Goal: Entertainment & Leisure: Browse casually

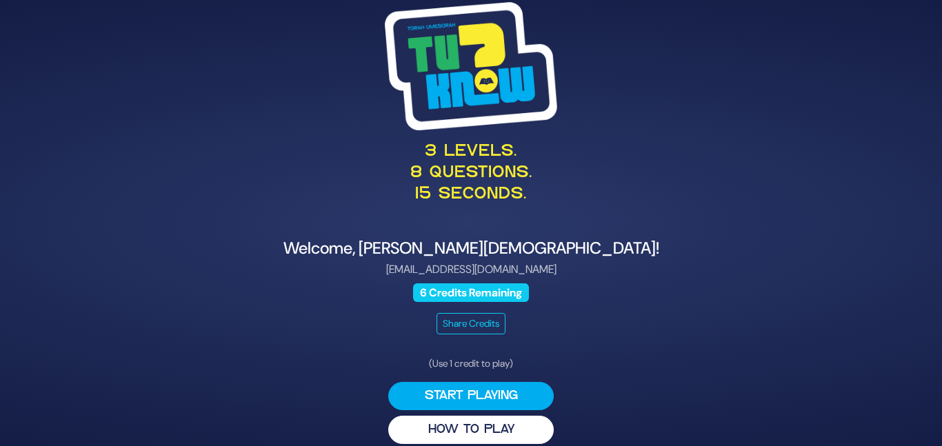
click at [644, 386] on div "3 levels. 8 questions. 15 seconds. Welcome, Sarah Males! sarahrivka198@gmail.co…" at bounding box center [471, 224] width 706 height 476
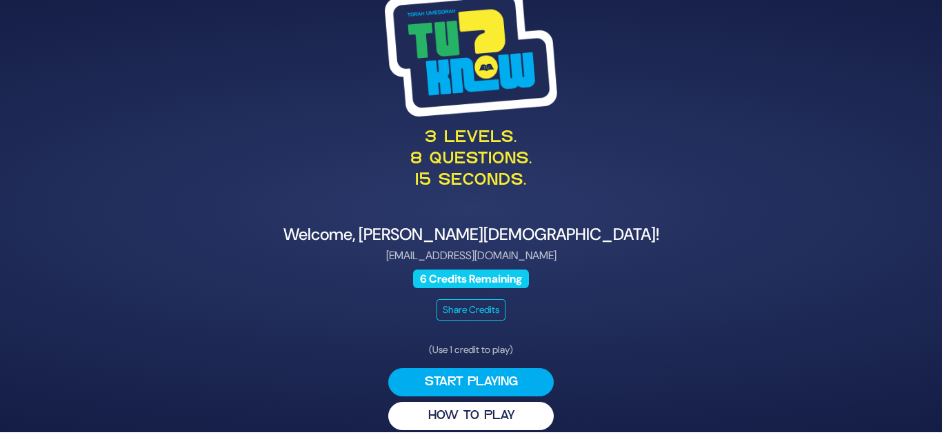
scroll to position [14, 0]
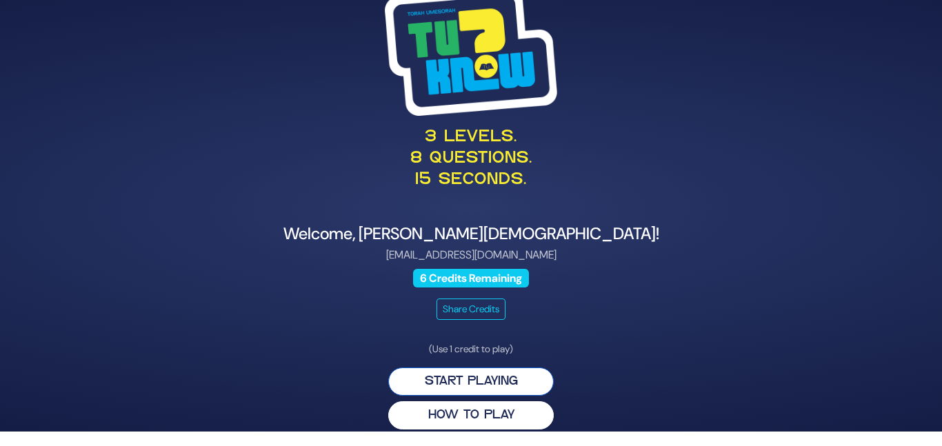
click at [525, 369] on button "Start Playing" at bounding box center [471, 382] width 166 height 28
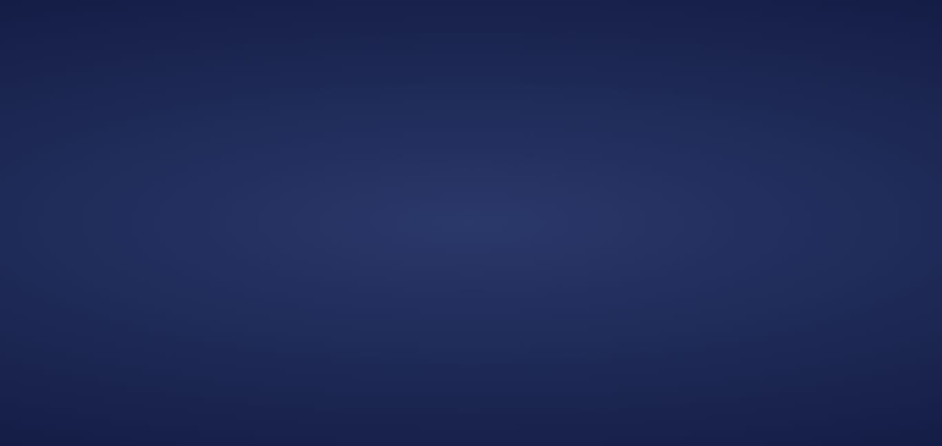
scroll to position [0, 0]
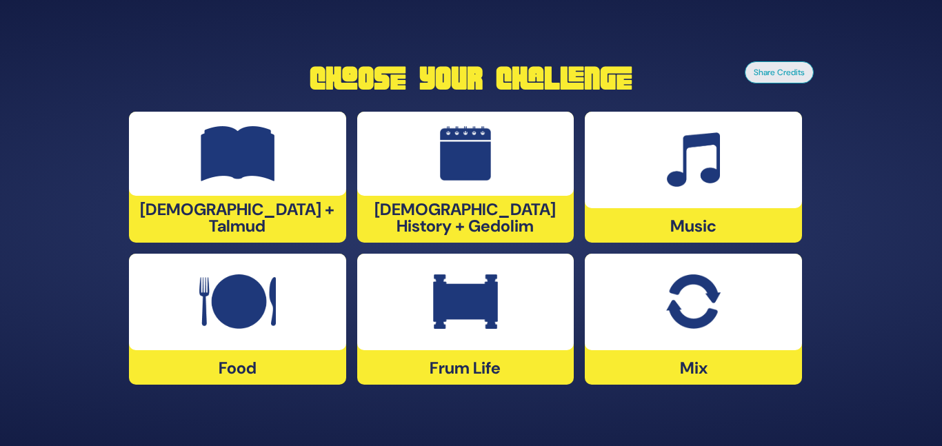
click at [679, 169] on img at bounding box center [693, 159] width 53 height 55
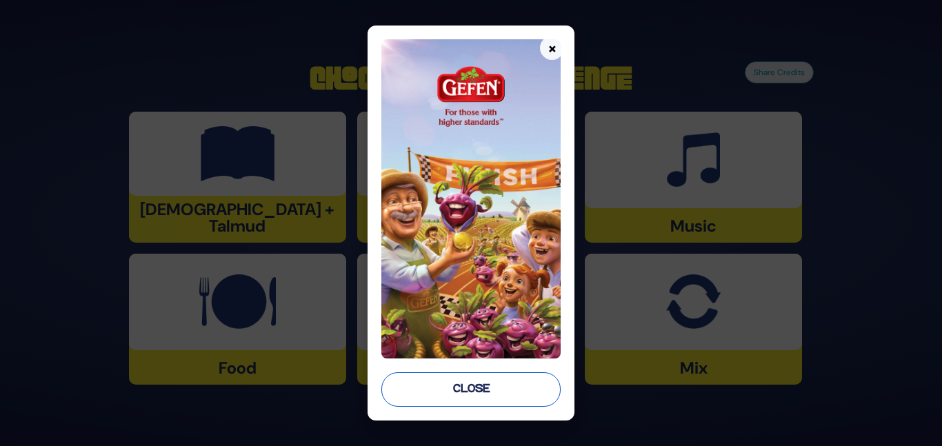
click at [435, 387] on button "Close" at bounding box center [470, 390] width 179 height 34
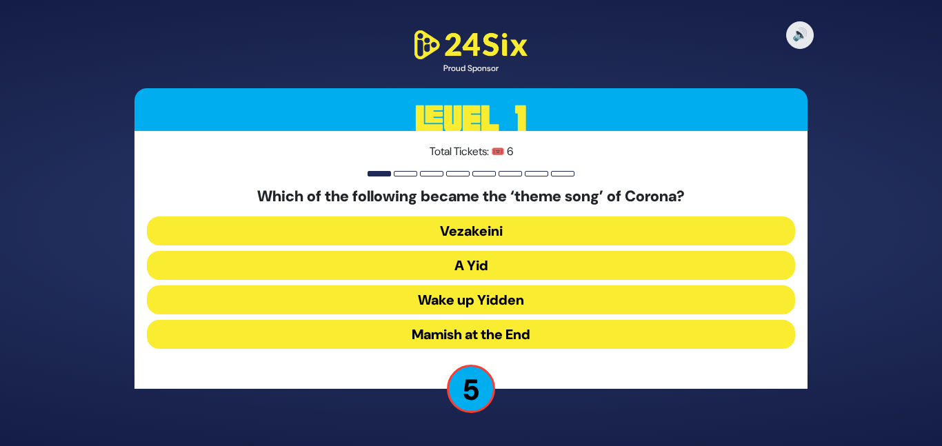
click at [473, 255] on button "A Yid" at bounding box center [471, 265] width 648 height 29
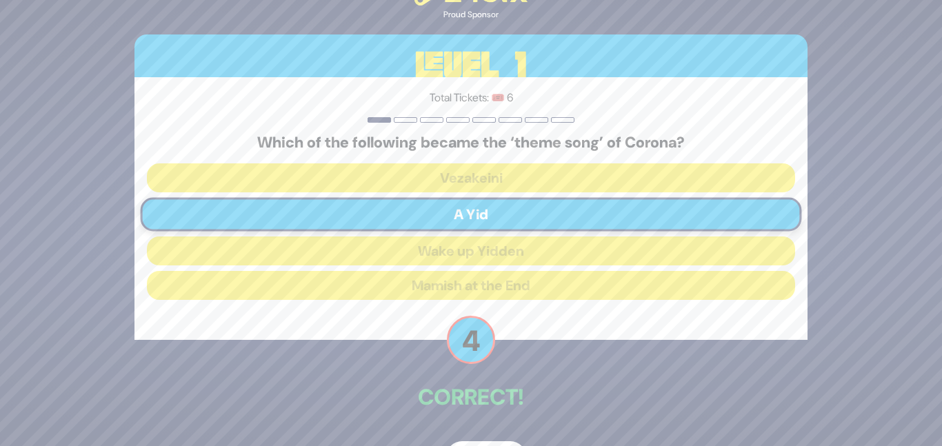
click at [508, 402] on p "Correct!" at bounding box center [471, 397] width 673 height 33
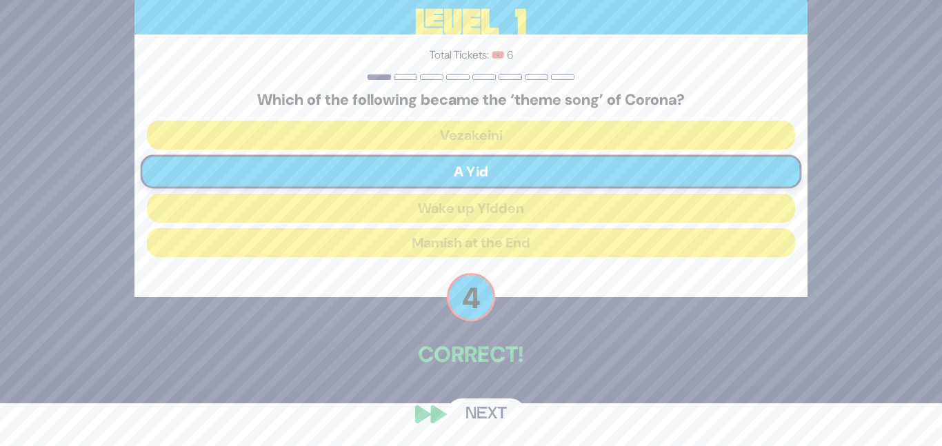
scroll to position [43, 0]
click at [476, 421] on button "Next" at bounding box center [486, 414] width 80 height 32
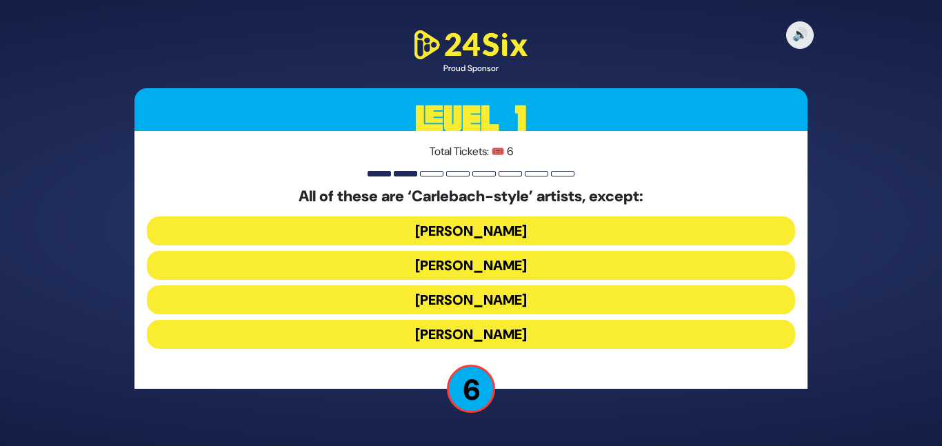
click at [513, 269] on button "Naftali Kempeh" at bounding box center [471, 265] width 648 height 29
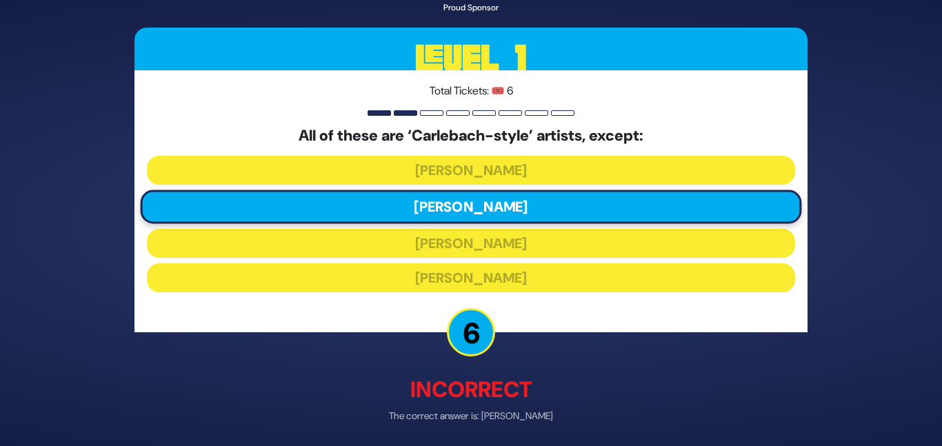
click at [502, 340] on div "🔊 Proud Sponsor Level 1 Total Tickets: 🎟️ 6 All of these are ‘Carlebach-style’ …" at bounding box center [471, 223] width 706 height 547
click at [497, 373] on p "Incorrect" at bounding box center [471, 389] width 673 height 33
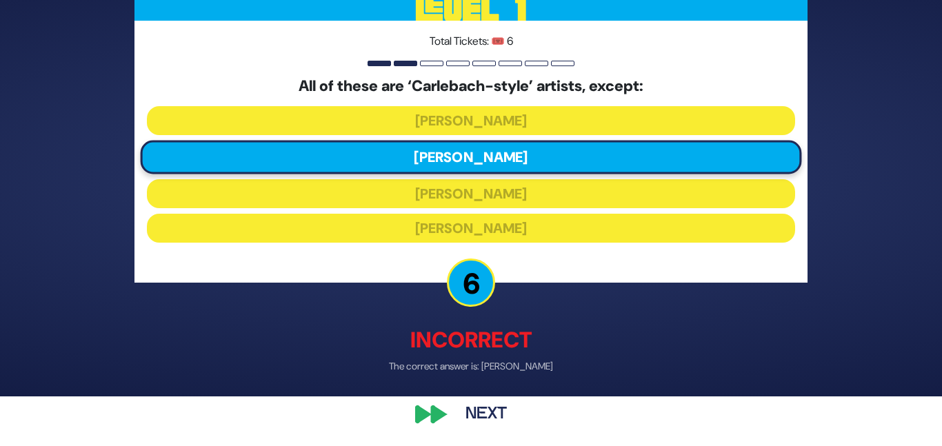
scroll to position [50, 0]
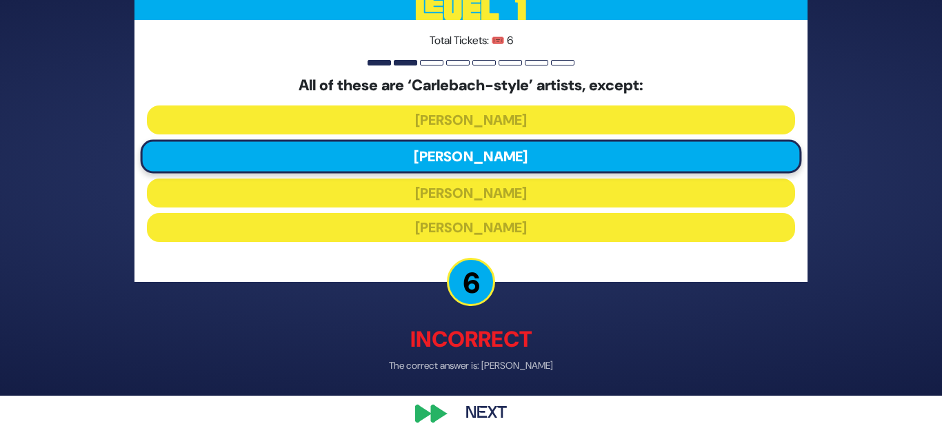
click at [475, 403] on button "Next" at bounding box center [486, 414] width 80 height 32
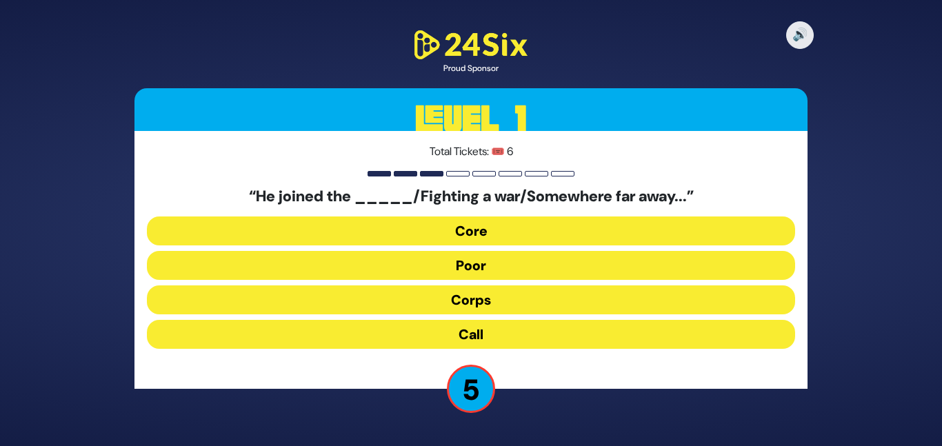
click at [435, 292] on button "Corps" at bounding box center [471, 300] width 648 height 29
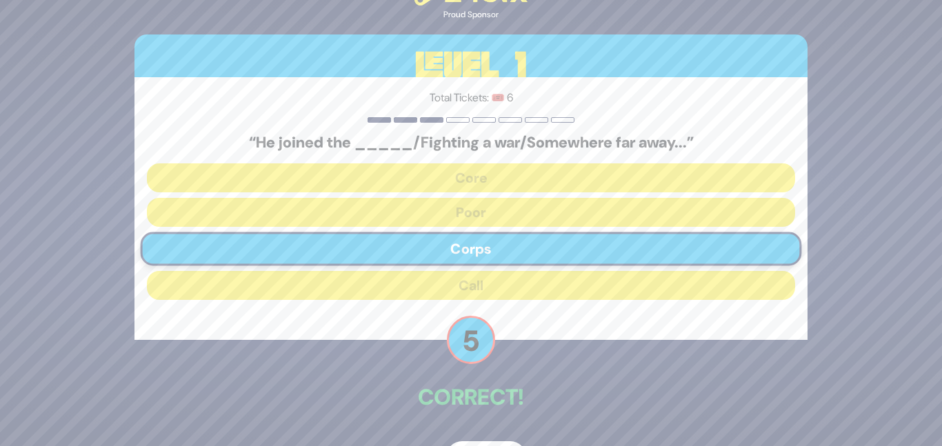
click at [457, 366] on div "🔊 Proud Sponsor Level 1 Total Tickets: 🎟️ 6 “He joined the _____/Fighting a war…" at bounding box center [471, 223] width 706 height 533
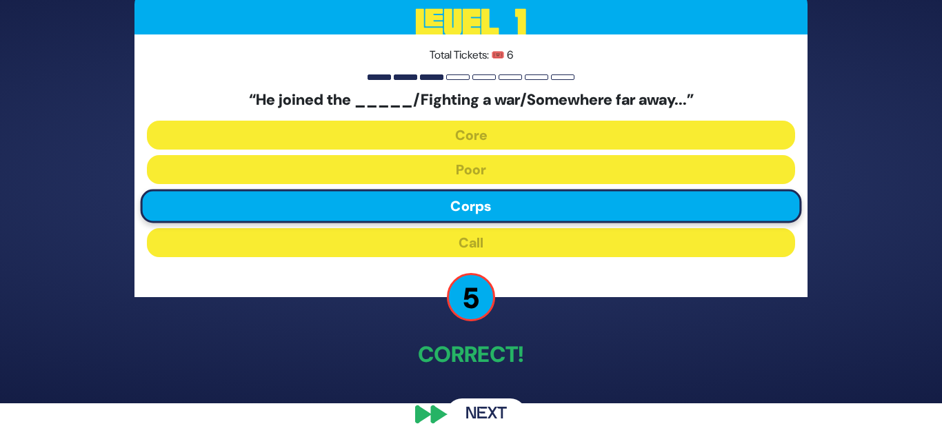
scroll to position [43, 0]
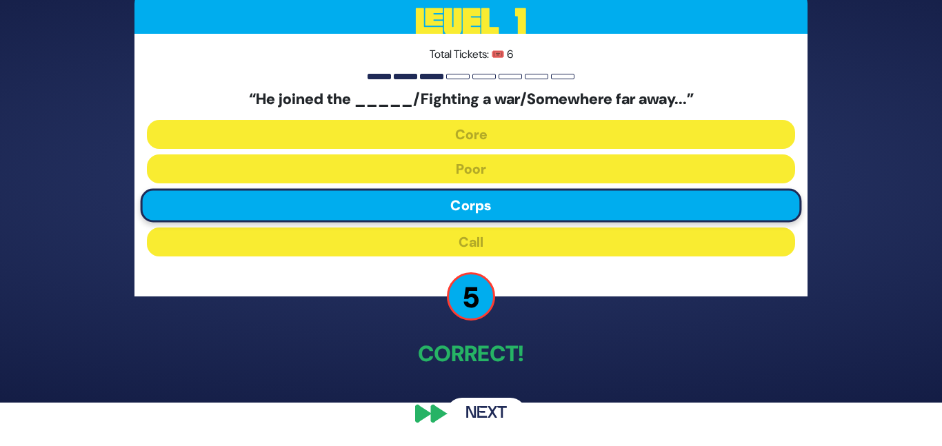
click at [483, 413] on button "Next" at bounding box center [486, 414] width 80 height 32
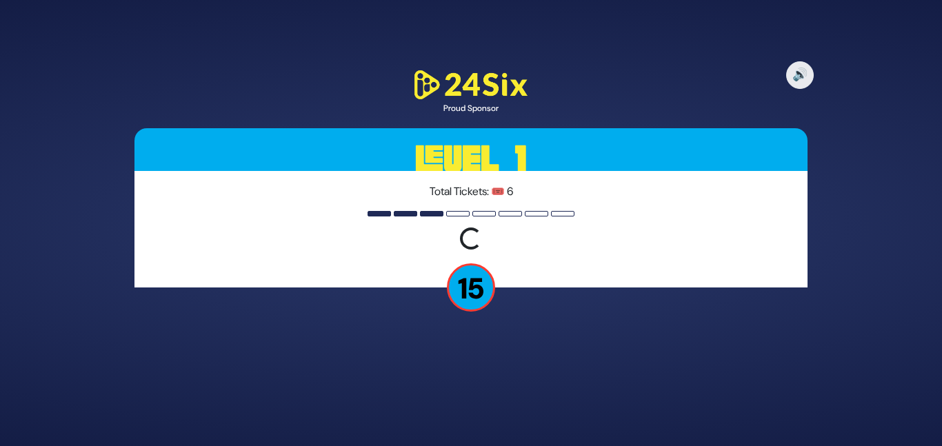
scroll to position [0, 0]
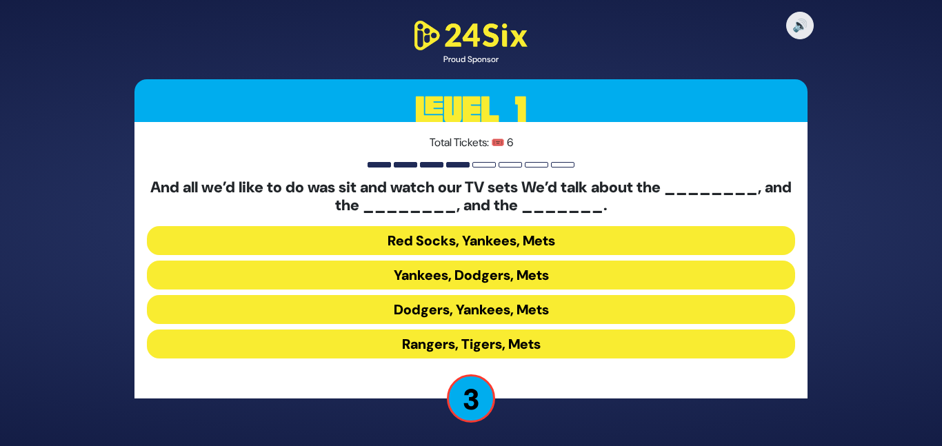
click at [471, 275] on button "Yankees, Dodgers, Mets" at bounding box center [471, 275] width 648 height 29
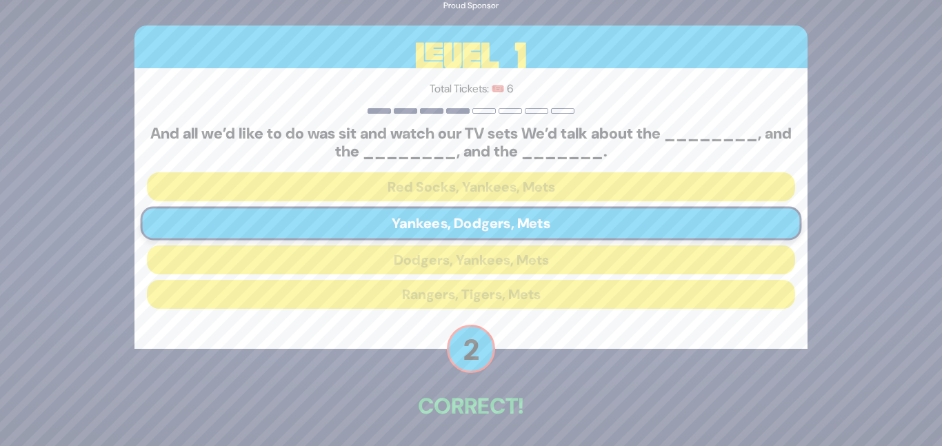
click at [486, 404] on p "Correct!" at bounding box center [471, 406] width 673 height 33
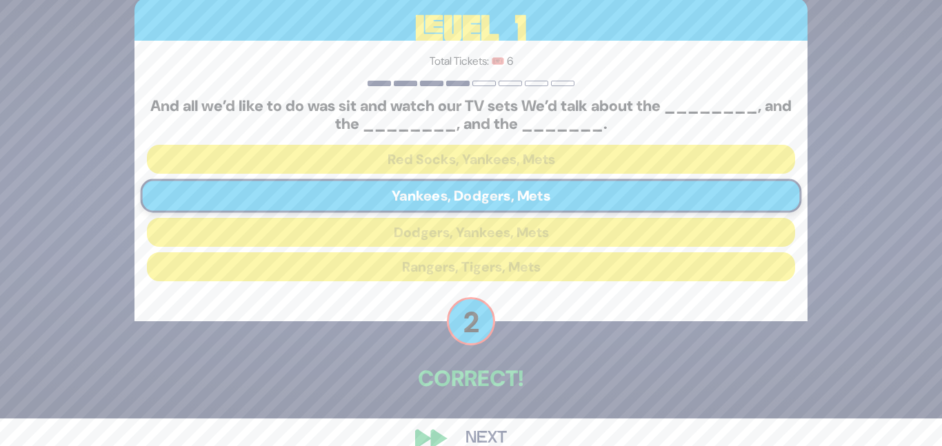
scroll to position [52, 0]
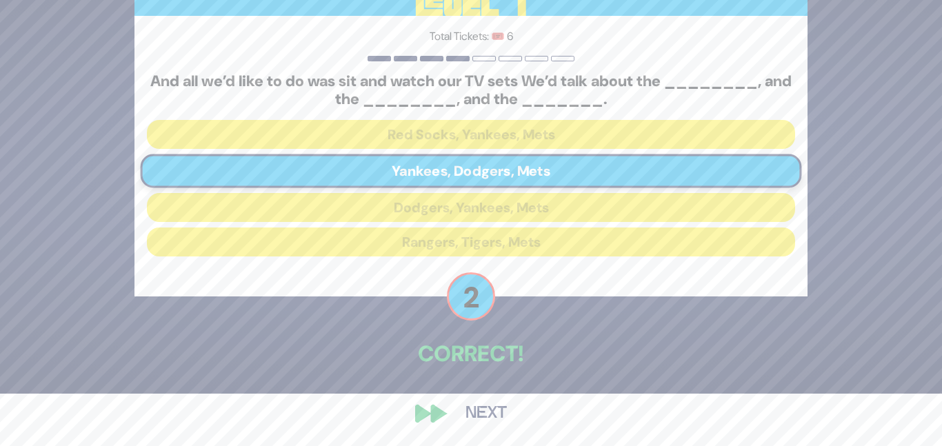
click at [475, 415] on button "Next" at bounding box center [486, 414] width 80 height 32
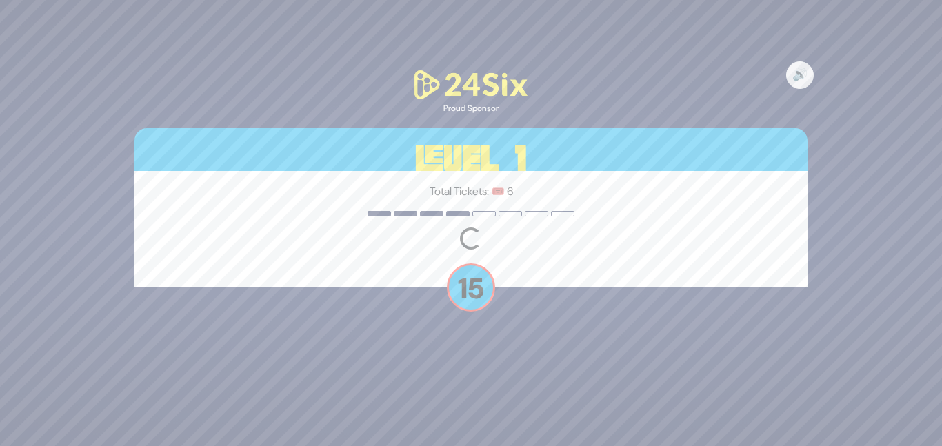
scroll to position [0, 0]
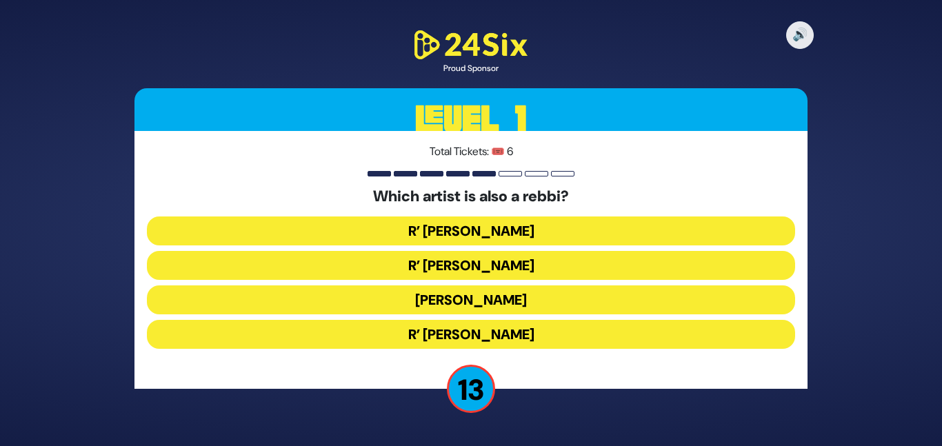
click at [475, 331] on button "R’ Baruch Levine" at bounding box center [471, 334] width 648 height 29
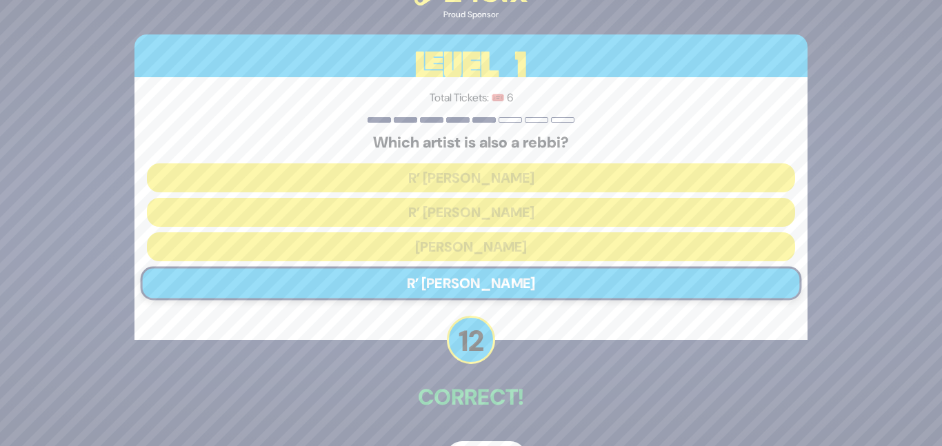
click at [477, 394] on p "Correct!" at bounding box center [471, 397] width 673 height 33
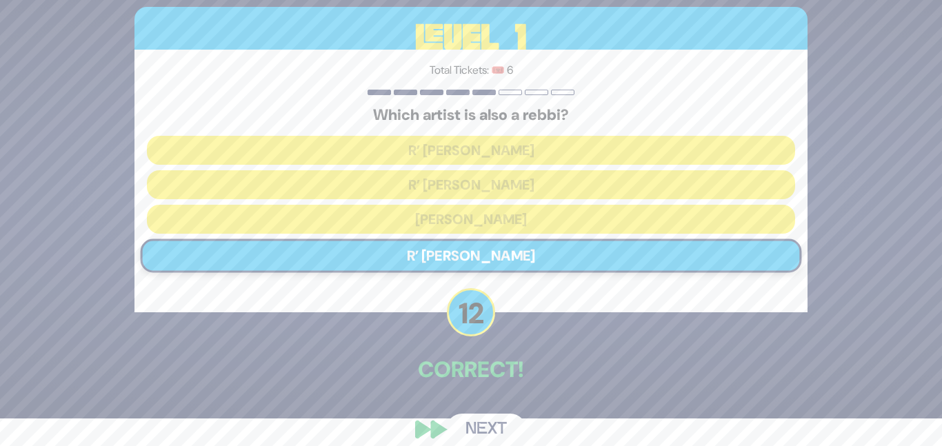
scroll to position [43, 0]
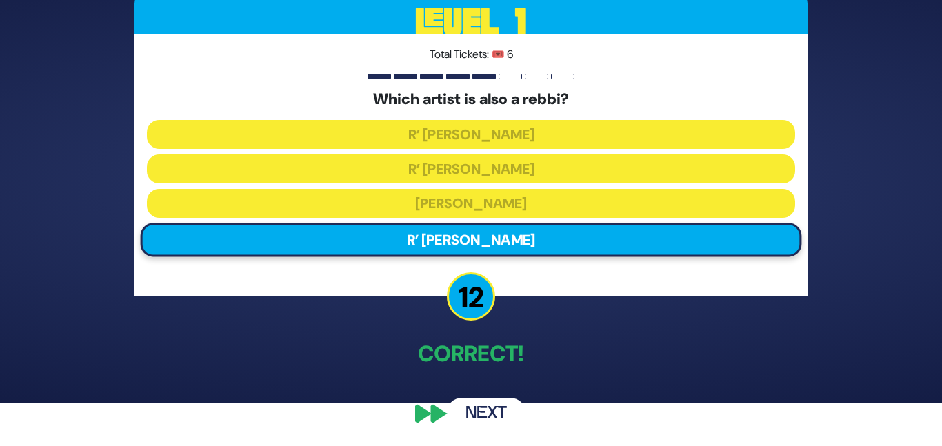
click at [470, 408] on button "Next" at bounding box center [486, 414] width 80 height 32
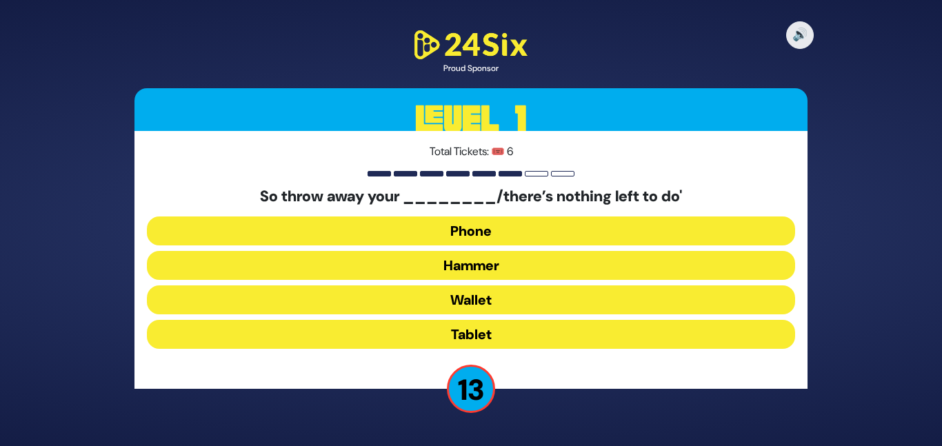
click at [446, 266] on button "Hammer" at bounding box center [471, 265] width 648 height 29
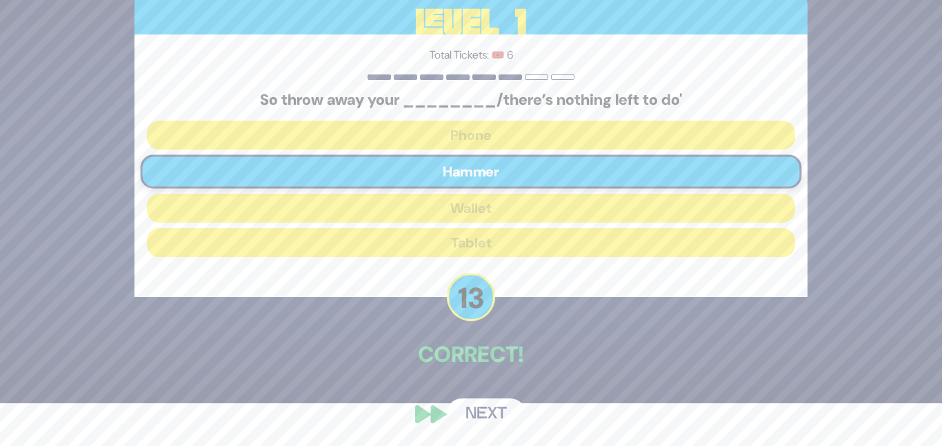
scroll to position [43, 0]
click at [487, 410] on button "Next" at bounding box center [486, 414] width 80 height 32
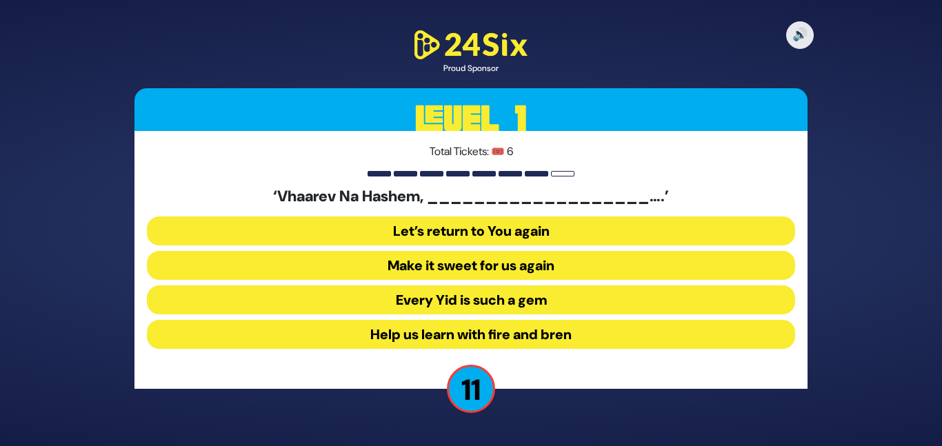
click at [497, 257] on button "Make it sweet for us again" at bounding box center [471, 265] width 648 height 29
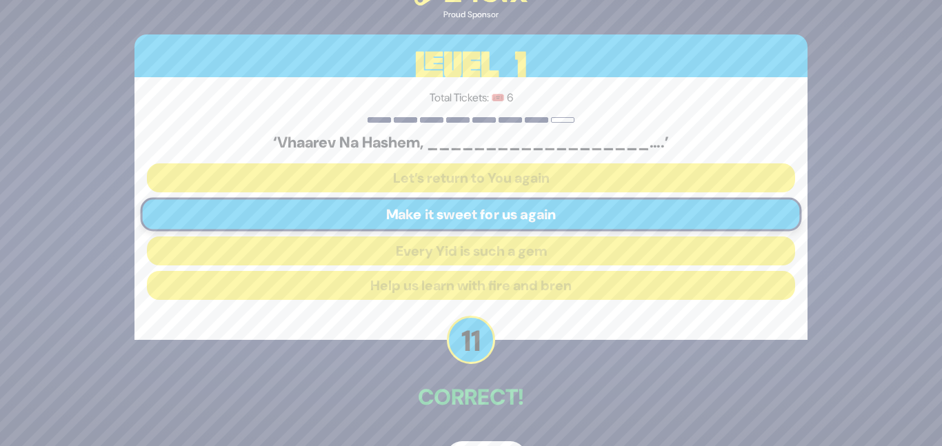
click at [471, 410] on p "Correct!" at bounding box center [471, 397] width 673 height 33
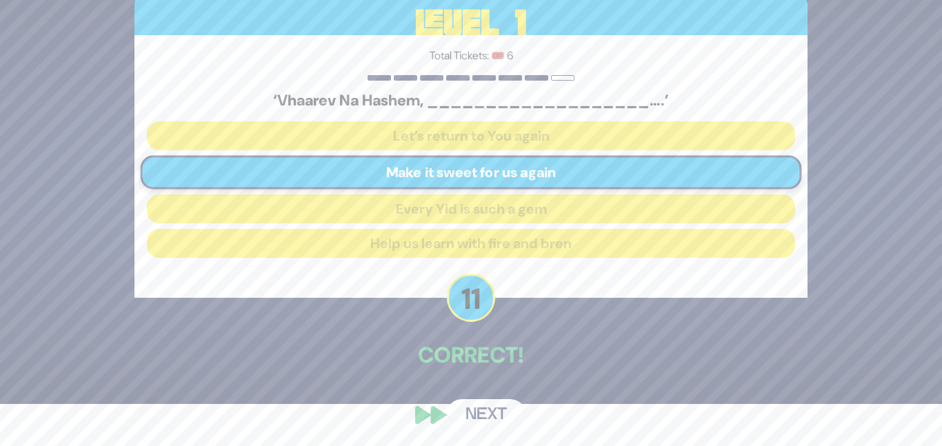
scroll to position [43, 0]
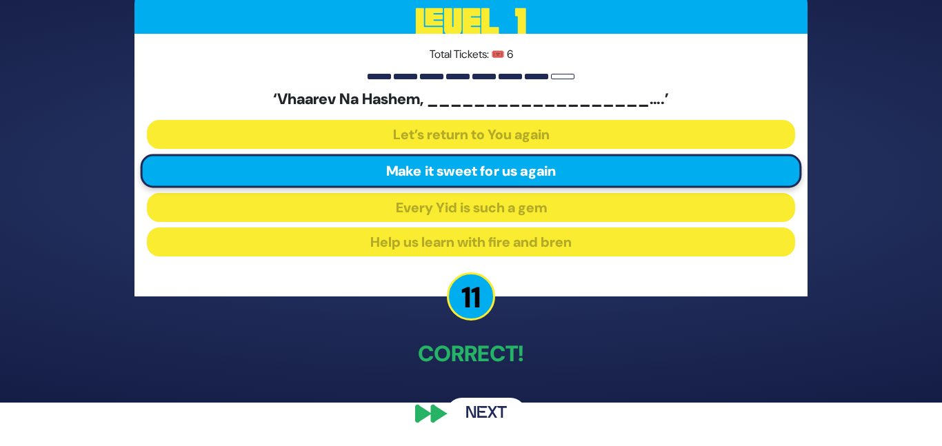
click at [479, 410] on button "Next" at bounding box center [486, 414] width 80 height 32
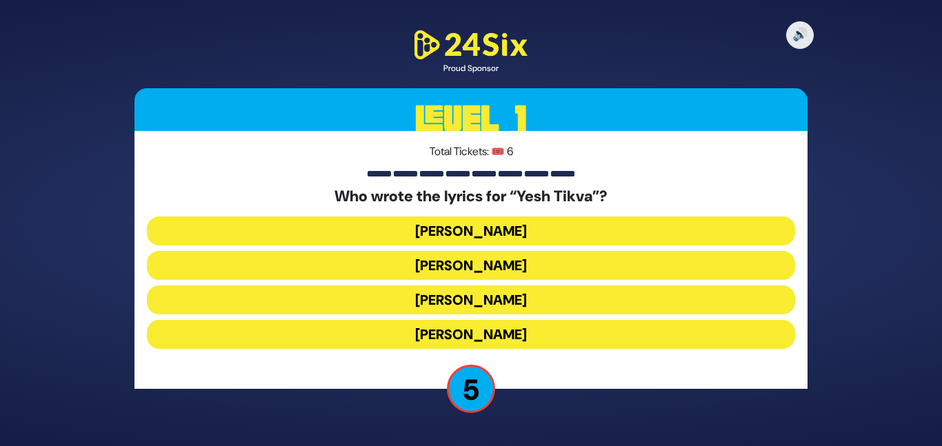
click at [502, 264] on button "Miriam Israeli" at bounding box center [471, 265] width 648 height 29
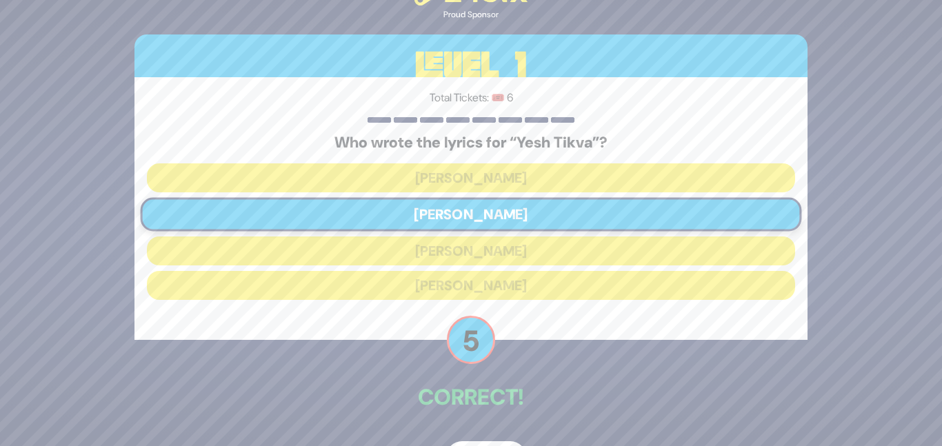
click at [514, 373] on div "🔊 Proud Sponsor Level 1 Total Tickets: 🎟️ 6 Who wrote the lyrics for “Yesh Tikv…" at bounding box center [471, 223] width 706 height 533
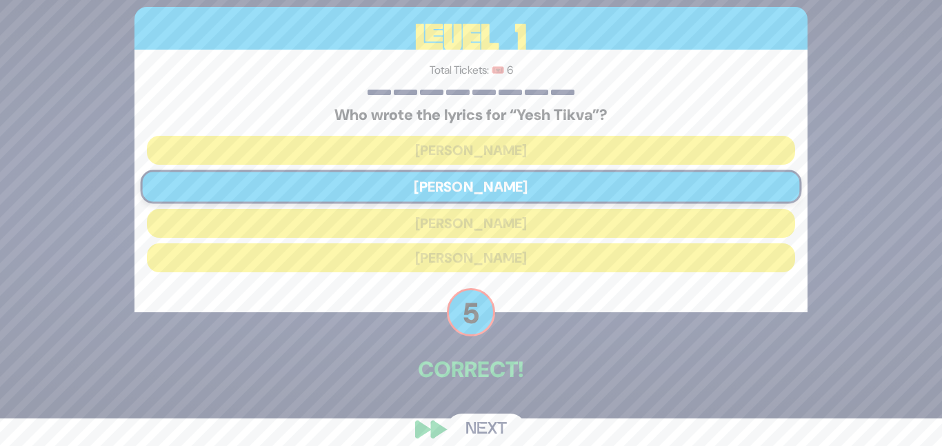
scroll to position [43, 0]
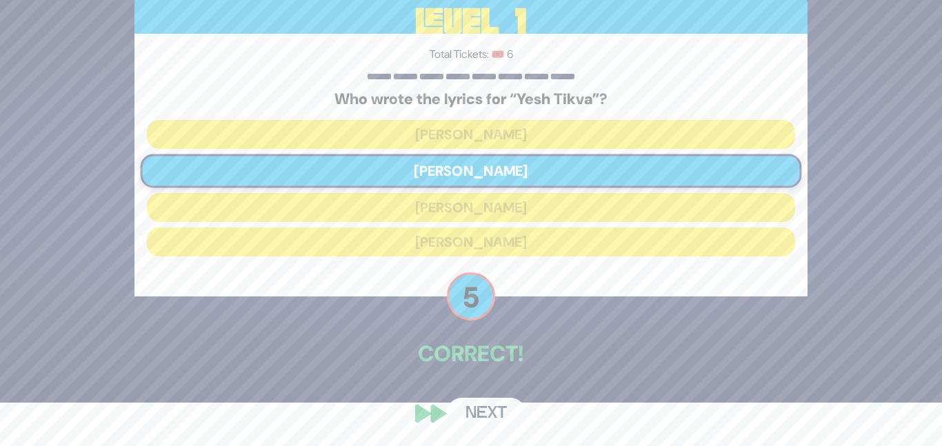
click at [501, 399] on button "Next" at bounding box center [486, 414] width 80 height 32
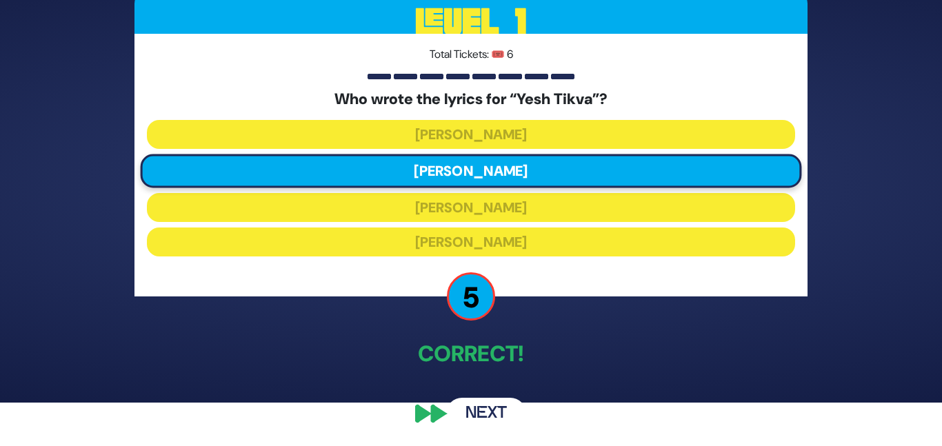
scroll to position [0, 0]
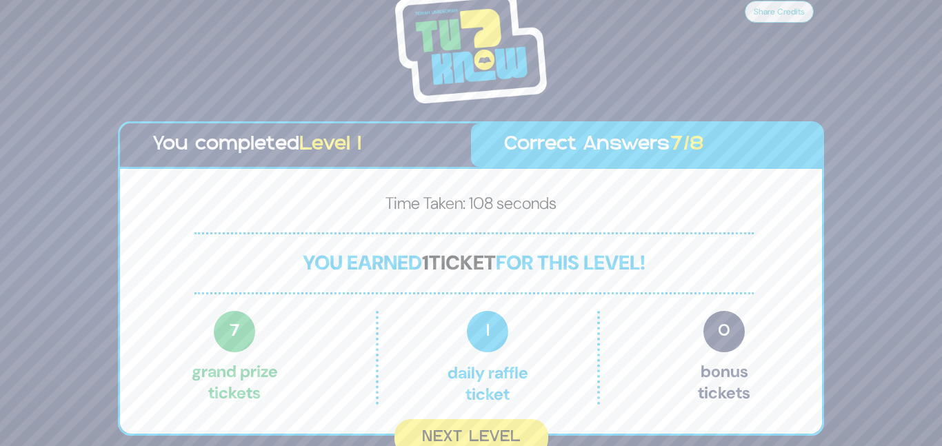
click at [833, 341] on div "Share Credits You completed Level 1 Correct Answers 7/8 Time Taken: 108 seconds…" at bounding box center [471, 223] width 942 height 446
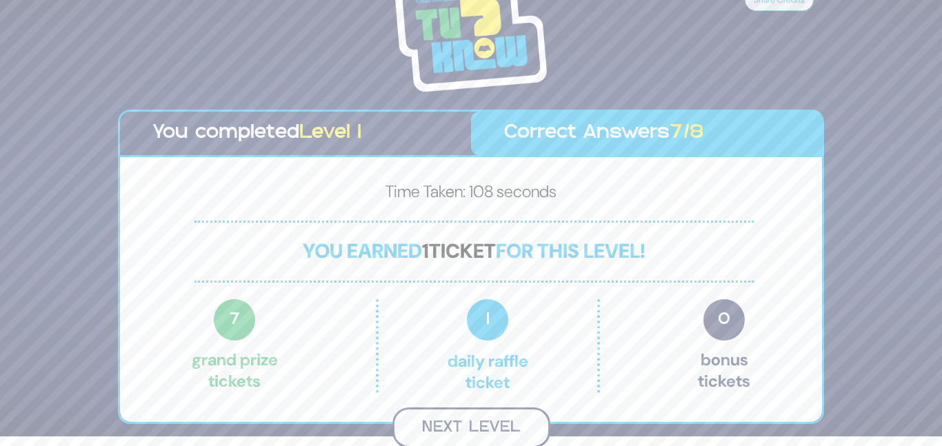
scroll to position [8, 0]
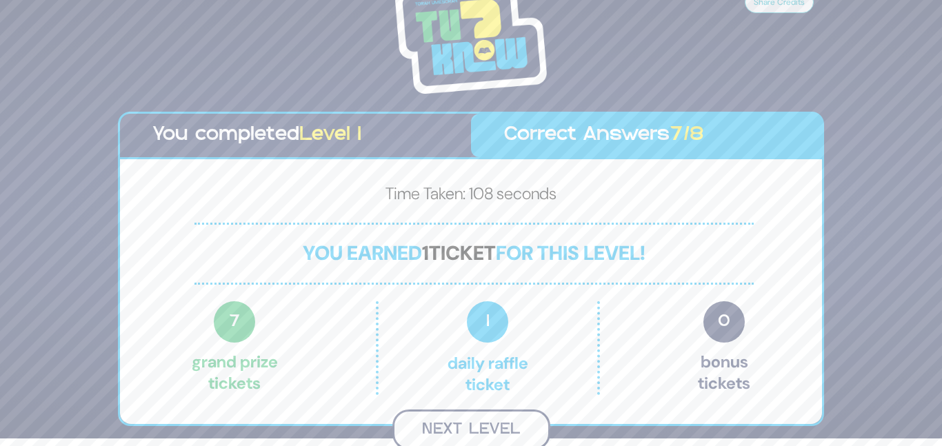
click at [516, 420] on button "Next Level" at bounding box center [472, 430] width 158 height 41
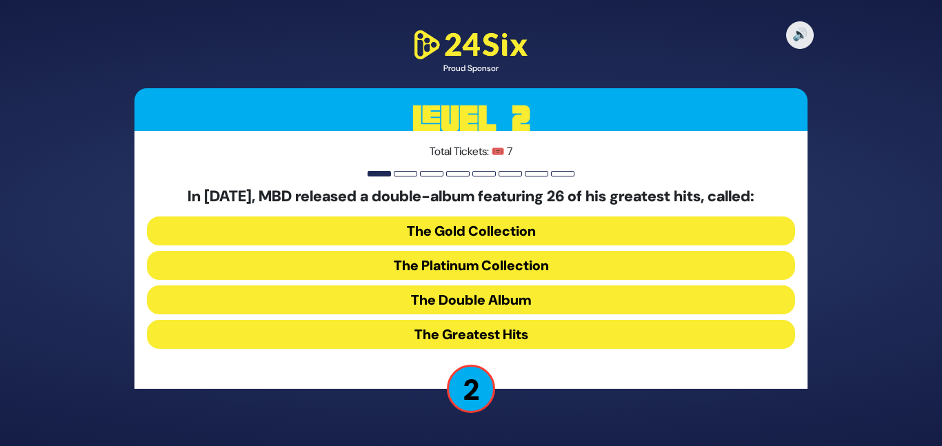
click at [447, 335] on button "The Greatest Hits" at bounding box center [471, 334] width 648 height 29
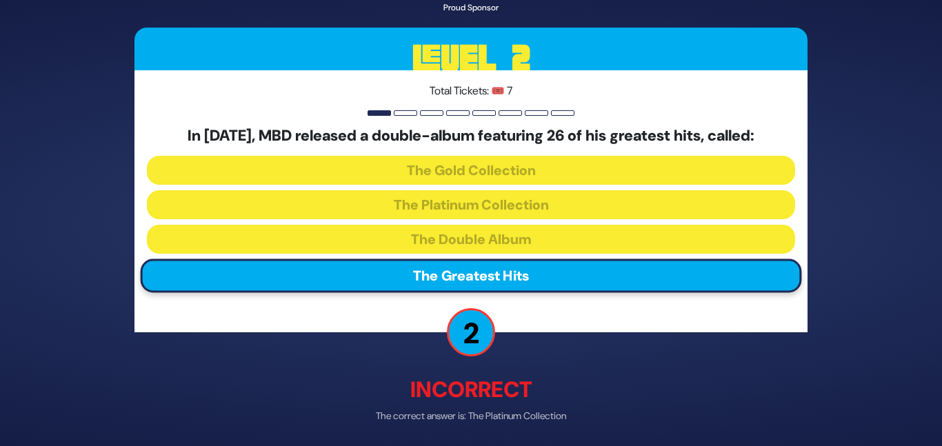
click at [463, 379] on p "Incorrect" at bounding box center [471, 389] width 673 height 33
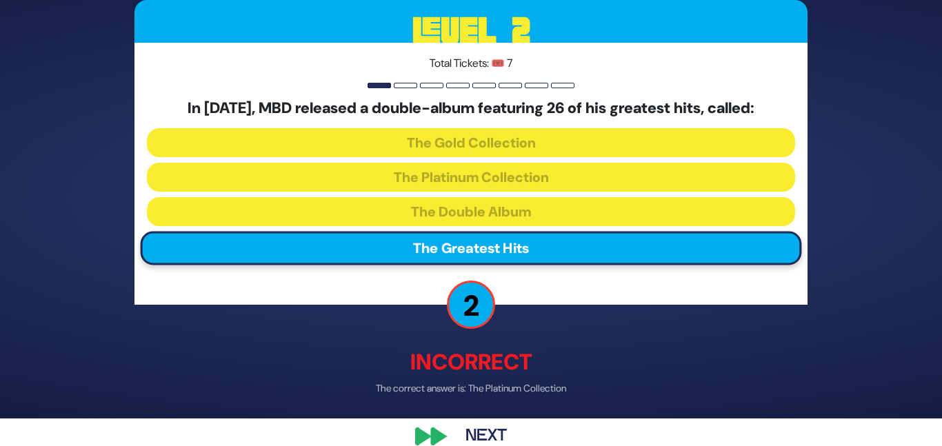
scroll to position [50, 0]
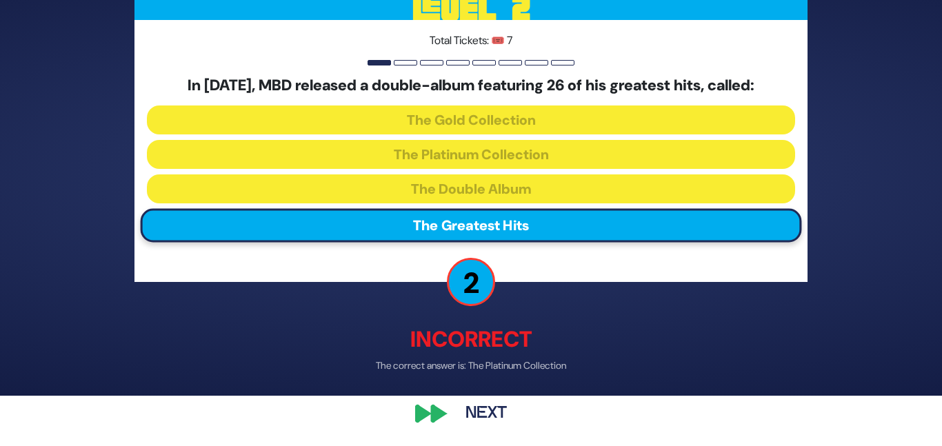
click at [494, 406] on button "Next" at bounding box center [486, 414] width 80 height 32
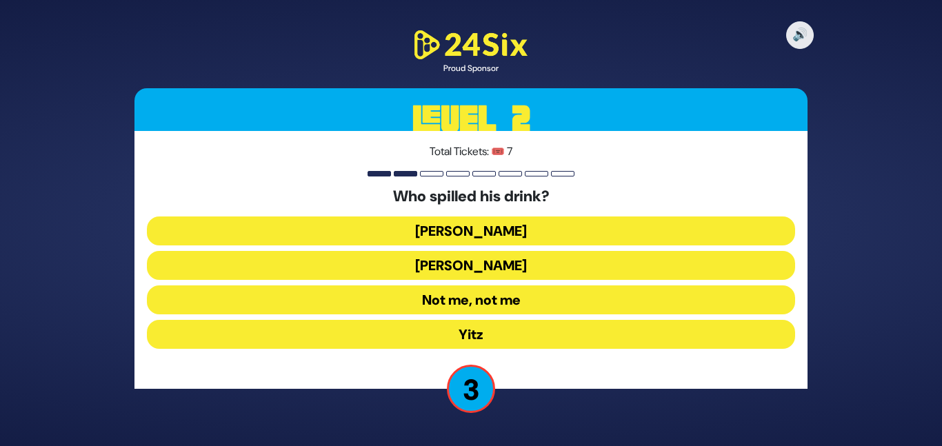
click at [461, 264] on button "Moshe Chaim" at bounding box center [471, 265] width 648 height 29
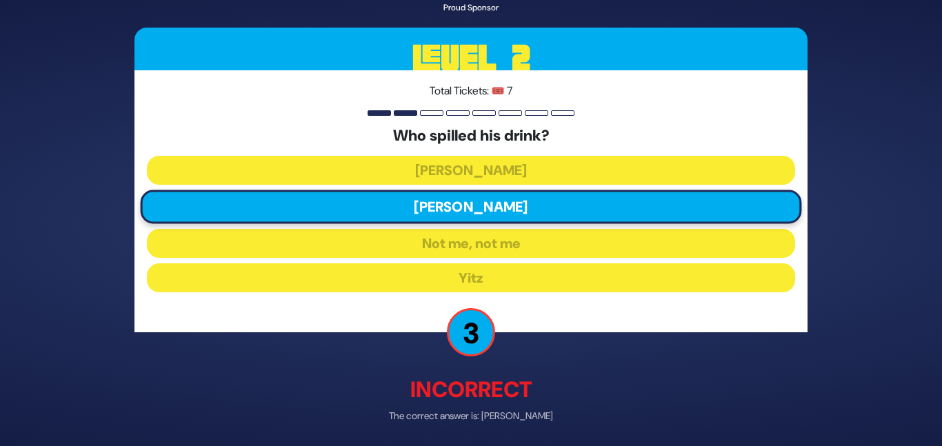
click at [455, 379] on p "Incorrect" at bounding box center [471, 389] width 673 height 33
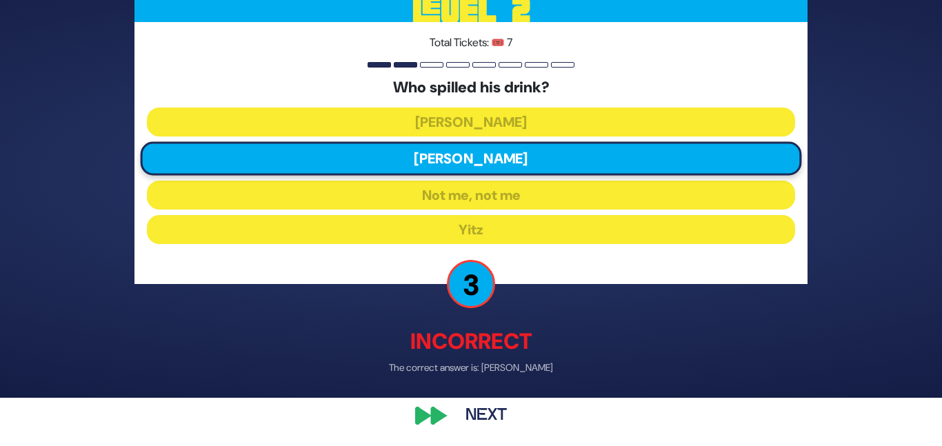
scroll to position [50, 0]
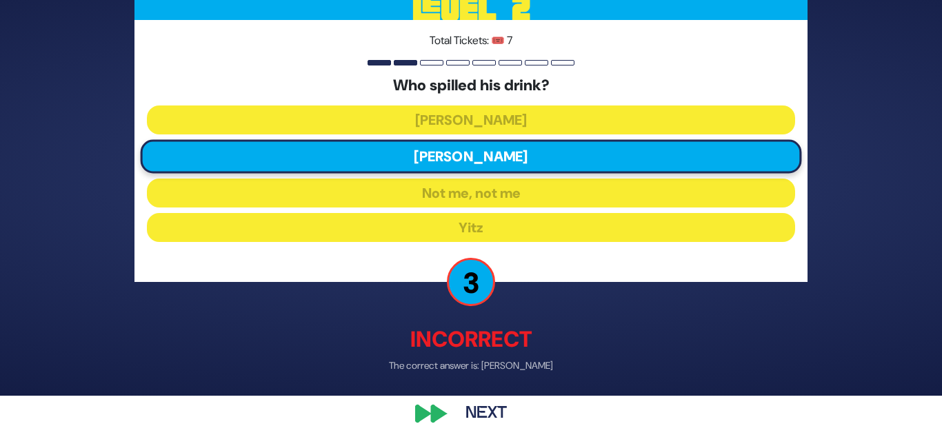
click at [466, 406] on button "Next" at bounding box center [486, 414] width 80 height 32
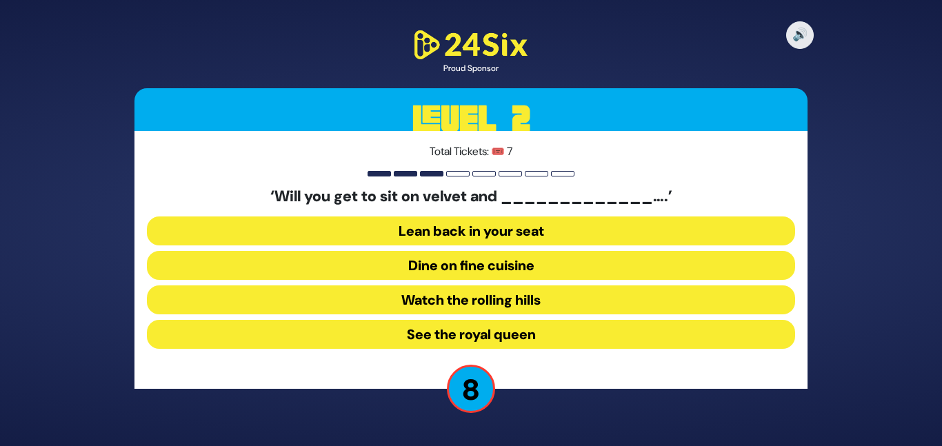
click at [487, 261] on button "Dine on fine cuisine" at bounding box center [471, 265] width 648 height 29
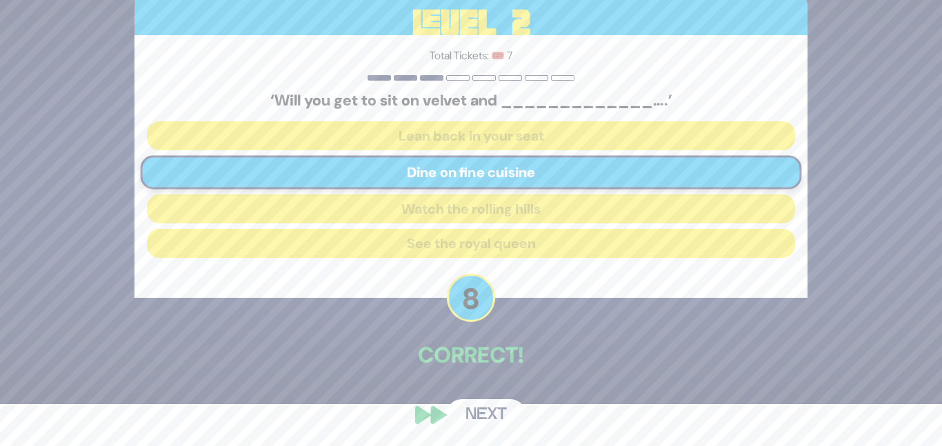
scroll to position [43, 0]
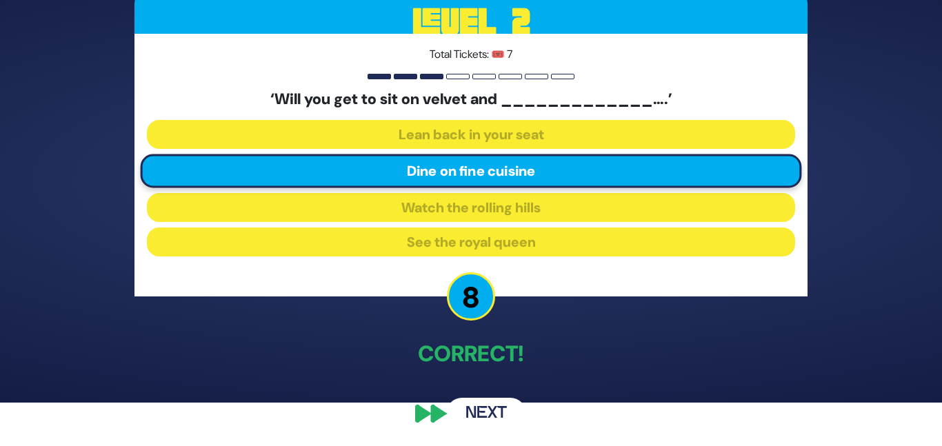
click at [469, 402] on button "Next" at bounding box center [486, 414] width 80 height 32
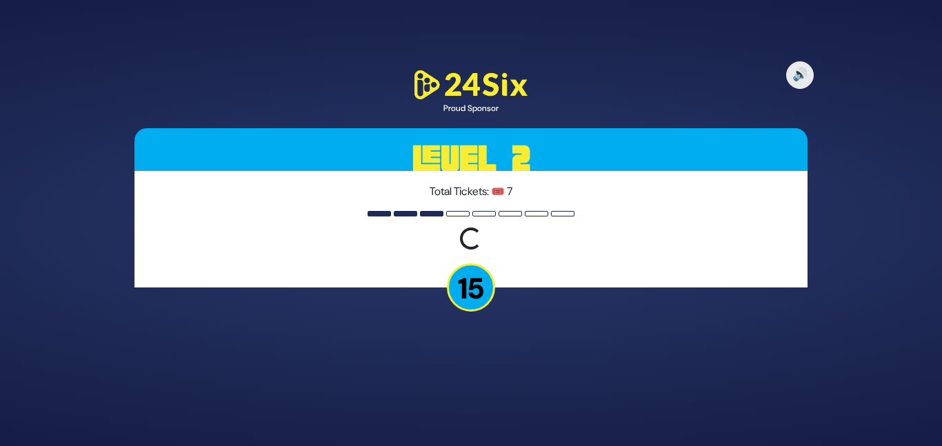
scroll to position [0, 0]
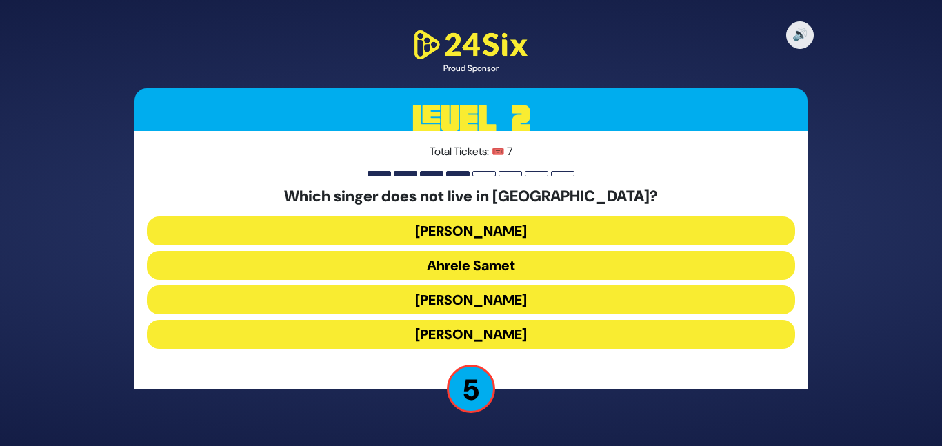
click at [486, 337] on button "Eitan Katz" at bounding box center [471, 334] width 648 height 29
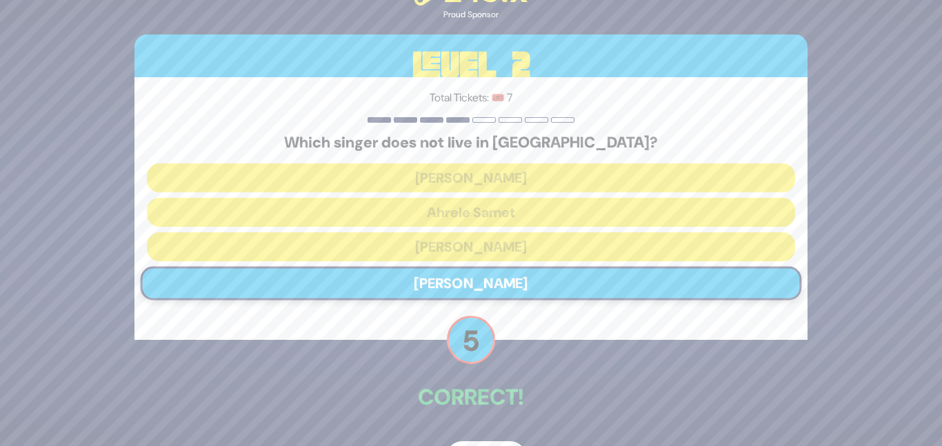
click at [491, 388] on p "Correct!" at bounding box center [471, 397] width 673 height 33
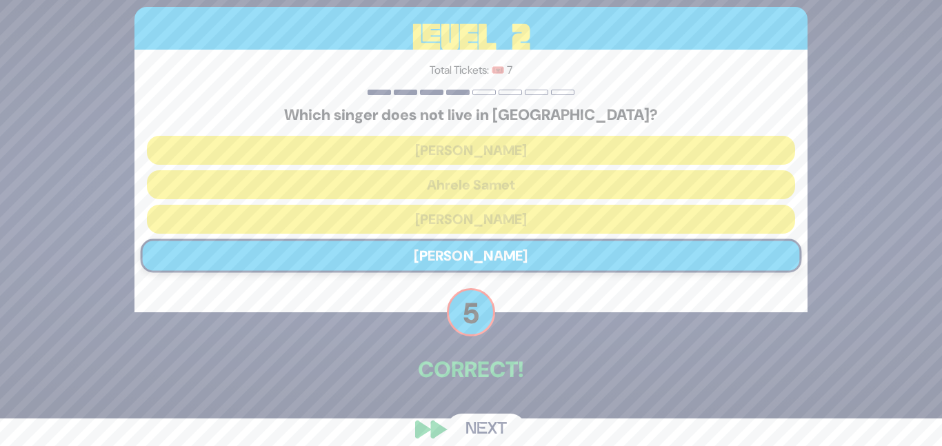
scroll to position [43, 0]
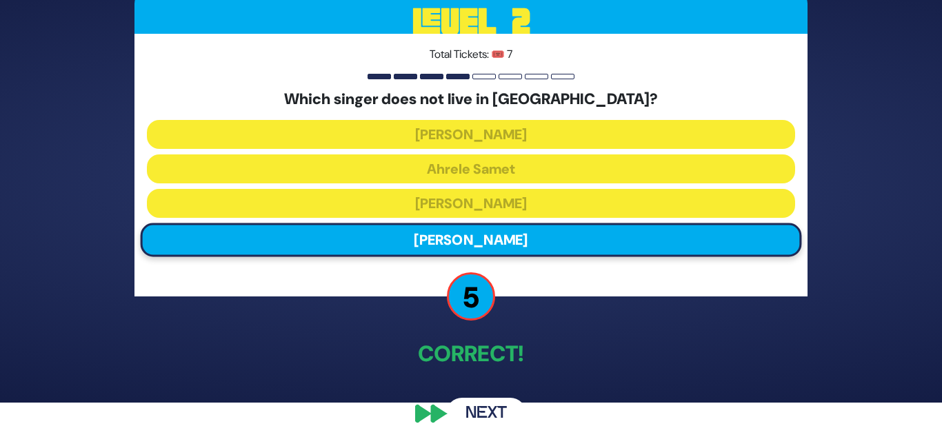
click at [475, 416] on button "Next" at bounding box center [486, 414] width 80 height 32
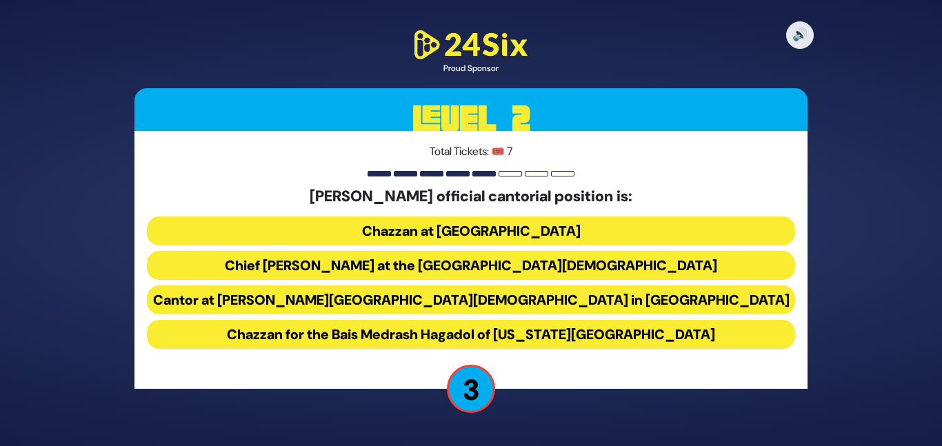
click at [502, 271] on button "Chief Cantor at the Park East Synagogue" at bounding box center [471, 265] width 648 height 29
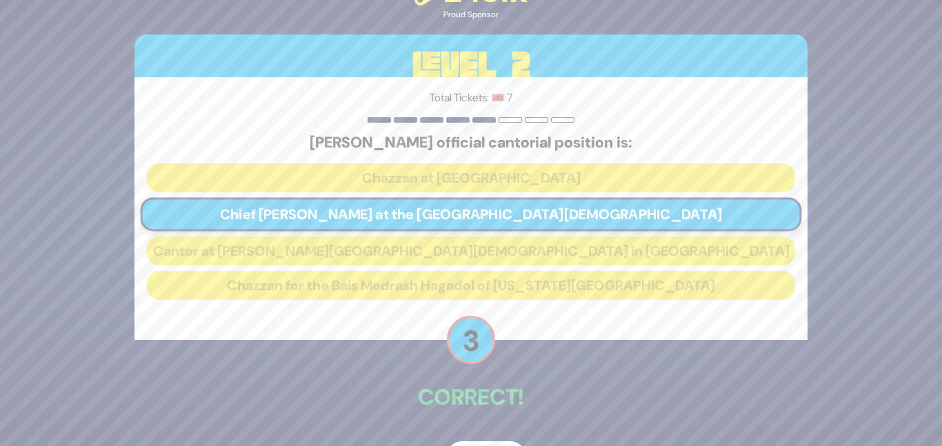
click at [493, 375] on div "🔊 Proud Sponsor Level 2 Total Tickets: 🎟️ 7 Chazzan Yitzchak Meir Helfgott’s of…" at bounding box center [471, 223] width 706 height 533
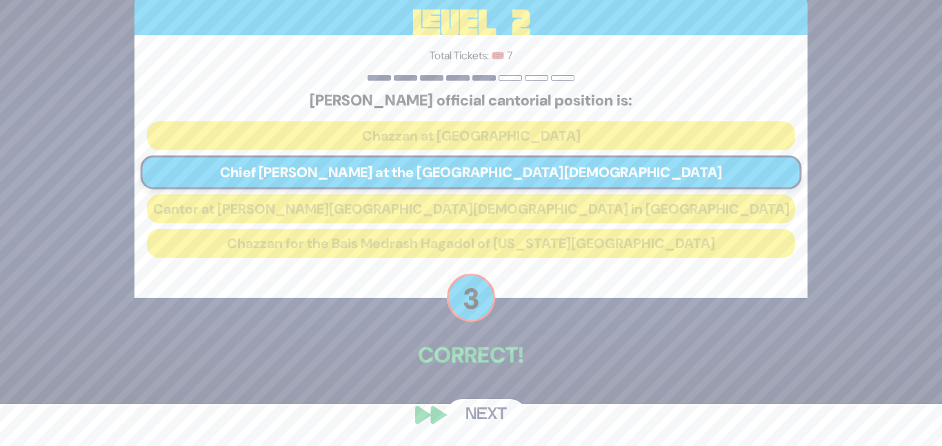
scroll to position [43, 0]
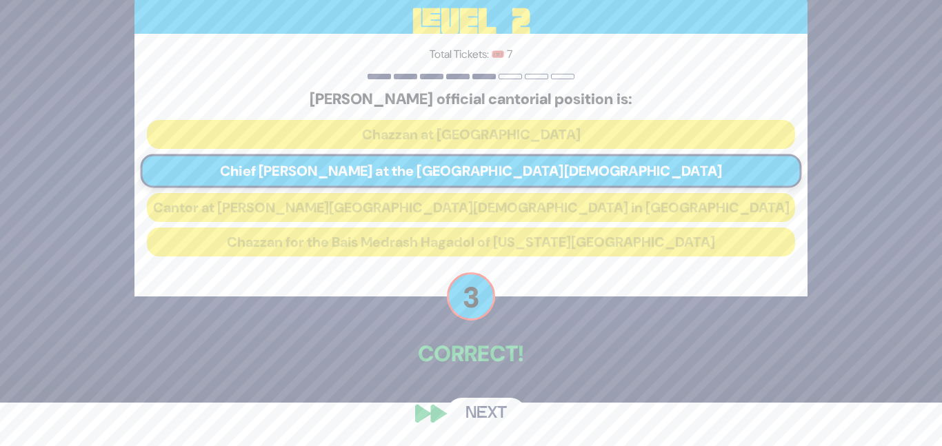
click at [485, 407] on button "Next" at bounding box center [486, 414] width 80 height 32
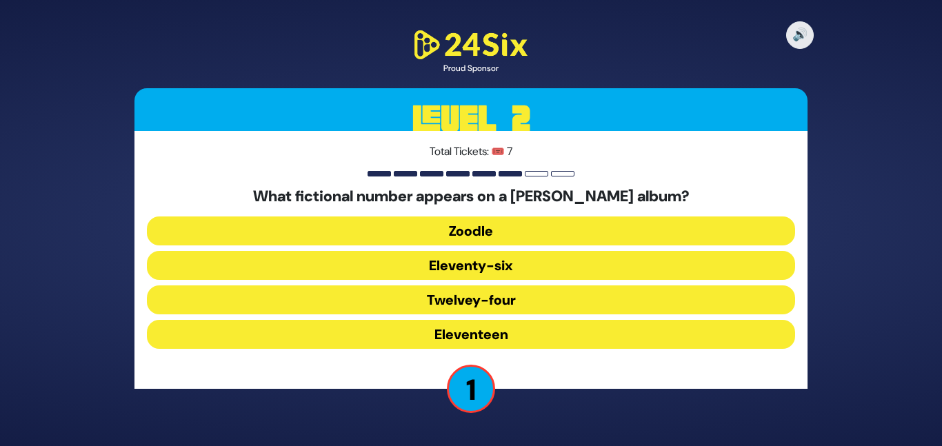
click at [524, 268] on button "Eleventy-six" at bounding box center [471, 265] width 648 height 29
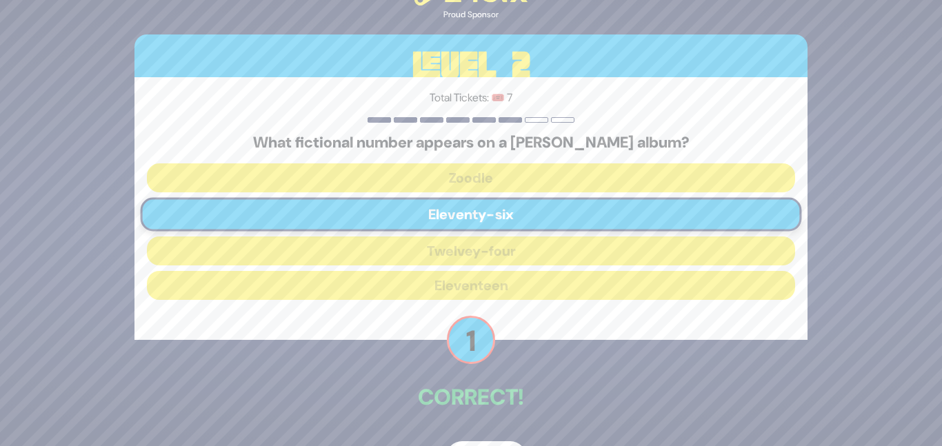
click at [511, 371] on div "🔊 Proud Sponsor Level 2 Total Tickets: 🎟️ 7 What fictional number appears on a …" at bounding box center [471, 223] width 706 height 533
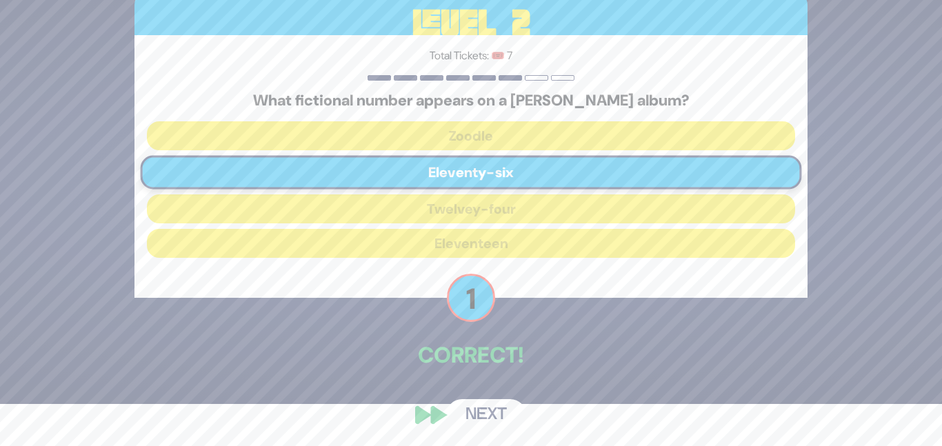
scroll to position [43, 0]
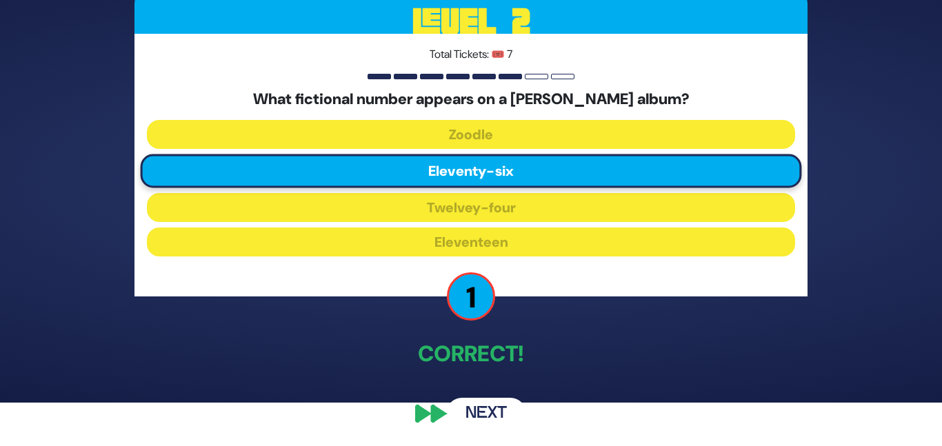
click at [475, 405] on button "Next" at bounding box center [486, 414] width 80 height 32
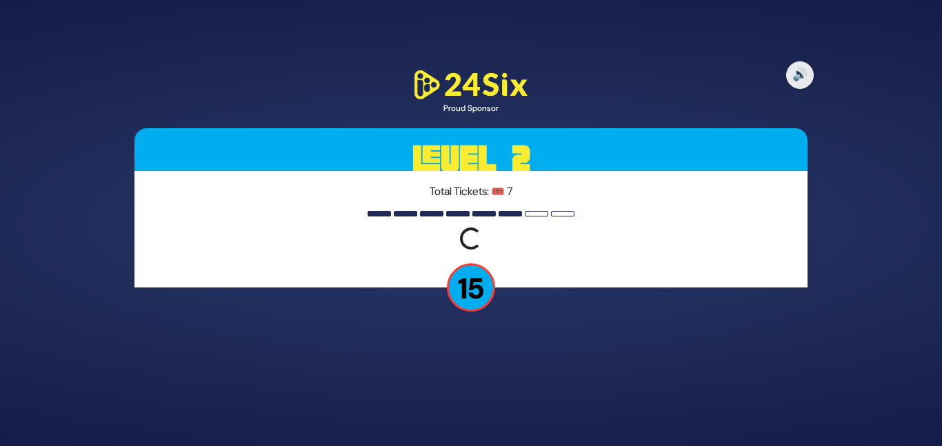
scroll to position [0, 0]
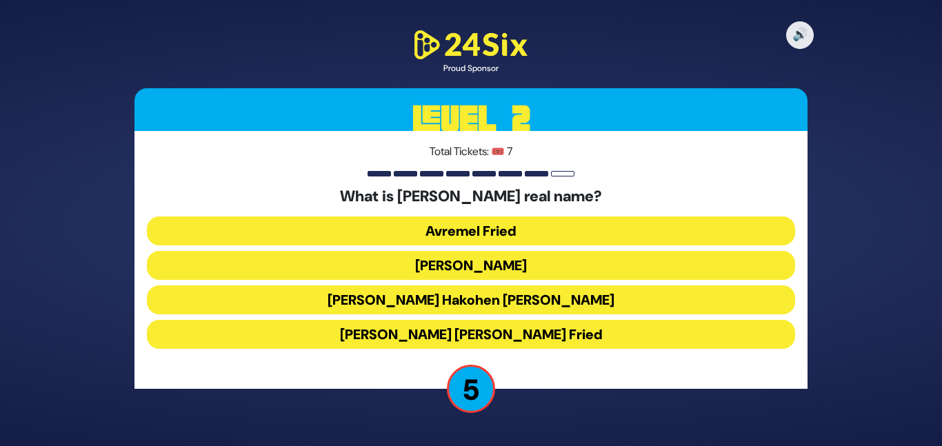
click at [473, 233] on button "Avremel Fried" at bounding box center [471, 231] width 648 height 29
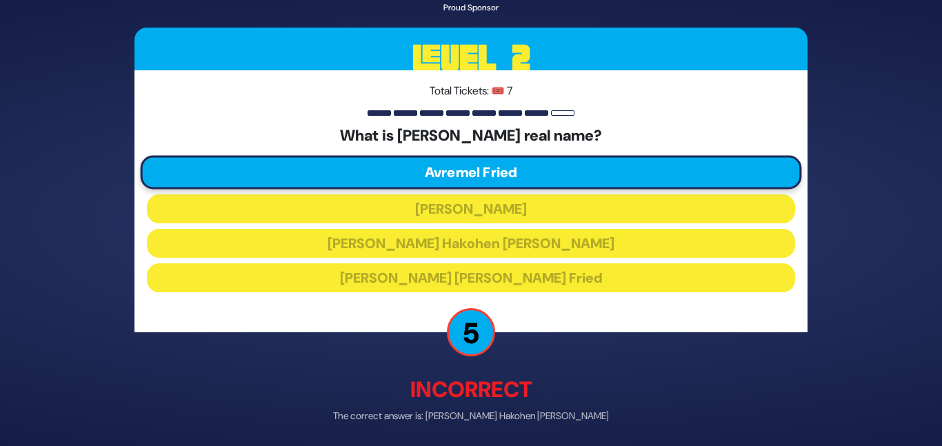
click at [497, 387] on p "Incorrect" at bounding box center [471, 389] width 673 height 33
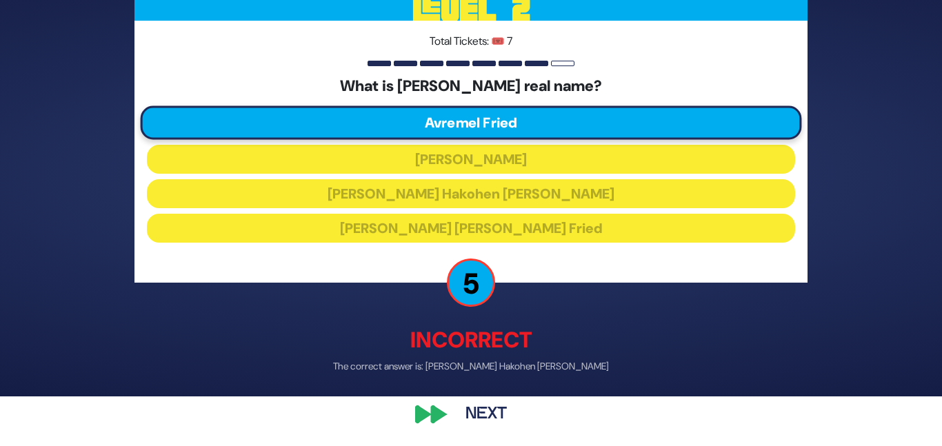
scroll to position [50, 0]
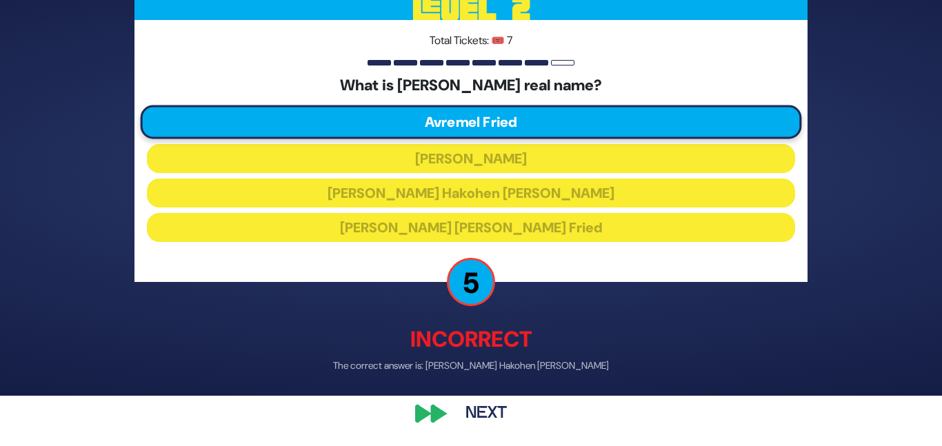
click at [472, 417] on button "Next" at bounding box center [486, 414] width 80 height 32
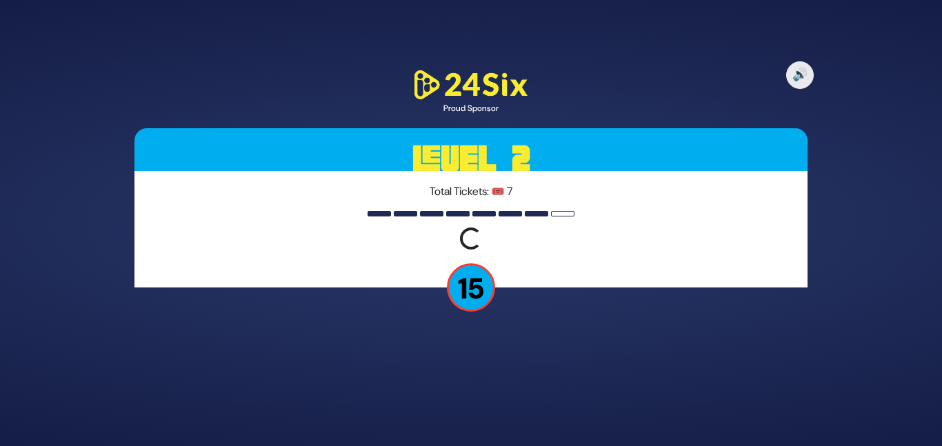
scroll to position [0, 0]
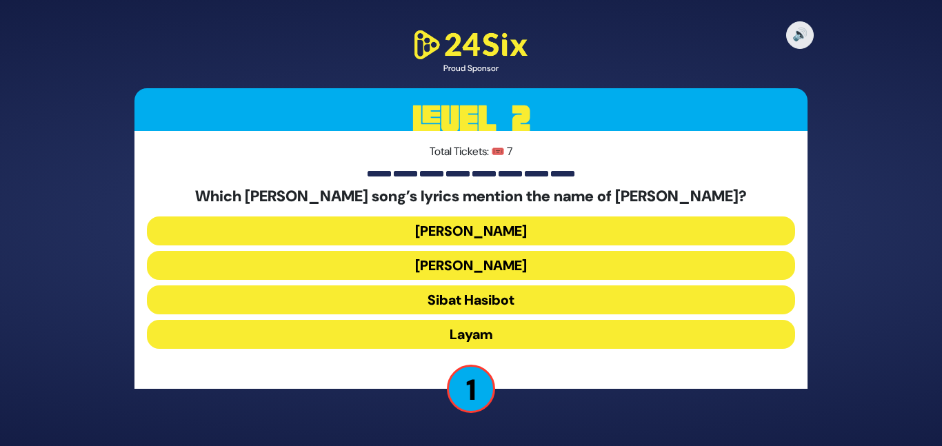
click at [521, 336] on button "Layam" at bounding box center [471, 334] width 648 height 29
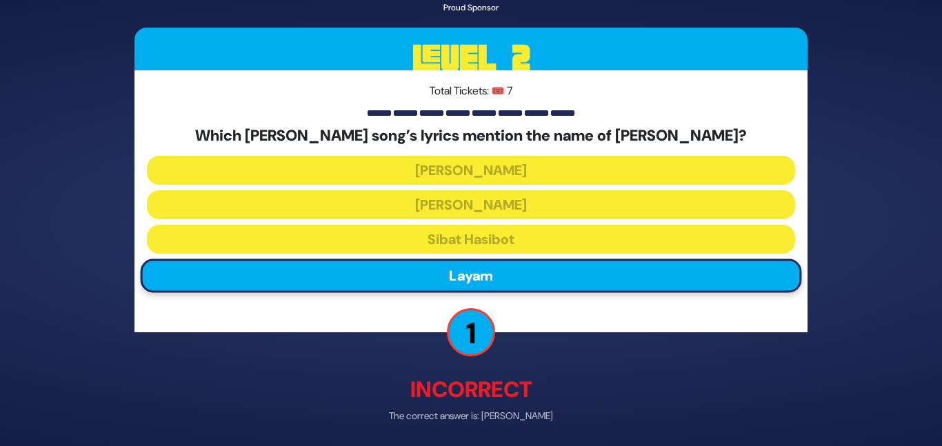
click at [504, 383] on p "Incorrect" at bounding box center [471, 389] width 673 height 33
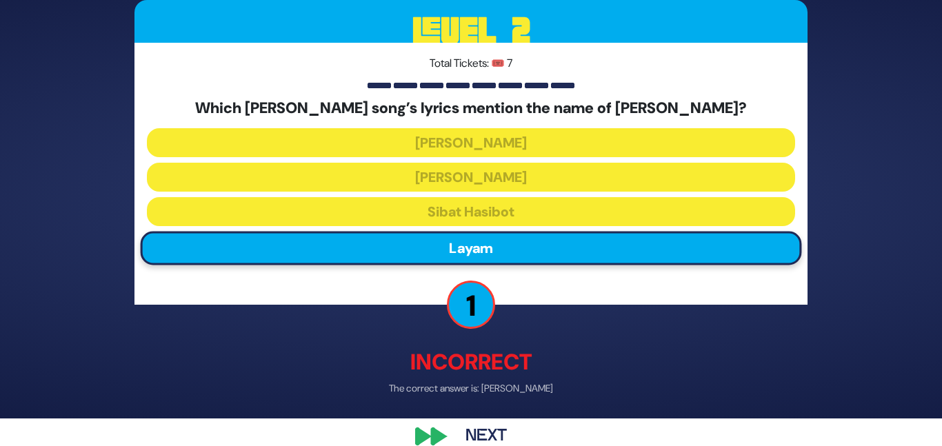
scroll to position [50, 0]
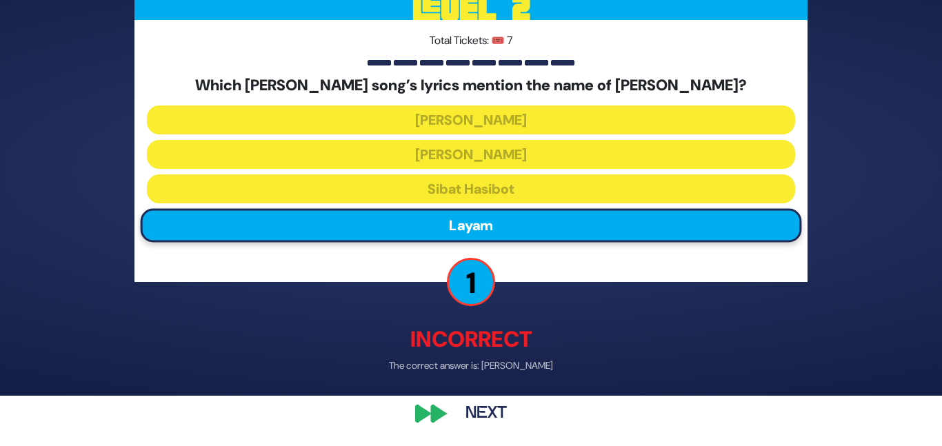
click at [491, 403] on button "Next" at bounding box center [486, 414] width 80 height 32
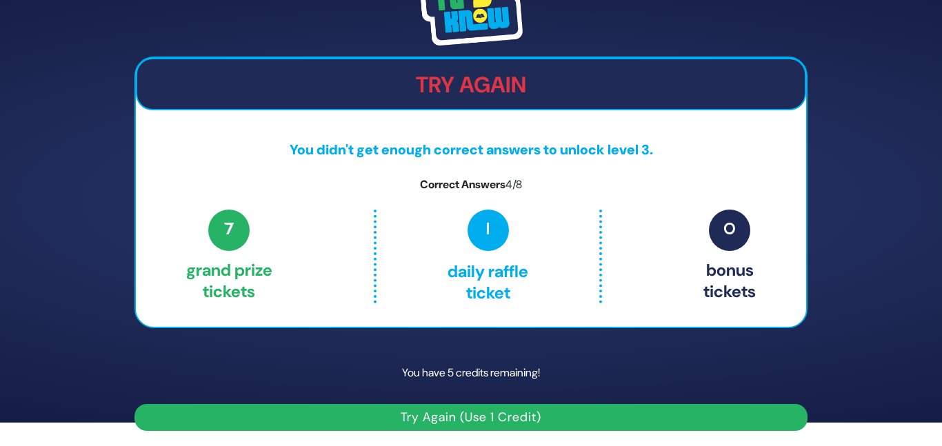
scroll to position [25, 0]
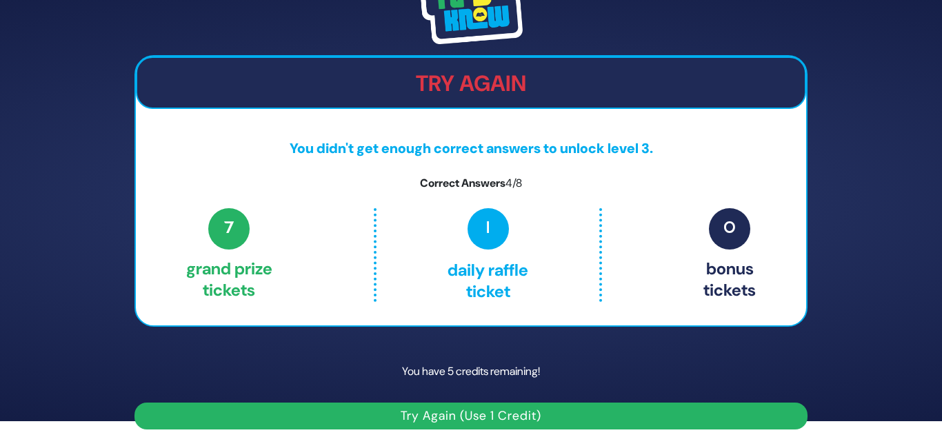
click at [477, 410] on button "Try Again (Use 1 Credit)" at bounding box center [471, 416] width 673 height 27
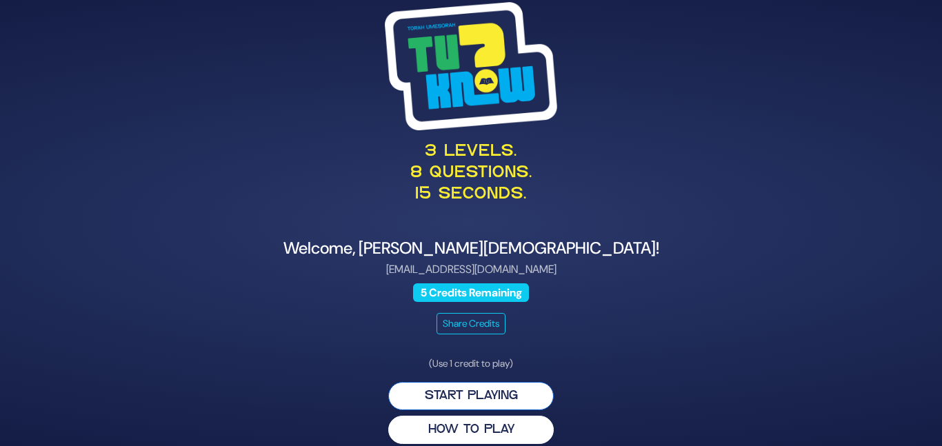
click at [476, 395] on button "Start Playing" at bounding box center [471, 396] width 166 height 28
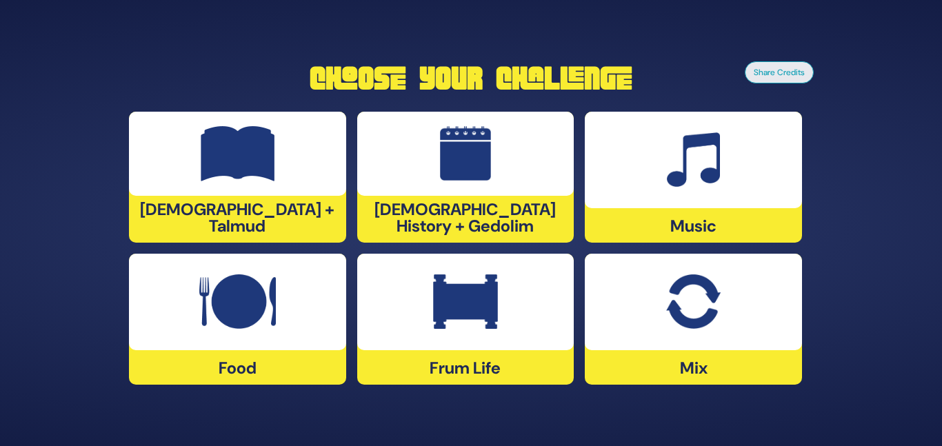
click at [310, 196] on div at bounding box center [237, 154] width 217 height 84
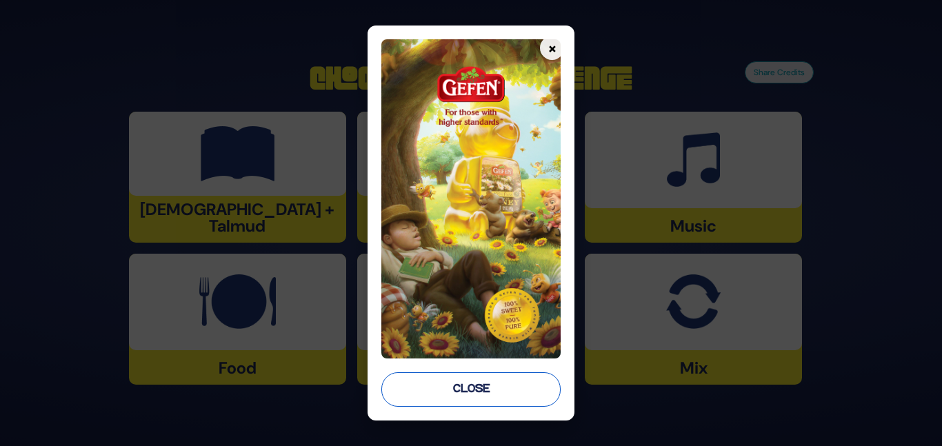
click at [467, 389] on button "Close" at bounding box center [470, 390] width 179 height 34
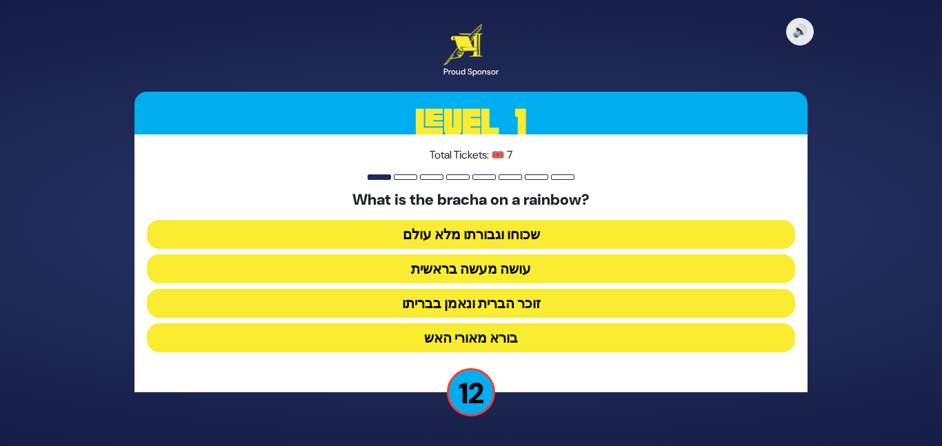
click at [502, 263] on button "עושה מעשה בראשית" at bounding box center [471, 269] width 648 height 29
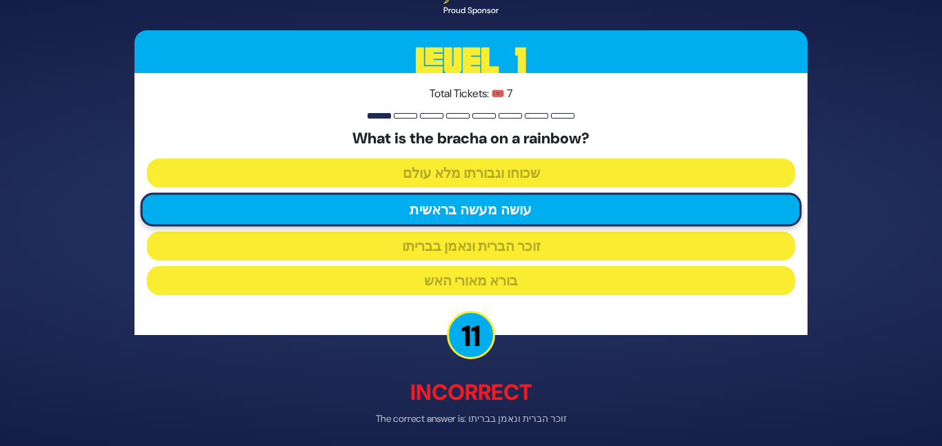
click at [505, 350] on div "🔊 Proud Sponsor Level 1 Total Tickets: 🎟️ 7 What is the bracha on a rainbow? שכ…" at bounding box center [471, 222] width 706 height 553
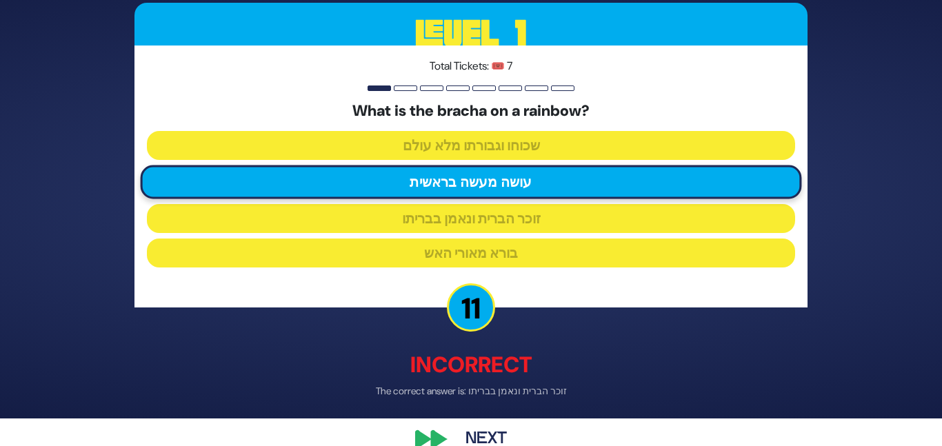
scroll to position [54, 0]
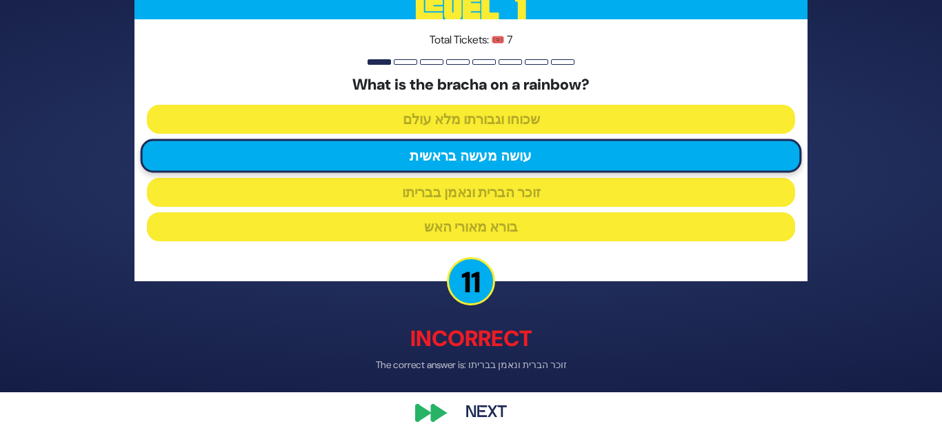
click at [490, 400] on button "Next" at bounding box center [486, 414] width 80 height 32
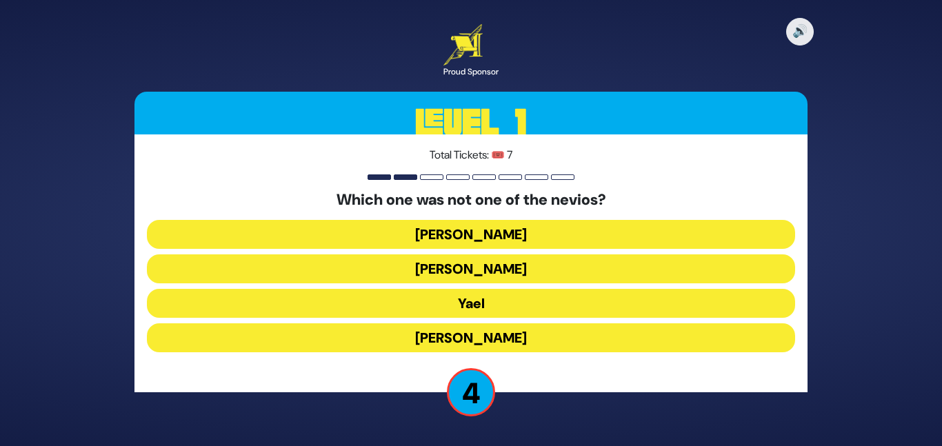
click at [486, 240] on button "Miriam" at bounding box center [471, 234] width 648 height 29
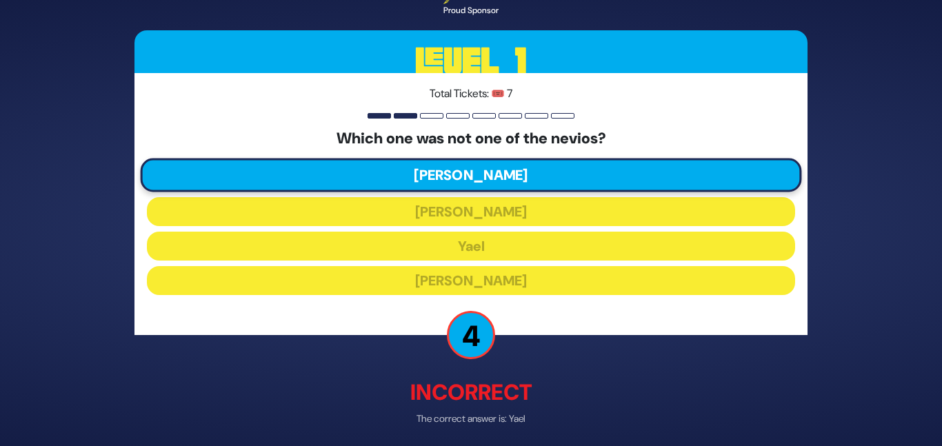
click at [501, 359] on div "🔊 Proud Sponsor Level 1 Total Tickets: 🎟️ 7 Which one was not one of the nevios…" at bounding box center [471, 222] width 706 height 553
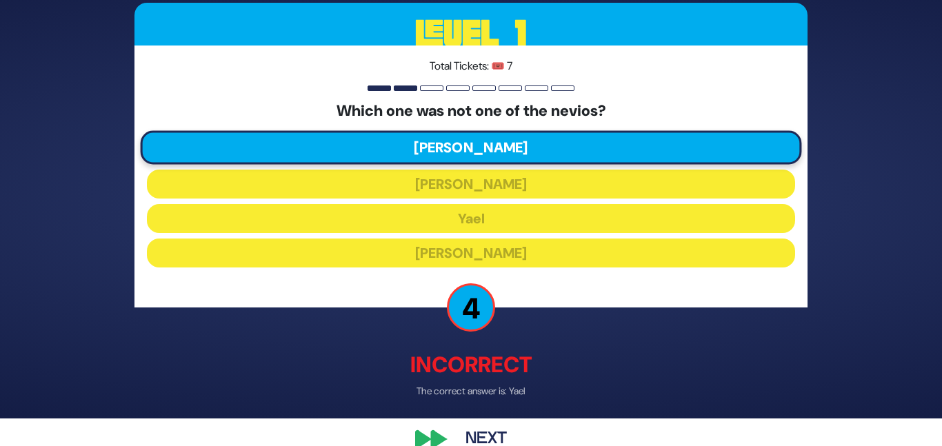
scroll to position [54, 0]
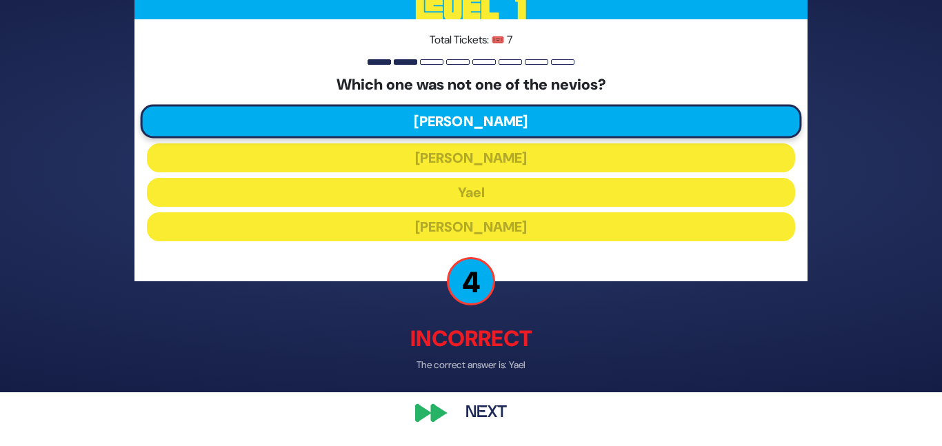
click at [484, 414] on button "Next" at bounding box center [486, 414] width 80 height 32
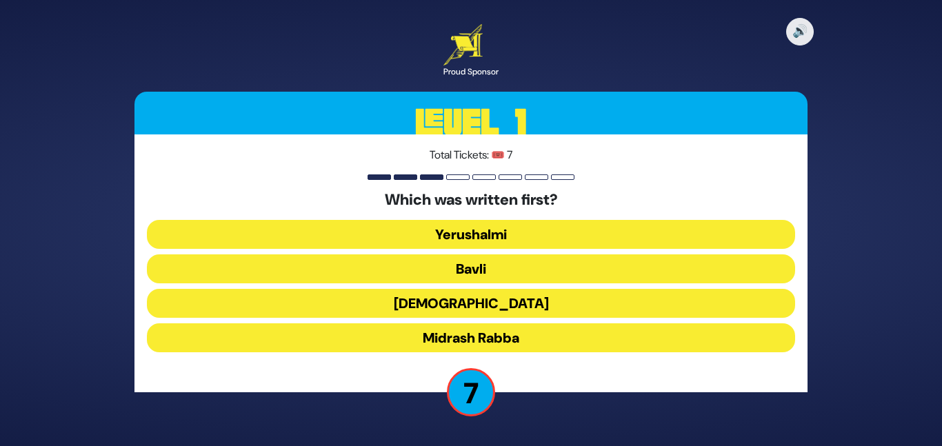
click at [494, 297] on button "Mishnah" at bounding box center [471, 303] width 648 height 29
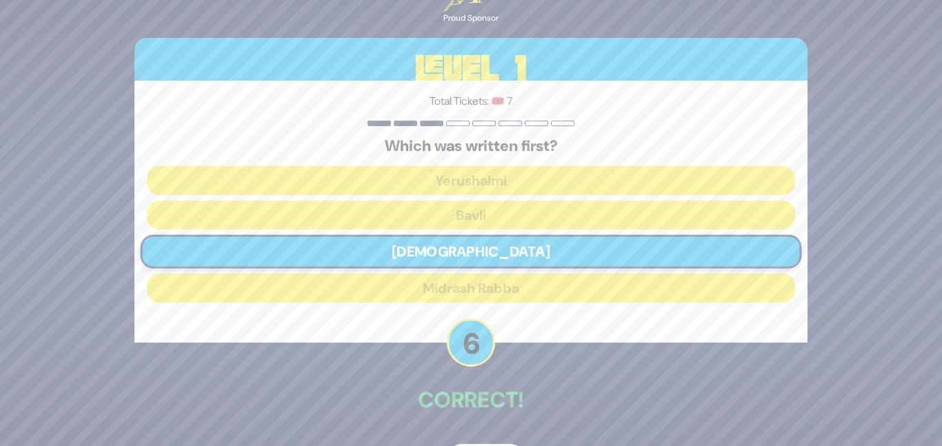
click at [484, 371] on div "🔊 Proud Sponsor Level 1 Total Tickets: 🎟️ 7 Which was written first? Yerushalmi…" at bounding box center [471, 223] width 706 height 539
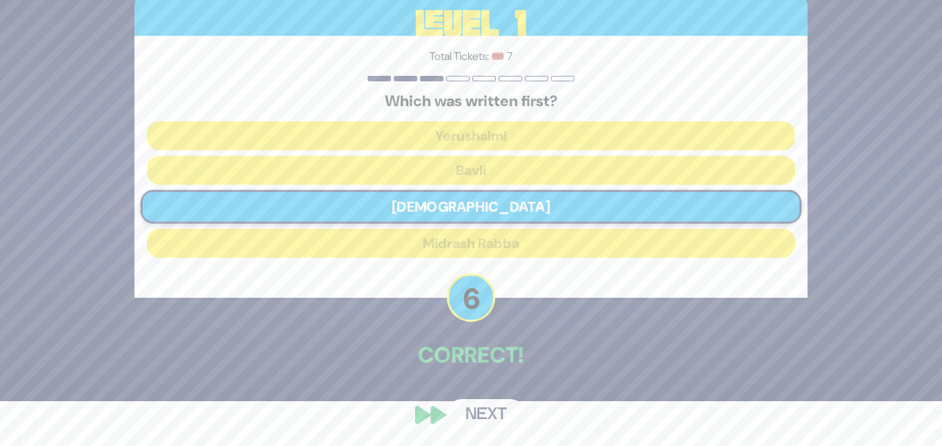
scroll to position [46, 0]
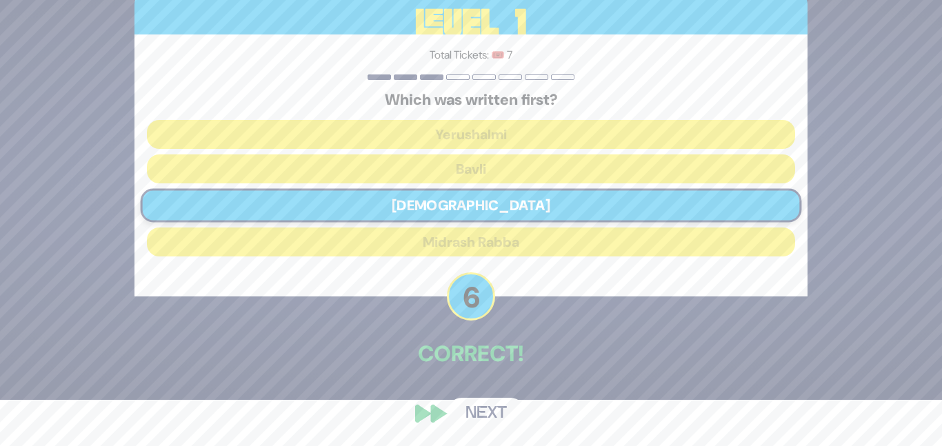
click at [477, 406] on button "Next" at bounding box center [486, 414] width 80 height 32
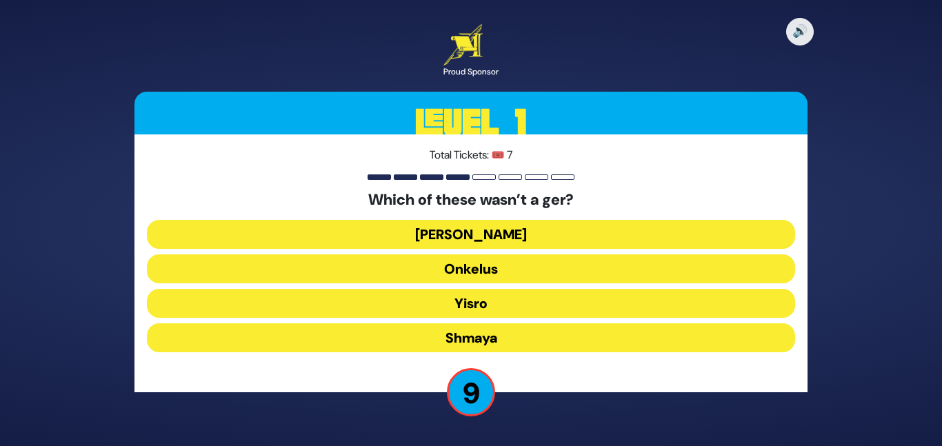
click at [498, 239] on button "Ovadia" at bounding box center [471, 234] width 648 height 29
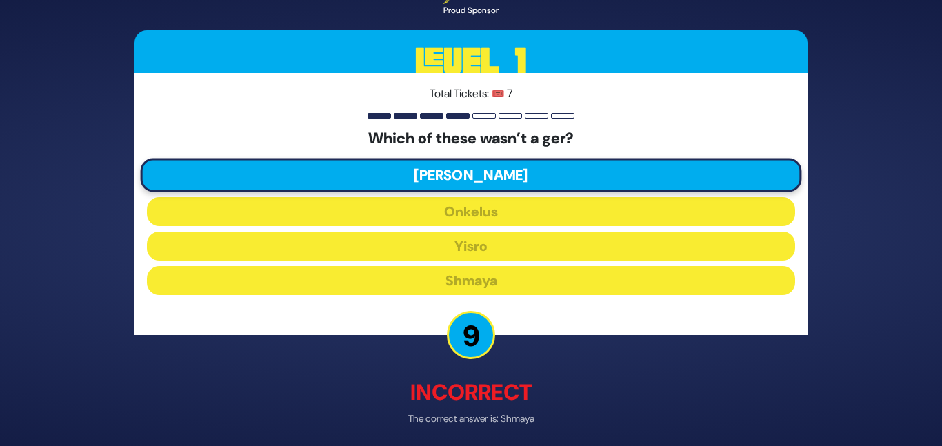
click at [482, 366] on div "🔊 Proud Sponsor Level 1 Total Tickets: 🎟️ 7 Which of these wasn’t a ger? Ovadia…" at bounding box center [471, 222] width 706 height 553
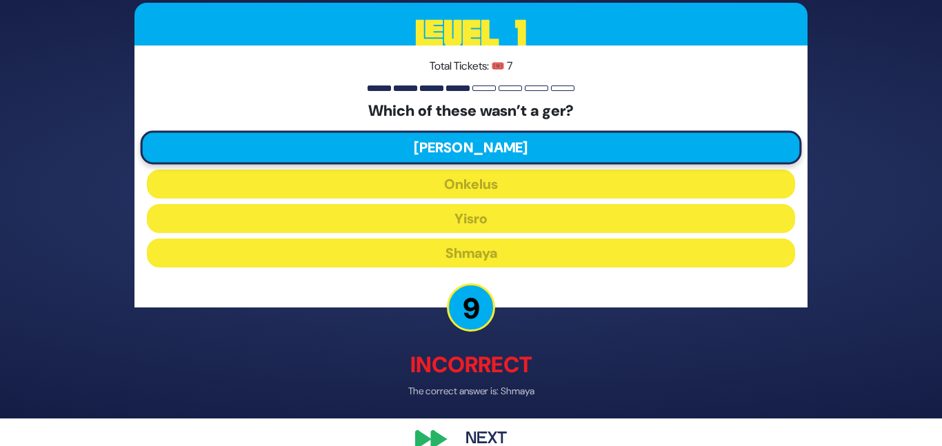
scroll to position [54, 0]
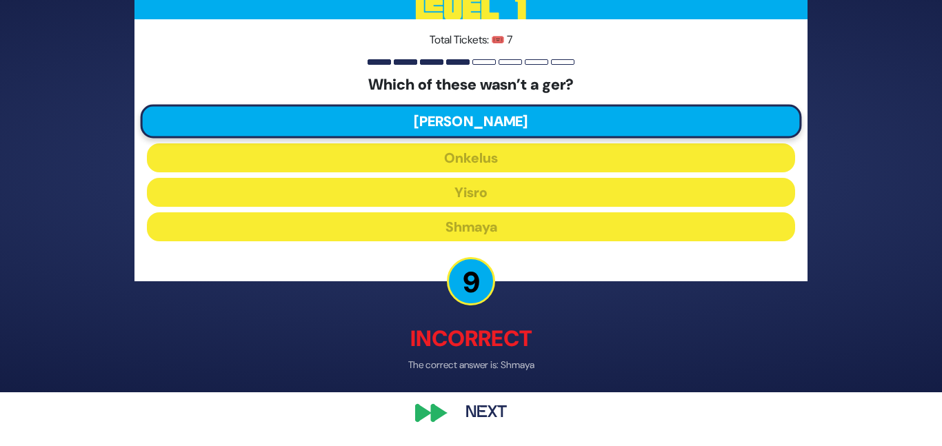
click at [484, 404] on button "Next" at bounding box center [486, 414] width 80 height 32
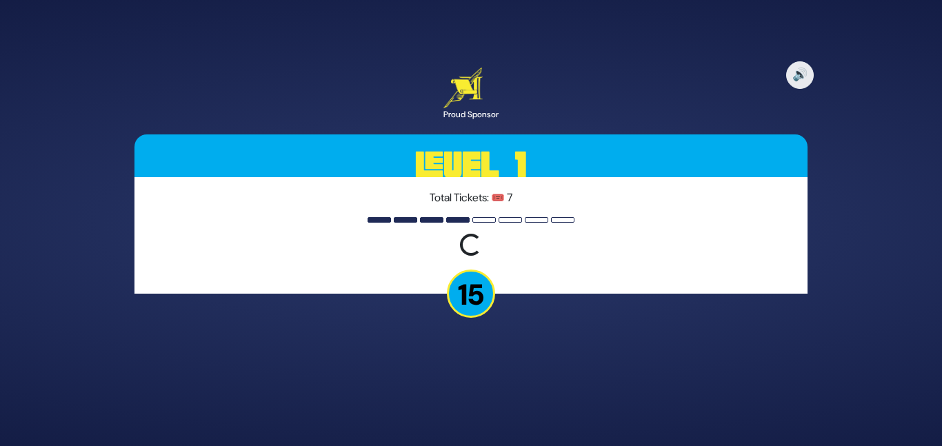
scroll to position [0, 0]
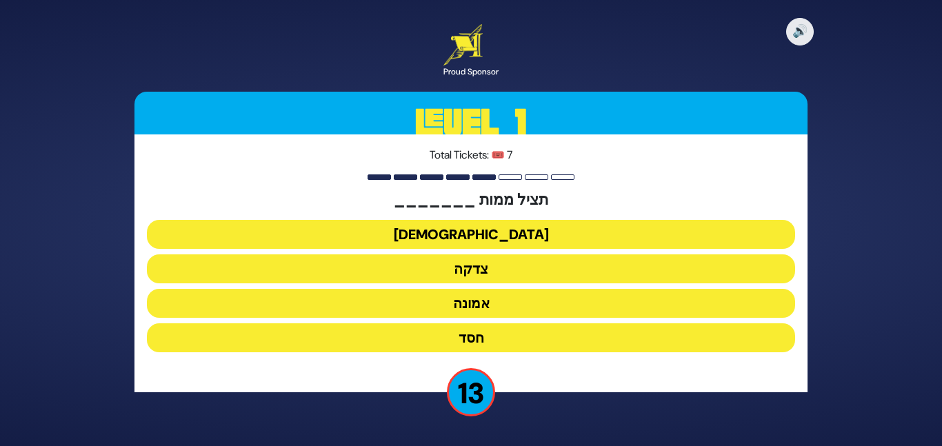
click at [477, 268] on button "צדקה" at bounding box center [471, 269] width 648 height 29
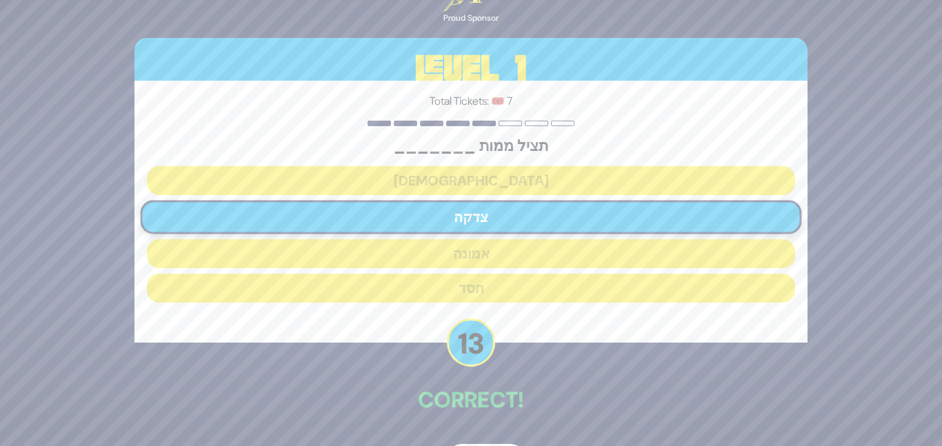
click at [490, 415] on p "Correct!" at bounding box center [471, 400] width 673 height 33
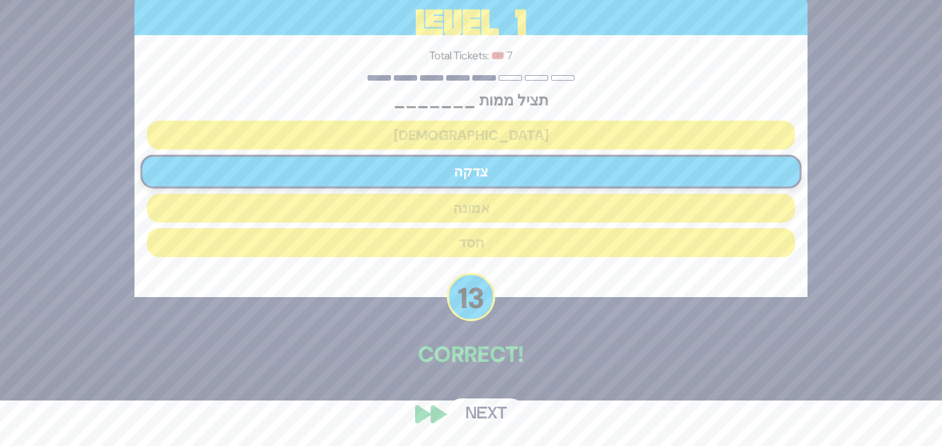
scroll to position [46, 0]
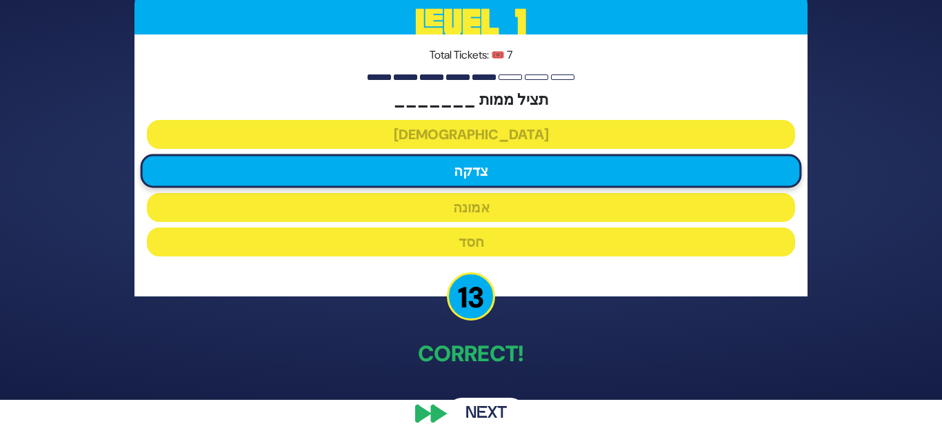
click at [473, 402] on button "Next" at bounding box center [486, 414] width 80 height 32
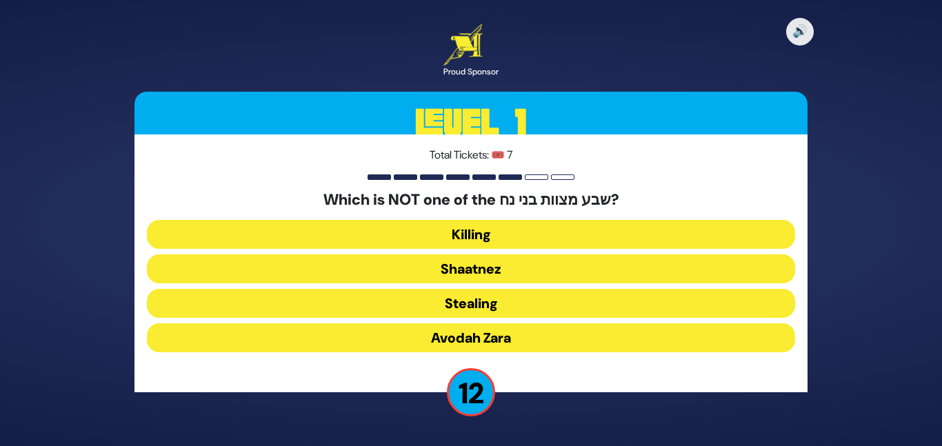
click at [504, 268] on button "Shaatnez" at bounding box center [471, 269] width 648 height 29
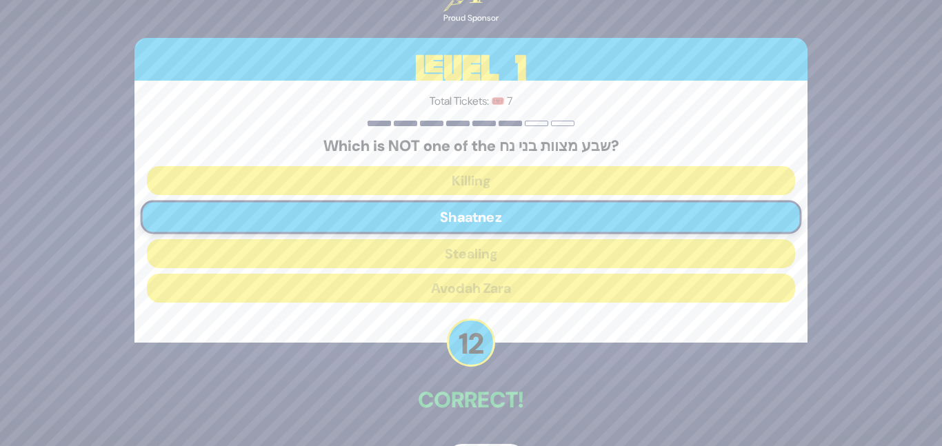
click at [497, 388] on p "Correct!" at bounding box center [471, 400] width 673 height 33
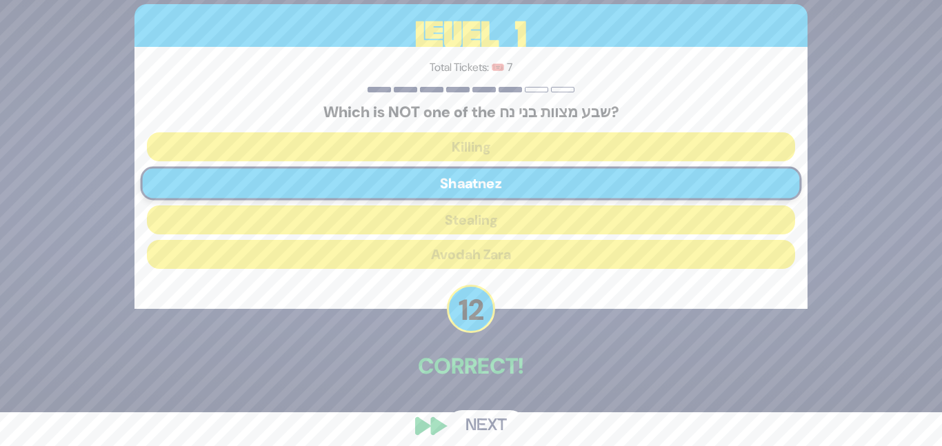
scroll to position [46, 0]
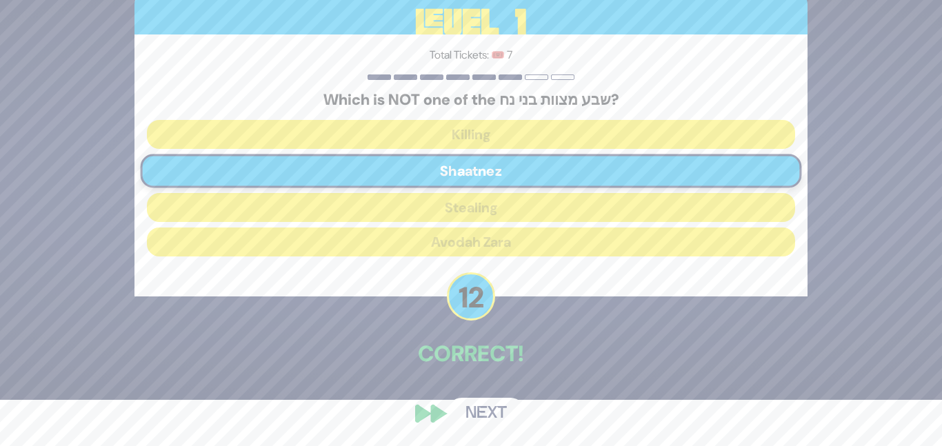
click at [494, 408] on button "Next" at bounding box center [486, 414] width 80 height 32
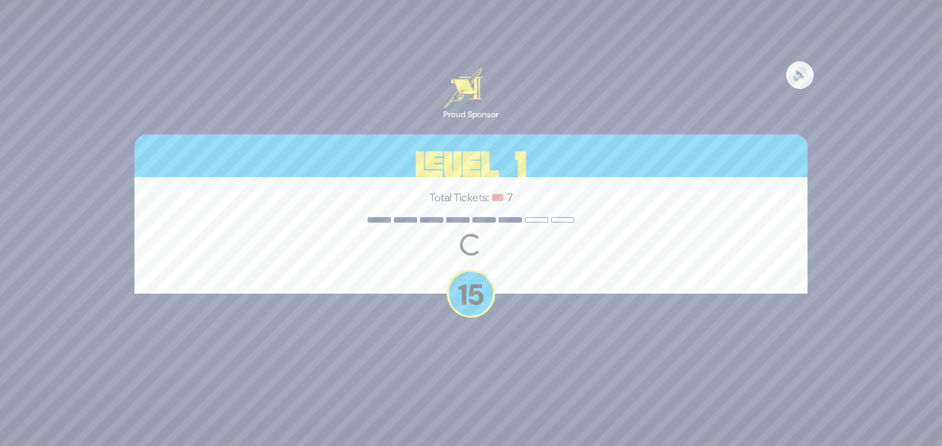
scroll to position [0, 0]
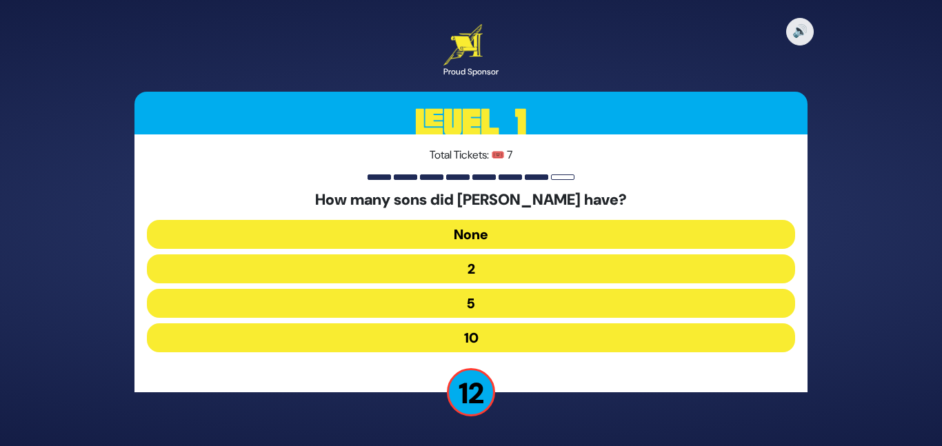
click at [482, 333] on button "10" at bounding box center [471, 338] width 648 height 29
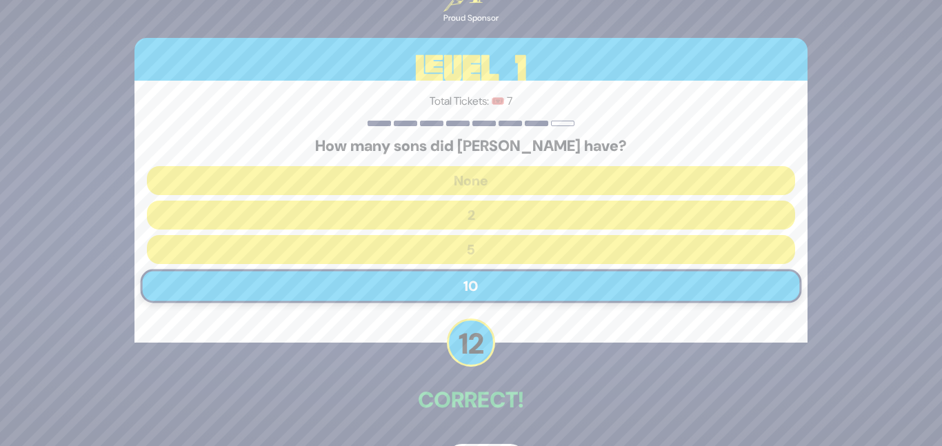
click at [493, 388] on p "Correct!" at bounding box center [471, 400] width 673 height 33
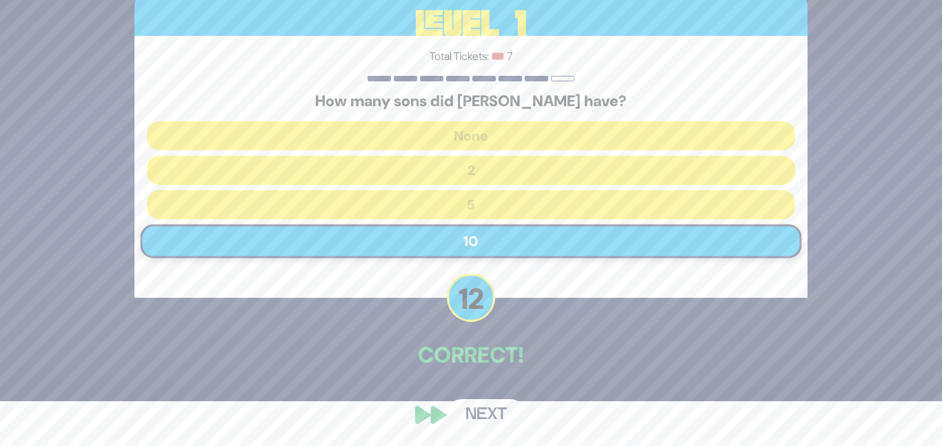
scroll to position [46, 0]
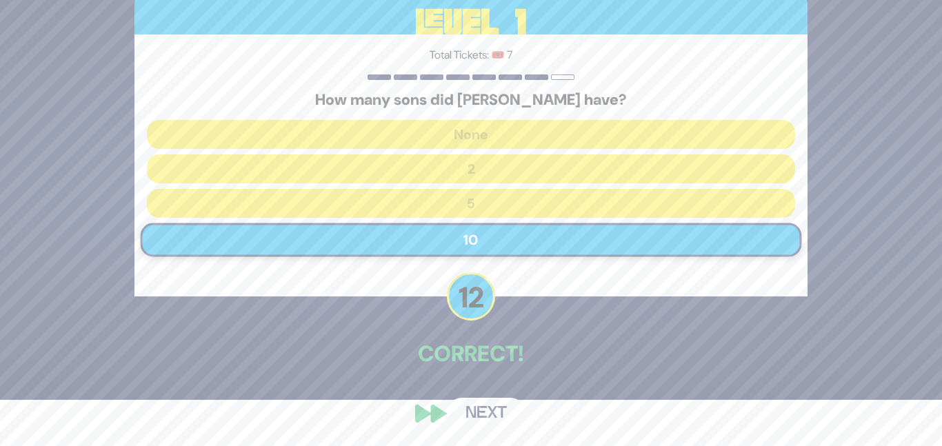
click at [487, 415] on button "Next" at bounding box center [486, 414] width 80 height 32
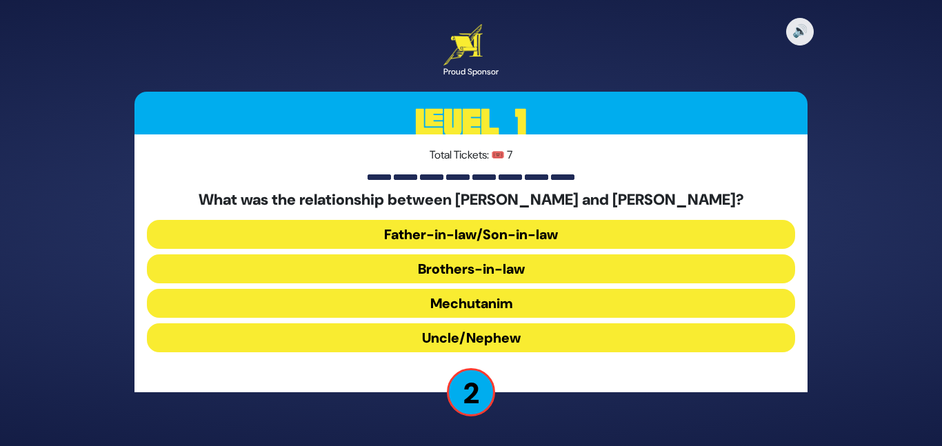
click at [450, 333] on button "Uncle/Nephew" at bounding box center [471, 338] width 648 height 29
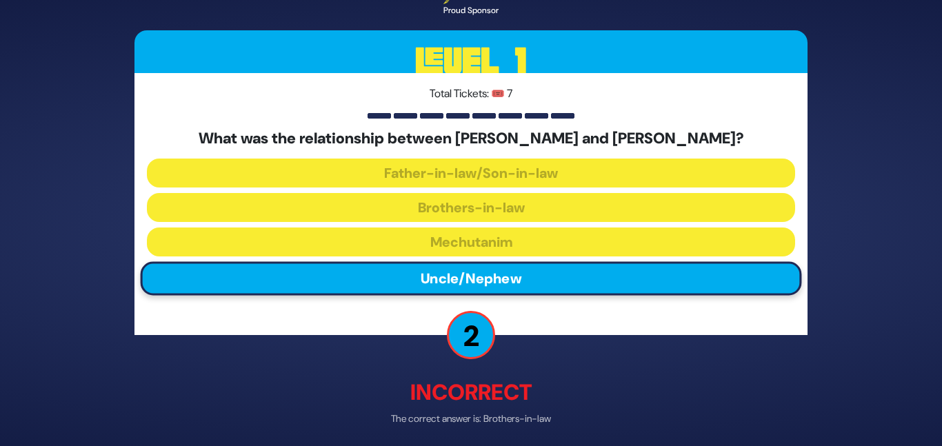
click at [473, 384] on p "Incorrect" at bounding box center [471, 393] width 673 height 33
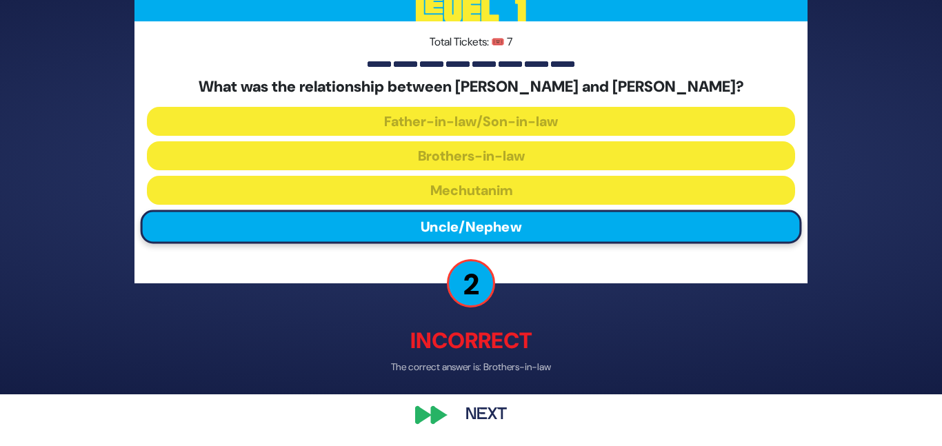
scroll to position [54, 0]
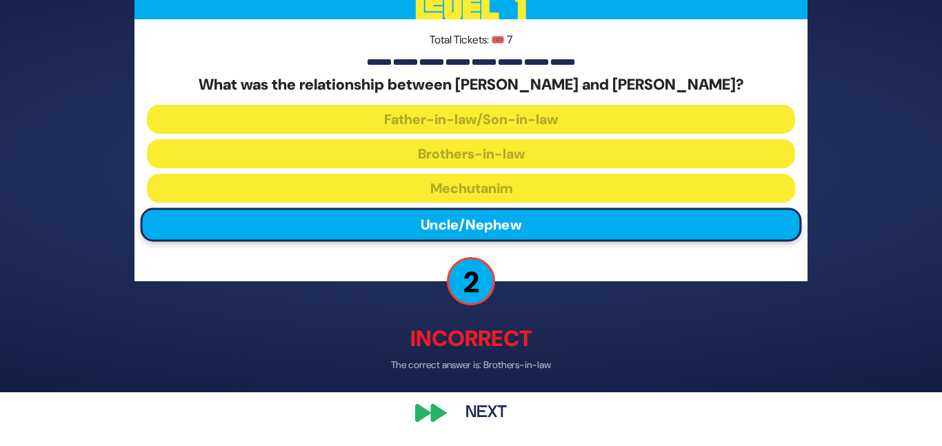
click at [497, 404] on button "Next" at bounding box center [486, 414] width 80 height 32
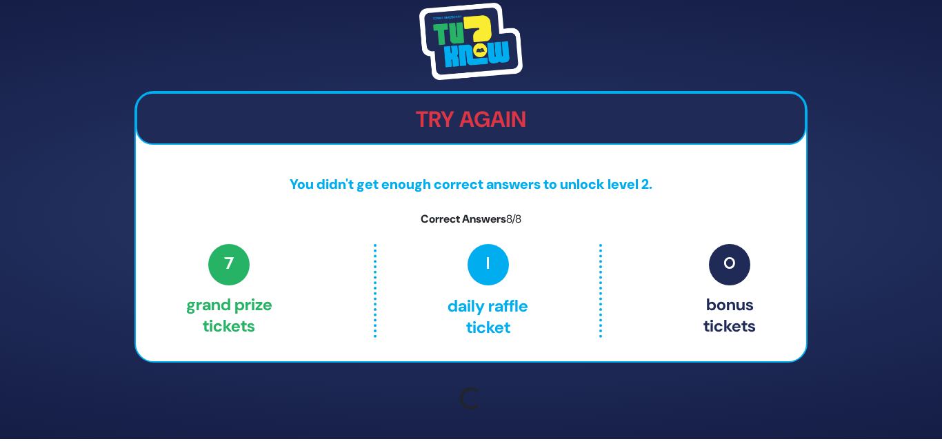
scroll to position [0, 0]
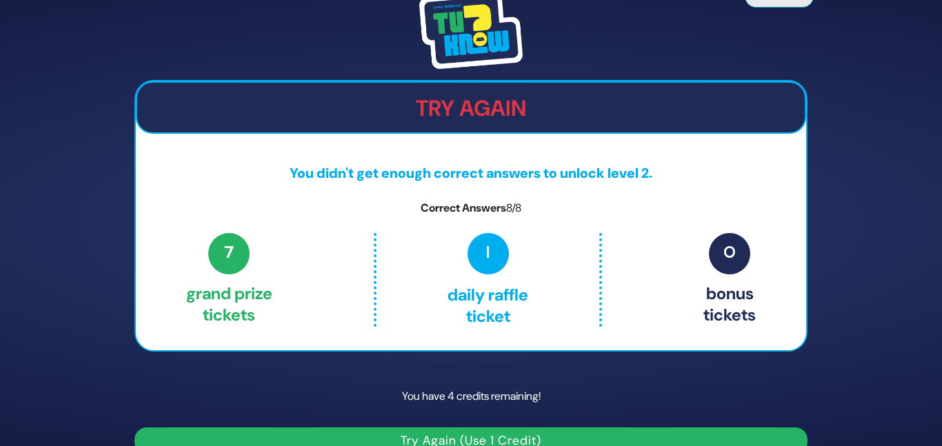
click at [498, 394] on p "You have 4 credits remaining!" at bounding box center [471, 397] width 673 height 40
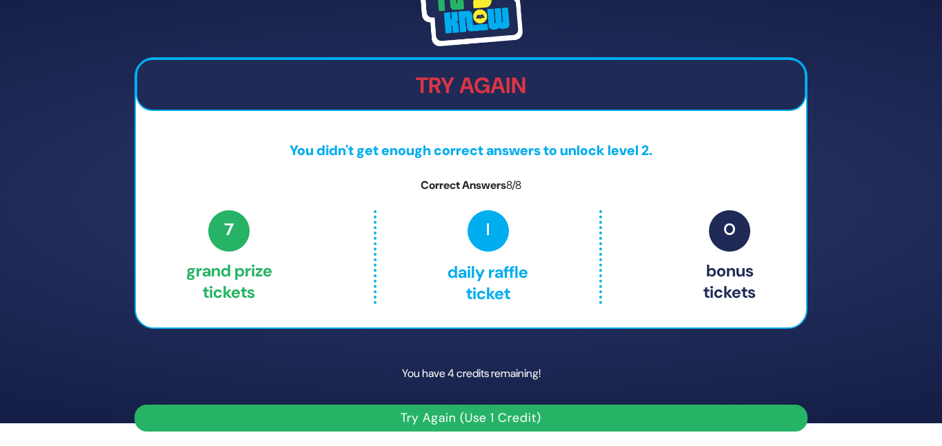
scroll to position [25, 0]
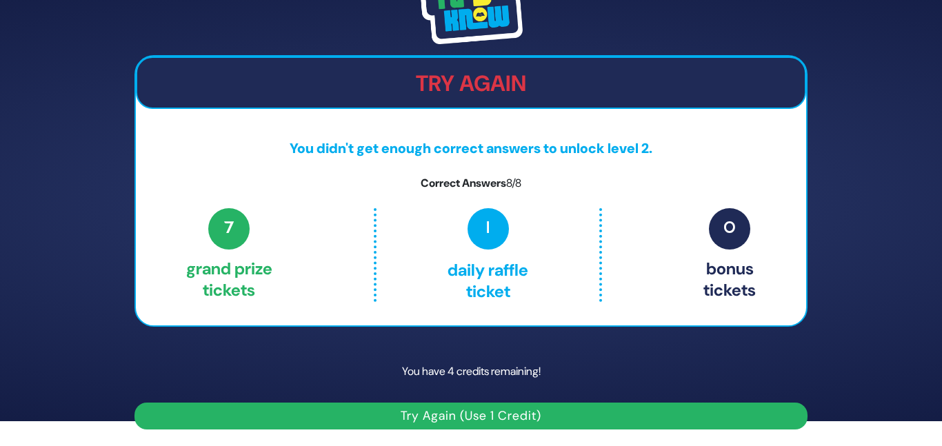
click at [493, 408] on button "Try Again (Use 1 Credit)" at bounding box center [471, 416] width 673 height 27
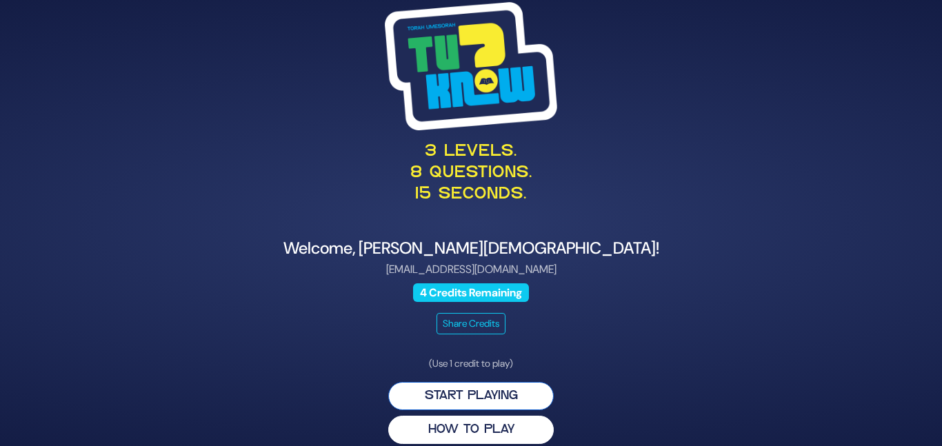
click at [486, 389] on button "Start Playing" at bounding box center [471, 396] width 166 height 28
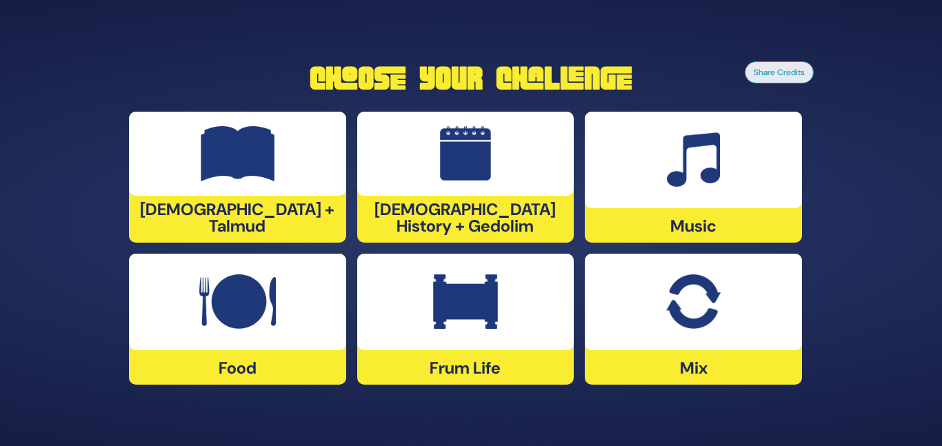
click at [449, 297] on img at bounding box center [465, 302] width 65 height 55
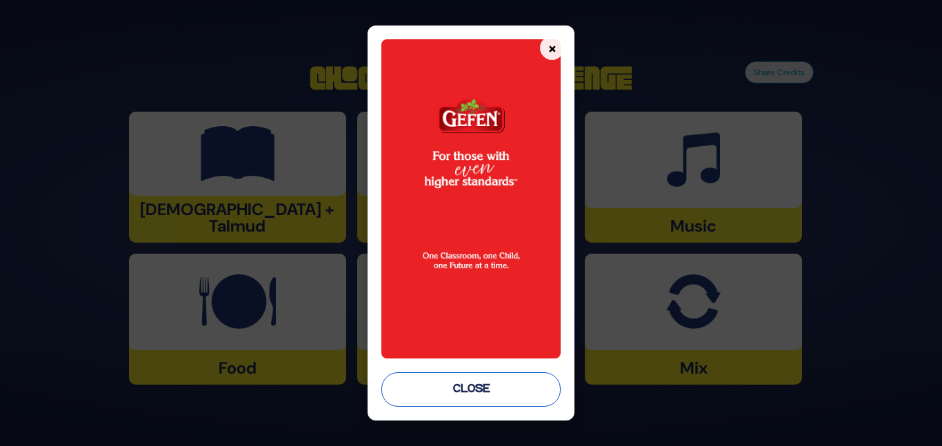
click at [456, 379] on button "Close" at bounding box center [470, 390] width 179 height 34
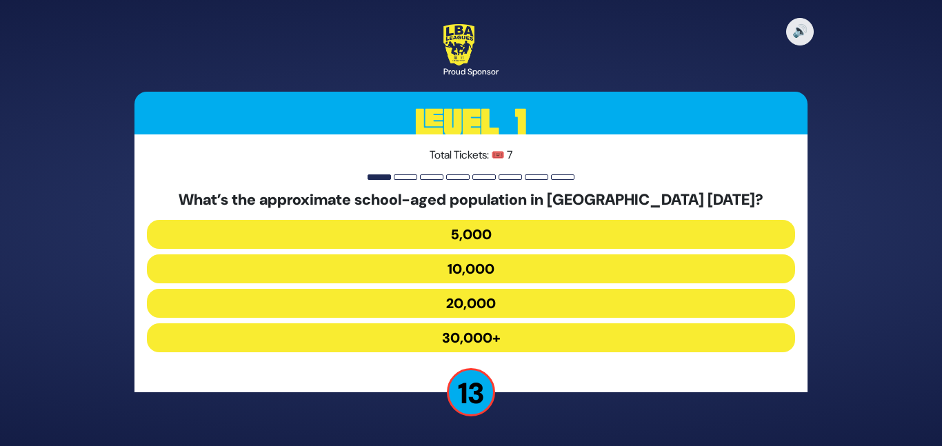
click at [473, 328] on button "30,000+" at bounding box center [471, 338] width 648 height 29
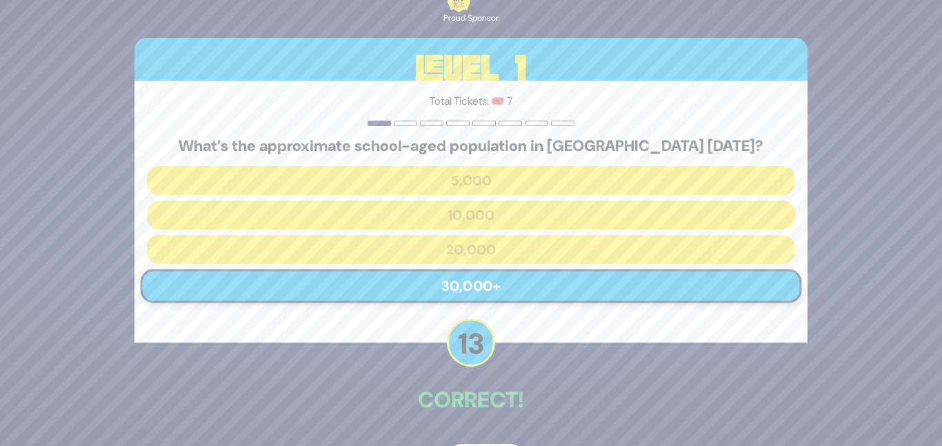
click at [552, 361] on div "🔊 Proud Sponsor Level 1 Total Tickets: 🎟️ 7 What’s the approximate school-aged …" at bounding box center [471, 223] width 706 height 539
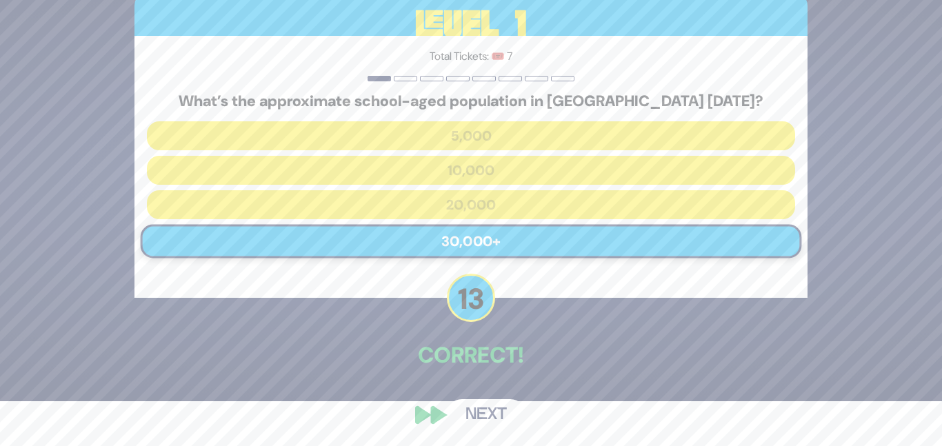
scroll to position [46, 0]
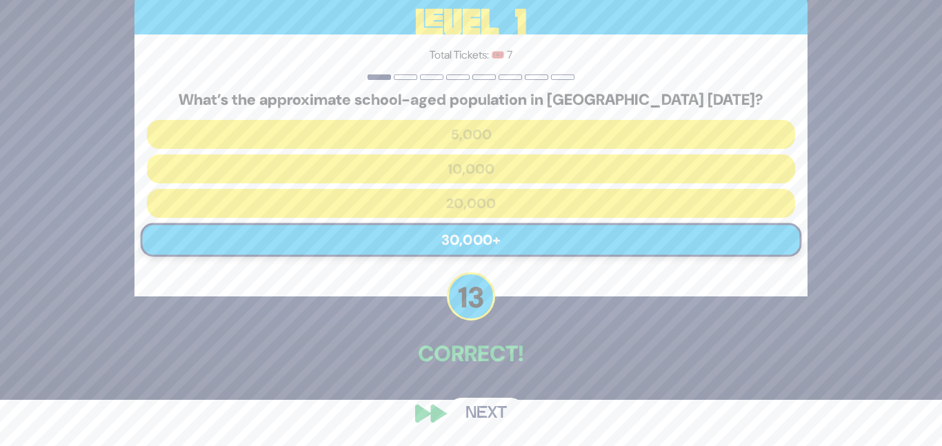
click at [513, 403] on button "Next" at bounding box center [486, 414] width 80 height 32
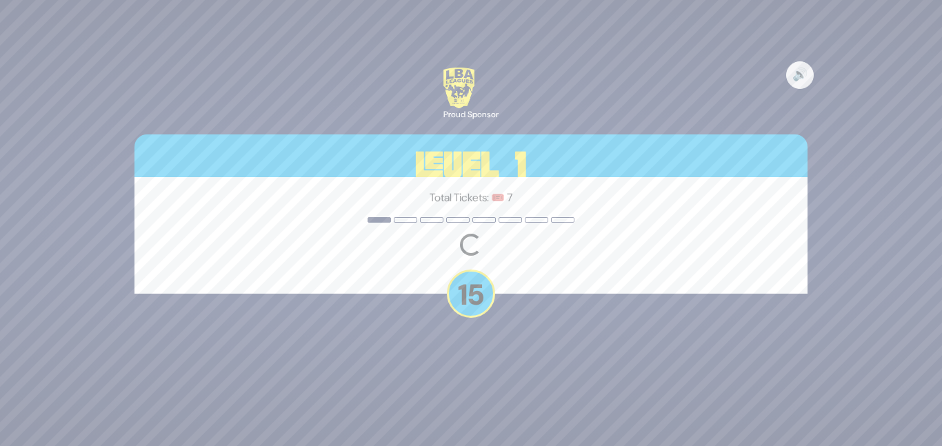
scroll to position [0, 0]
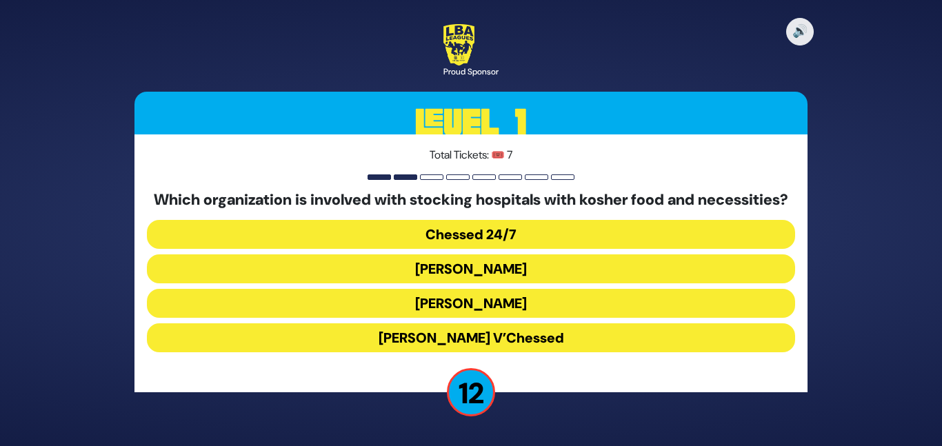
click at [516, 244] on button "Chessed 24/7" at bounding box center [471, 234] width 648 height 29
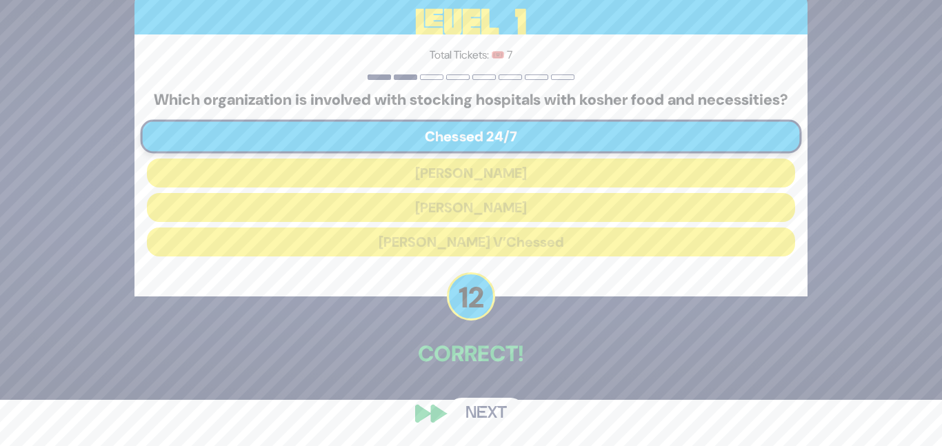
scroll to position [55, 0]
click at [475, 406] on button "Next" at bounding box center [486, 414] width 80 height 32
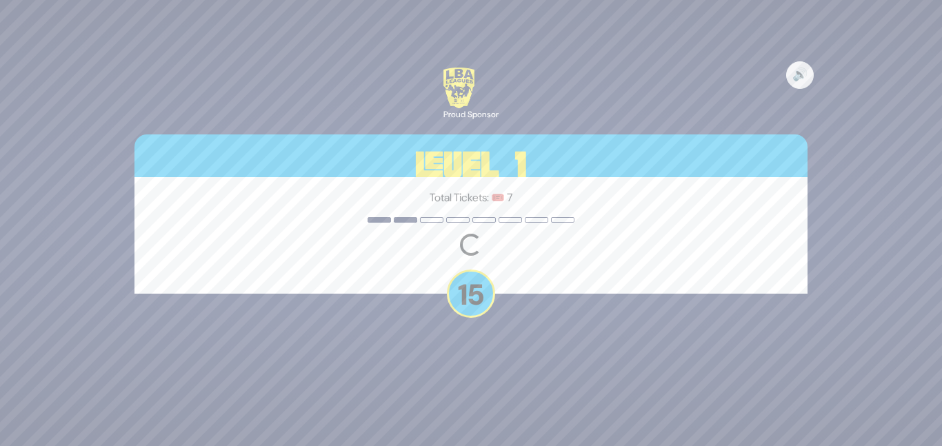
scroll to position [0, 0]
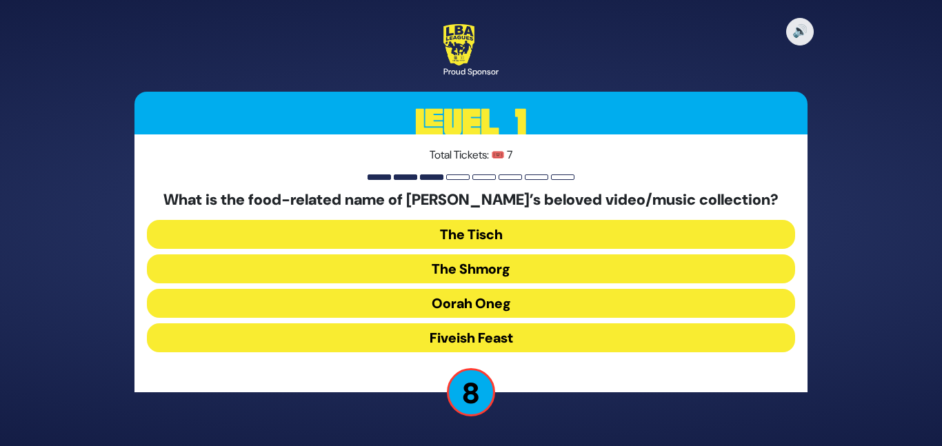
click at [466, 264] on button "The Shmorg" at bounding box center [471, 269] width 648 height 29
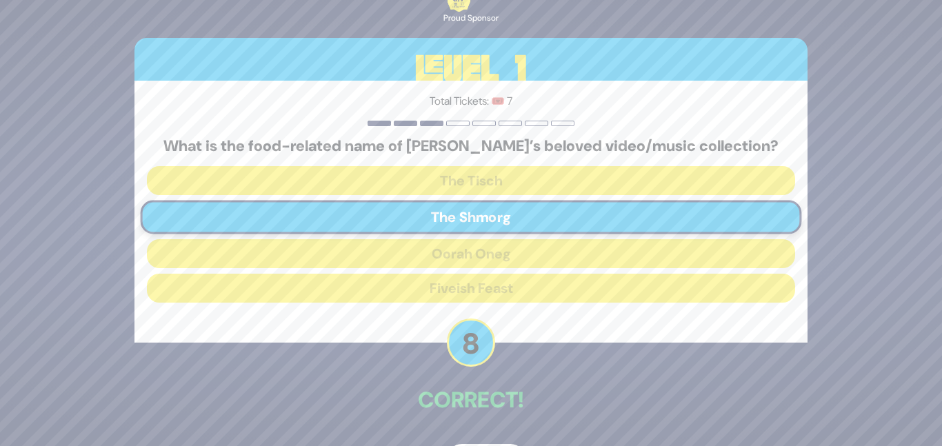
click at [480, 372] on div "🔊 Proud Sponsor Level 1 Total Tickets: 🎟️ 7 What is the food-related name of Oo…" at bounding box center [471, 223] width 706 height 539
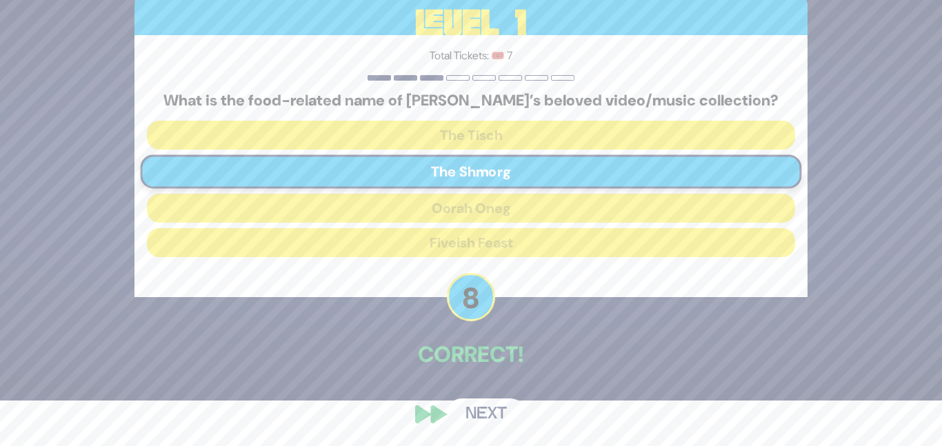
scroll to position [46, 0]
click at [497, 417] on button "Next" at bounding box center [486, 414] width 80 height 32
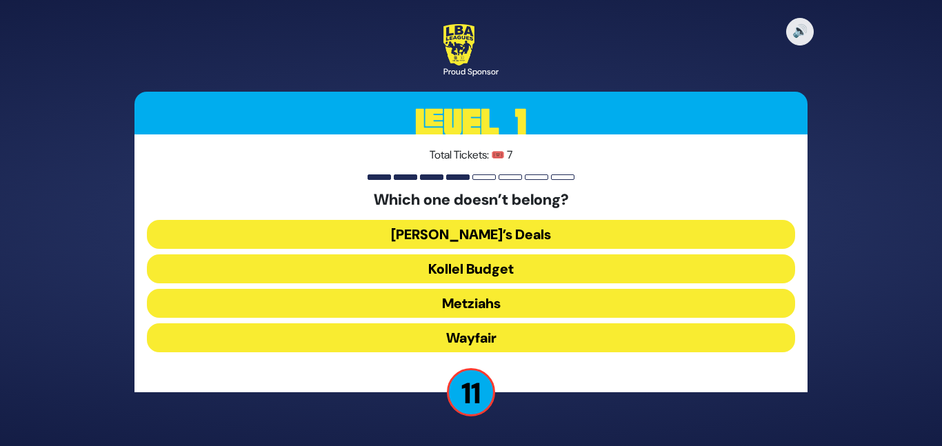
click at [488, 333] on button "Wayfair" at bounding box center [471, 338] width 648 height 29
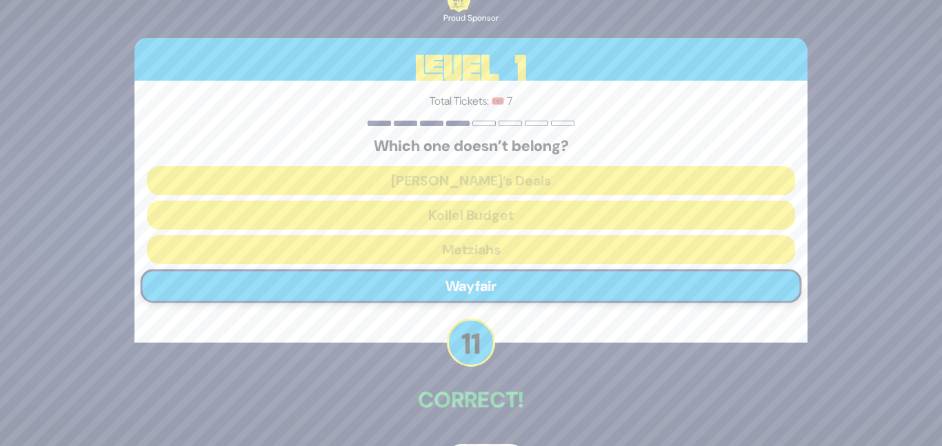
click at [493, 379] on div "🔊 Proud Sponsor Level 1 Total Tickets: 🎟️ 7 Which one doesn’t belong? Dan’s Dea…" at bounding box center [471, 223] width 706 height 539
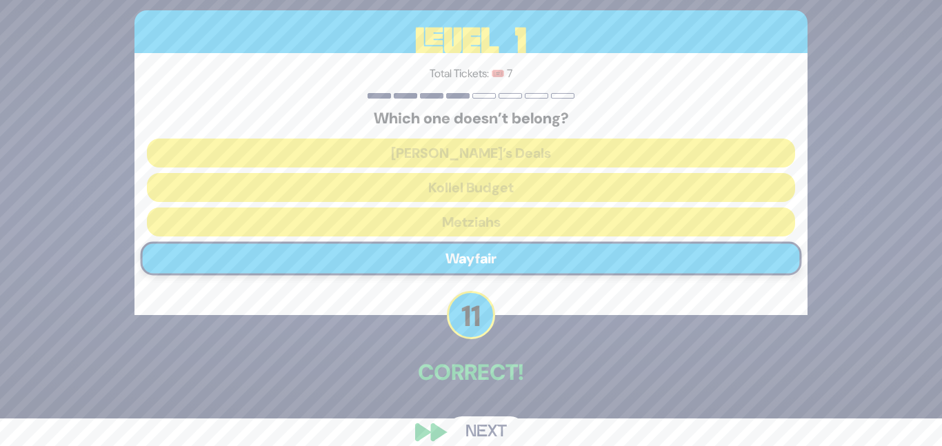
scroll to position [46, 0]
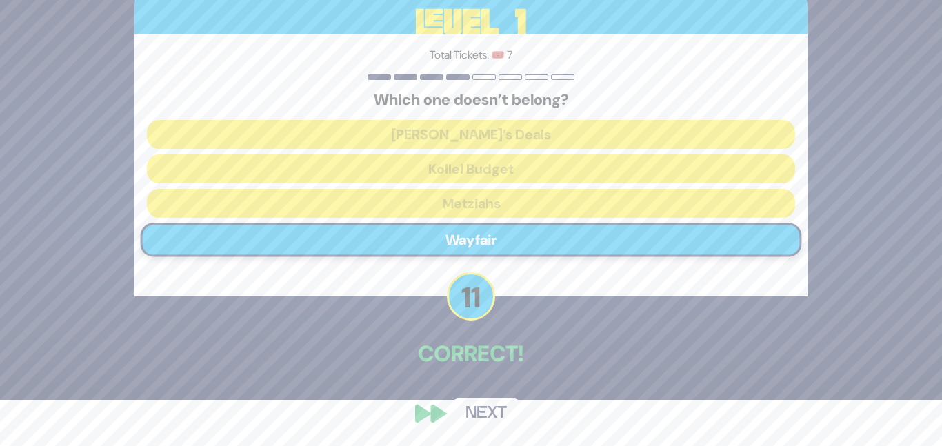
click at [487, 399] on button "Next" at bounding box center [486, 414] width 80 height 32
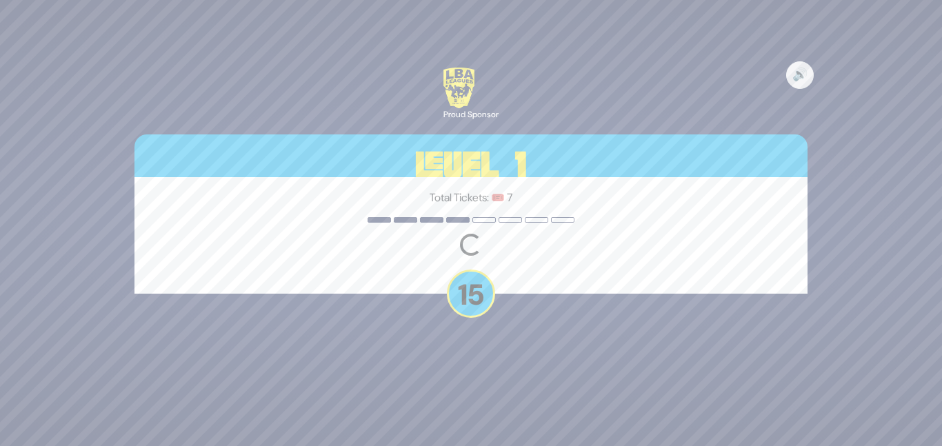
scroll to position [0, 0]
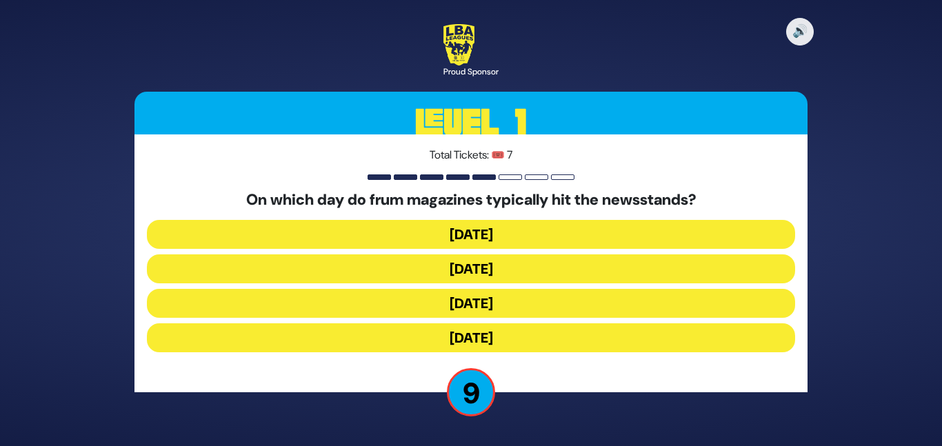
click at [479, 265] on button "Wednesday" at bounding box center [471, 269] width 648 height 29
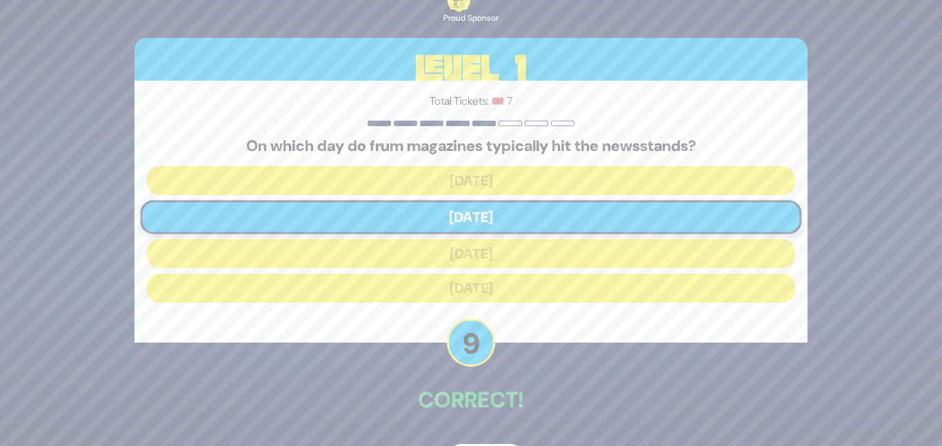
click at [497, 385] on p "Correct!" at bounding box center [471, 400] width 673 height 33
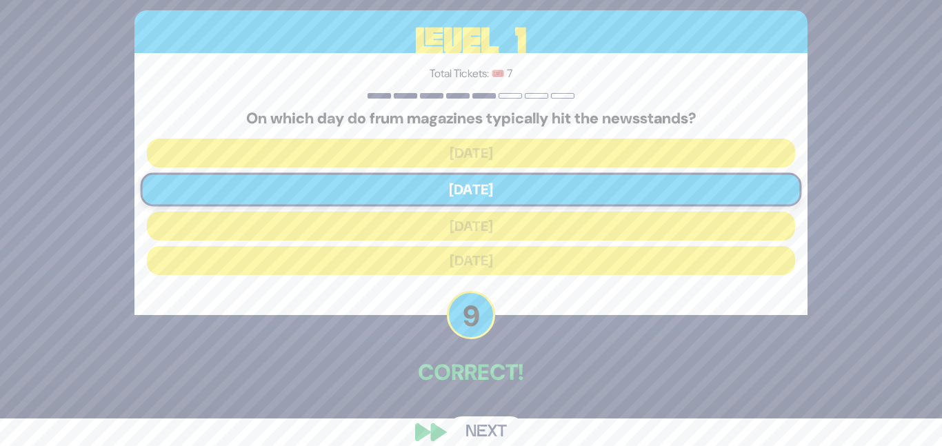
scroll to position [46, 0]
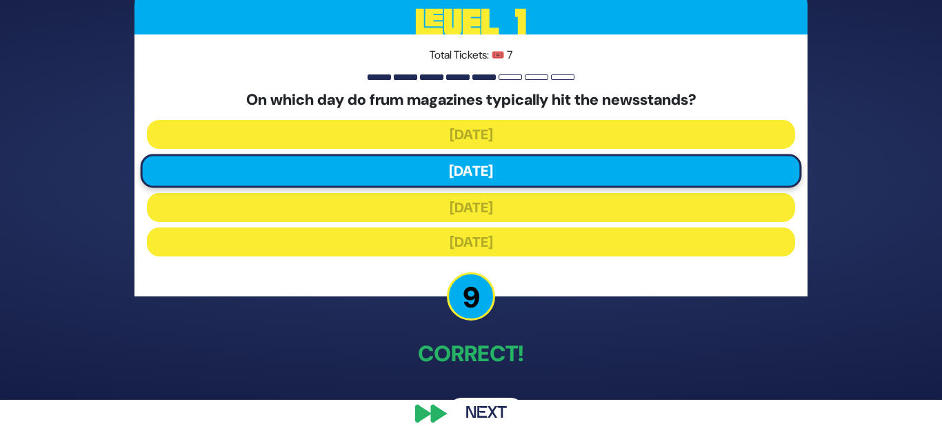
click at [492, 407] on button "Next" at bounding box center [486, 414] width 80 height 32
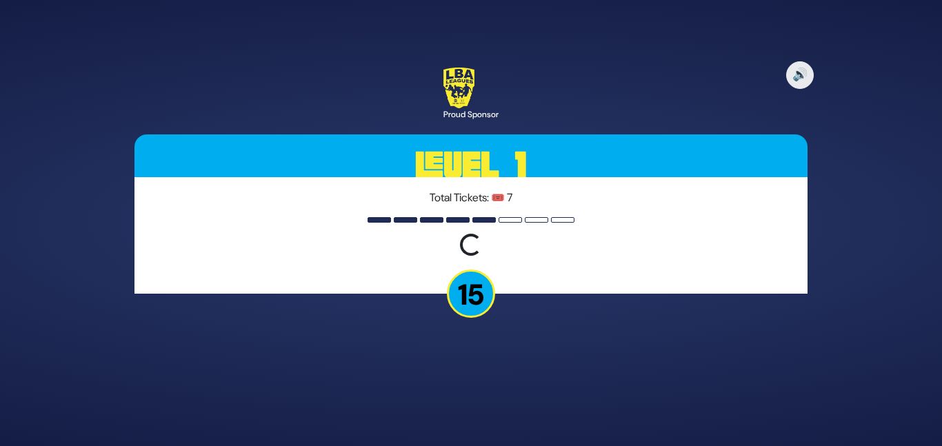
scroll to position [0, 0]
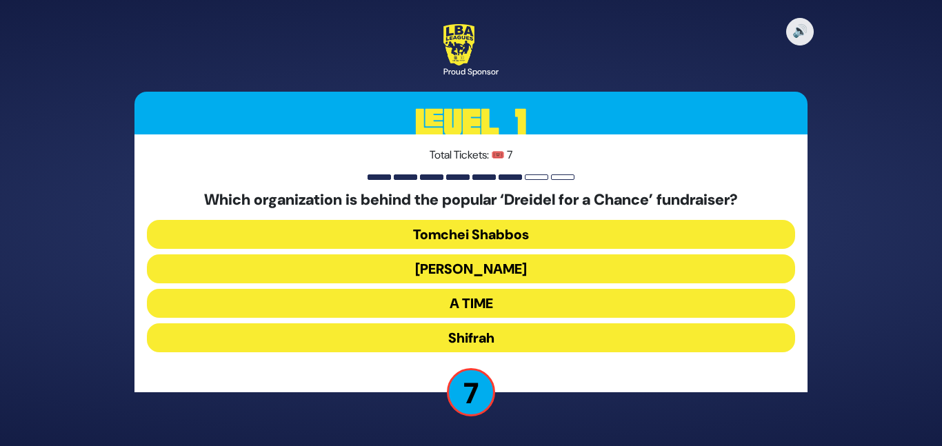
click at [475, 267] on button "Bonei Olam" at bounding box center [471, 269] width 648 height 29
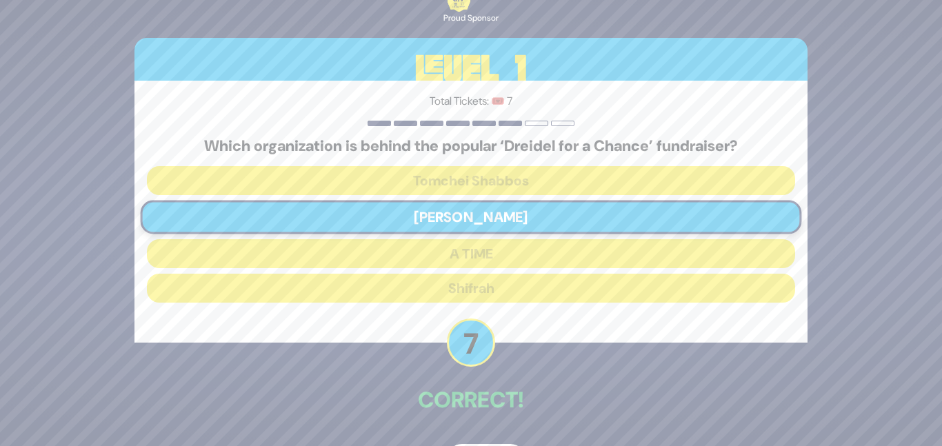
click at [499, 384] on p "Correct!" at bounding box center [471, 400] width 673 height 33
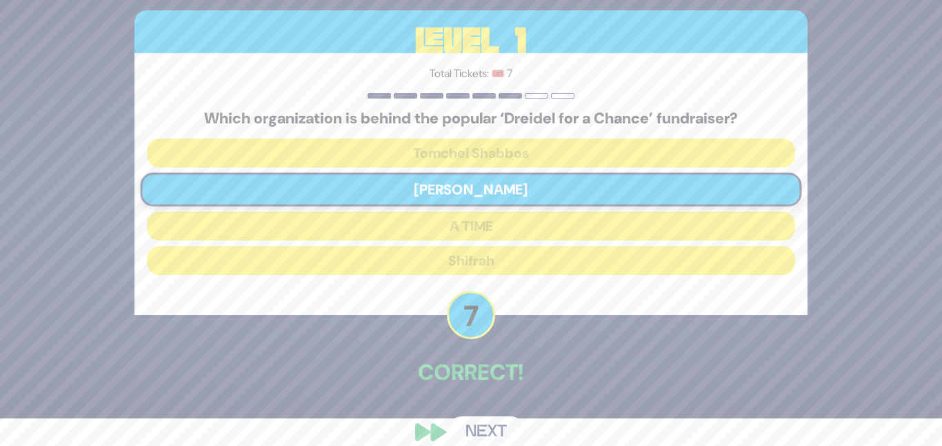
scroll to position [46, 0]
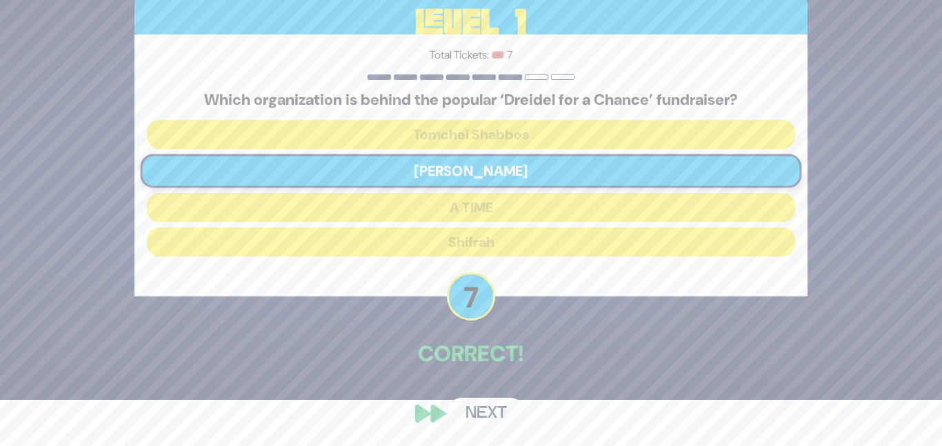
click at [490, 410] on button "Next" at bounding box center [486, 414] width 80 height 32
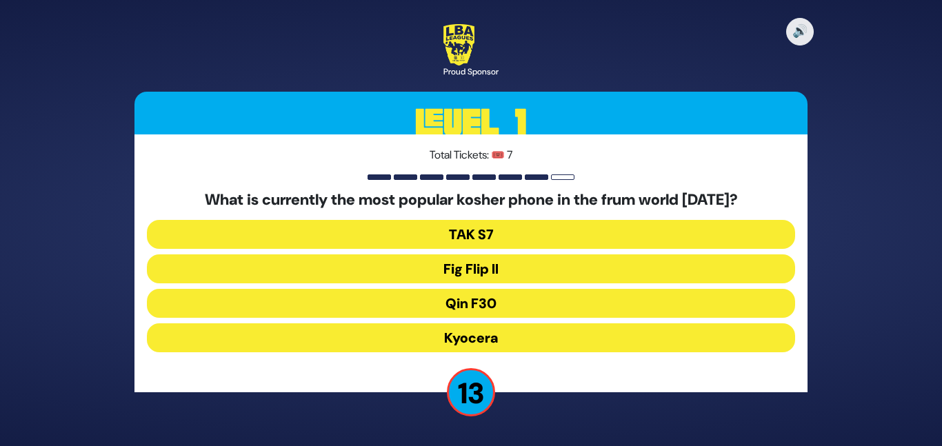
click at [493, 261] on button "Fig Flip II" at bounding box center [471, 269] width 648 height 29
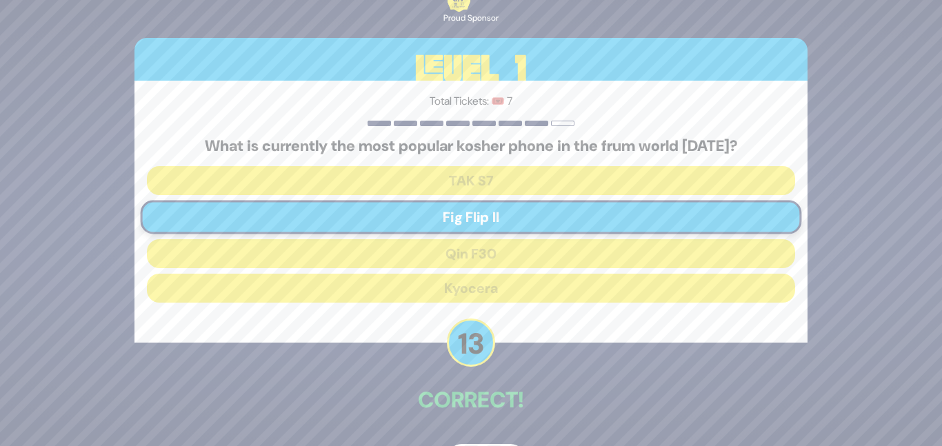
click at [490, 410] on p "Correct!" at bounding box center [471, 400] width 673 height 33
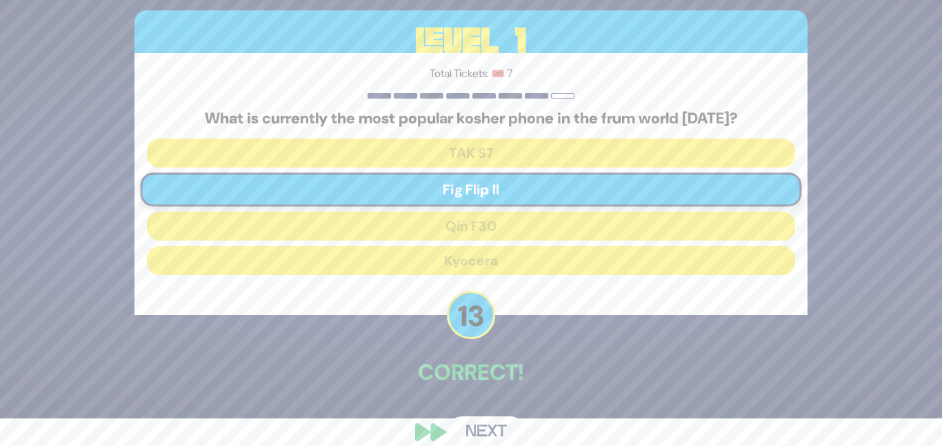
scroll to position [46, 0]
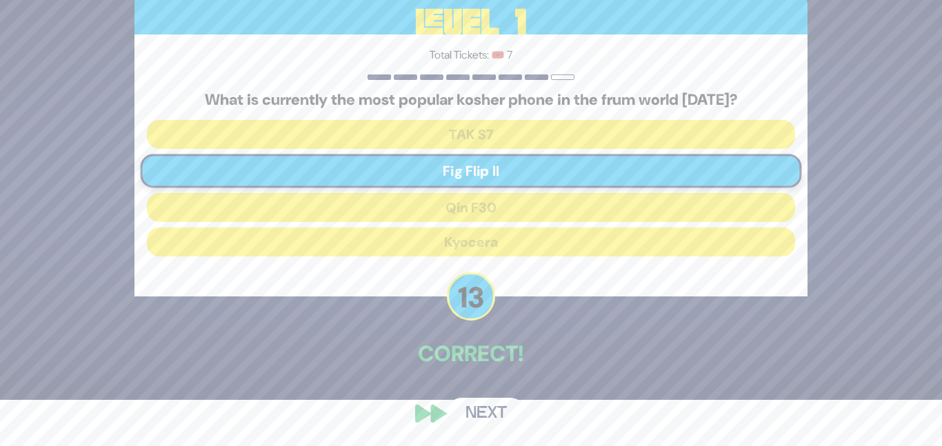
click at [493, 411] on button "Next" at bounding box center [486, 414] width 80 height 32
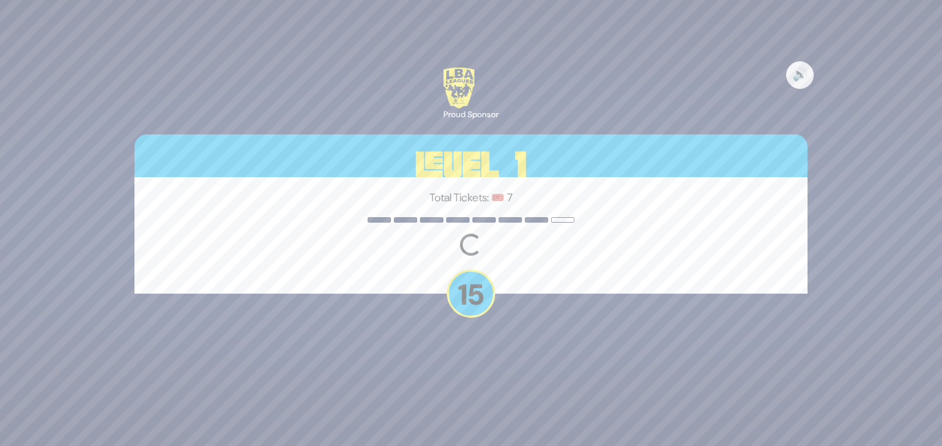
scroll to position [0, 0]
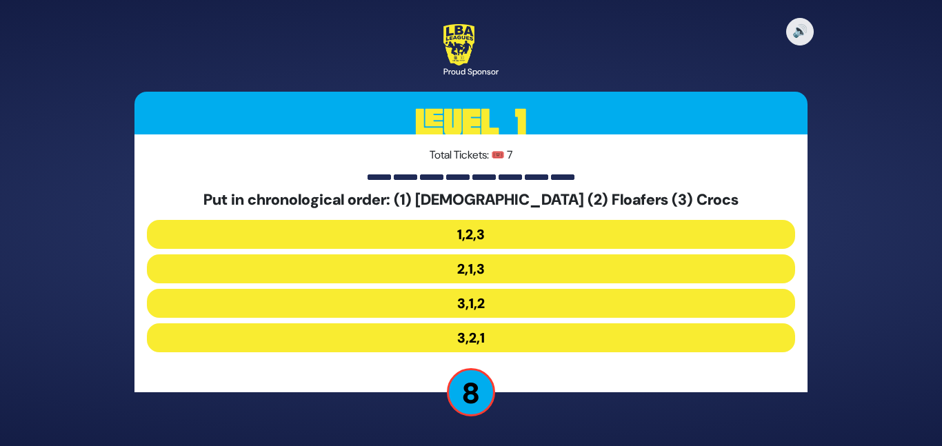
click at [470, 301] on button "3,1,2" at bounding box center [471, 303] width 648 height 29
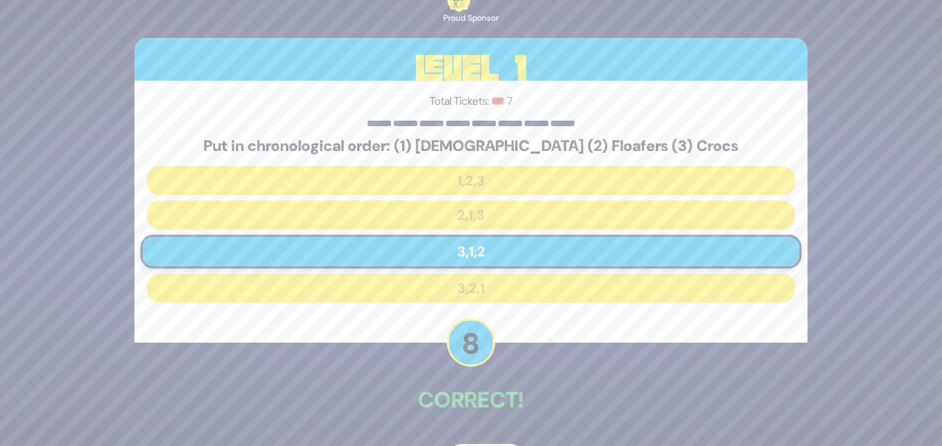
click at [484, 375] on div "🔊 Proud Sponsor Level 1 Total Tickets: 🎟️ 7 Put in chronological order: (1) Nat…" at bounding box center [471, 223] width 706 height 539
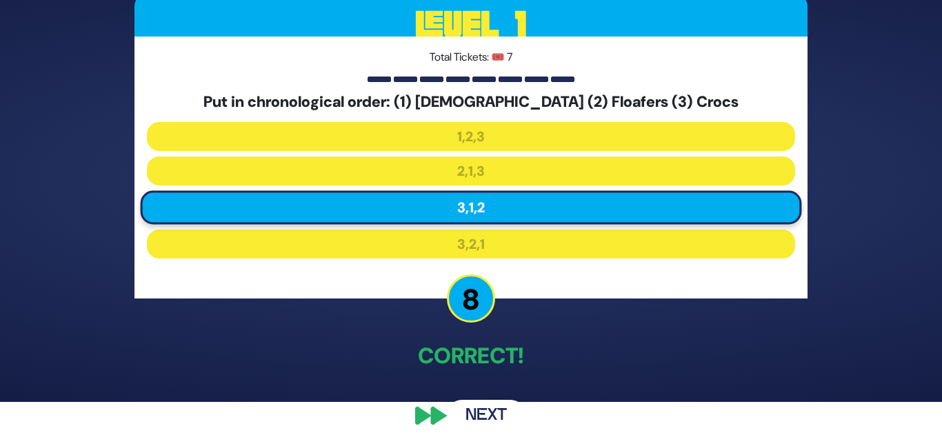
scroll to position [46, 0]
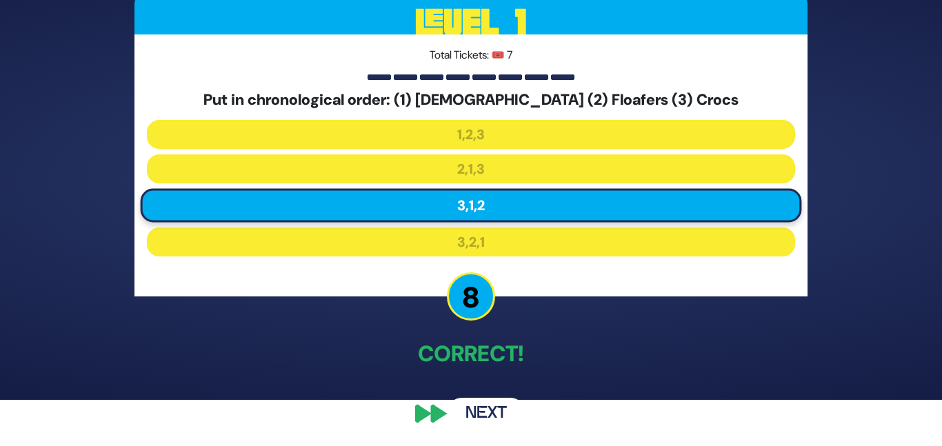
click at [482, 401] on button "Next" at bounding box center [486, 414] width 80 height 32
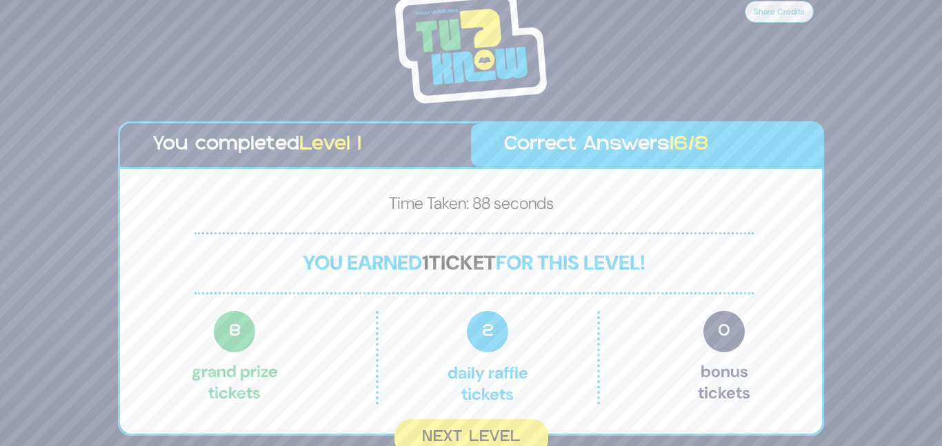
click at [556, 399] on p "2 Daily Raffle tickets" at bounding box center [488, 358] width 160 height 94
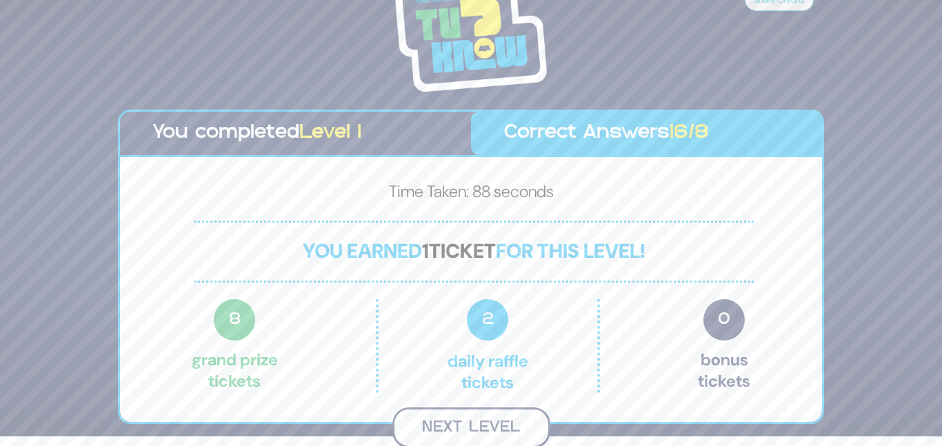
scroll to position [8, 0]
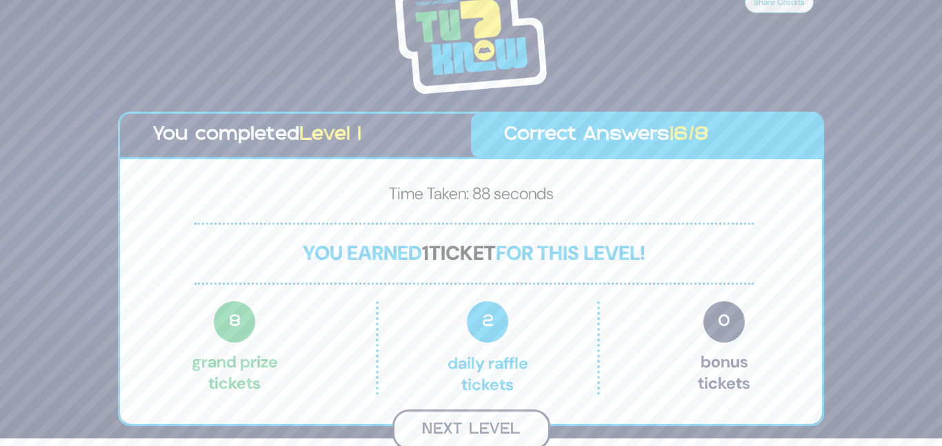
click at [531, 415] on button "Next Level" at bounding box center [472, 430] width 158 height 41
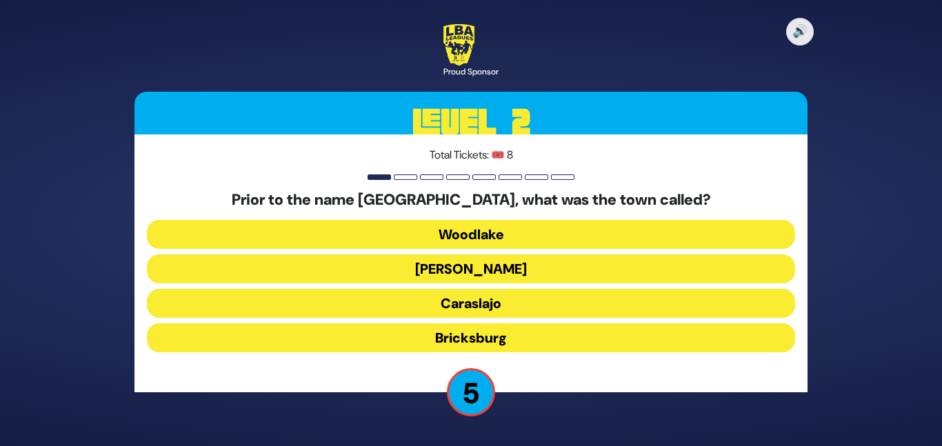
click at [480, 331] on button "Bricksburg" at bounding box center [471, 338] width 648 height 29
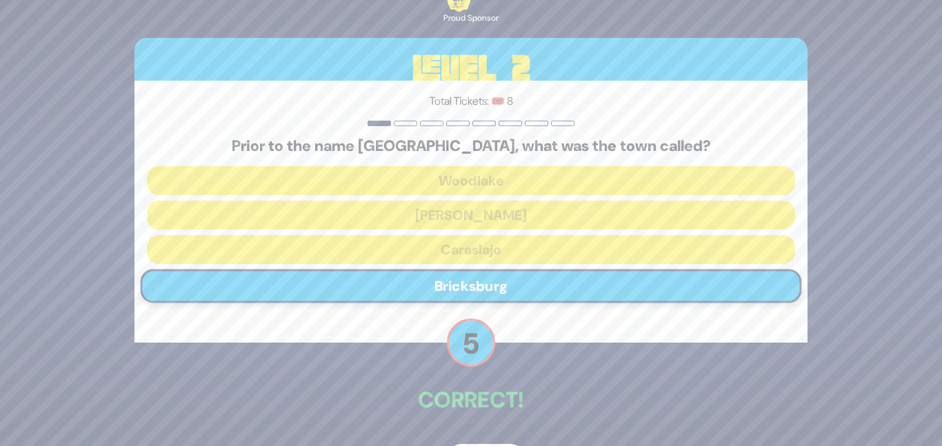
click at [492, 384] on p "Correct!" at bounding box center [471, 400] width 673 height 33
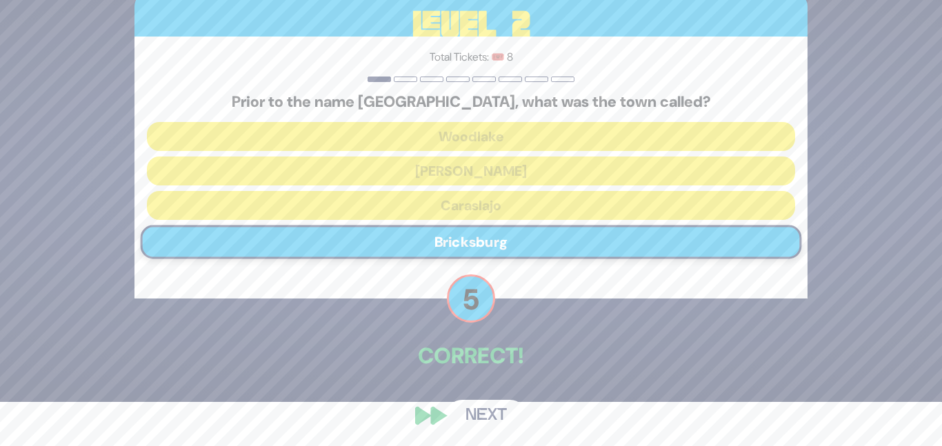
scroll to position [46, 0]
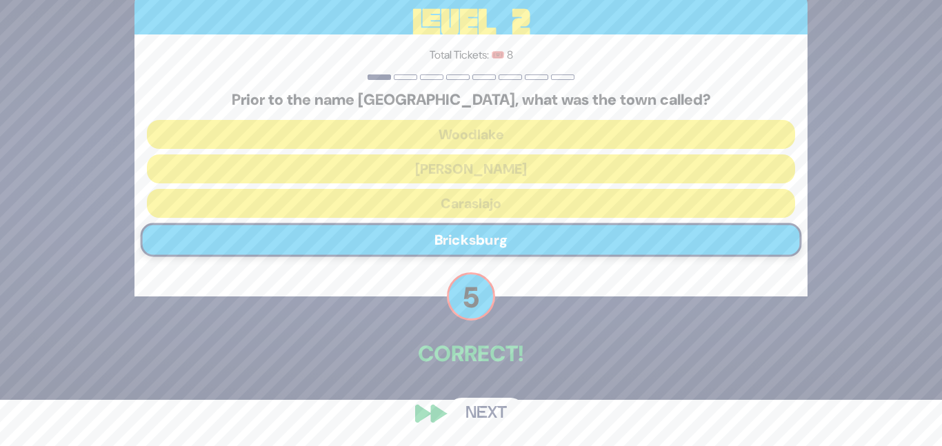
click at [489, 404] on button "Next" at bounding box center [486, 414] width 80 height 32
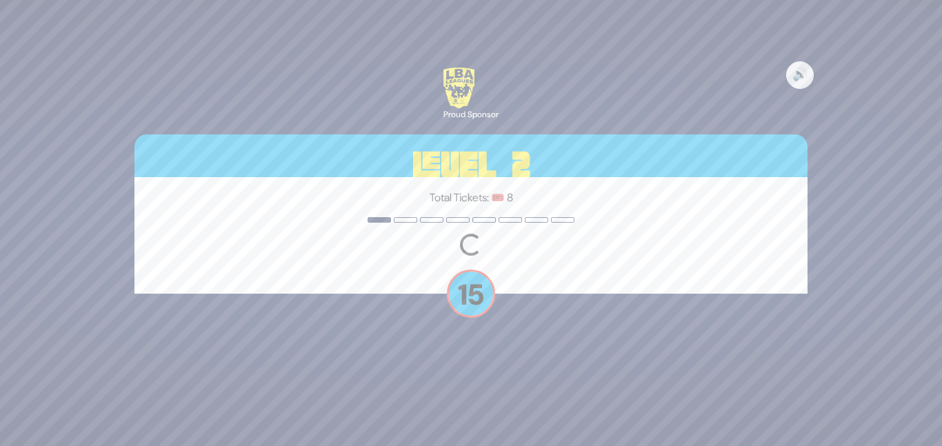
scroll to position [0, 0]
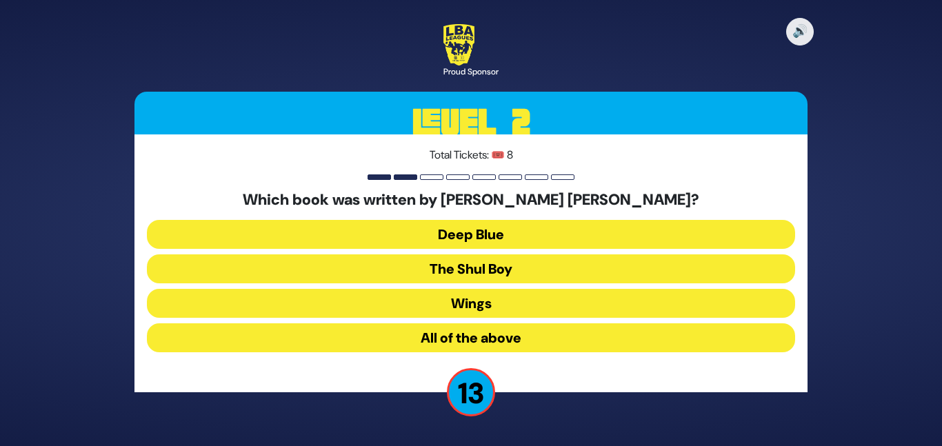
click at [476, 330] on button "All of the above" at bounding box center [471, 338] width 648 height 29
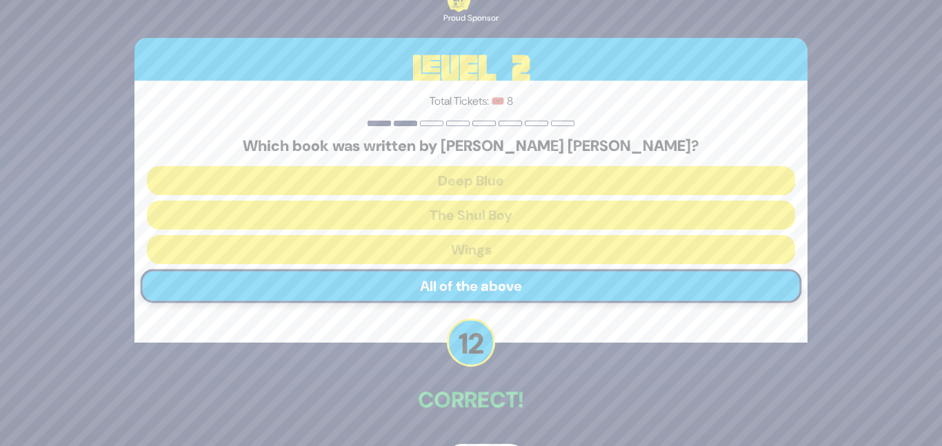
click at [491, 361] on div "🔊 Proud Sponsor Level 2 Total Tickets: 🎟️ 8 Which book was written by Meir Uri …" at bounding box center [471, 223] width 706 height 539
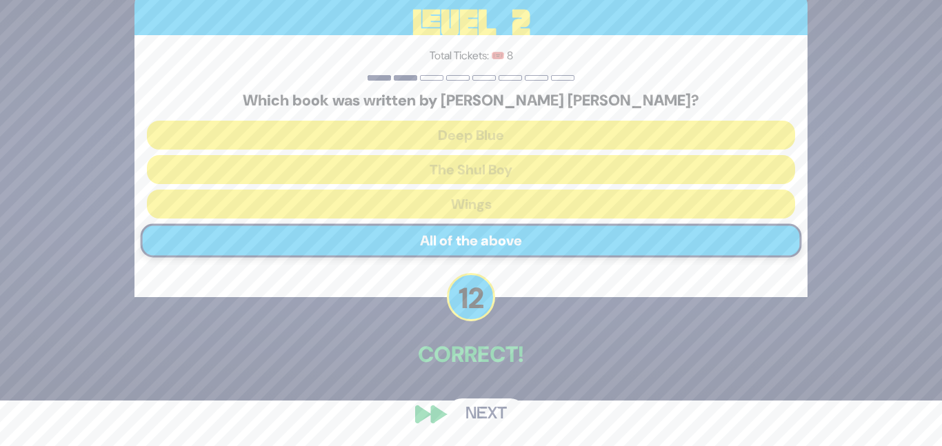
scroll to position [46, 0]
click at [488, 408] on button "Next" at bounding box center [486, 414] width 80 height 32
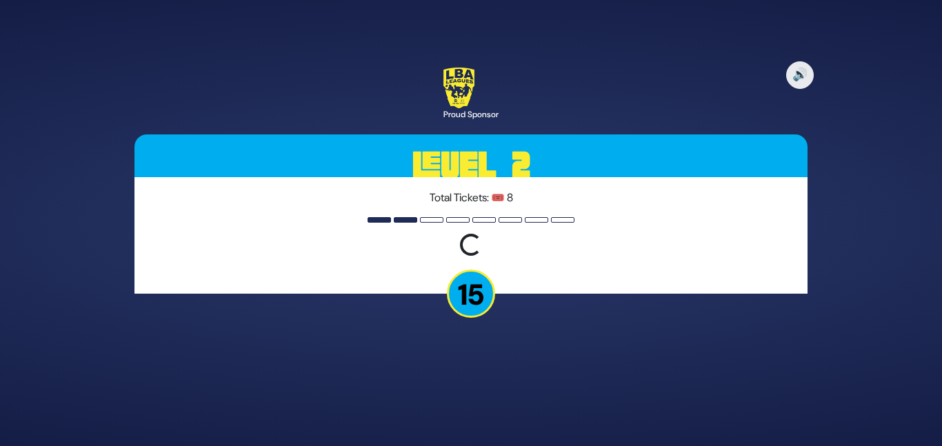
click at [613, 278] on div "Total Tickets: 🎟️ 8 Loading question..." at bounding box center [471, 235] width 673 height 117
click at [477, 281] on p "15" at bounding box center [471, 294] width 48 height 48
click at [502, 224] on div "Total Tickets: 🎟️ 8 Loading question..." at bounding box center [471, 235] width 673 height 117
click at [466, 235] on div "Loading question..." at bounding box center [471, 244] width 29 height 29
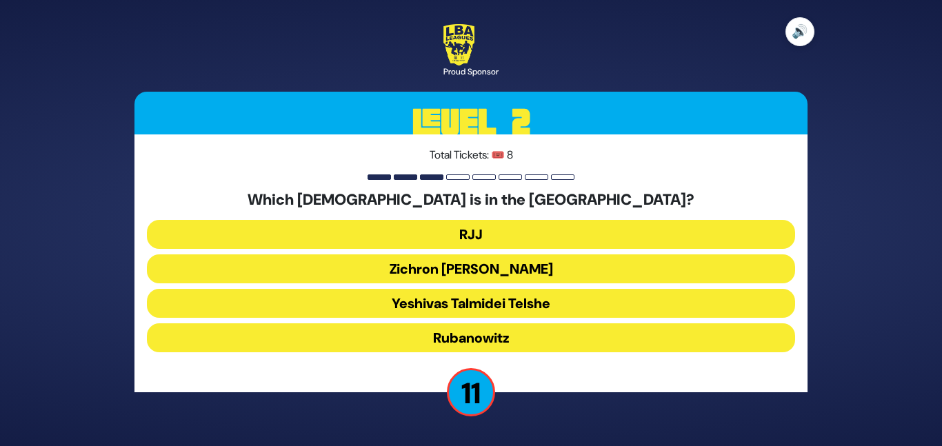
click at [793, 43] on button "🔊" at bounding box center [800, 31] width 29 height 29
click at [464, 241] on button "RJJ" at bounding box center [471, 234] width 648 height 29
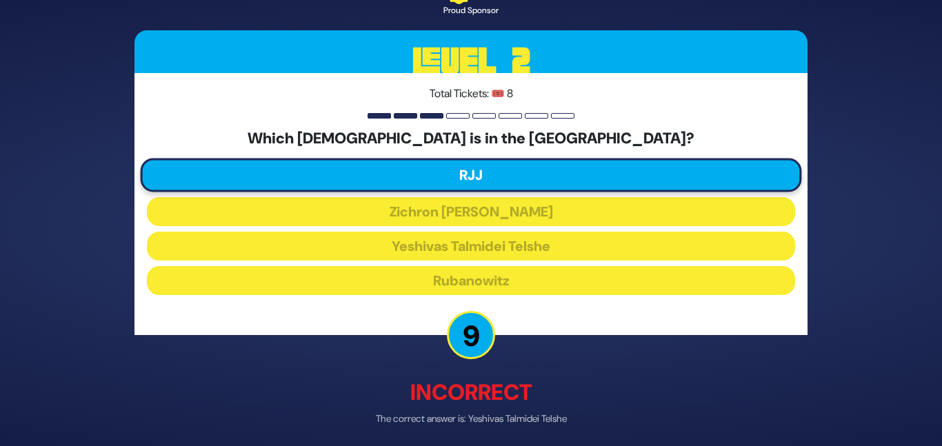
click at [488, 397] on p "Incorrect" at bounding box center [471, 393] width 673 height 33
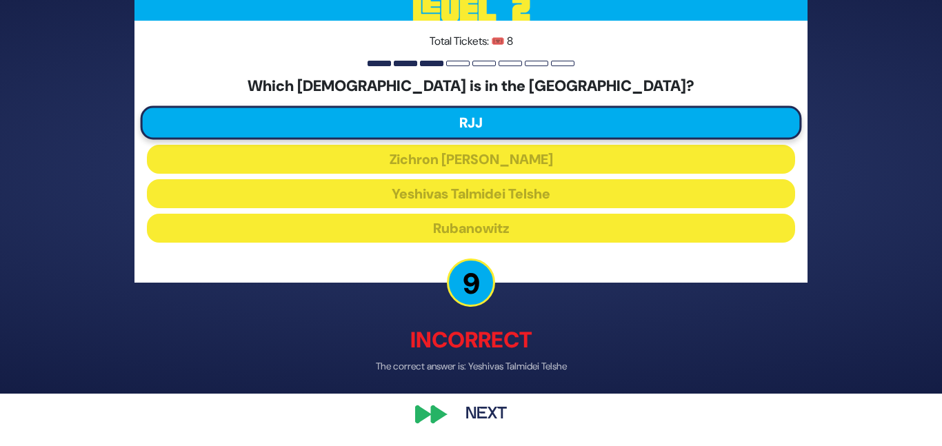
scroll to position [54, 0]
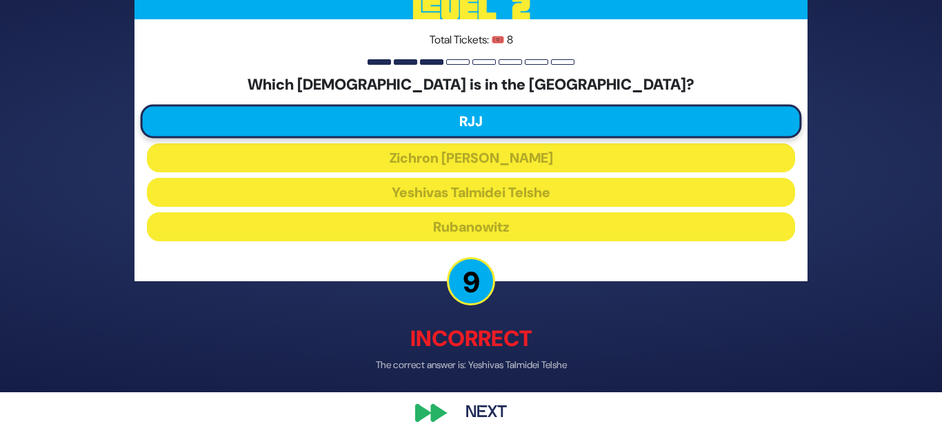
click at [462, 415] on button "Next" at bounding box center [486, 414] width 80 height 32
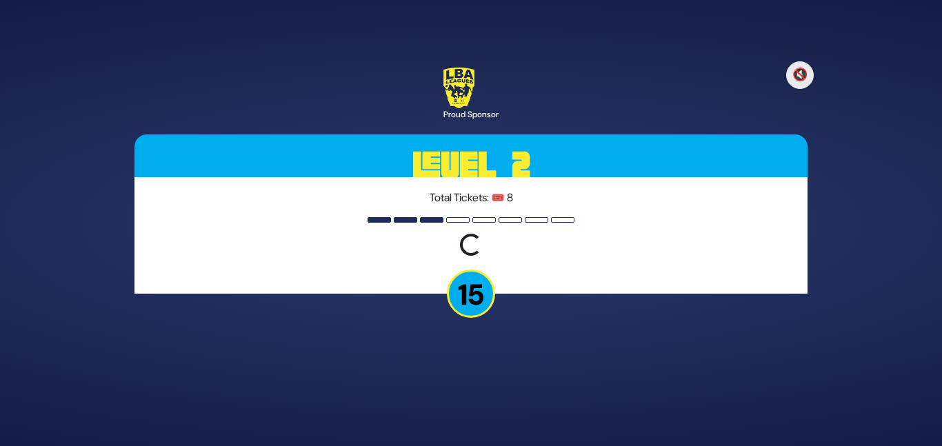
scroll to position [0, 0]
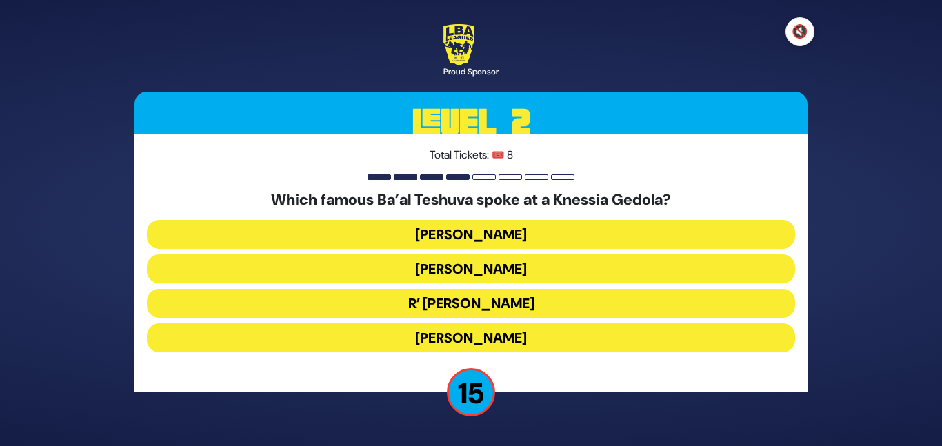
click at [805, 31] on button "🔇" at bounding box center [800, 31] width 29 height 29
click at [459, 299] on button "R’ Uri Zohar" at bounding box center [471, 303] width 648 height 29
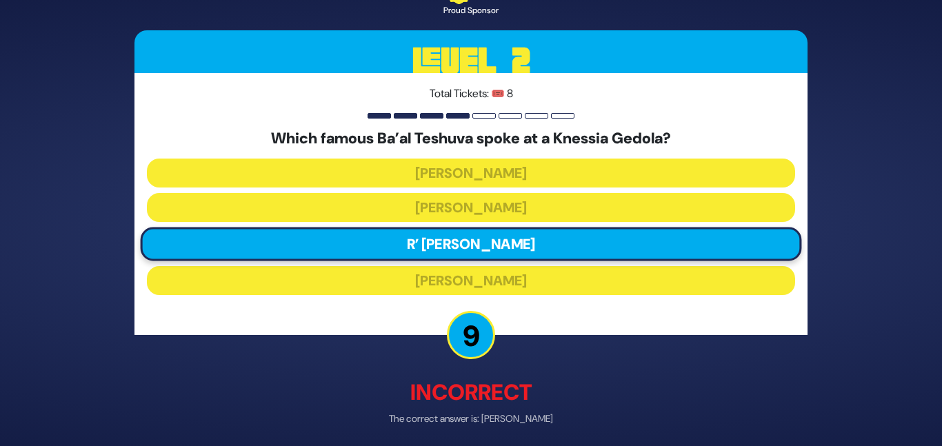
click at [477, 381] on p "Incorrect" at bounding box center [471, 393] width 673 height 33
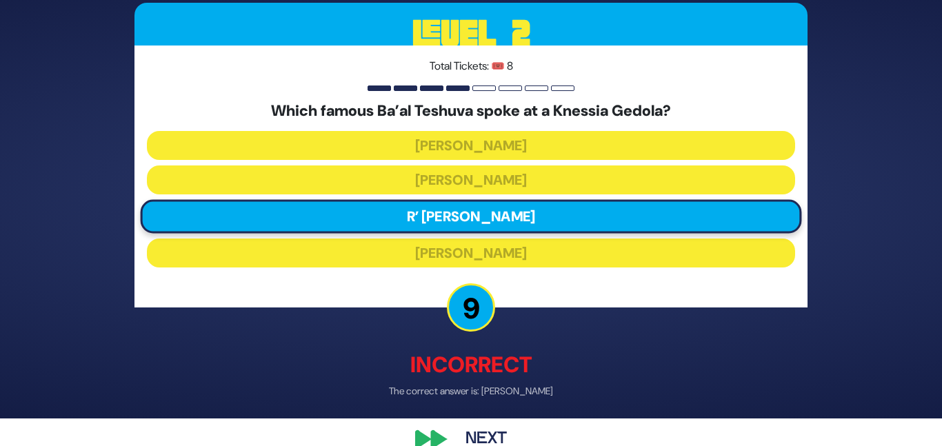
scroll to position [54, 0]
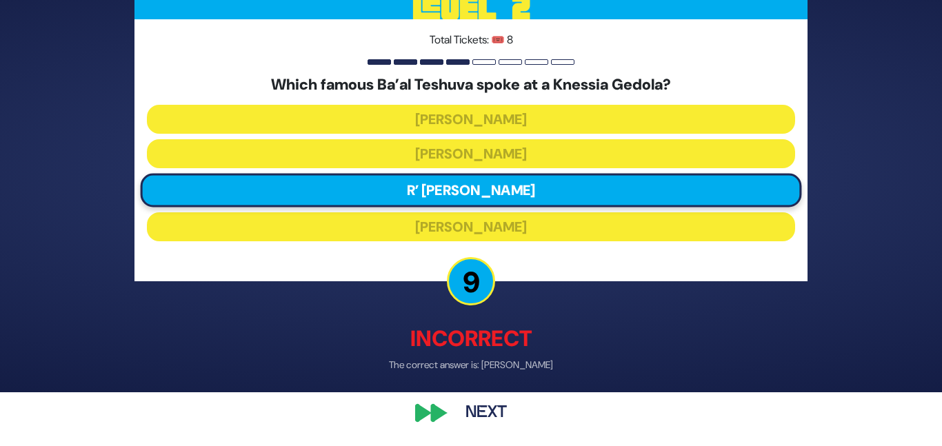
click at [481, 407] on button "Next" at bounding box center [486, 414] width 80 height 32
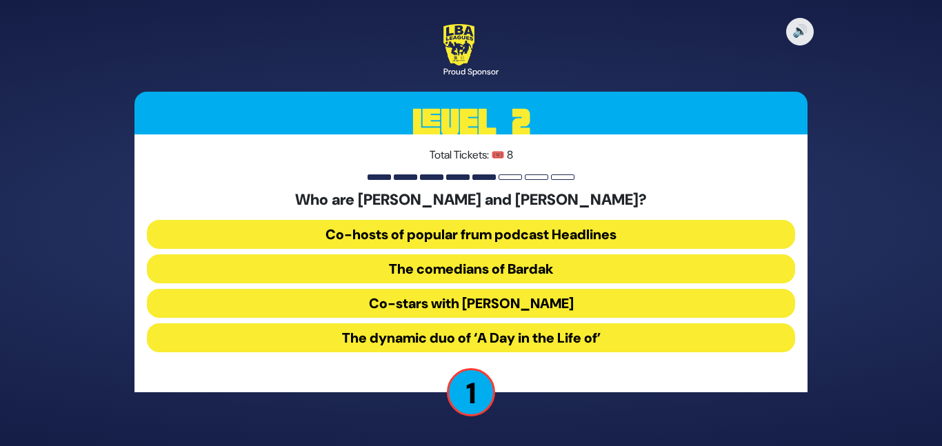
click at [503, 270] on button "The comedians of Bardak" at bounding box center [471, 269] width 648 height 29
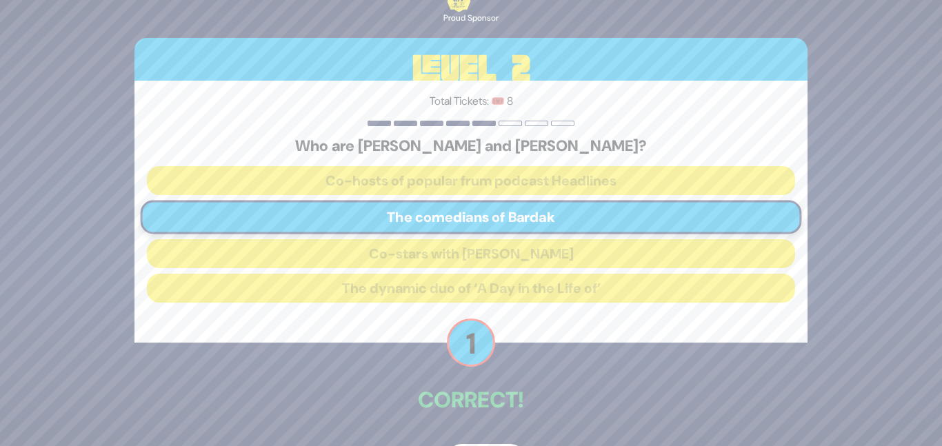
click at [489, 399] on p "Correct!" at bounding box center [471, 400] width 673 height 33
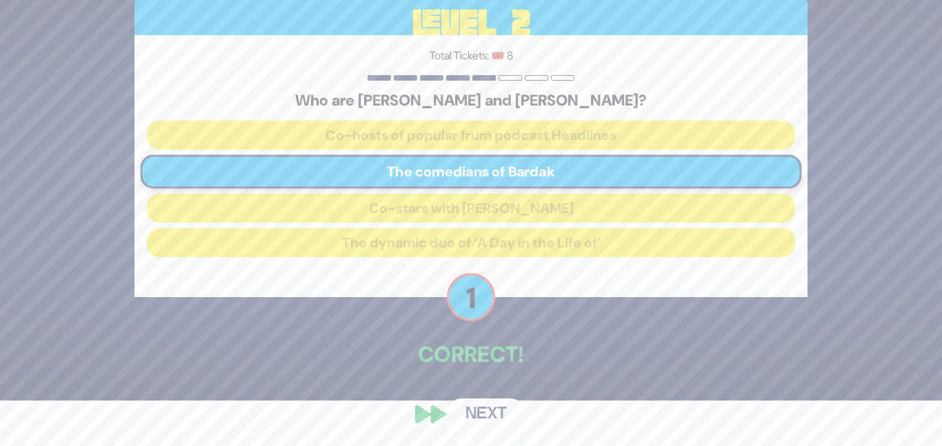
scroll to position [46, 0]
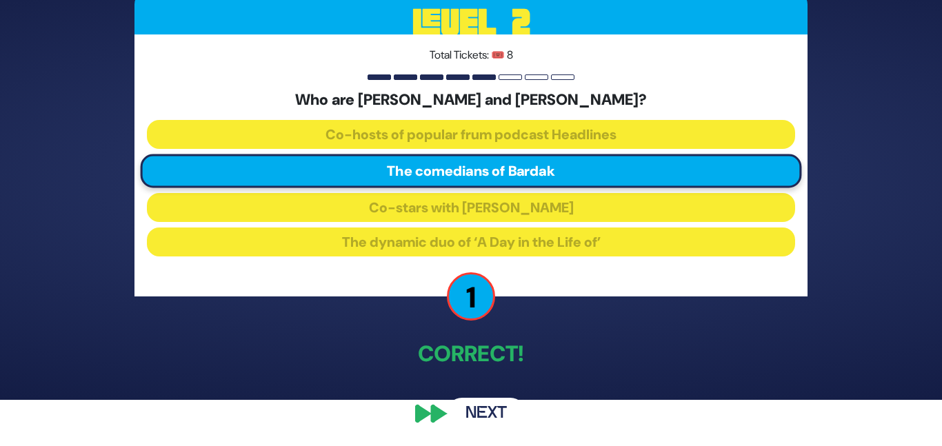
click at [537, 410] on div "🔊 Proud Sponsor Level 2 Total Tickets: 🎟️ 8 Who are Efi Skakovsky and Meni Waks…" at bounding box center [471, 177] width 706 height 539
click at [486, 404] on button "Next" at bounding box center [486, 414] width 80 height 32
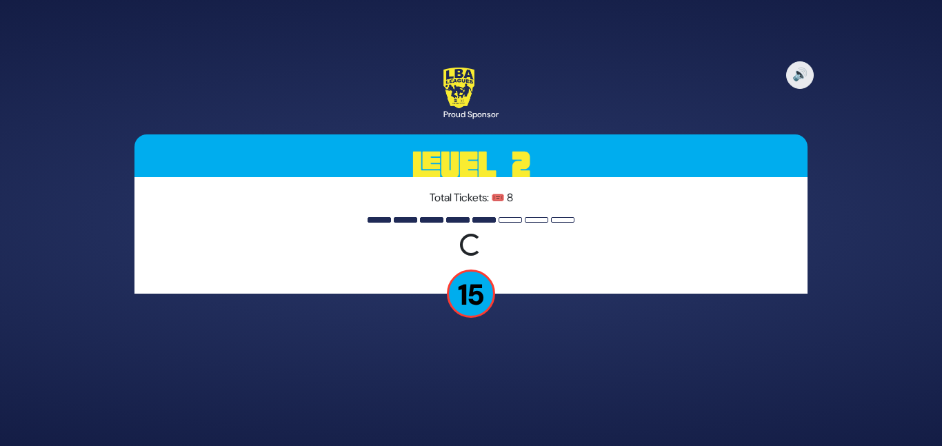
scroll to position [0, 0]
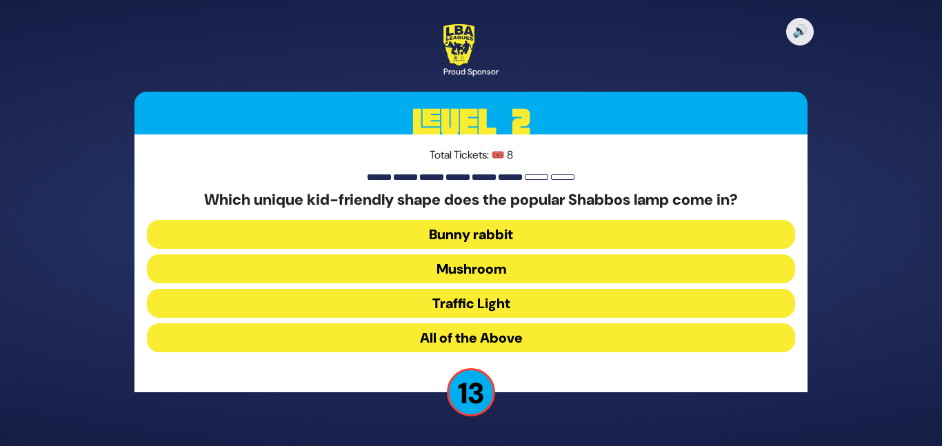
click at [479, 264] on button "Mushroom" at bounding box center [471, 269] width 648 height 29
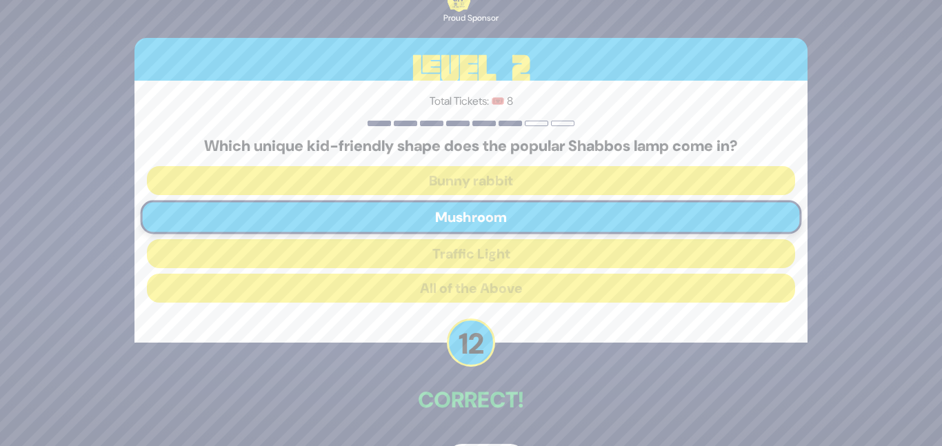
click at [486, 417] on div "Correct!" at bounding box center [471, 402] width 673 height 36
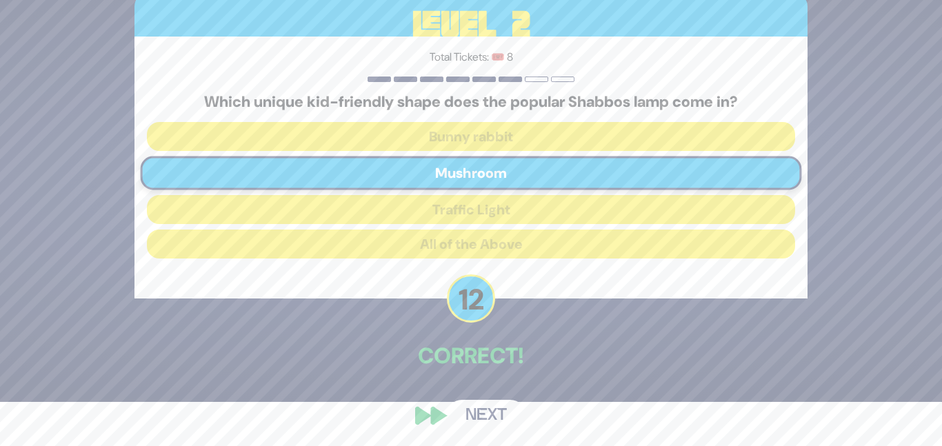
scroll to position [46, 0]
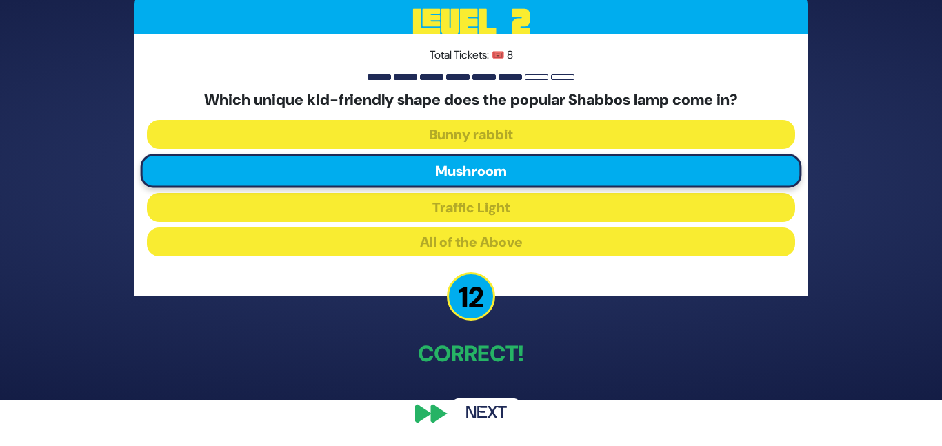
click at [474, 415] on button "Next" at bounding box center [486, 414] width 80 height 32
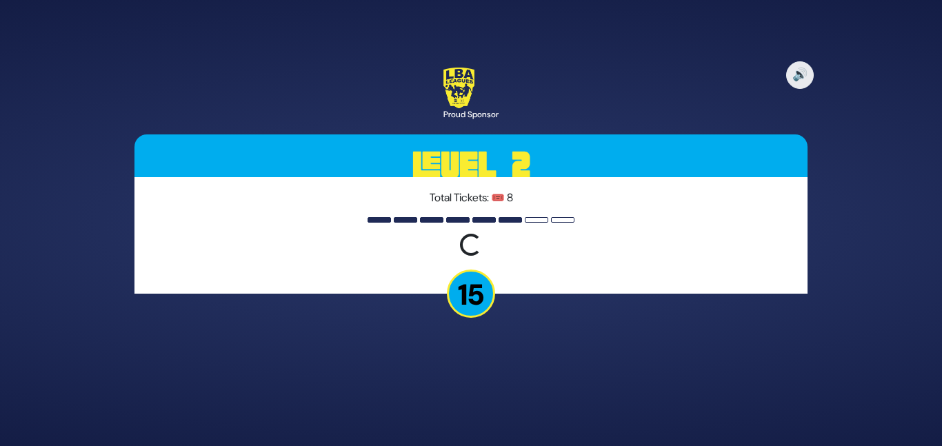
scroll to position [0, 0]
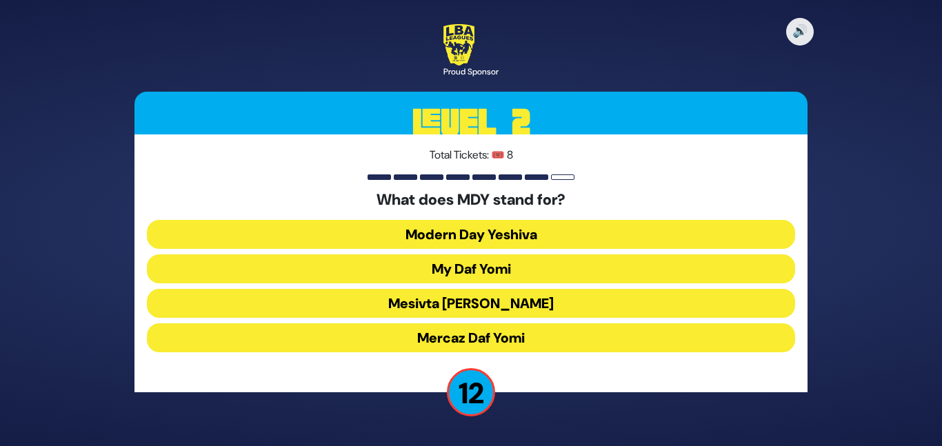
click at [488, 332] on button "Mercaz Daf Yomi" at bounding box center [471, 338] width 648 height 29
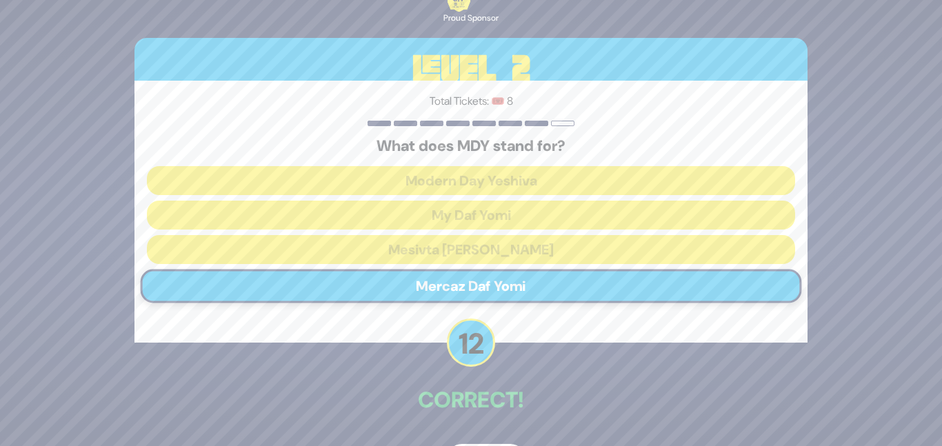
click at [487, 408] on p "Correct!" at bounding box center [471, 400] width 673 height 33
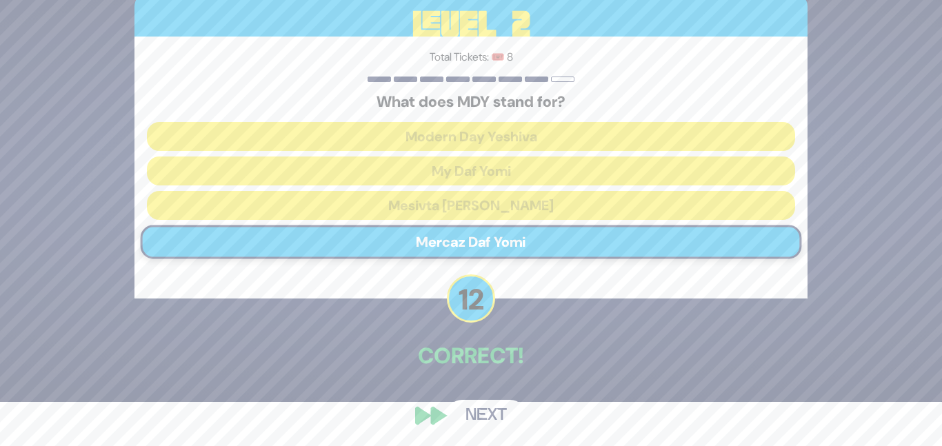
scroll to position [46, 0]
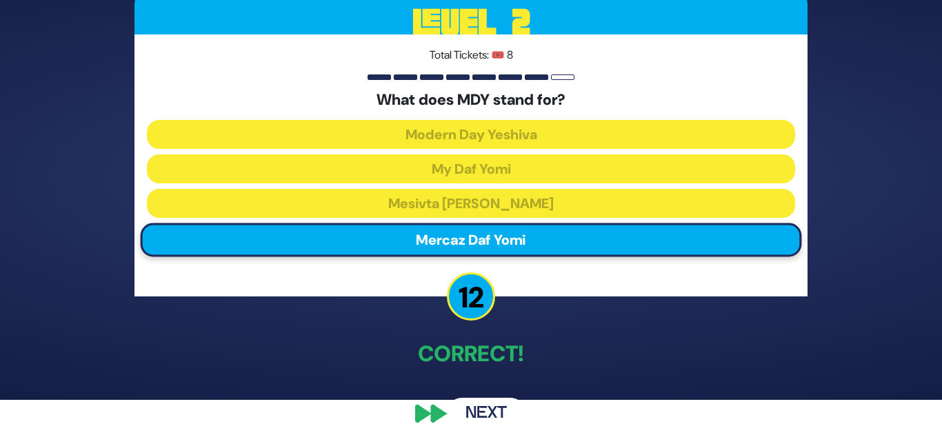
click at [486, 396] on div "🔊 Proud Sponsor Level 2 Total Tickets: 🎟️ 8 What does MDY stand for? Modern Day…" at bounding box center [471, 177] width 706 height 539
click at [481, 406] on button "Next" at bounding box center [486, 414] width 80 height 32
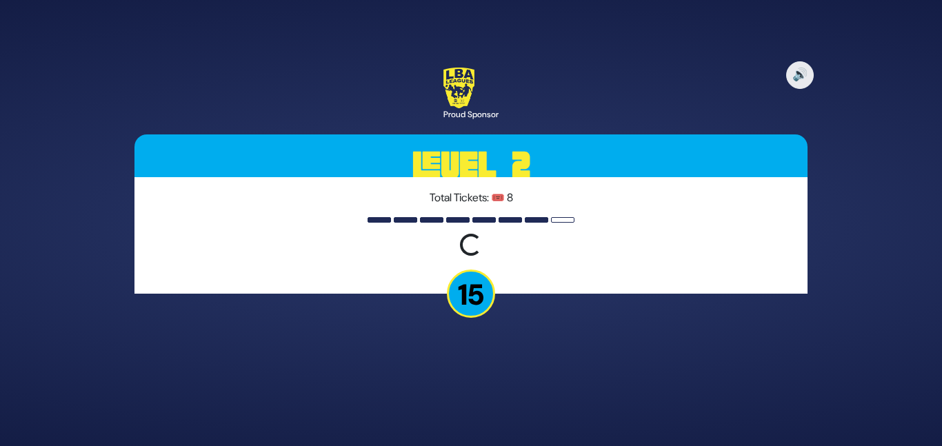
scroll to position [0, 0]
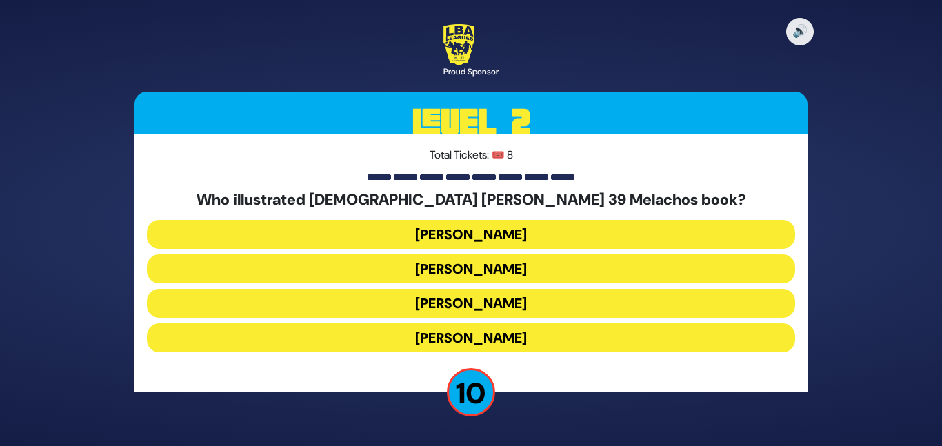
click at [474, 228] on button "Gadi Pollack" at bounding box center [471, 234] width 648 height 29
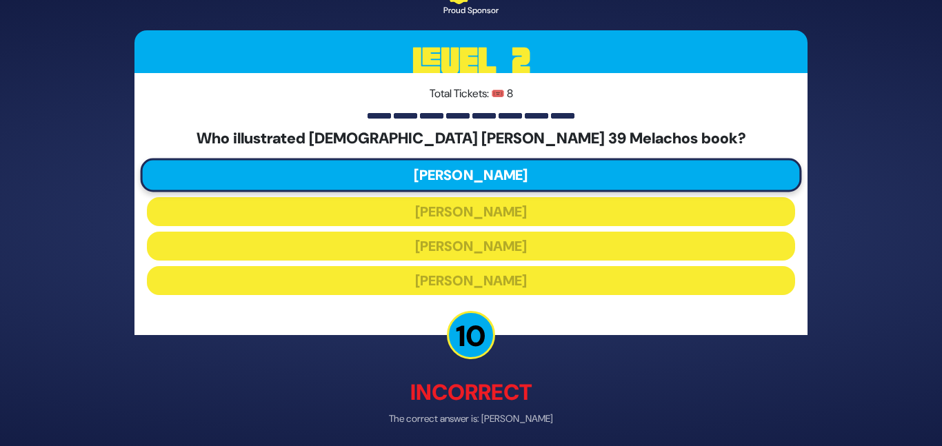
click at [493, 375] on div "🔊 Proud Sponsor Level 2 Total Tickets: 🎟️ 8 Who illustrated Rabbi Baruch Chait’…" at bounding box center [471, 222] width 706 height 553
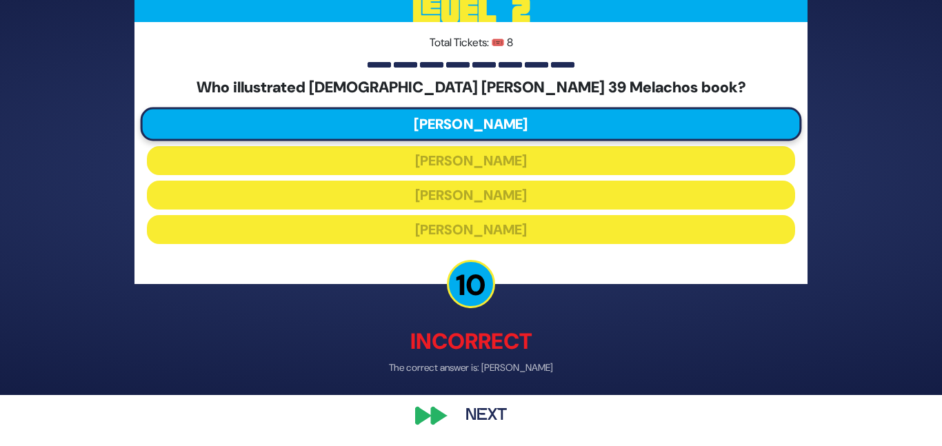
scroll to position [54, 0]
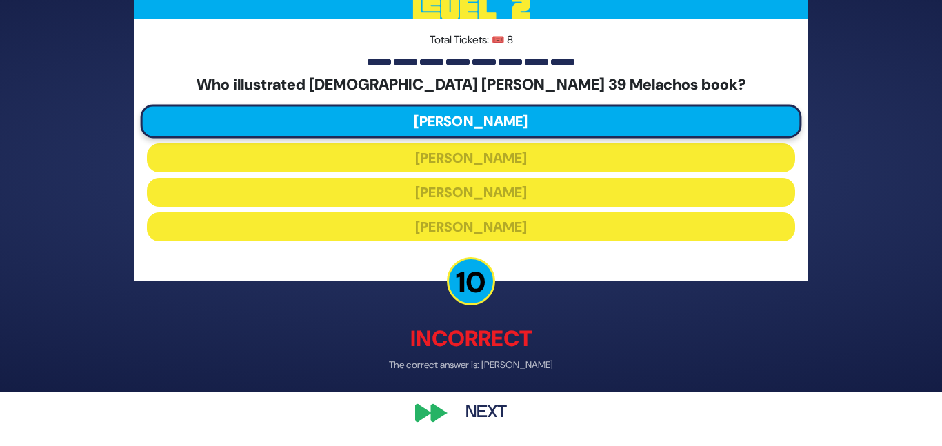
click at [497, 408] on button "Next" at bounding box center [486, 414] width 80 height 32
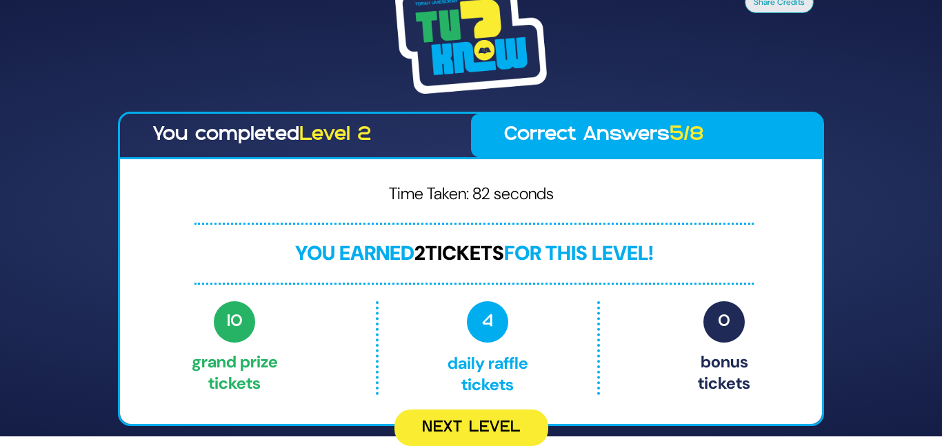
scroll to position [0, 0]
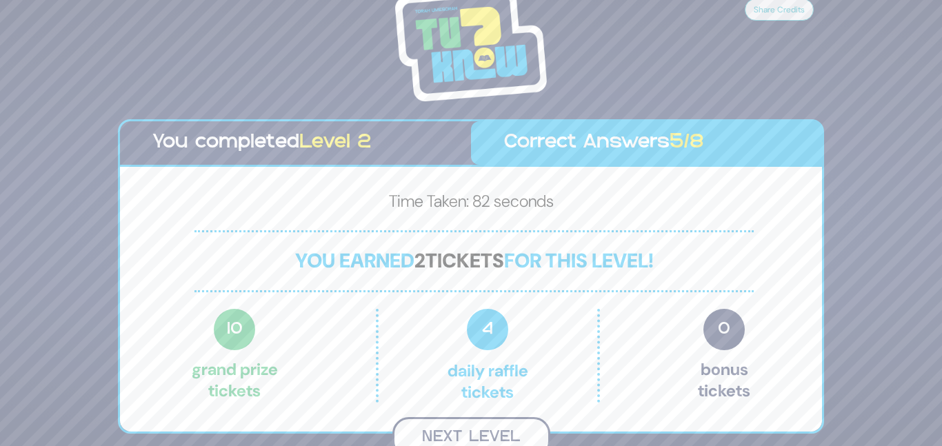
click at [490, 431] on button "Next Level" at bounding box center [472, 437] width 158 height 41
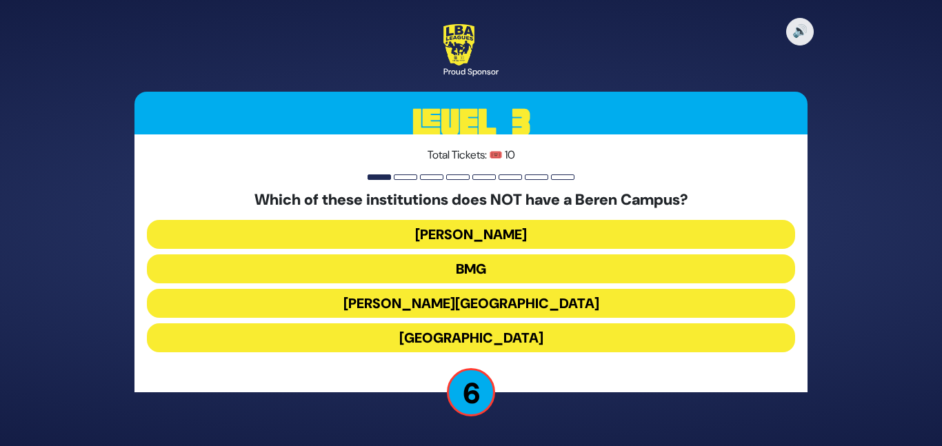
click at [488, 335] on button "Yeshiva University" at bounding box center [471, 338] width 648 height 29
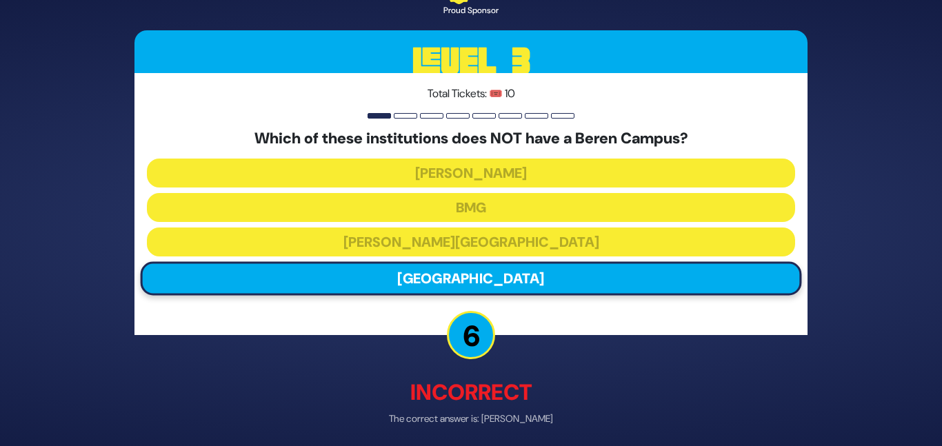
click at [485, 377] on p "Incorrect" at bounding box center [471, 393] width 673 height 33
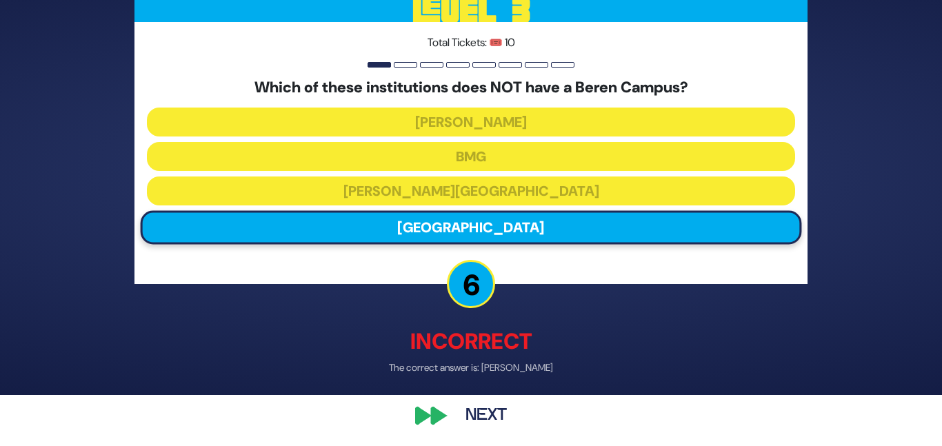
scroll to position [54, 0]
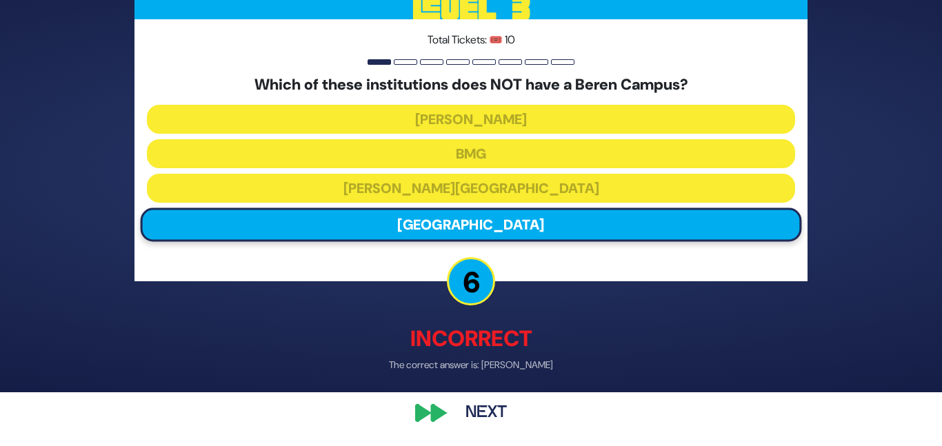
click at [477, 405] on button "Next" at bounding box center [486, 414] width 80 height 32
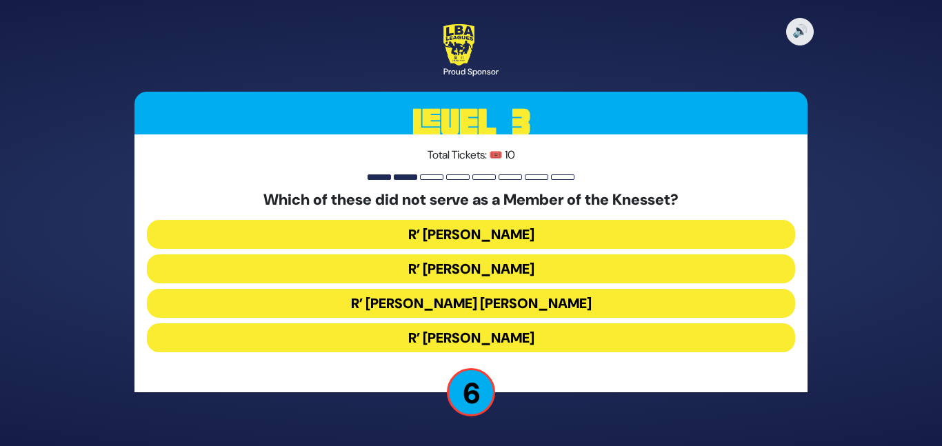
click at [498, 334] on button "R’ Moshe Blau" at bounding box center [471, 338] width 648 height 29
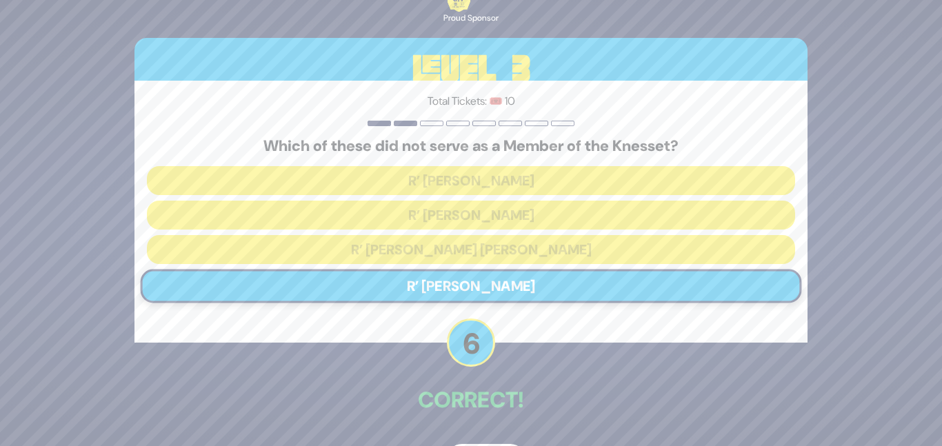
click at [497, 394] on p "Correct!" at bounding box center [471, 400] width 673 height 33
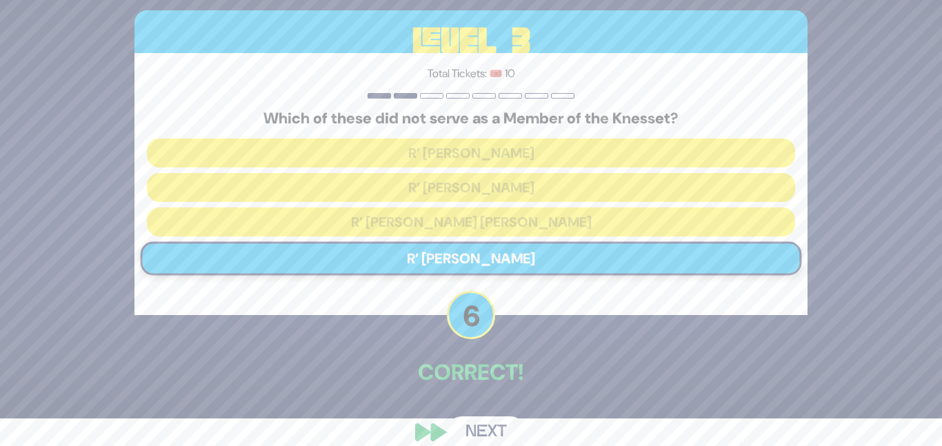
scroll to position [46, 0]
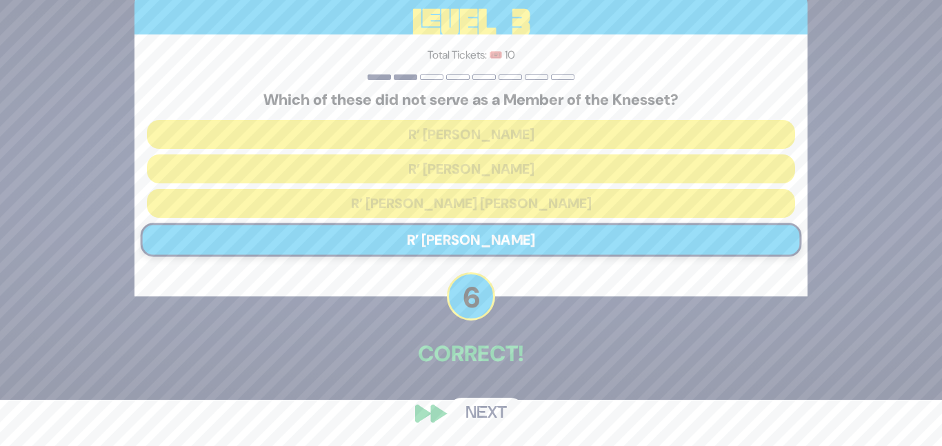
click at [489, 407] on button "Next" at bounding box center [486, 414] width 80 height 32
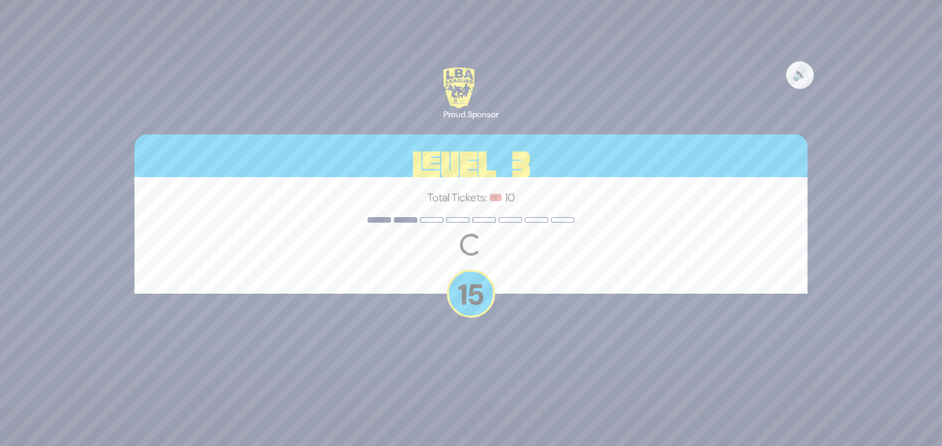
scroll to position [0, 0]
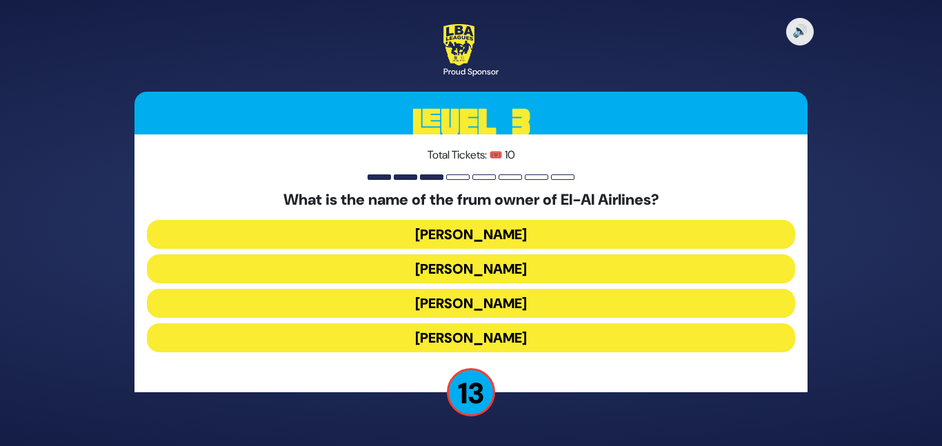
click at [506, 261] on button "Kenny Rosenberg" at bounding box center [471, 269] width 648 height 29
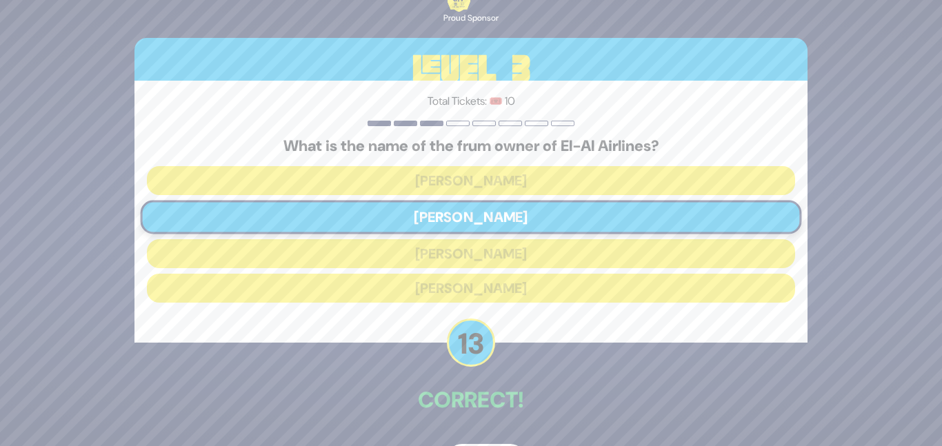
click at [508, 384] on p "Correct!" at bounding box center [471, 400] width 673 height 33
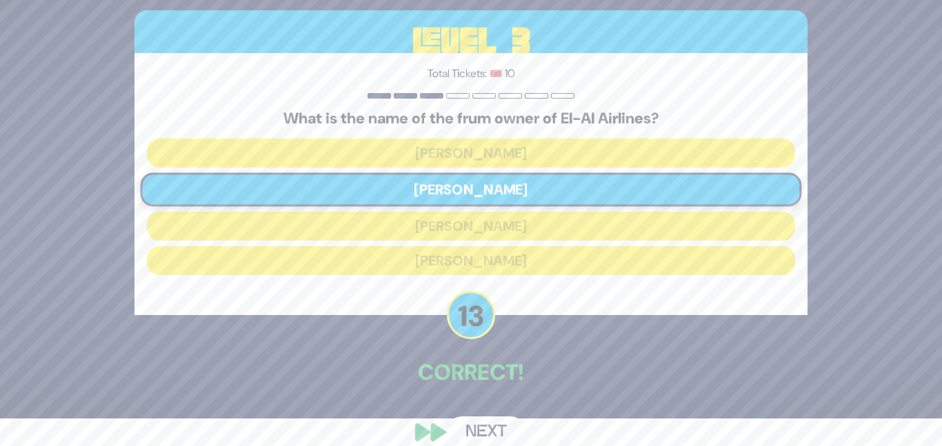
scroll to position [46, 0]
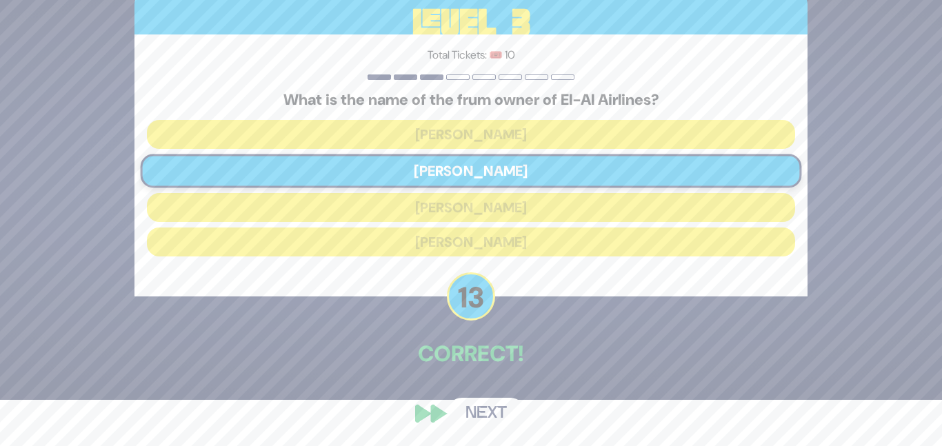
click at [476, 404] on button "Next" at bounding box center [486, 414] width 80 height 32
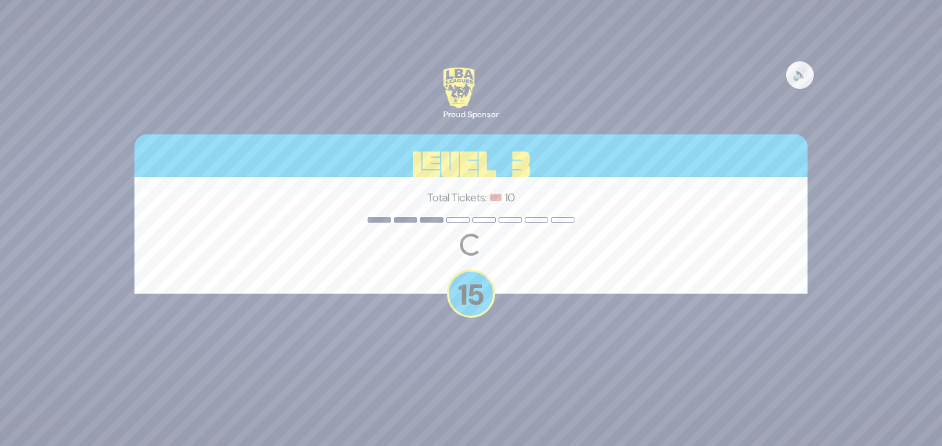
scroll to position [0, 0]
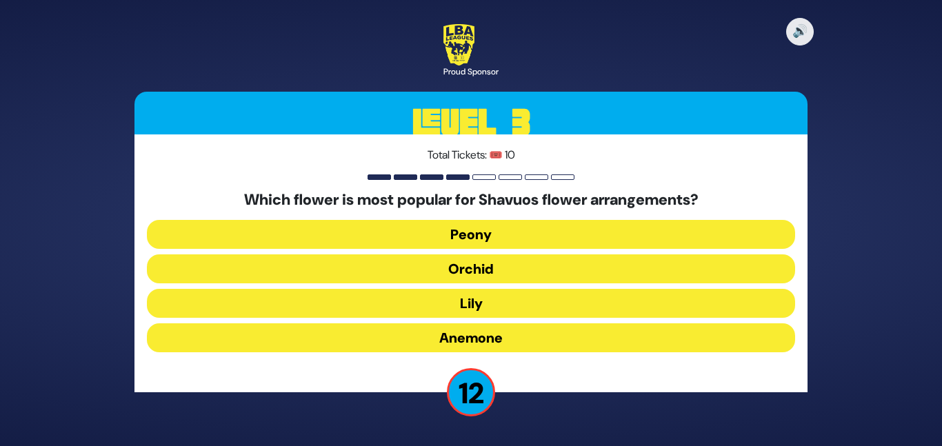
click at [483, 232] on button "Peony" at bounding box center [471, 234] width 648 height 29
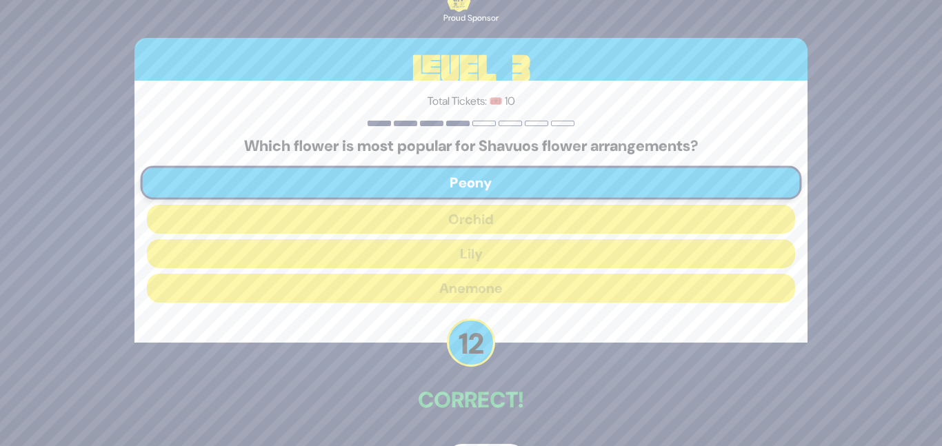
click at [486, 399] on p "Correct!" at bounding box center [471, 400] width 673 height 33
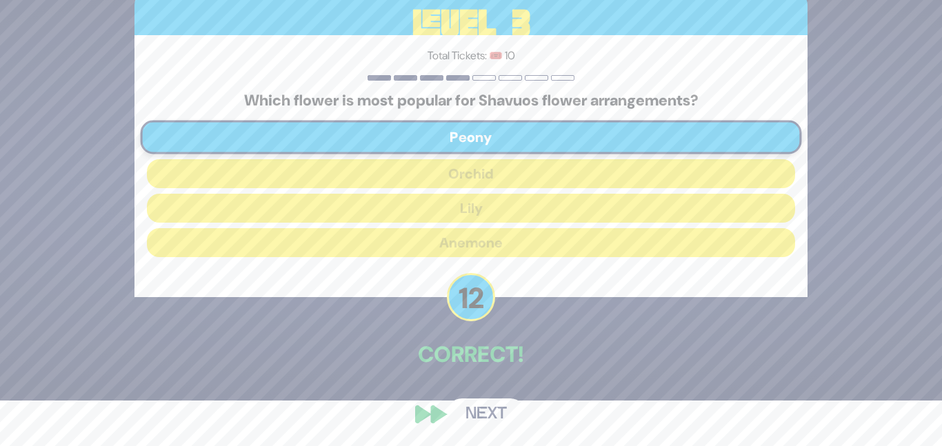
scroll to position [46, 0]
click at [483, 416] on button "Next" at bounding box center [486, 414] width 80 height 32
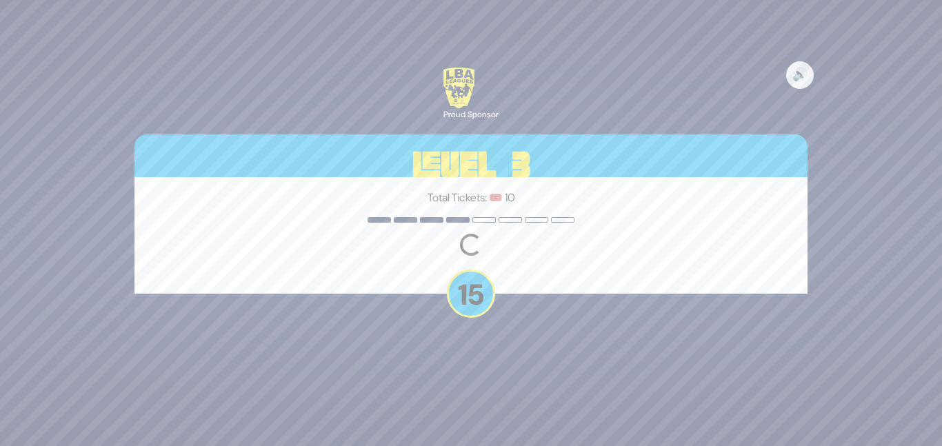
scroll to position [0, 0]
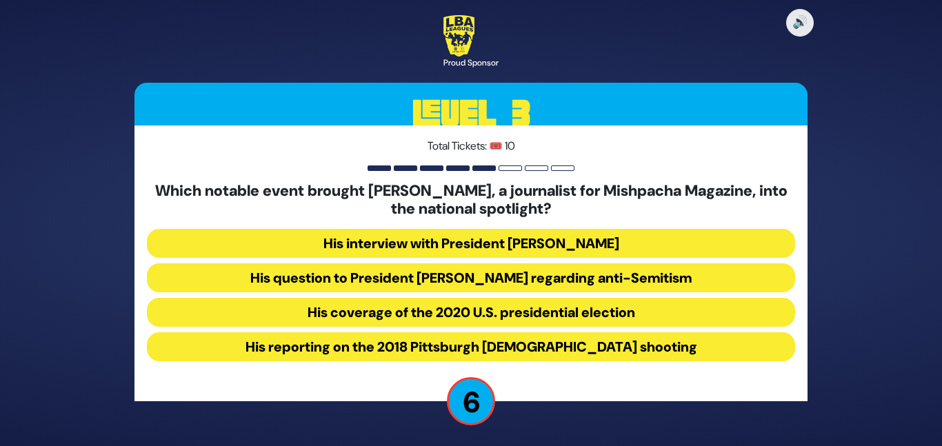
click at [519, 273] on button "His question to President Donald Trump regarding anti-Semitism" at bounding box center [471, 278] width 648 height 29
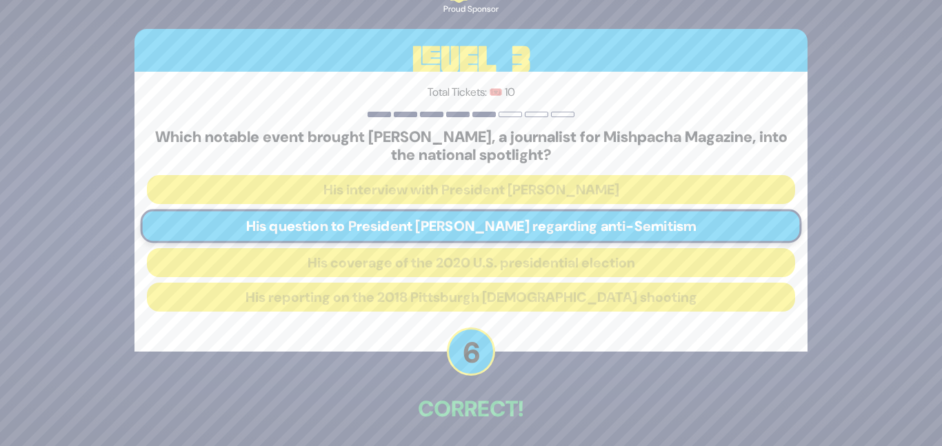
click at [511, 331] on div "Total Tickets: 🎟️ 10 Which notable event brought Jake Turx, a journalist for Mi…" at bounding box center [471, 212] width 673 height 281
click at [523, 350] on div "Total Tickets: 🎟️ 10 Which notable event brought Jake Turx, a journalist for Mi…" at bounding box center [471, 212] width 673 height 281
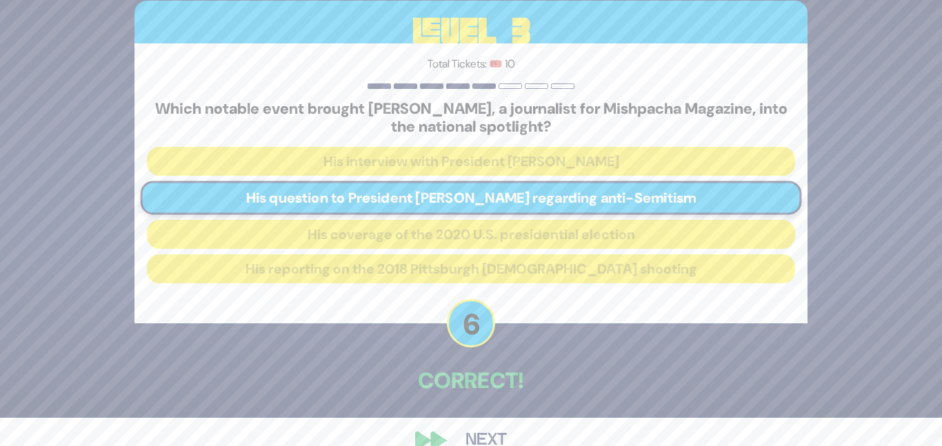
scroll to position [55, 0]
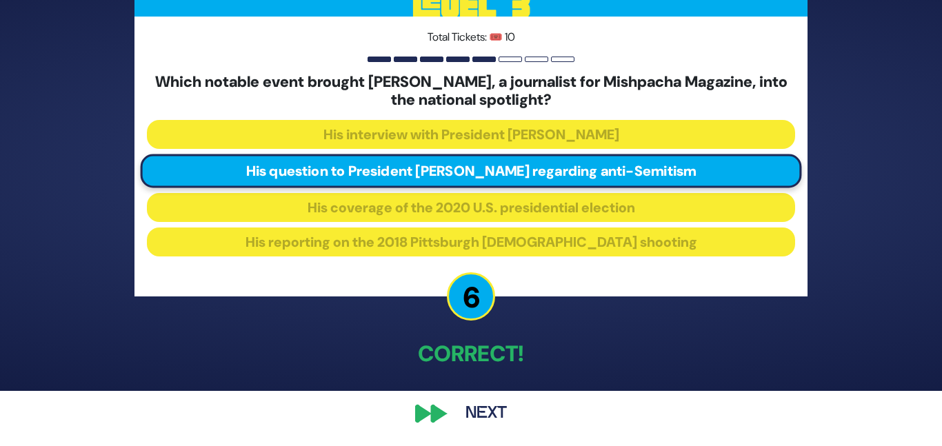
click at [466, 407] on button "Next" at bounding box center [486, 414] width 80 height 32
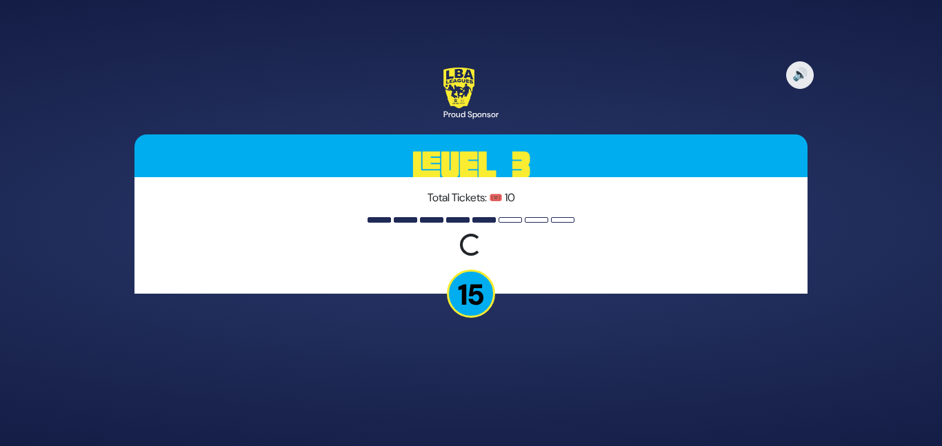
scroll to position [0, 0]
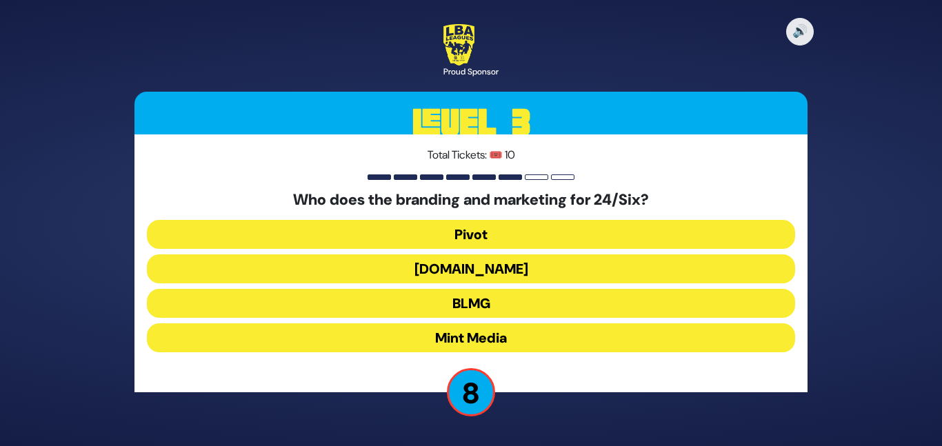
click at [492, 268] on button "Heart.Works" at bounding box center [471, 269] width 648 height 29
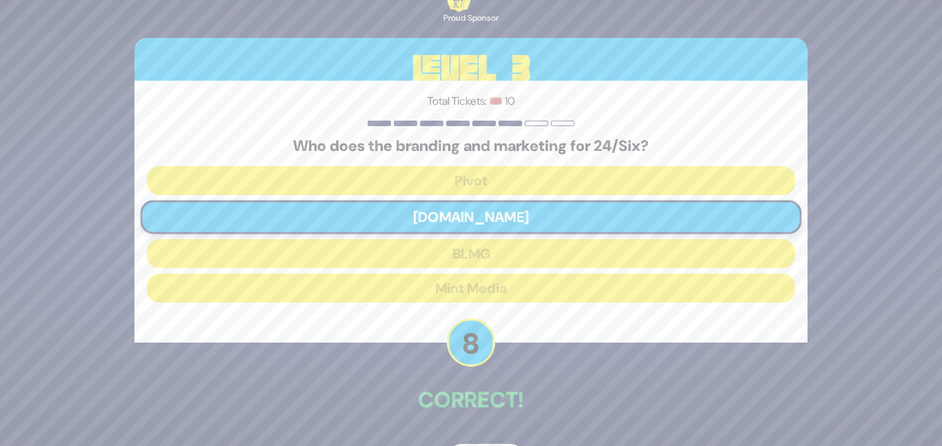
click at [508, 395] on p "Correct!" at bounding box center [471, 400] width 673 height 33
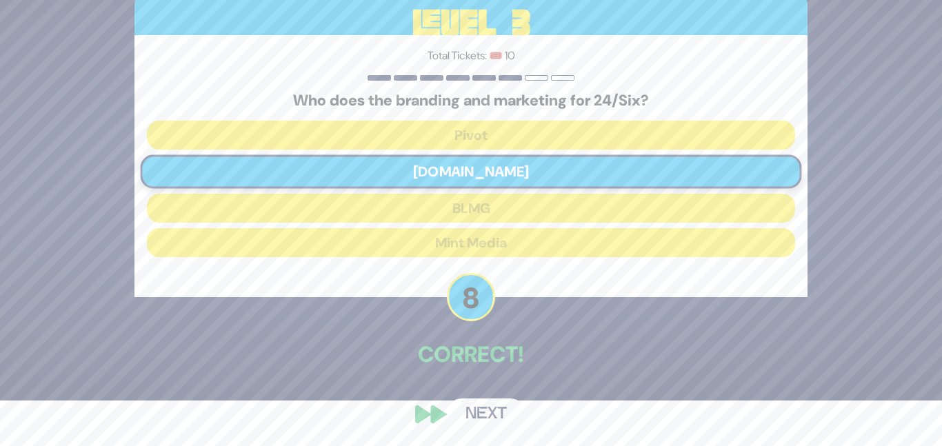
scroll to position [46, 0]
click at [495, 413] on button "Next" at bounding box center [486, 414] width 80 height 32
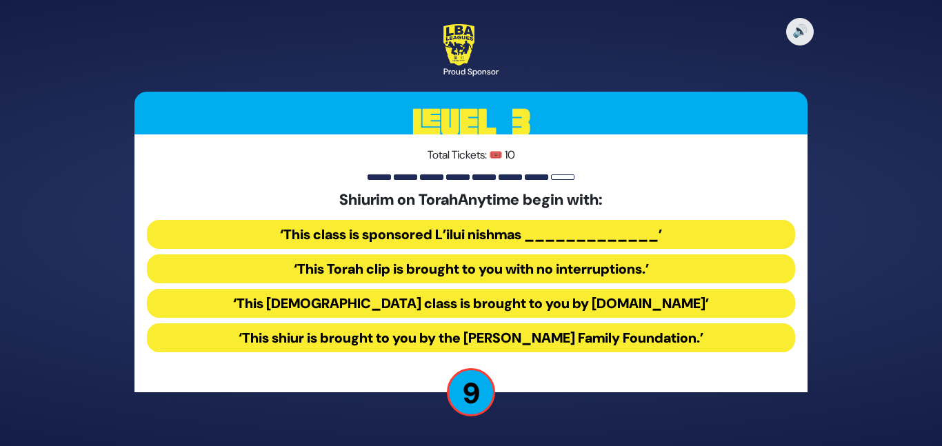
click at [414, 300] on button "‘This Torah class is brought to you by TorahAnytime.com’" at bounding box center [471, 303] width 648 height 29
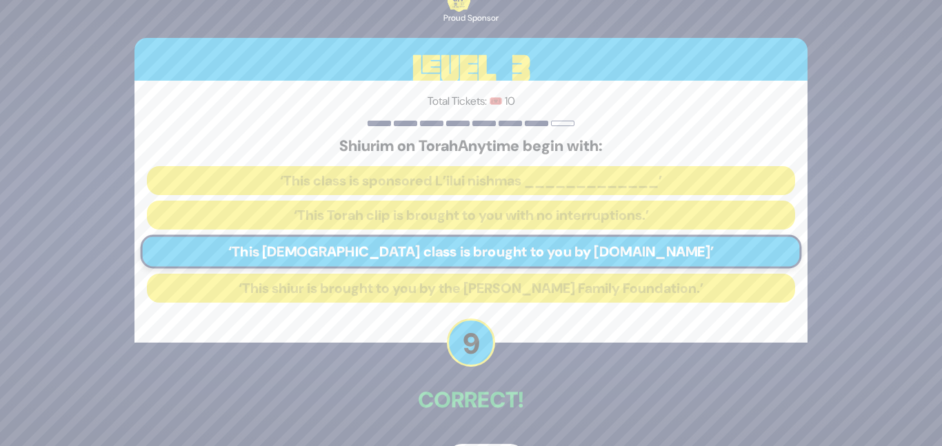
click at [532, 358] on div "🔊 Proud Sponsor Level 3 Total Tickets: 🎟️ 10 Shiurim on TorahAnytime begin with…" at bounding box center [471, 223] width 706 height 539
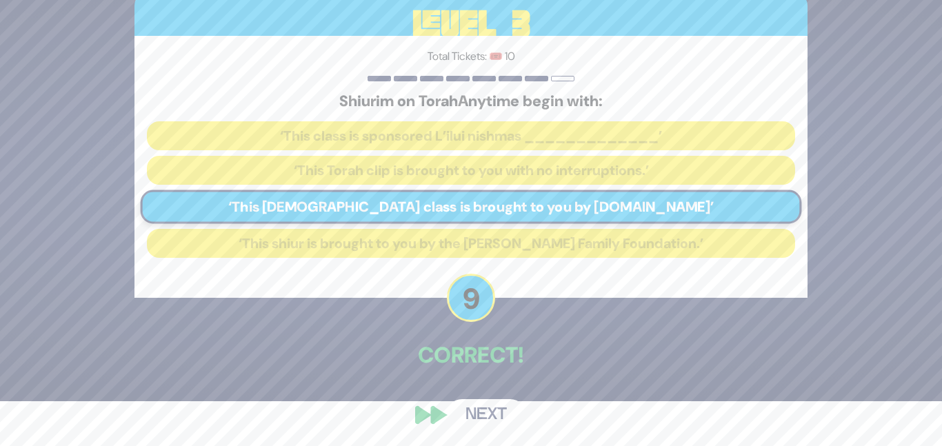
scroll to position [46, 0]
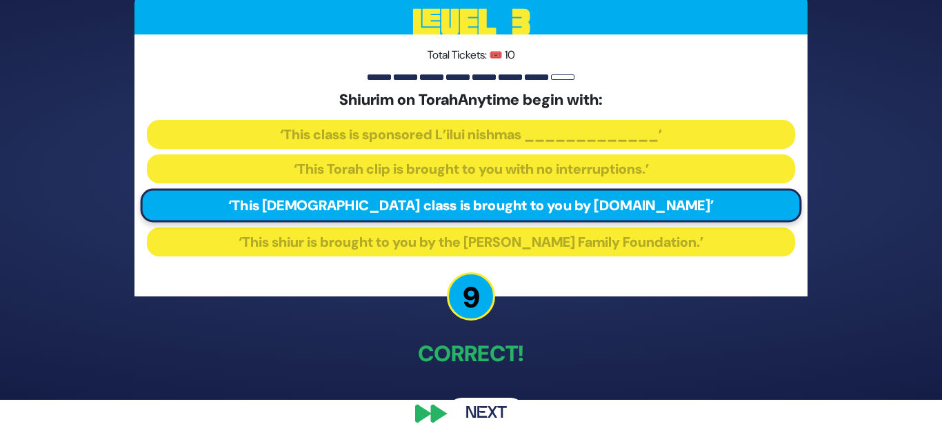
click at [481, 412] on button "Next" at bounding box center [486, 414] width 80 height 32
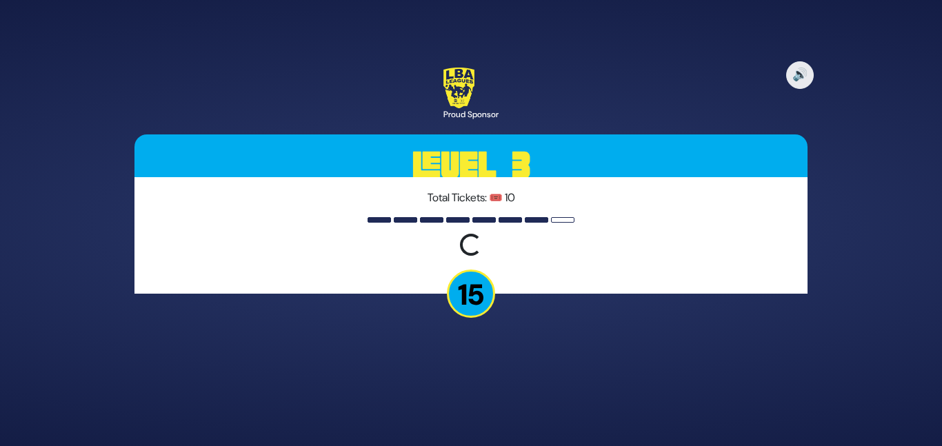
scroll to position [0, 0]
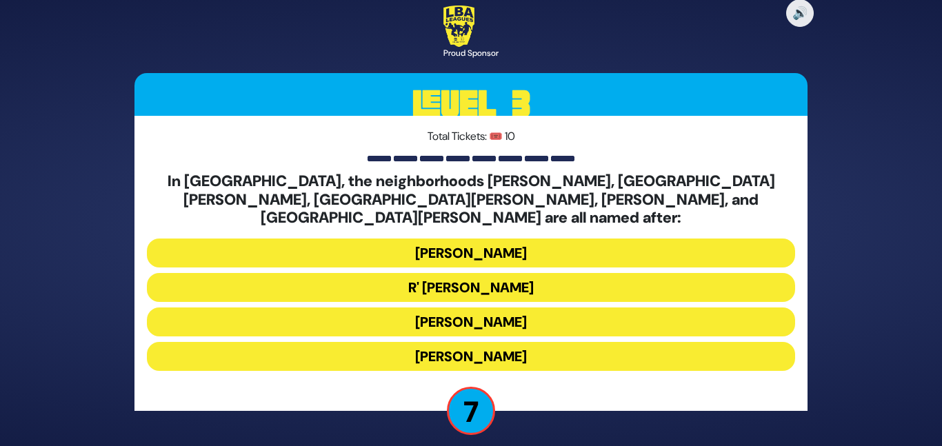
click at [502, 308] on button "Moses Montefiore" at bounding box center [471, 322] width 648 height 29
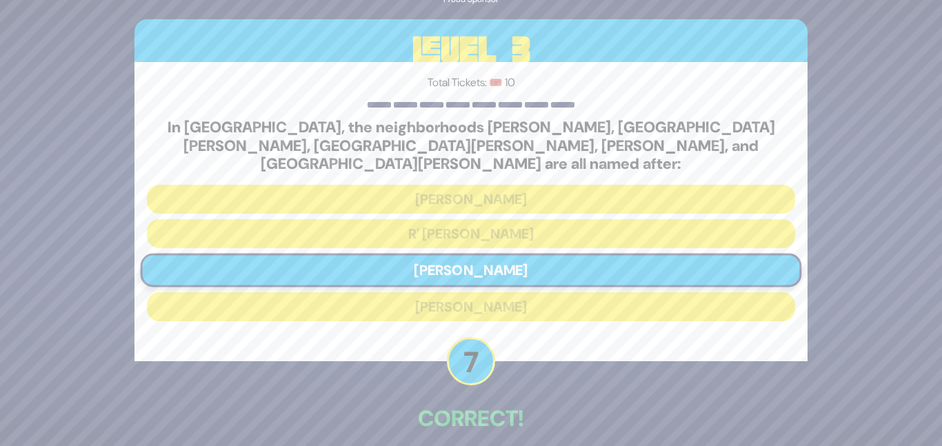
click at [510, 376] on div "🔊 Proud Sponsor Level 3 Total Tickets: 🎟️ 10 In Yerushalayim, the neighborhoods…" at bounding box center [471, 222] width 706 height 575
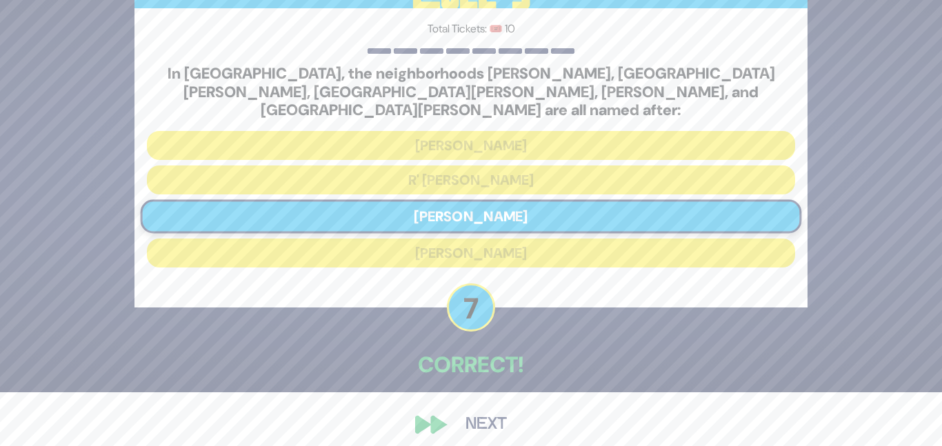
scroll to position [55, 0]
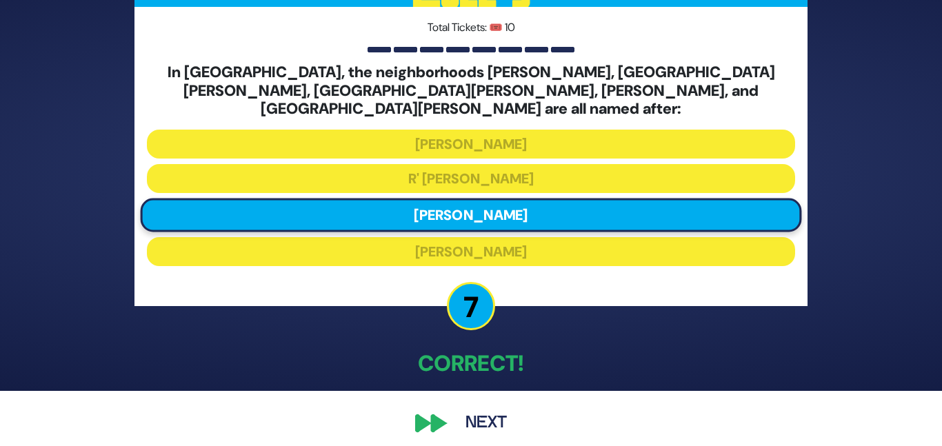
click at [479, 408] on button "Next" at bounding box center [486, 424] width 80 height 32
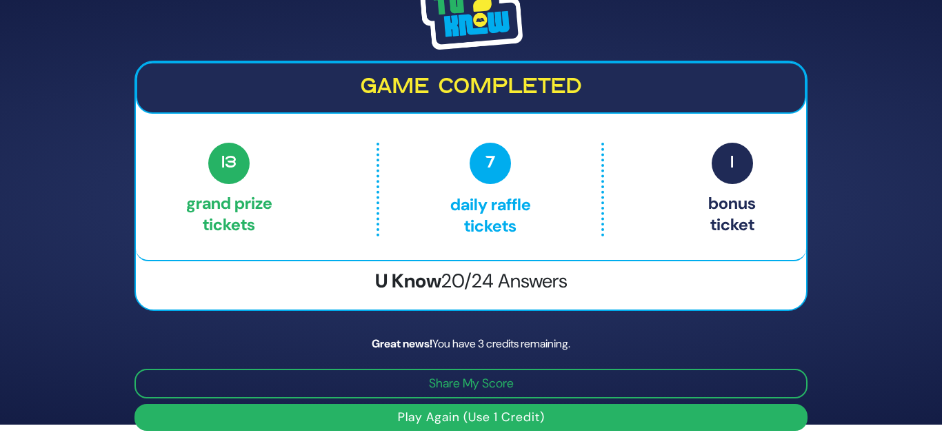
scroll to position [23, 0]
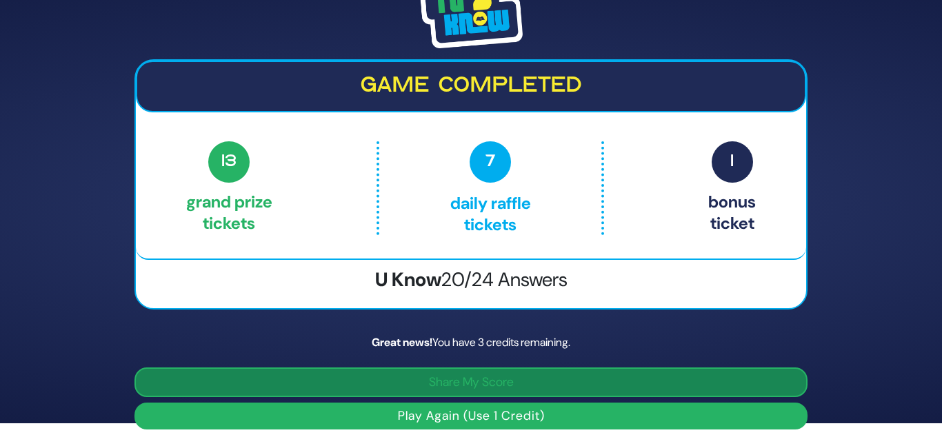
click at [476, 388] on button "Share My Score" at bounding box center [471, 383] width 673 height 30
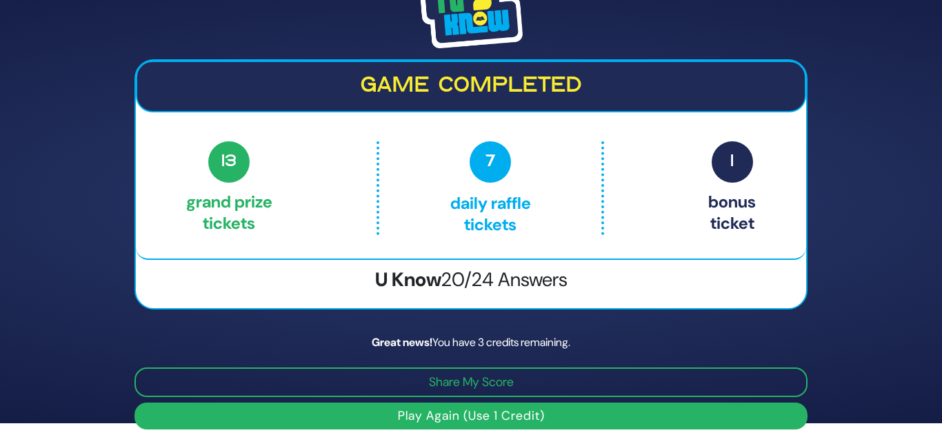
click at [449, 422] on button "Play Again (Use 1 Credit)" at bounding box center [471, 416] width 673 height 27
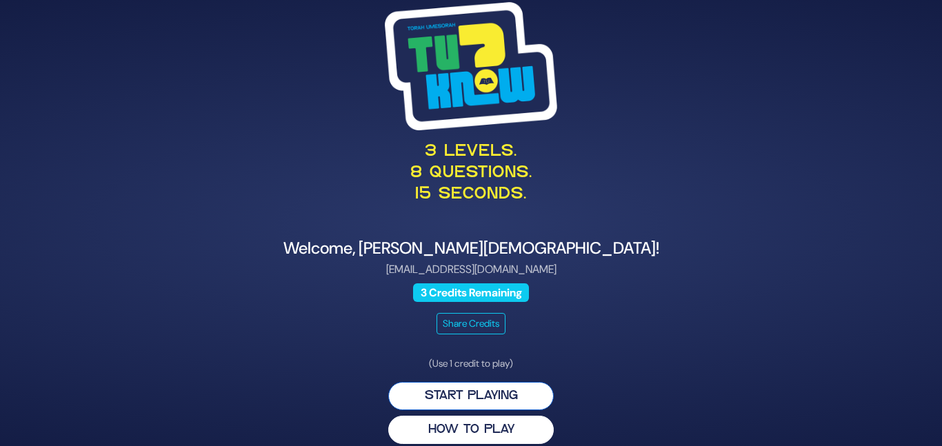
click at [450, 394] on button "Start Playing" at bounding box center [471, 396] width 166 height 28
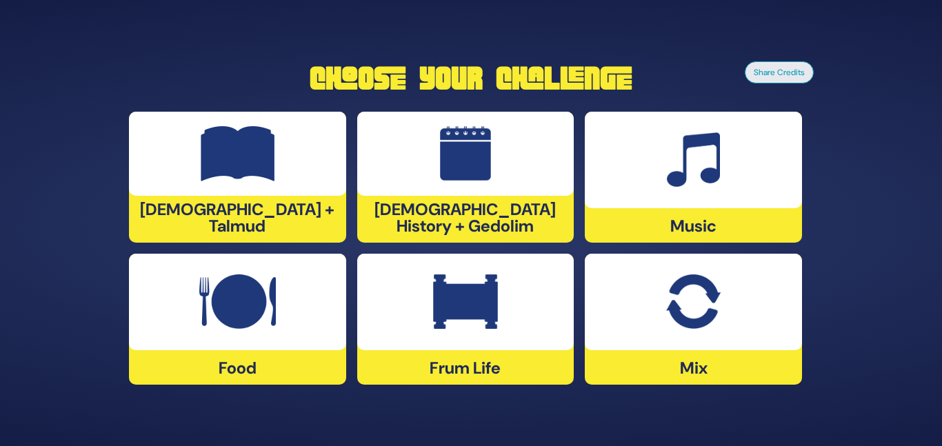
click at [295, 186] on div at bounding box center [237, 154] width 217 height 84
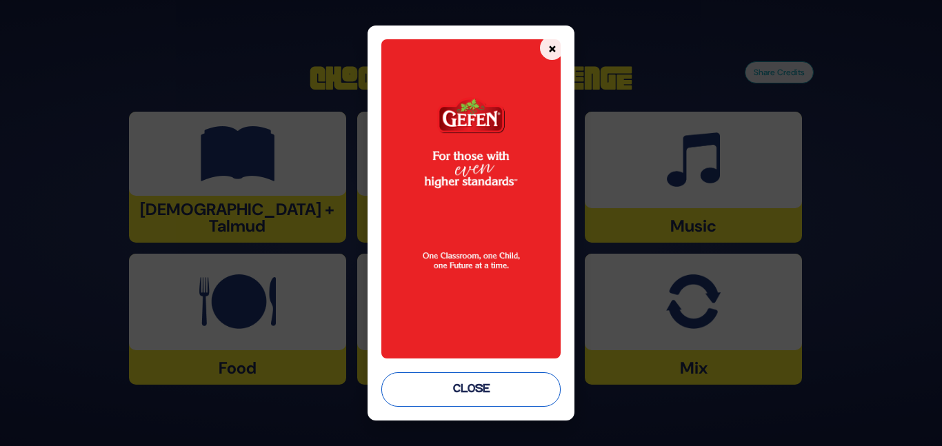
click at [460, 395] on button "Close" at bounding box center [470, 390] width 179 height 34
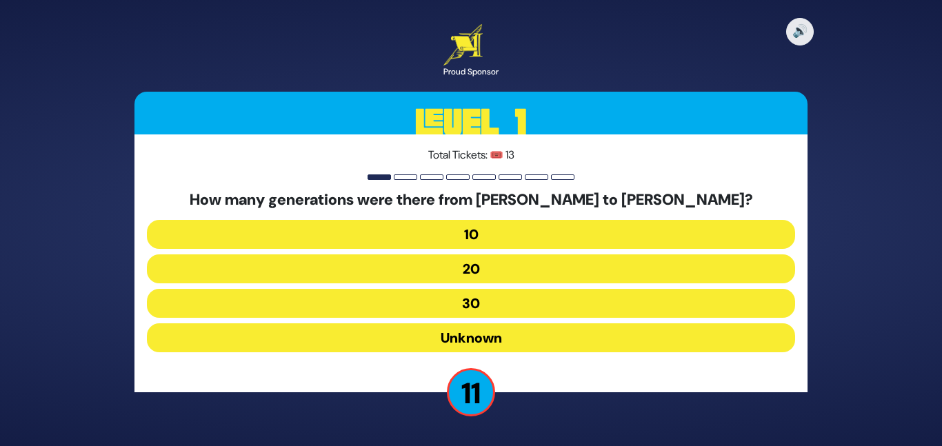
click at [651, 264] on button "20" at bounding box center [471, 269] width 648 height 29
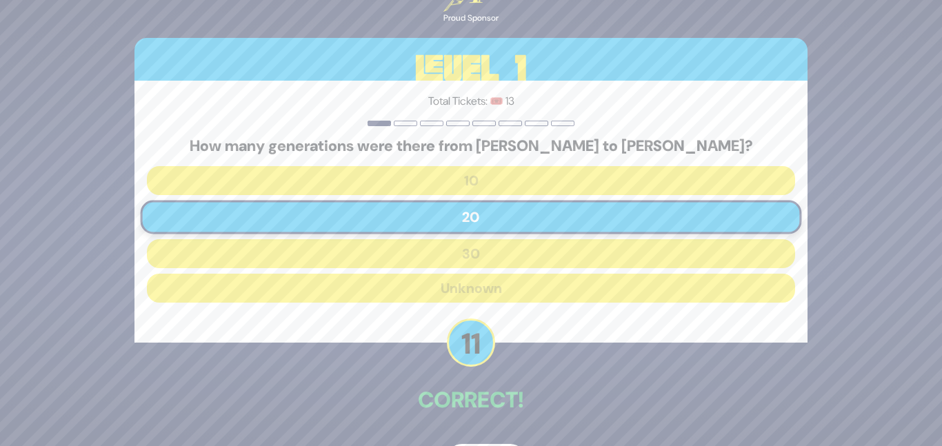
click at [545, 408] on p "Correct!" at bounding box center [471, 400] width 673 height 33
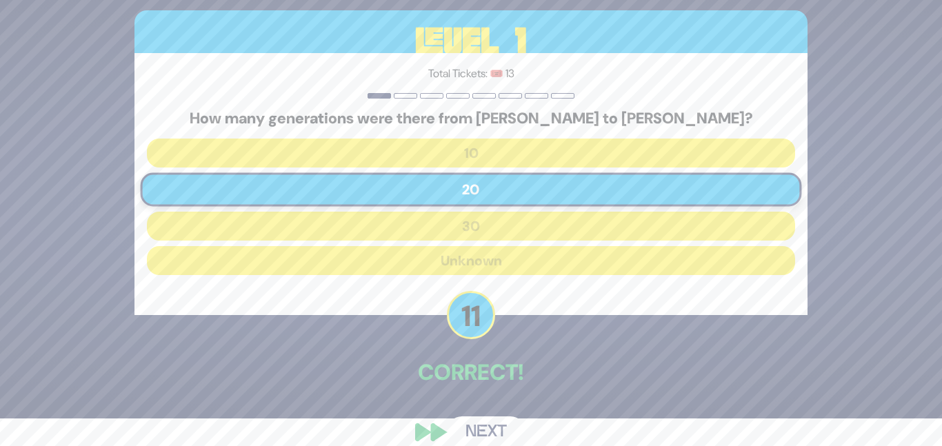
scroll to position [46, 0]
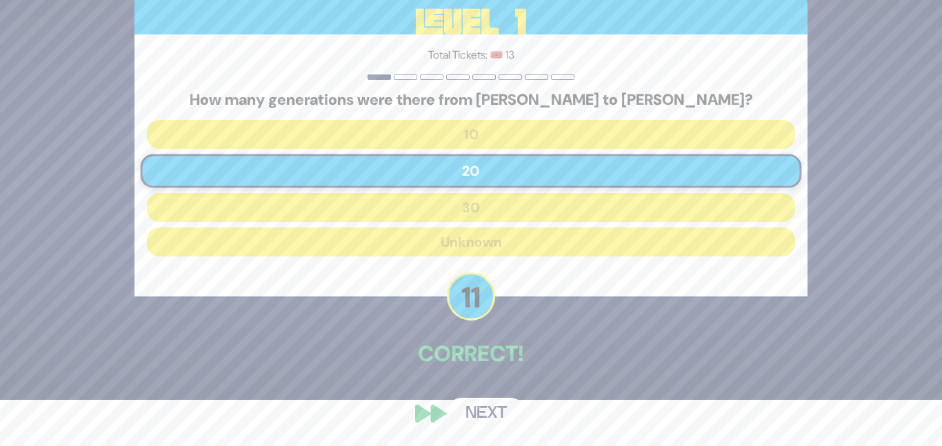
click at [497, 406] on button "Next" at bounding box center [486, 414] width 80 height 32
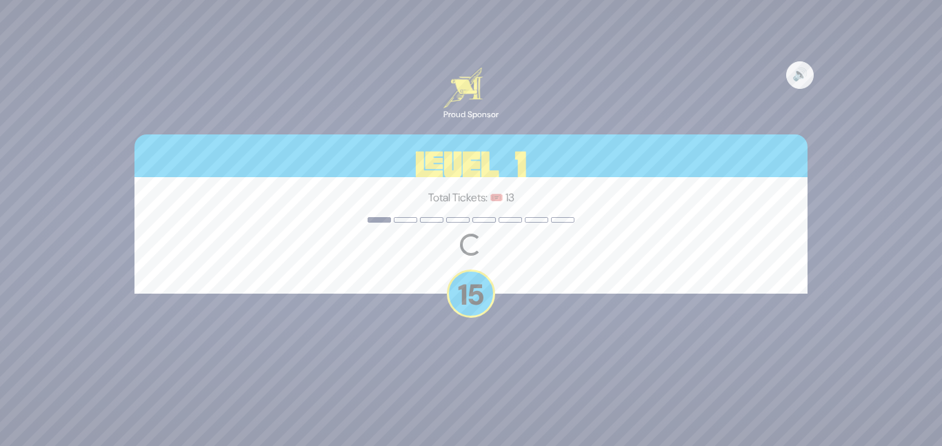
scroll to position [0, 0]
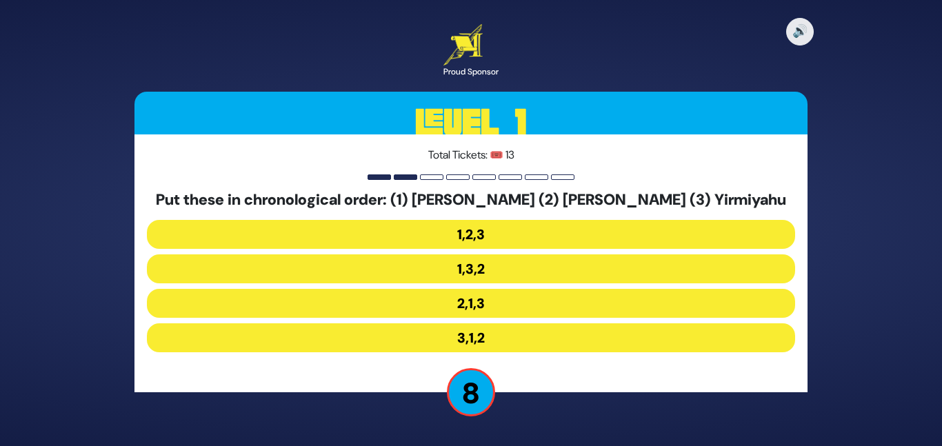
click at [485, 302] on button "2,1,3" at bounding box center [471, 303] width 648 height 29
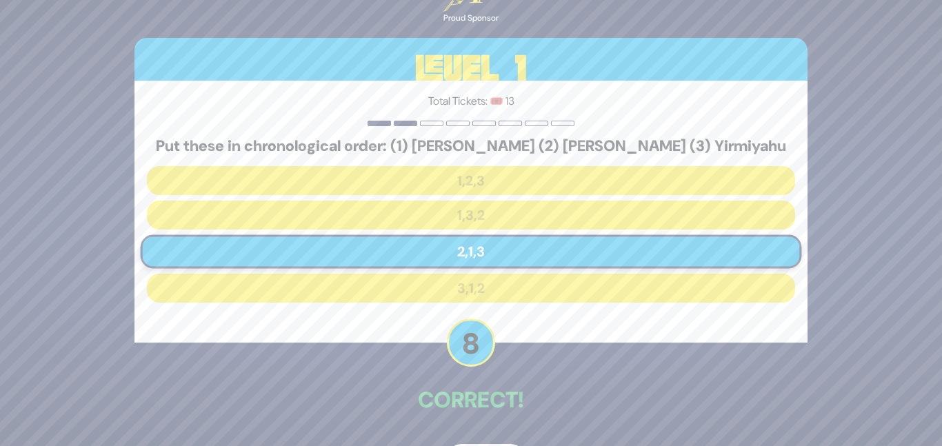
click at [491, 406] on p "Correct!" at bounding box center [471, 400] width 673 height 33
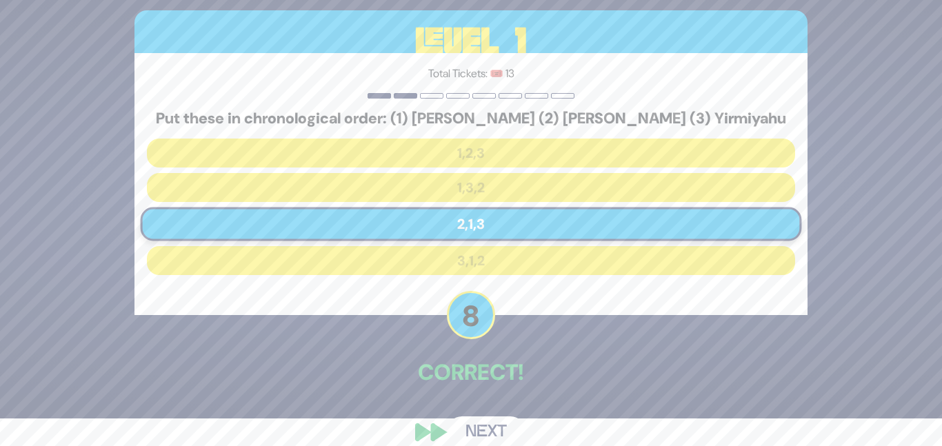
scroll to position [46, 0]
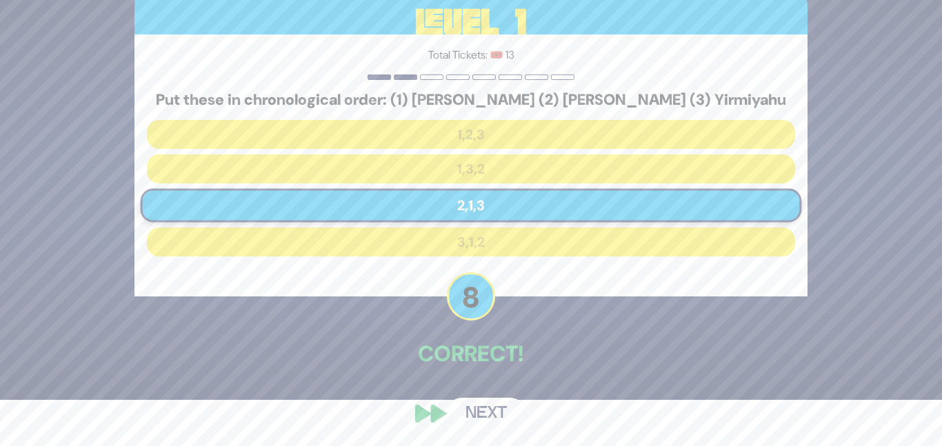
click at [489, 413] on button "Next" at bounding box center [486, 414] width 80 height 32
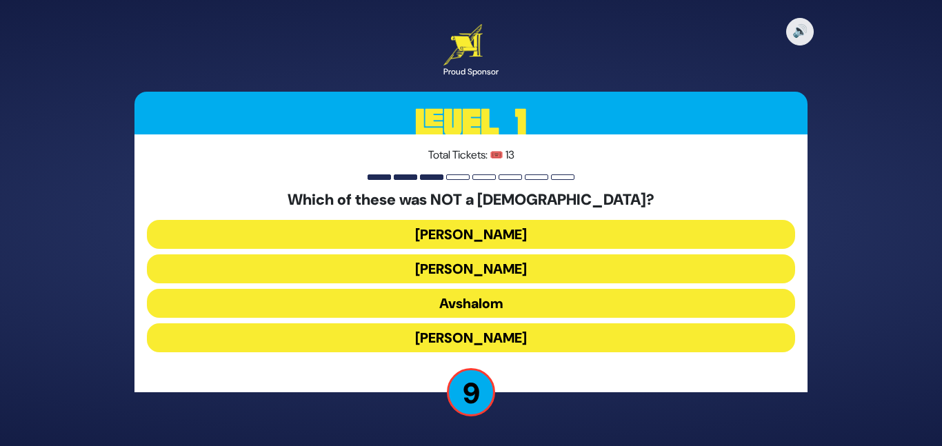
click at [503, 227] on button "[PERSON_NAME]" at bounding box center [471, 234] width 648 height 29
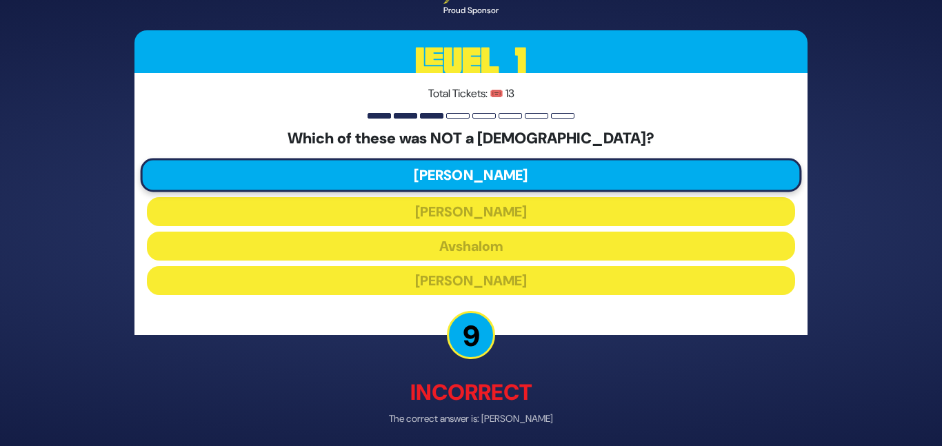
click at [492, 368] on div "🔊 Proud Sponsor Level 1 Total Tickets: 🎟️ 13 Which of these was NOT a Nazir? Sh…" at bounding box center [471, 222] width 706 height 553
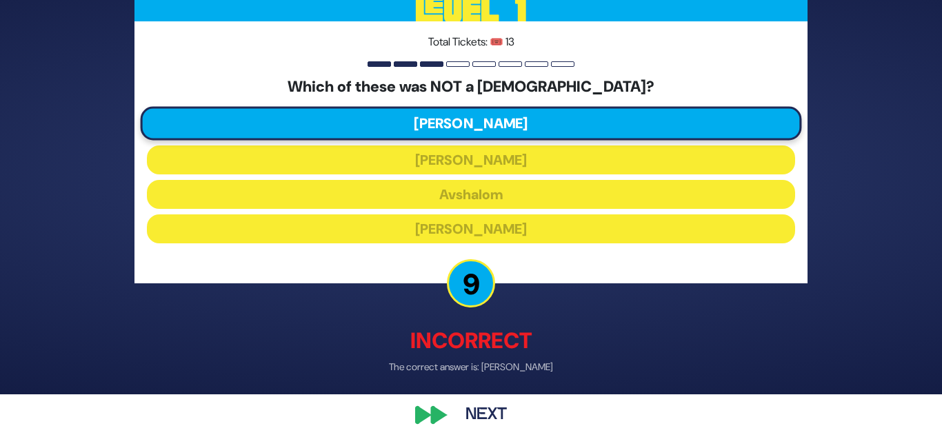
scroll to position [54, 0]
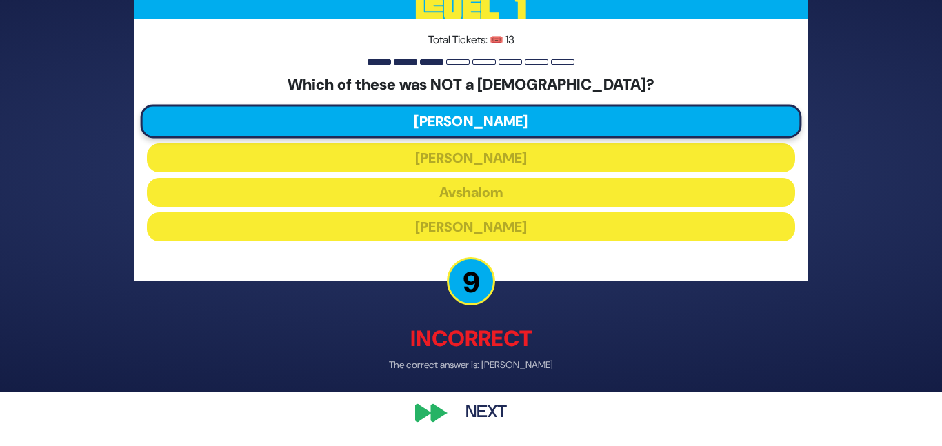
click at [487, 406] on button "Next" at bounding box center [486, 414] width 80 height 32
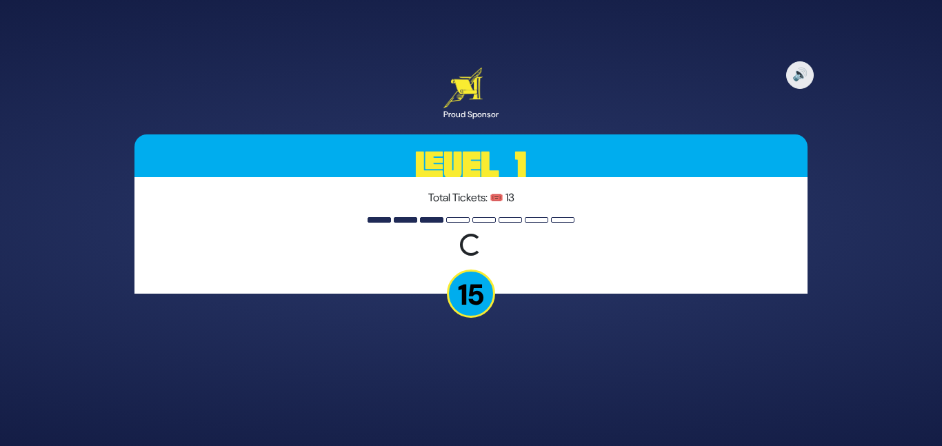
scroll to position [0, 0]
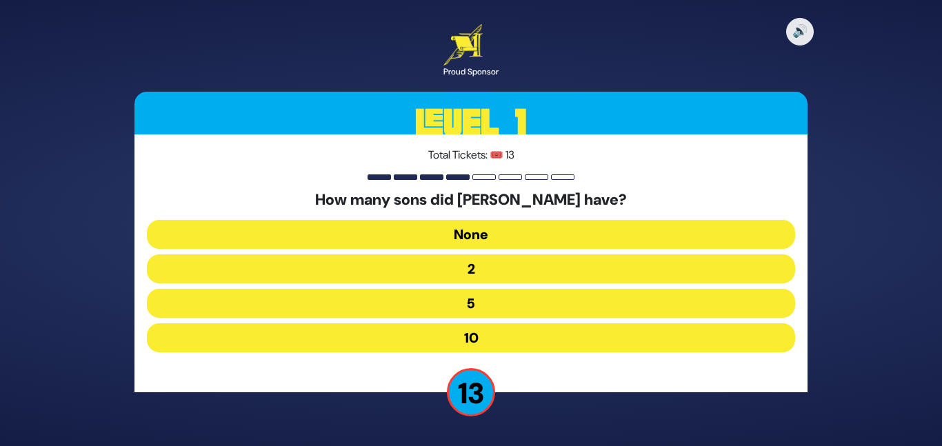
click at [475, 330] on button "10" at bounding box center [471, 338] width 648 height 29
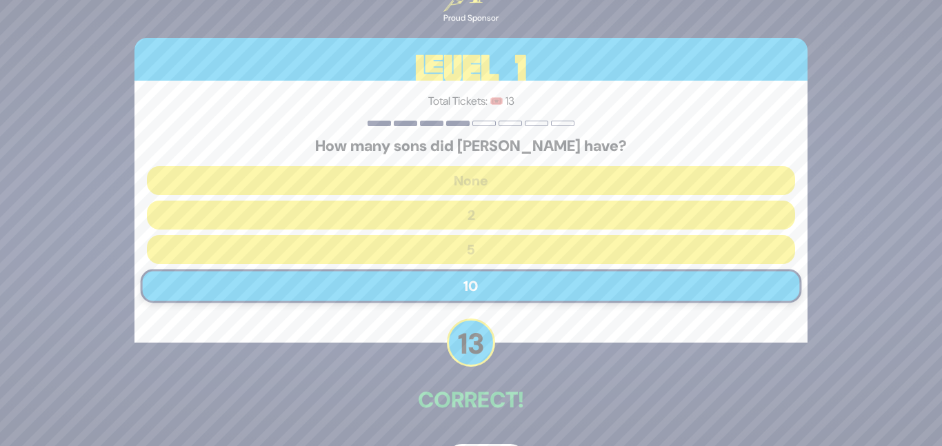
click at [492, 427] on div "🔊 Proud Sponsor Level 1 Total Tickets: 🎟️ 13 How many sons did Haman have? None…" at bounding box center [471, 223] width 706 height 539
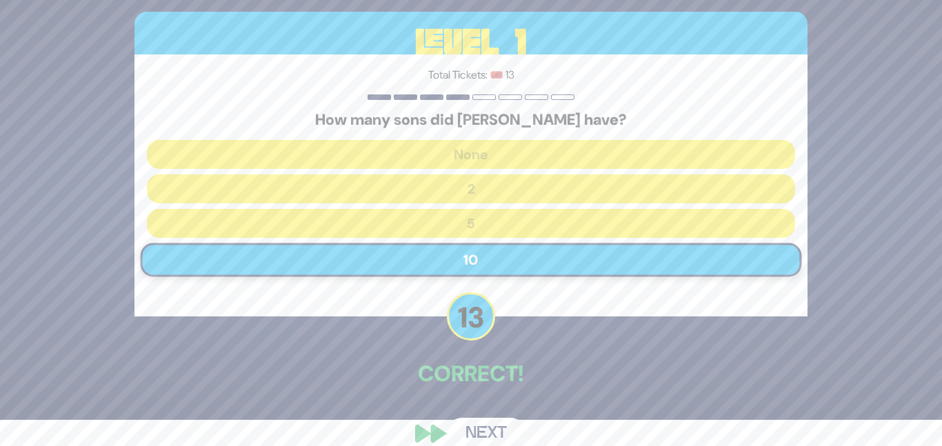
scroll to position [28, 0]
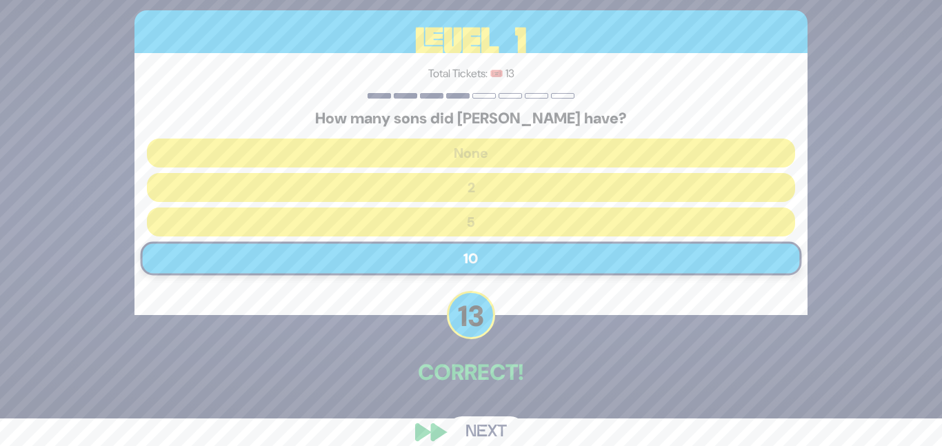
click at [489, 424] on button "Next" at bounding box center [486, 433] width 80 height 32
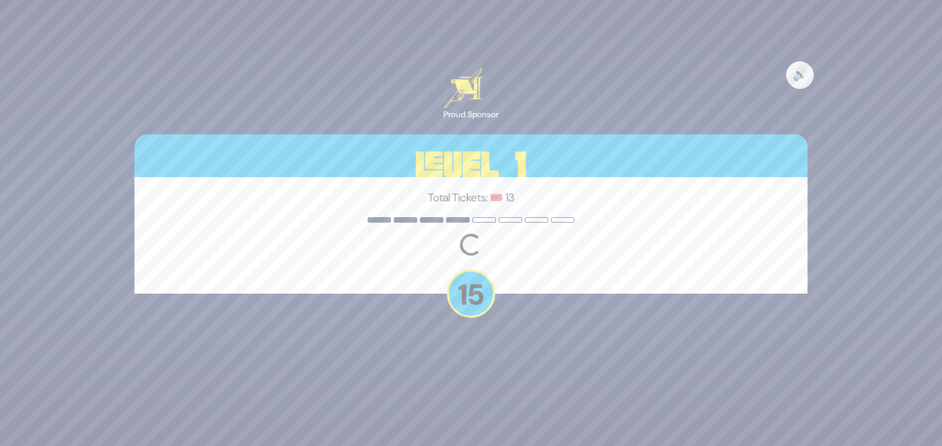
scroll to position [0, 0]
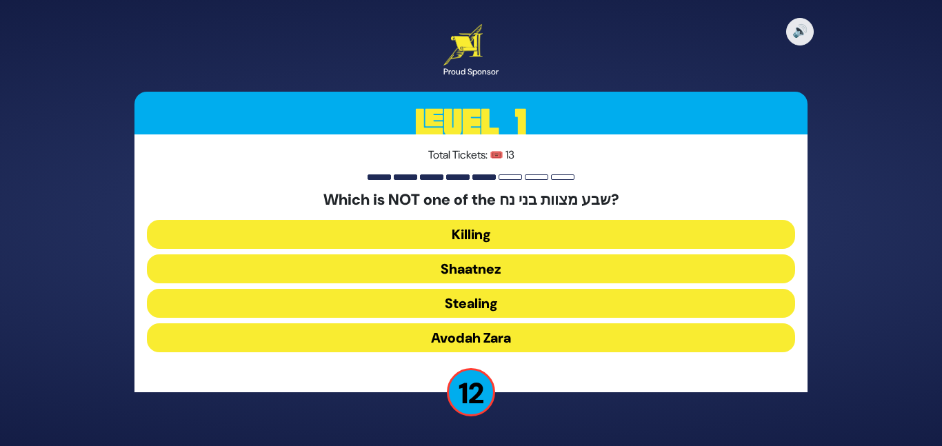
click at [473, 258] on button "Shaatnez" at bounding box center [471, 269] width 648 height 29
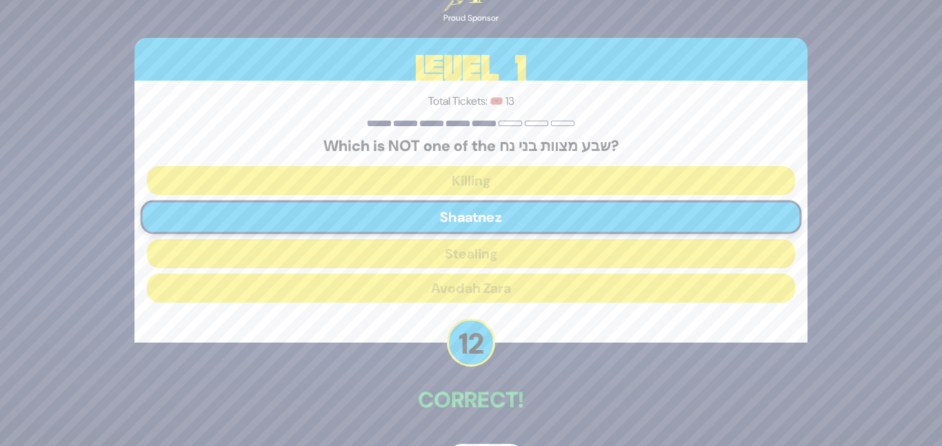
click at [483, 413] on p "Correct!" at bounding box center [471, 400] width 673 height 33
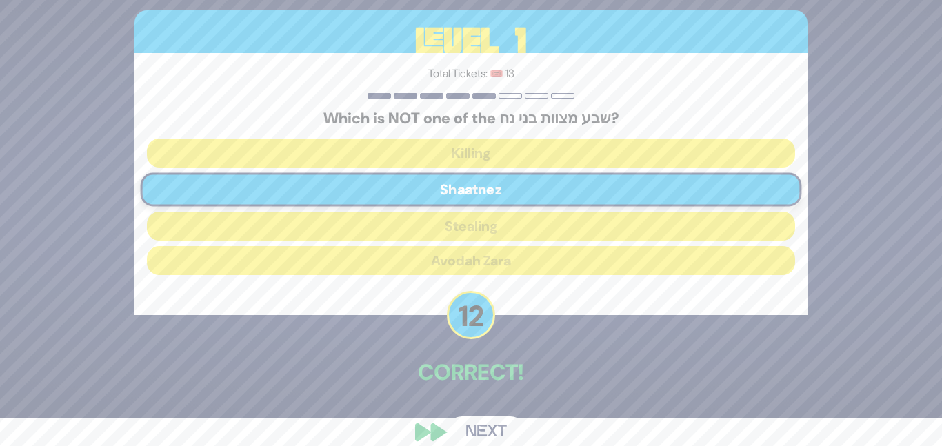
scroll to position [46, 0]
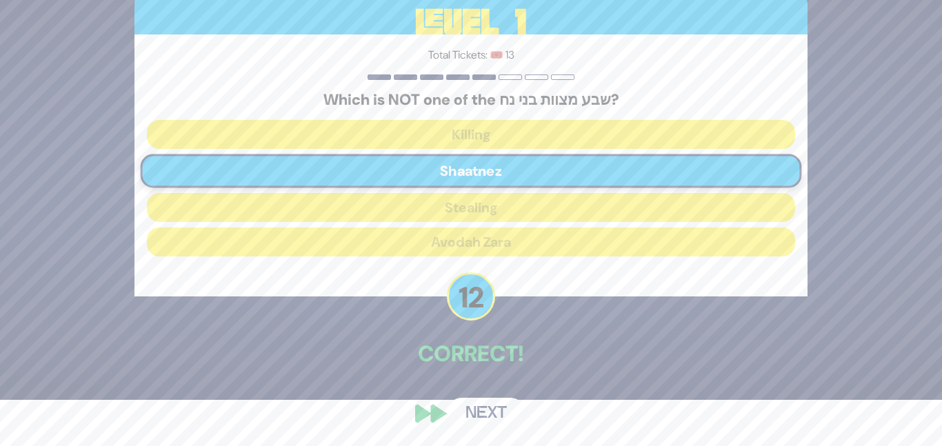
click at [480, 418] on button "Next" at bounding box center [486, 414] width 80 height 32
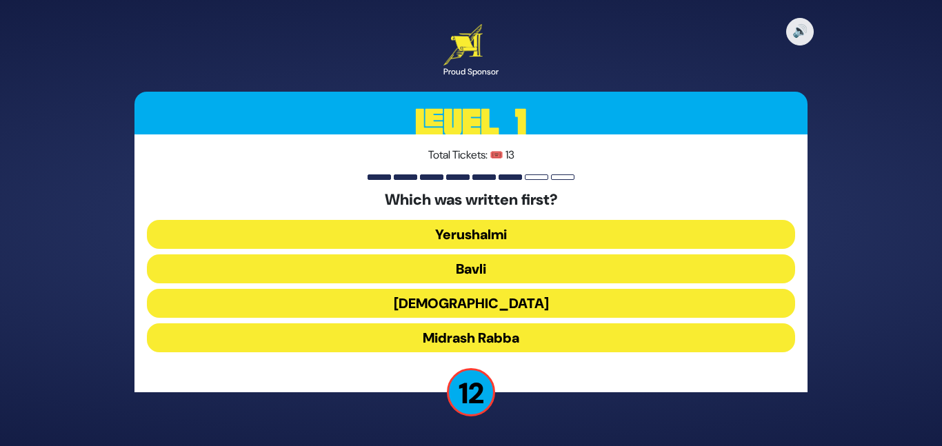
click at [497, 297] on button "Mishnah" at bounding box center [471, 303] width 648 height 29
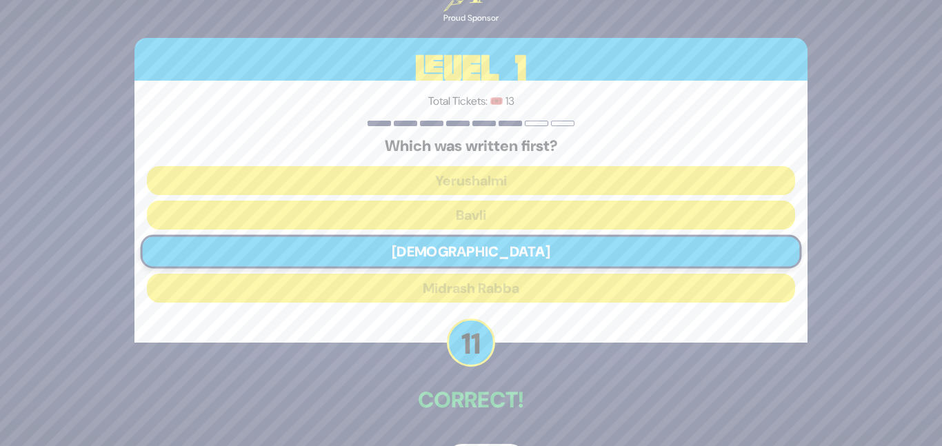
click at [504, 344] on div "🔊 Proud Sponsor Level 1 Total Tickets: 🎟️ 13 Which was written first? Yerushalm…" at bounding box center [471, 223] width 706 height 539
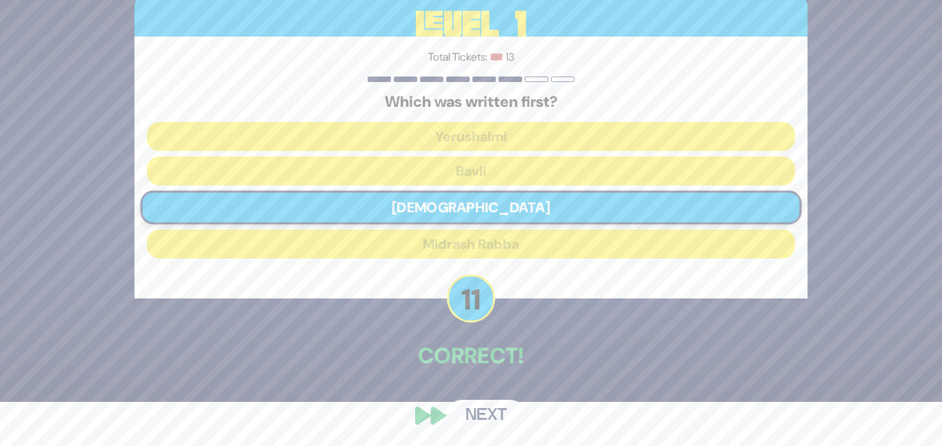
scroll to position [46, 0]
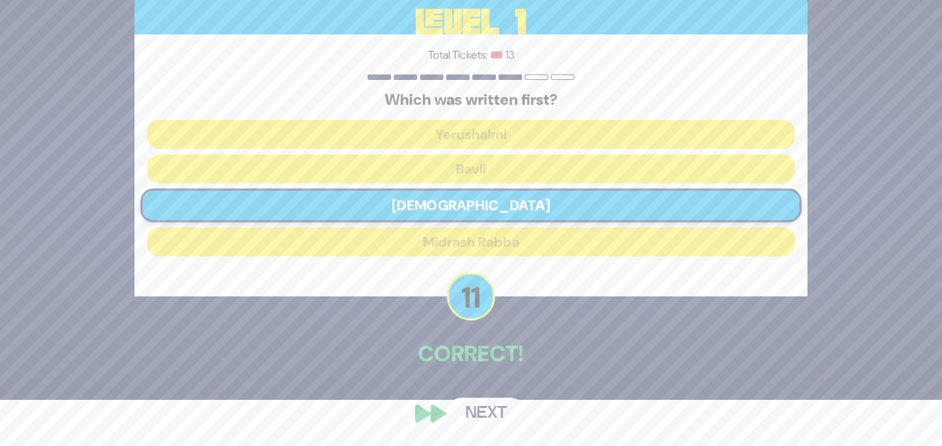
click at [498, 399] on button "Next" at bounding box center [486, 414] width 80 height 32
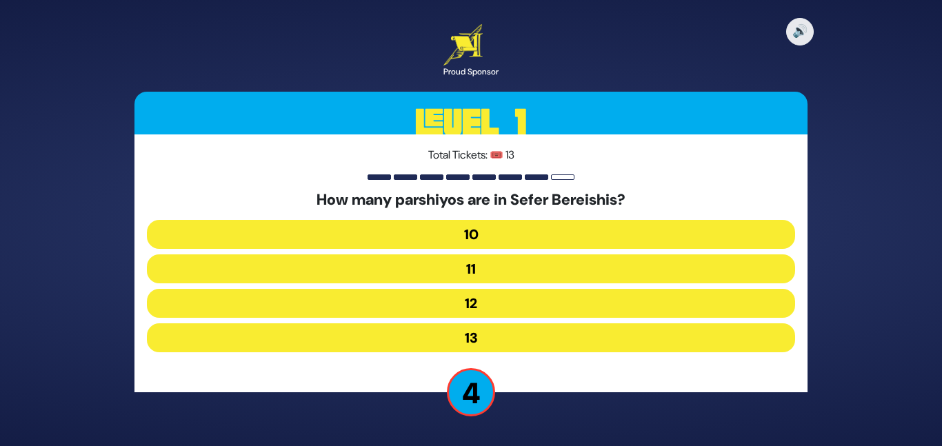
click at [506, 265] on button "11" at bounding box center [471, 269] width 648 height 29
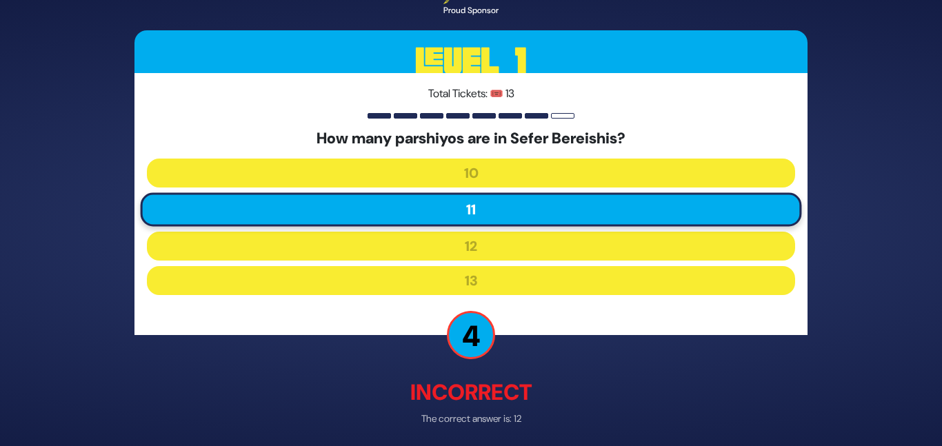
click at [496, 381] on p "Incorrect" at bounding box center [471, 393] width 673 height 33
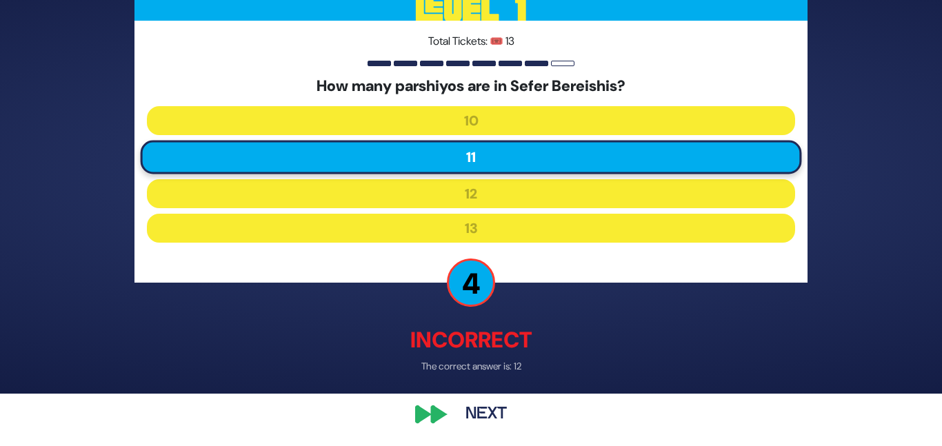
scroll to position [54, 0]
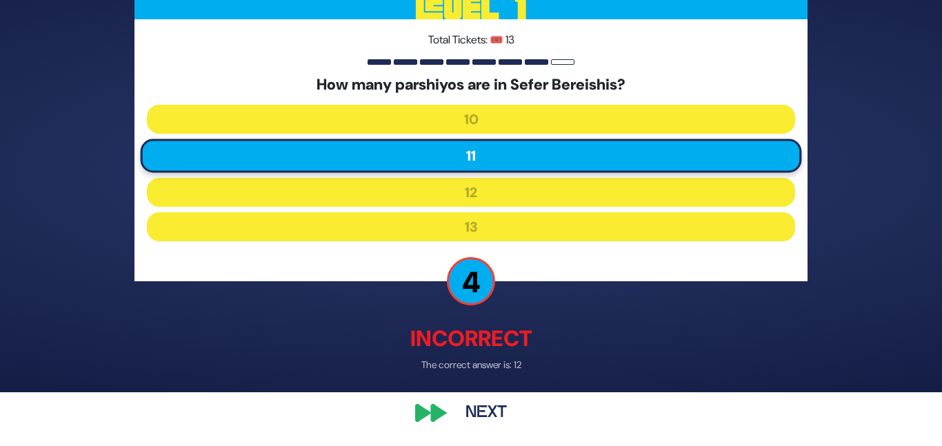
click at [490, 412] on button "Next" at bounding box center [486, 414] width 80 height 32
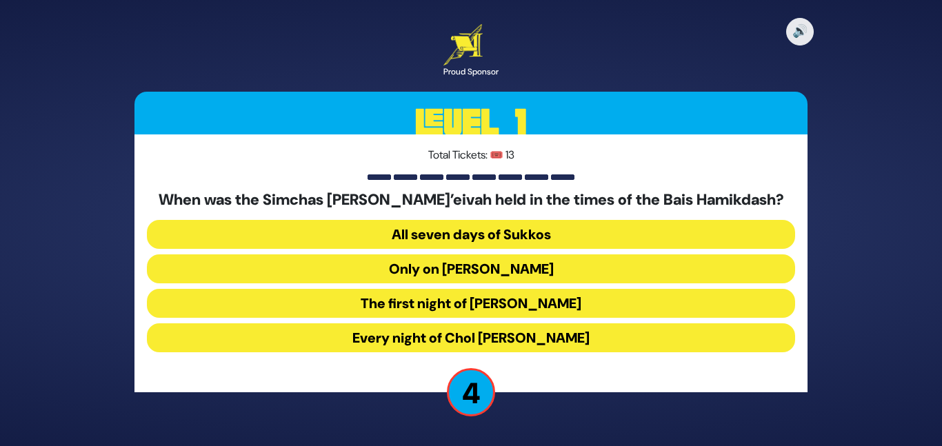
click at [515, 332] on button "Every night of Chol Hamoed Sukkos" at bounding box center [471, 338] width 648 height 29
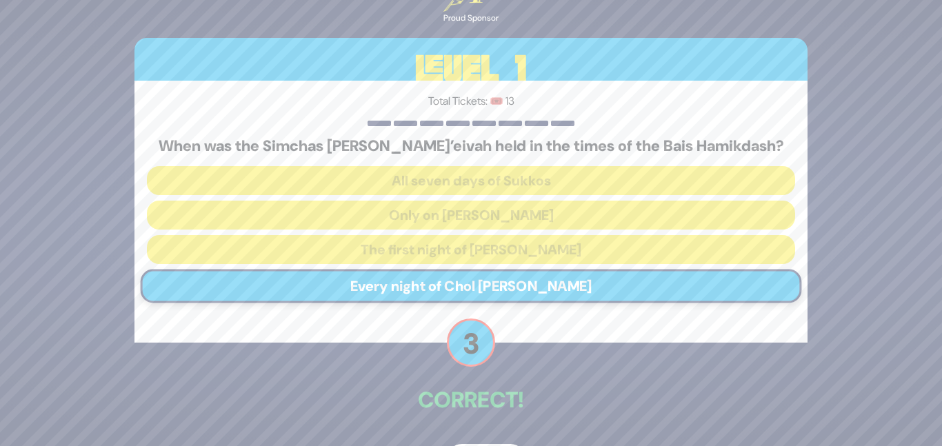
click at [523, 384] on p "Correct!" at bounding box center [471, 400] width 673 height 33
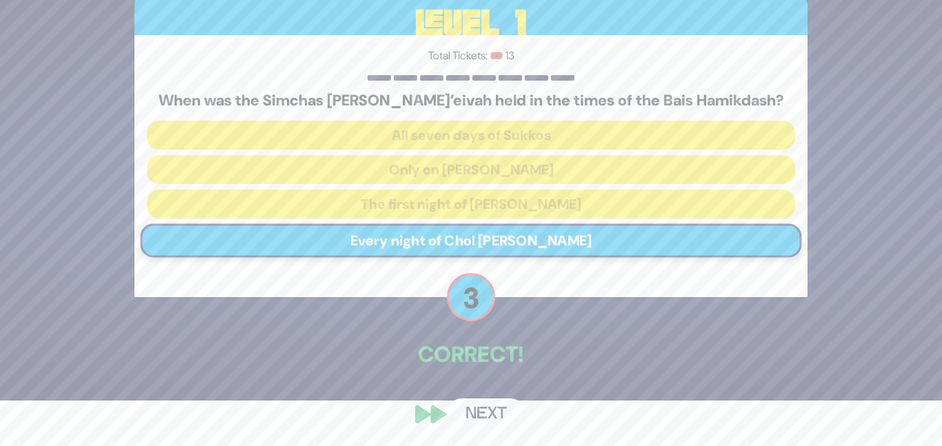
scroll to position [46, 0]
click at [495, 410] on button "Next" at bounding box center [486, 414] width 80 height 32
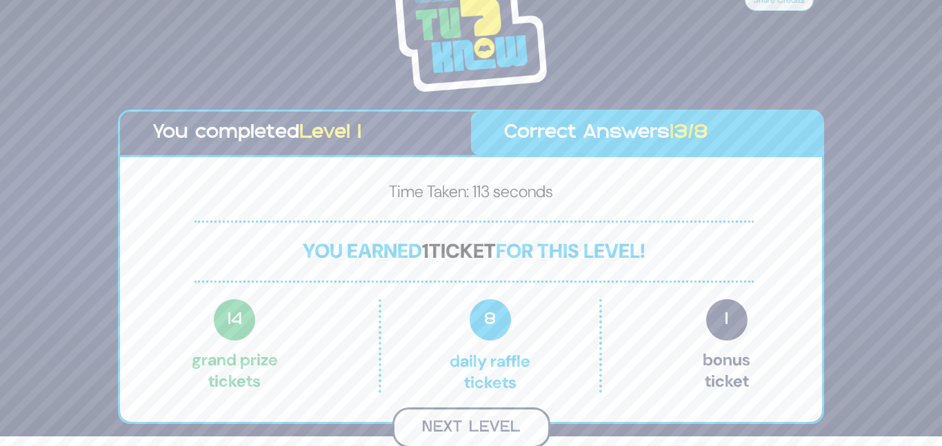
scroll to position [8, 0]
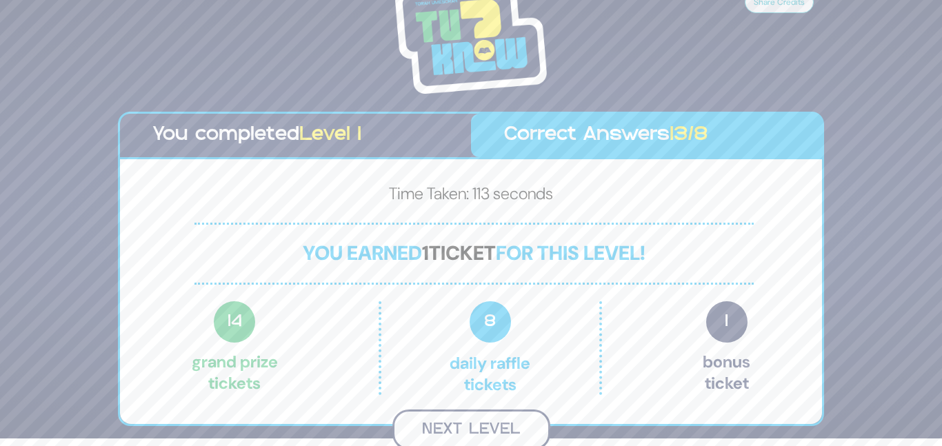
click at [475, 433] on button "Next Level" at bounding box center [472, 430] width 158 height 41
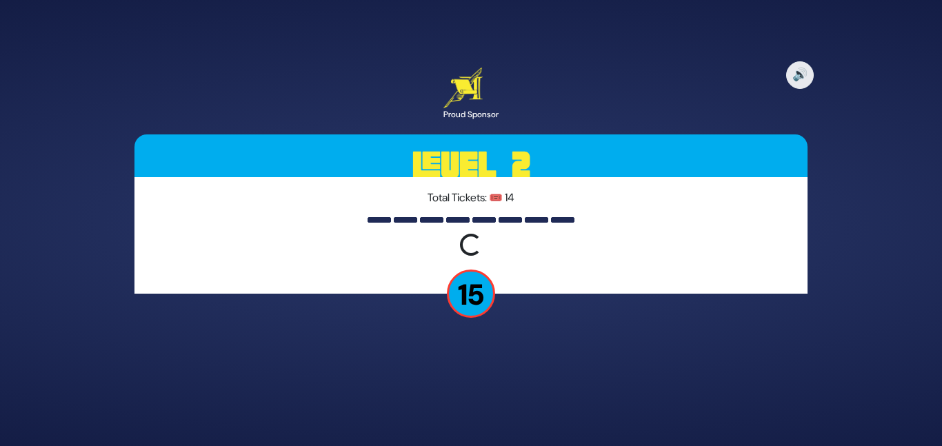
scroll to position [0, 0]
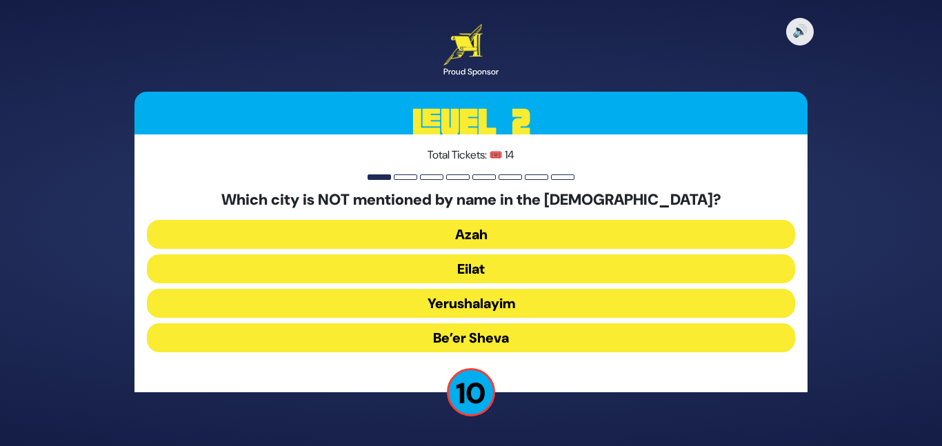
click at [464, 266] on button "Eilat" at bounding box center [471, 269] width 648 height 29
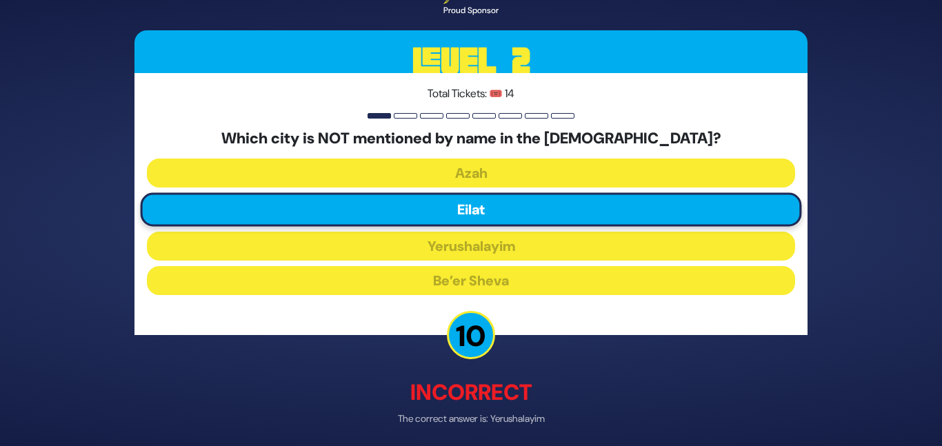
click at [486, 388] on p "Incorrect" at bounding box center [471, 393] width 673 height 33
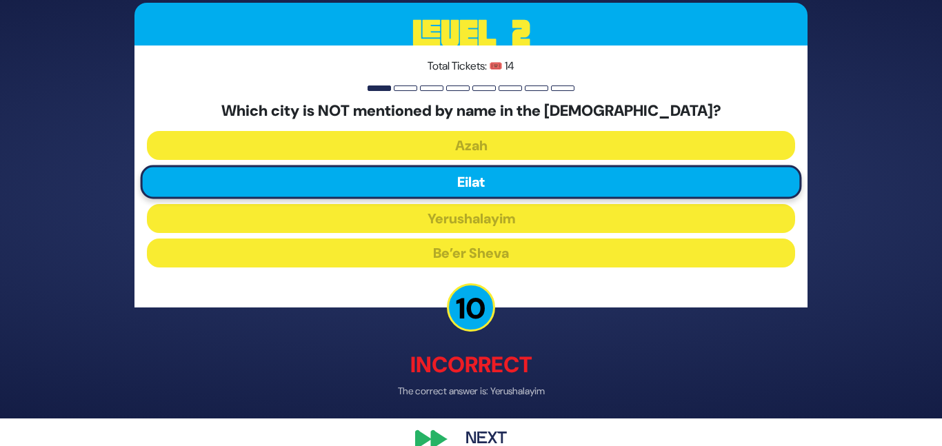
scroll to position [54, 0]
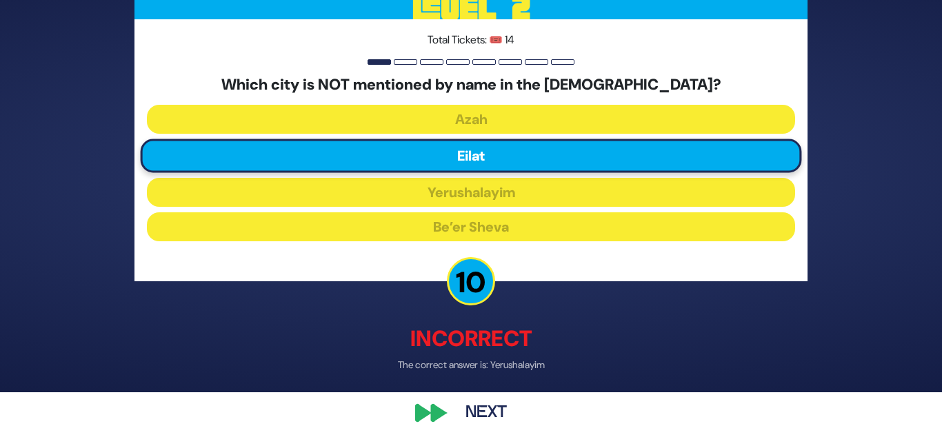
click at [477, 406] on button "Next" at bounding box center [486, 414] width 80 height 32
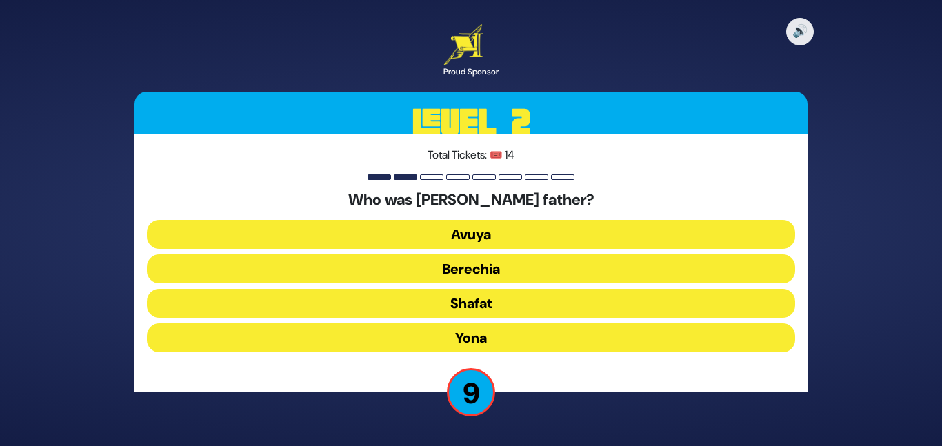
click at [429, 234] on button "Avuya" at bounding box center [471, 234] width 648 height 29
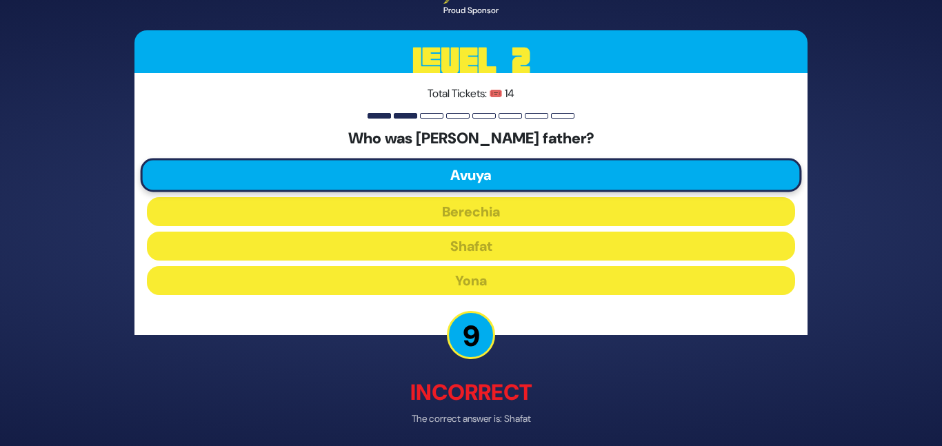
click at [466, 390] on p "Incorrect" at bounding box center [471, 393] width 673 height 33
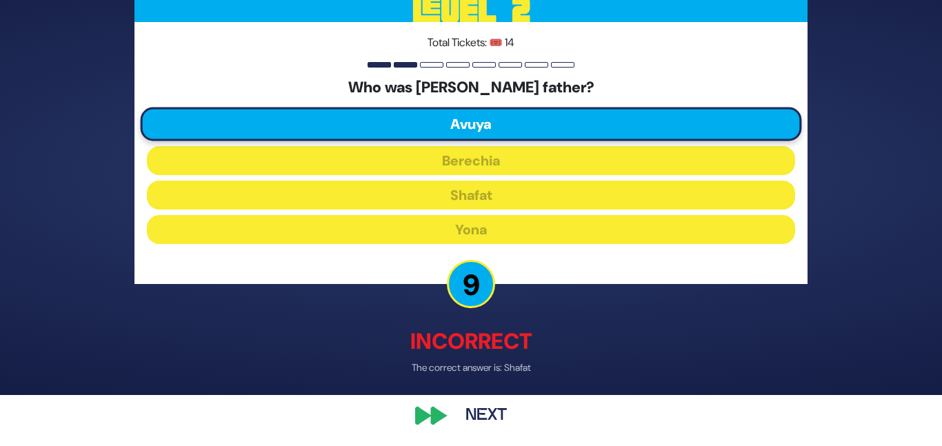
scroll to position [54, 0]
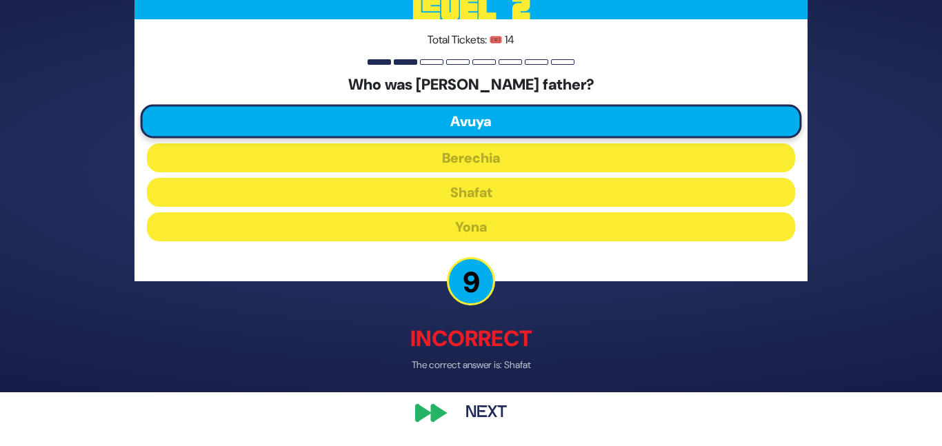
click at [489, 414] on button "Next" at bounding box center [486, 414] width 80 height 32
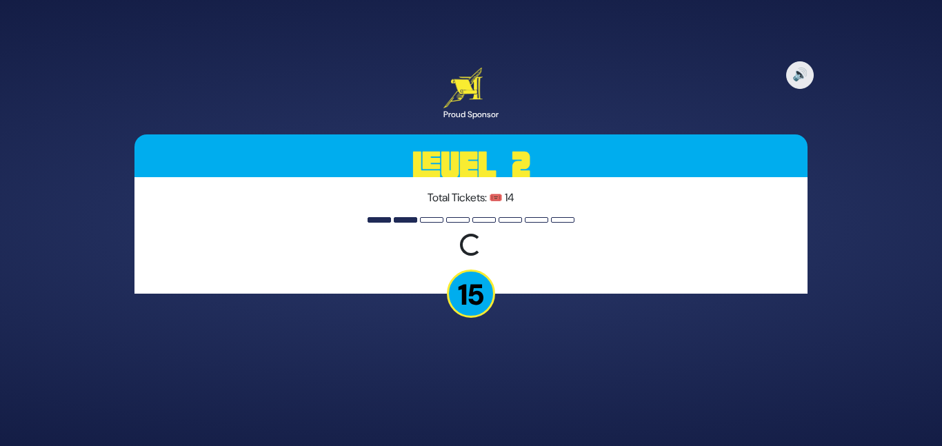
scroll to position [0, 0]
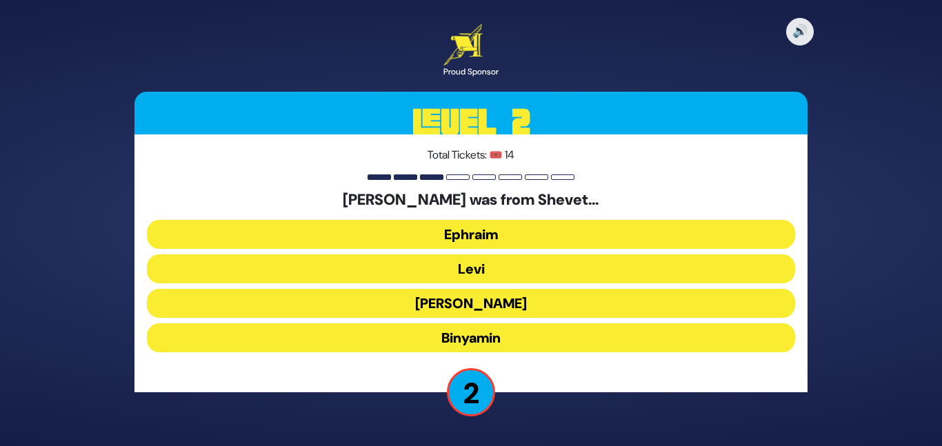
click at [457, 231] on button "Ephraim" at bounding box center [471, 234] width 648 height 29
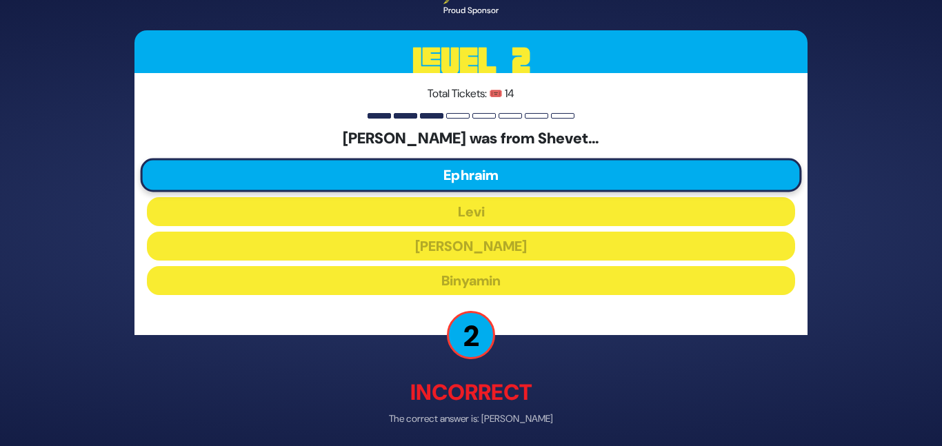
click at [512, 425] on p "The correct answer is: Levi" at bounding box center [471, 420] width 673 height 14
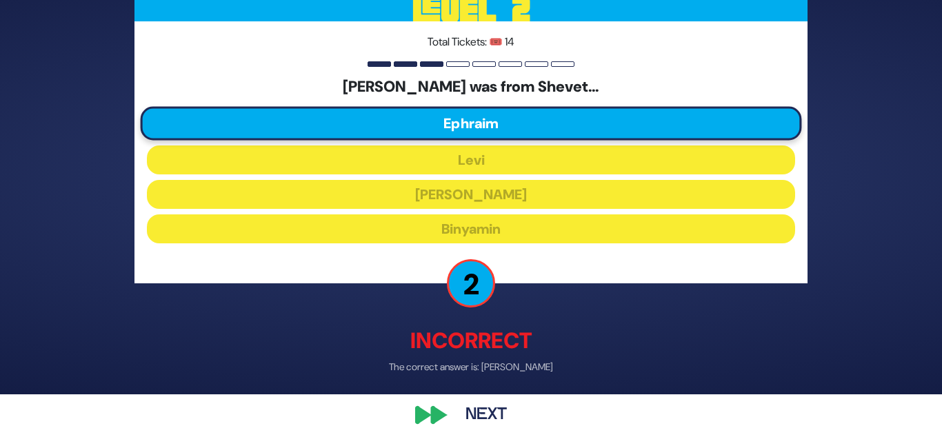
scroll to position [54, 0]
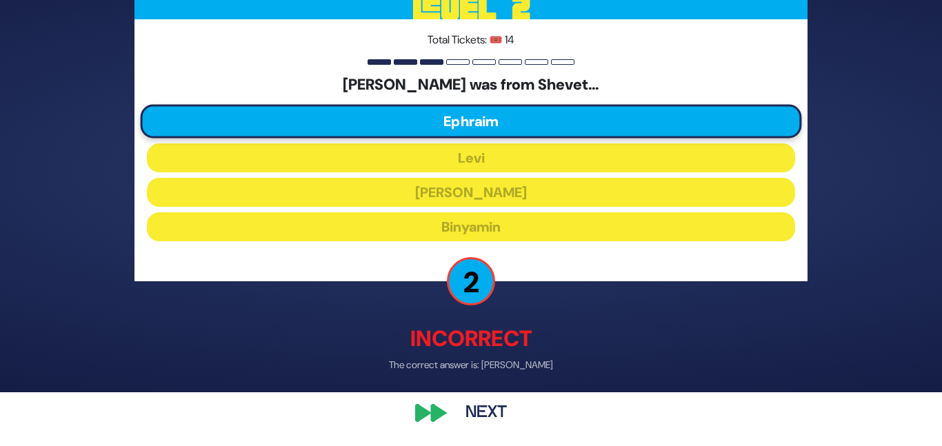
click at [495, 415] on button "Next" at bounding box center [486, 414] width 80 height 32
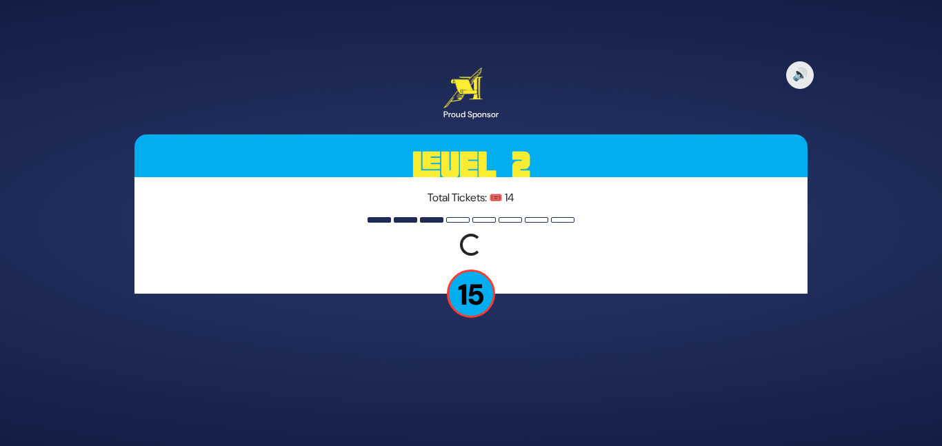
scroll to position [0, 0]
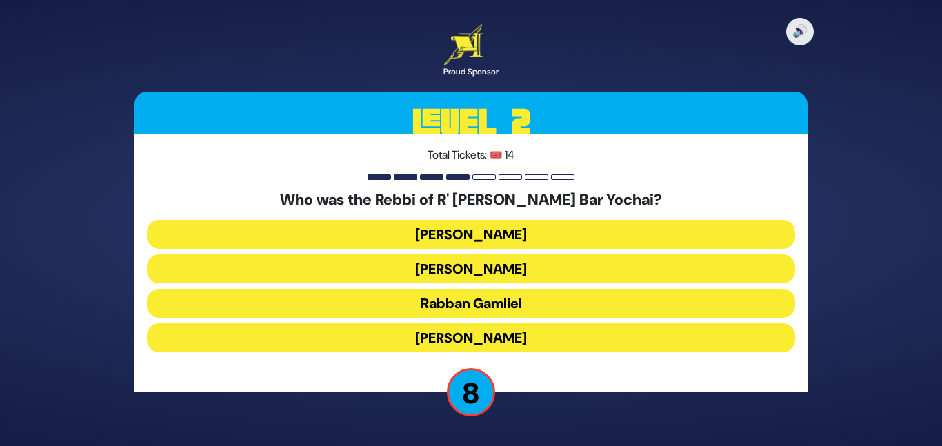
click at [441, 335] on button "Rabbi Akiva" at bounding box center [471, 338] width 648 height 29
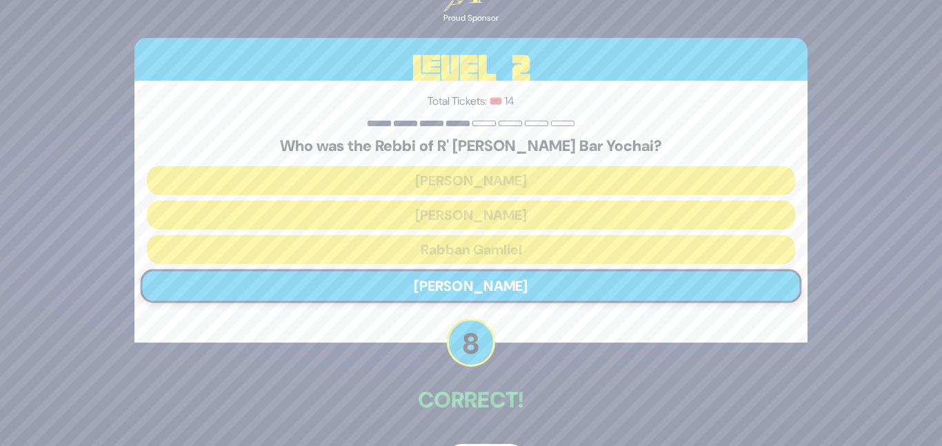
click at [459, 391] on p "Correct!" at bounding box center [471, 400] width 673 height 33
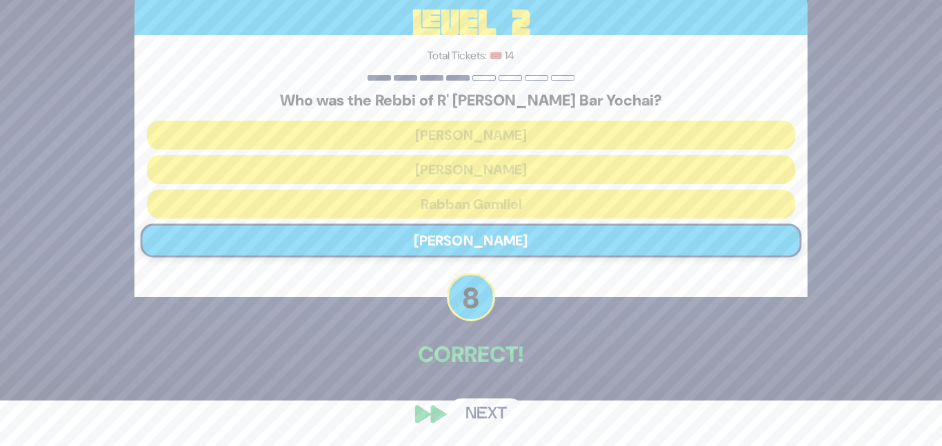
scroll to position [46, 0]
click at [475, 412] on button "Next" at bounding box center [486, 414] width 80 height 32
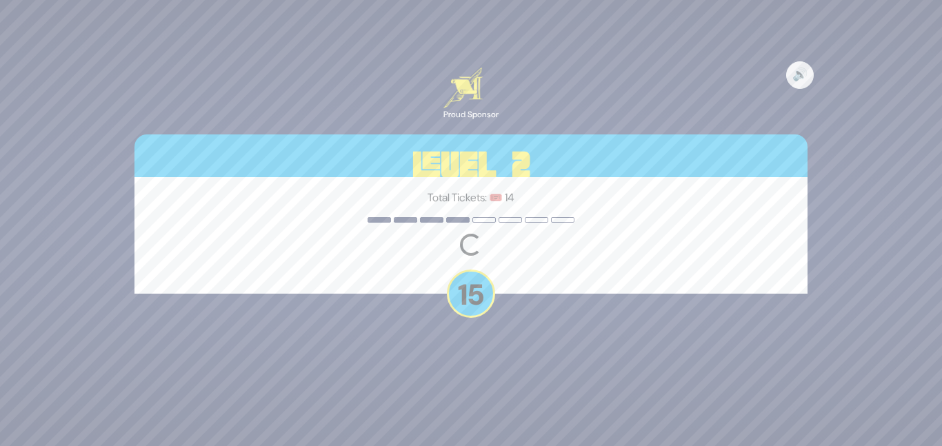
scroll to position [0, 0]
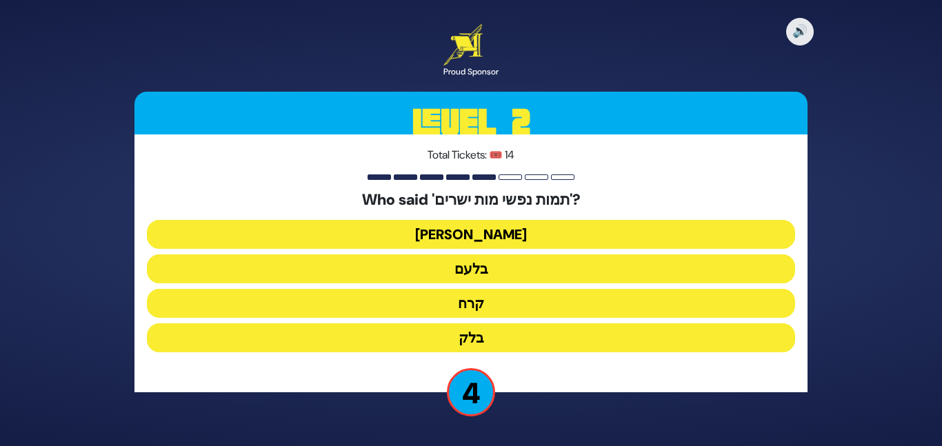
click at [484, 333] on button "בלק" at bounding box center [471, 338] width 648 height 29
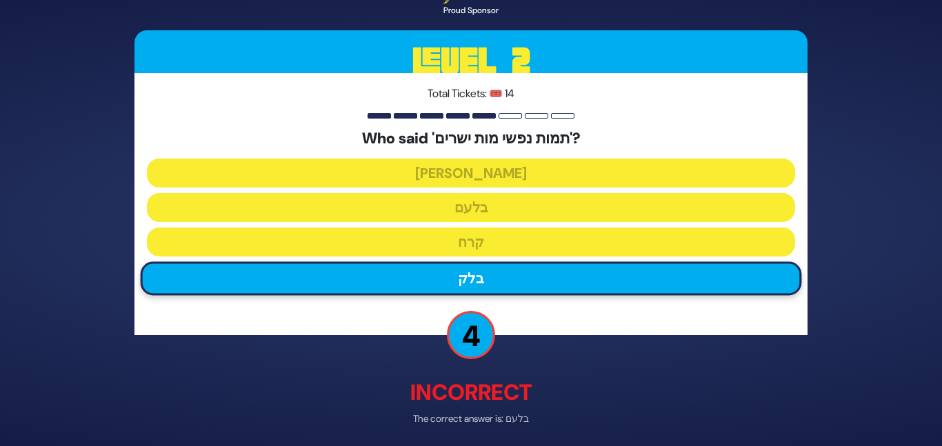
click at [494, 370] on div "🔊 Proud Sponsor Level 2 Total Tickets: 🎟️ 14 Who said 'תמות נפשי מות ישרים'? יע…" at bounding box center [471, 222] width 706 height 553
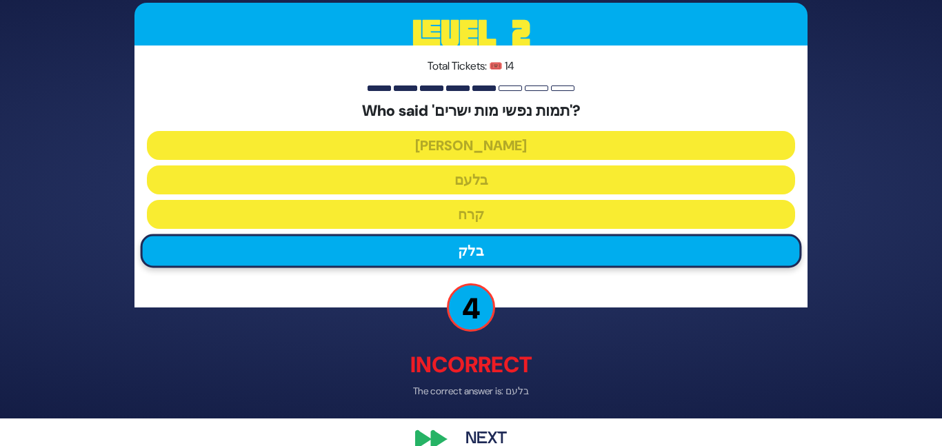
scroll to position [54, 0]
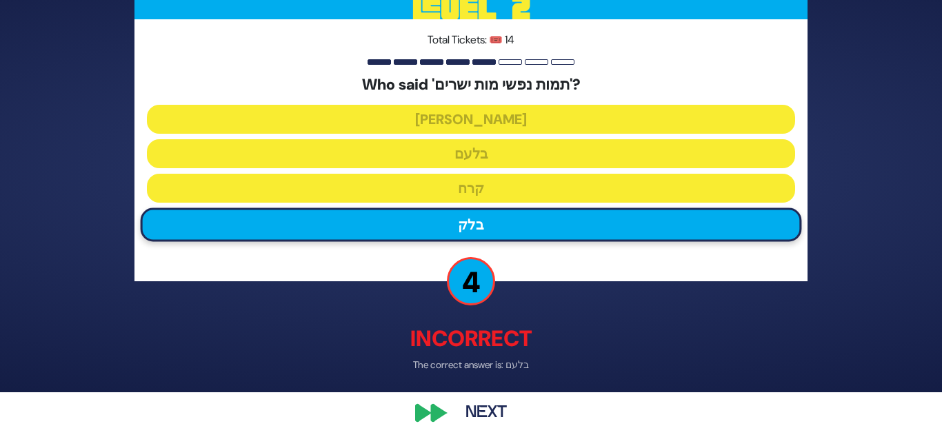
click at [482, 395] on div "🔊 Proud Sponsor Level 2 Total Tickets: 🎟️ 14 Who said 'תמות נפשי מות ישרים'? יע…" at bounding box center [471, 168] width 706 height 553
click at [480, 404] on button "Next" at bounding box center [486, 414] width 80 height 32
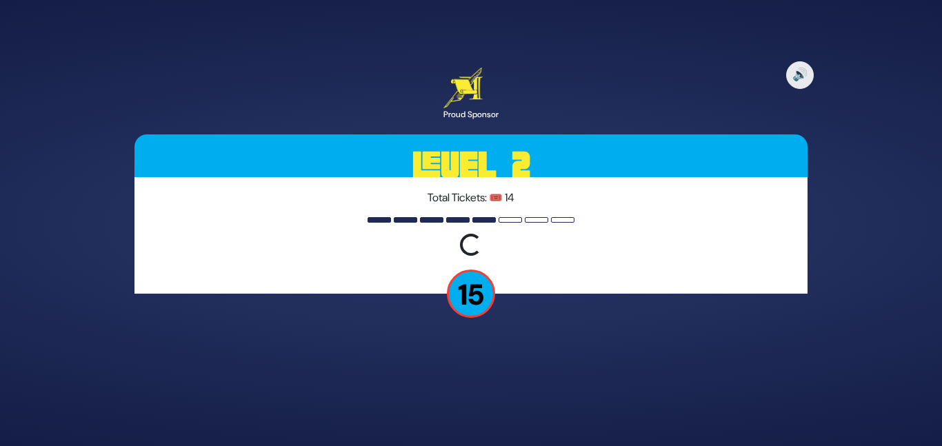
scroll to position [0, 0]
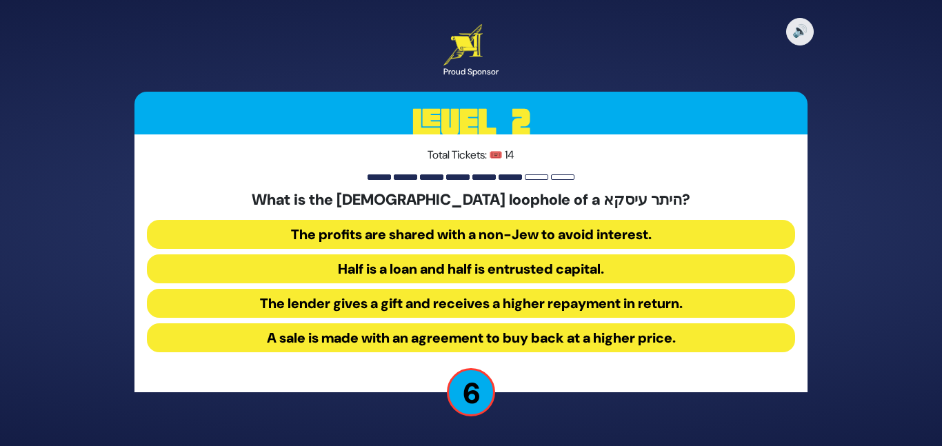
click at [490, 261] on button "Half is a loan and half is entrusted capital." at bounding box center [471, 269] width 648 height 29
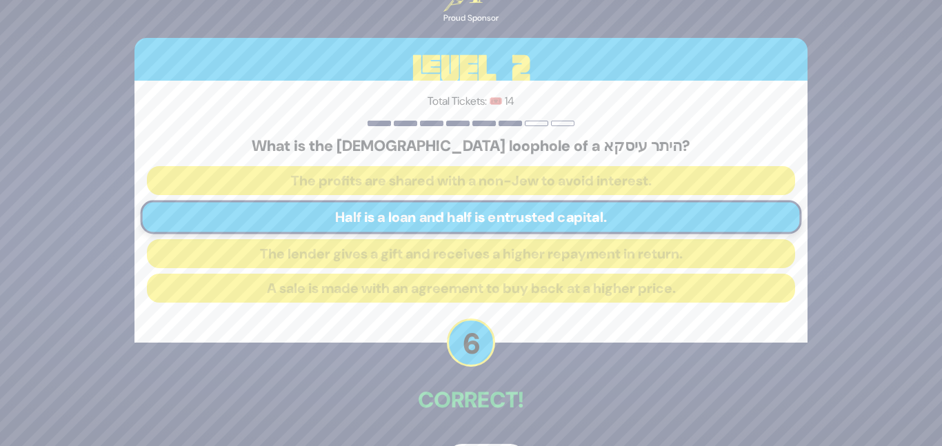
click at [476, 422] on div "🔊 Proud Sponsor Level 2 Total Tickets: 🎟️ 14 What is the halachic loophole of a…" at bounding box center [471, 223] width 706 height 539
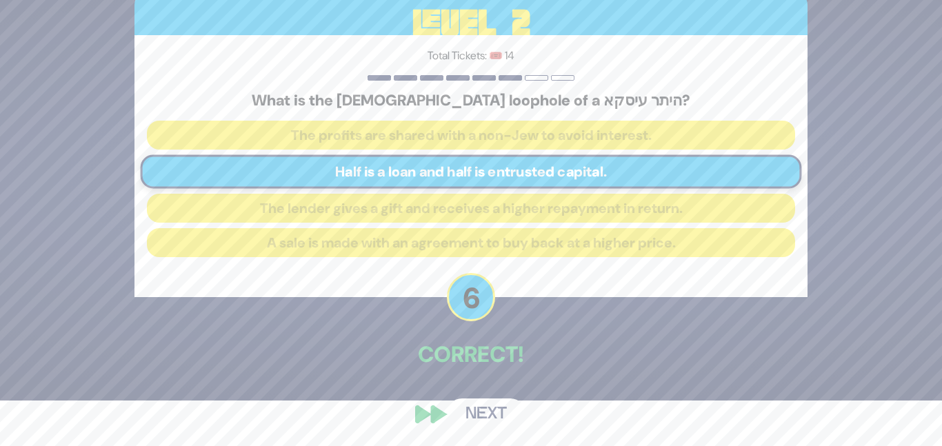
scroll to position [46, 0]
click at [477, 411] on button "Next" at bounding box center [486, 414] width 80 height 32
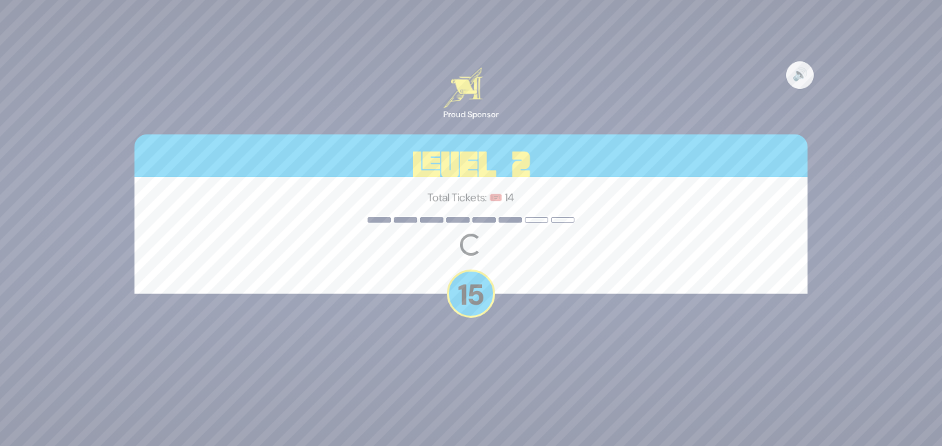
scroll to position [0, 0]
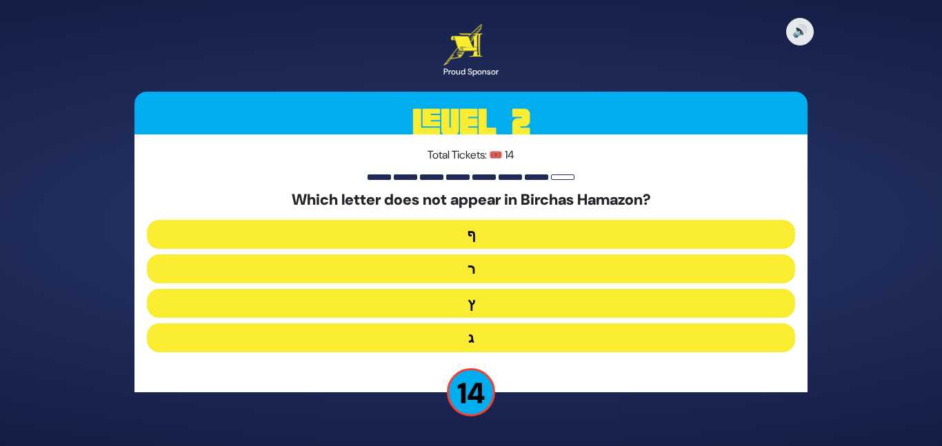
click at [442, 232] on button "ף" at bounding box center [471, 234] width 648 height 29
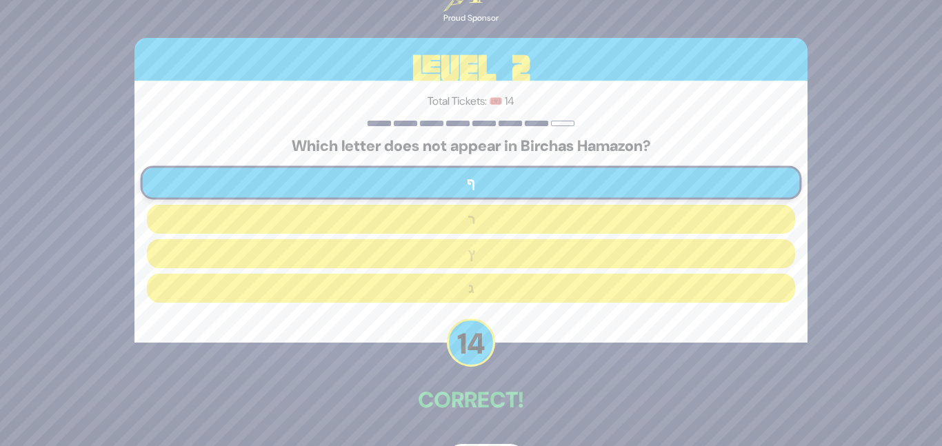
click at [464, 415] on p "Correct!" at bounding box center [471, 400] width 673 height 33
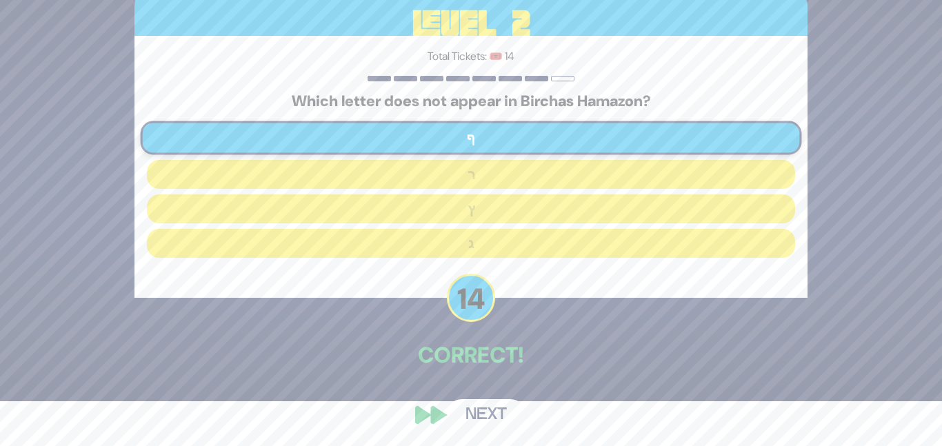
scroll to position [46, 0]
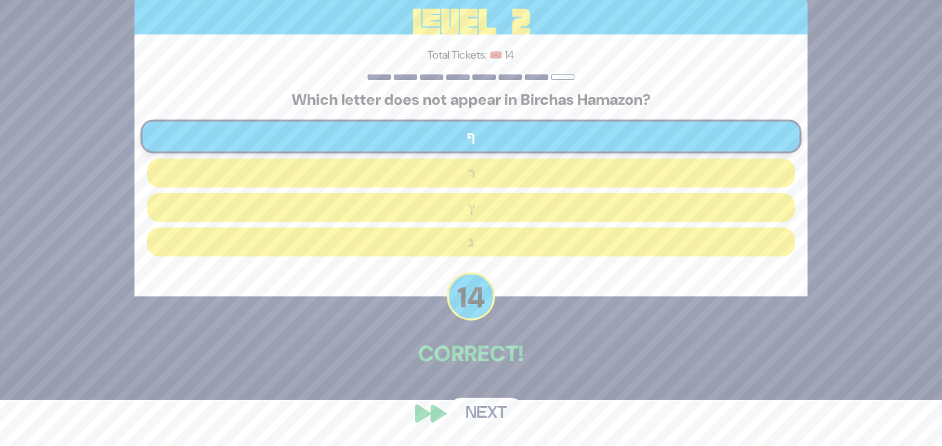
click at [479, 407] on button "Next" at bounding box center [486, 414] width 80 height 32
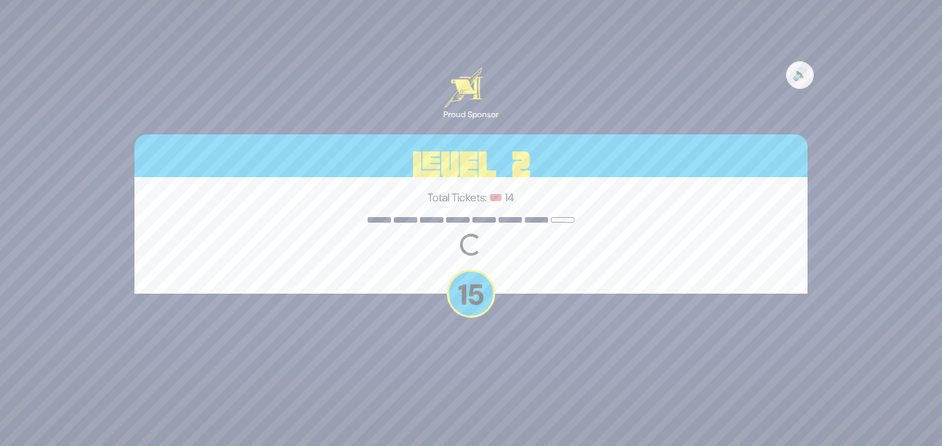
scroll to position [0, 0]
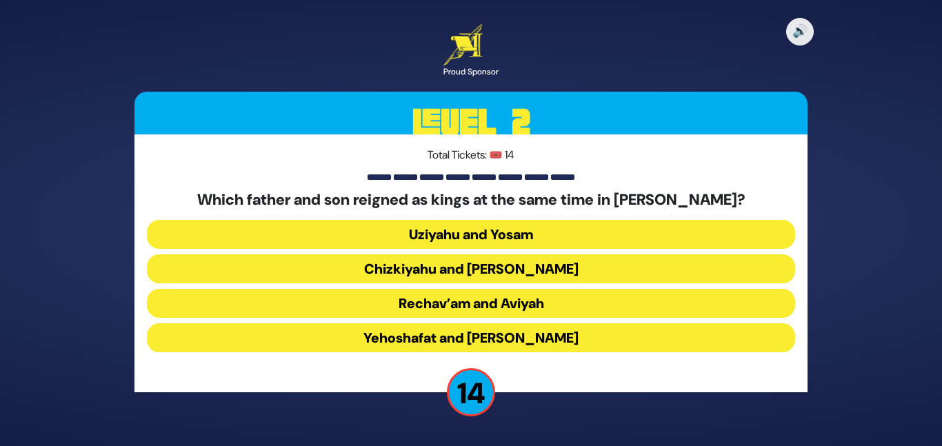
click at [871, 267] on div "🔊 Proud Sponsor Level 2 Total Tickets: 🎟️ 14 Which father and son reigned as ki…" at bounding box center [471, 223] width 942 height 446
click at [568, 266] on button "Chizkiyahu and Menashe" at bounding box center [471, 269] width 648 height 29
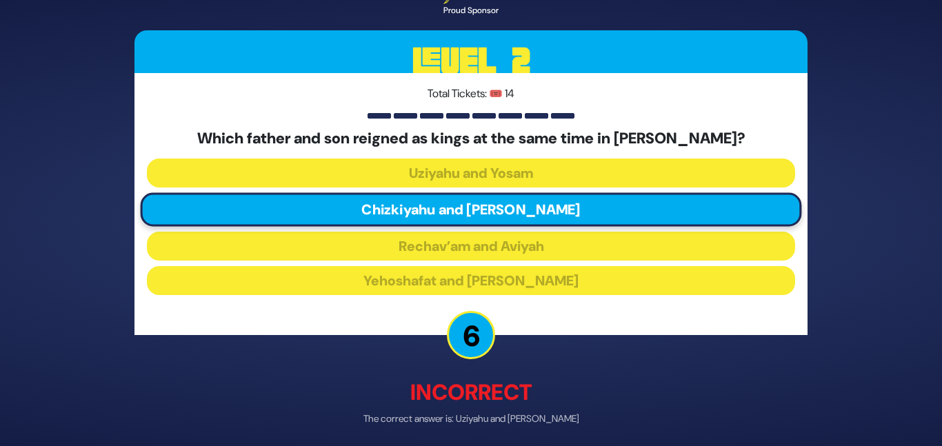
click at [535, 381] on p "Incorrect" at bounding box center [471, 393] width 673 height 33
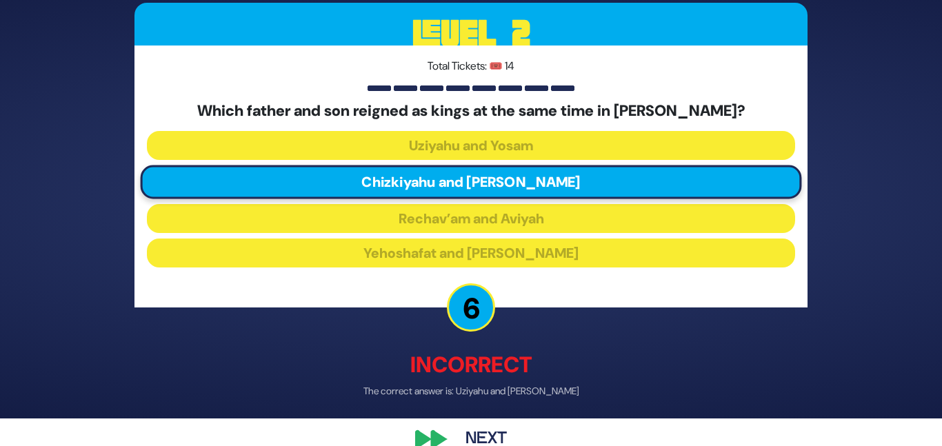
scroll to position [54, 0]
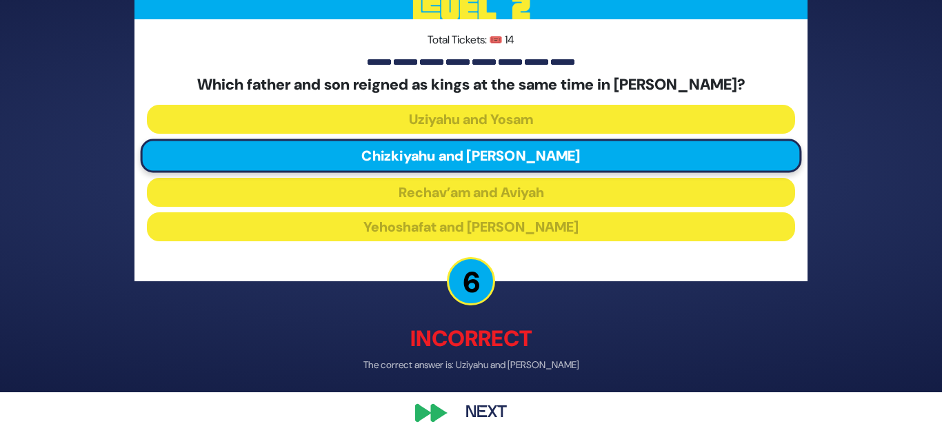
click at [478, 408] on button "Next" at bounding box center [486, 414] width 80 height 32
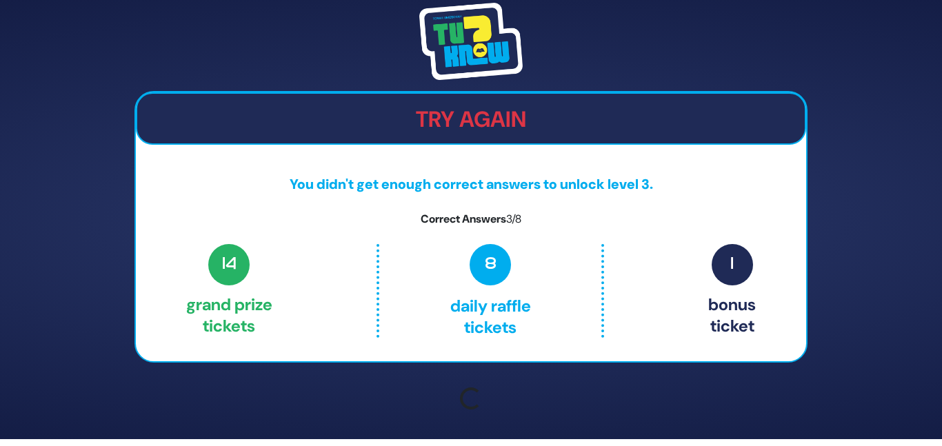
scroll to position [0, 0]
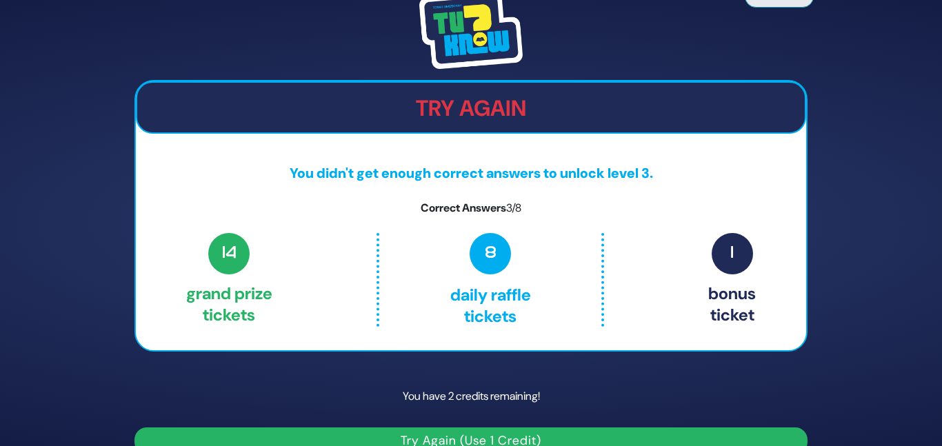
click at [479, 400] on p "You have 2 credits remaining!" at bounding box center [471, 397] width 673 height 40
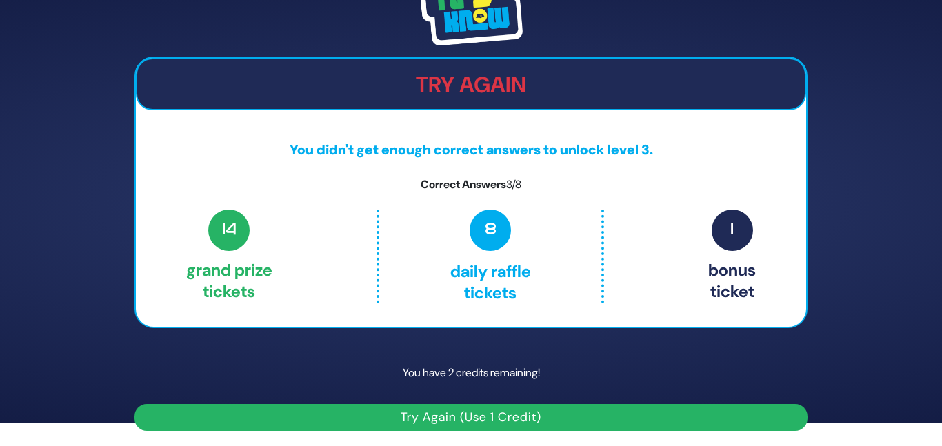
scroll to position [25, 0]
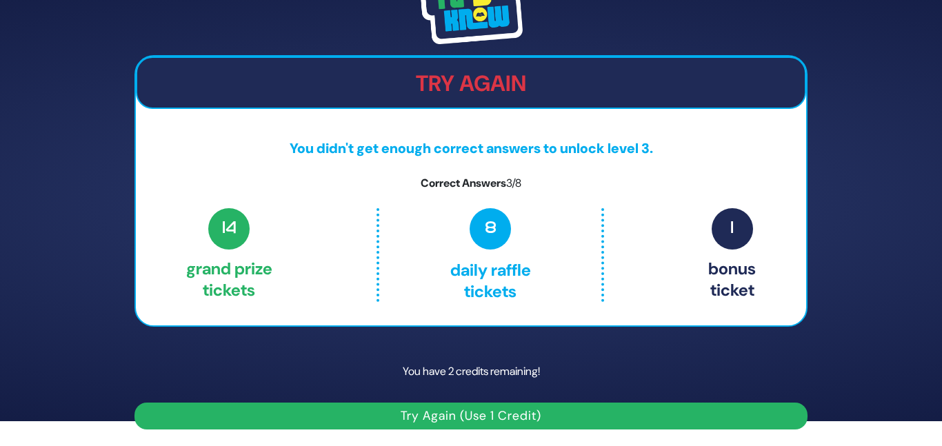
click at [470, 405] on button "Try Again (Use 1 Credit)" at bounding box center [471, 416] width 673 height 27
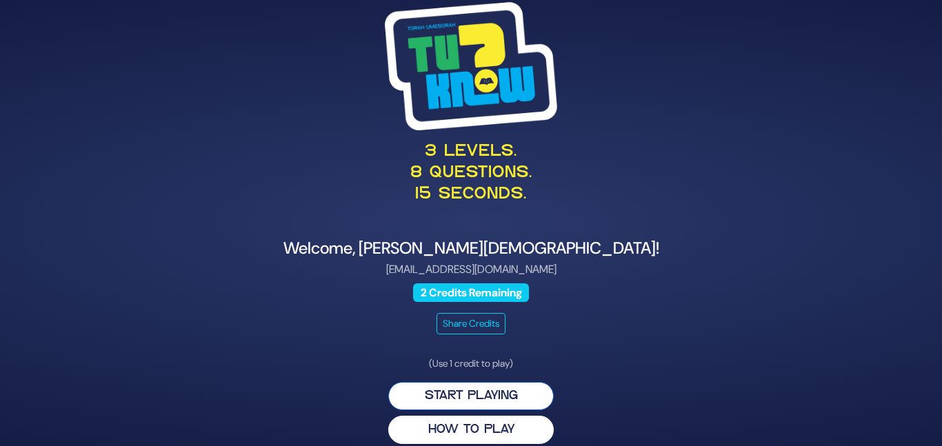
click at [468, 388] on button "Start Playing" at bounding box center [471, 396] width 166 height 28
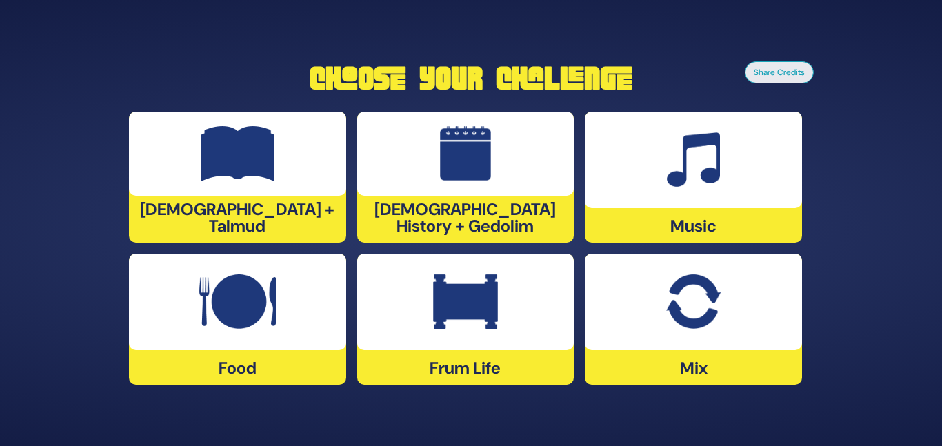
click at [283, 318] on div at bounding box center [237, 302] width 217 height 97
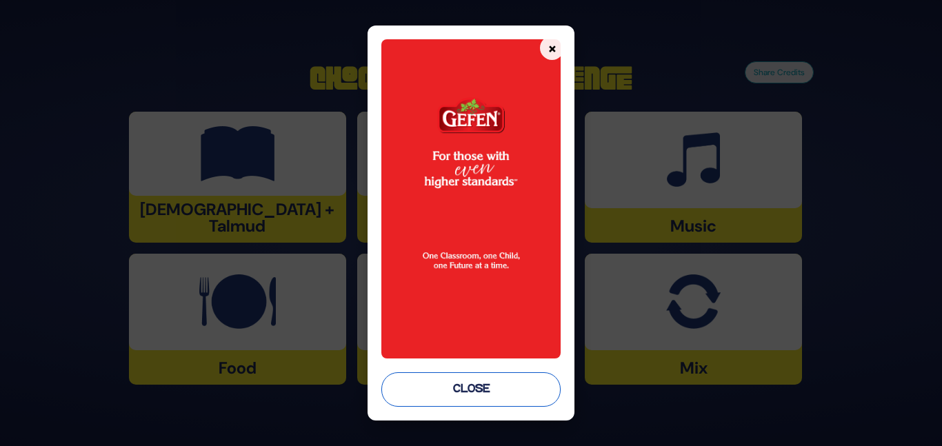
click at [395, 383] on button "Close" at bounding box center [470, 390] width 179 height 34
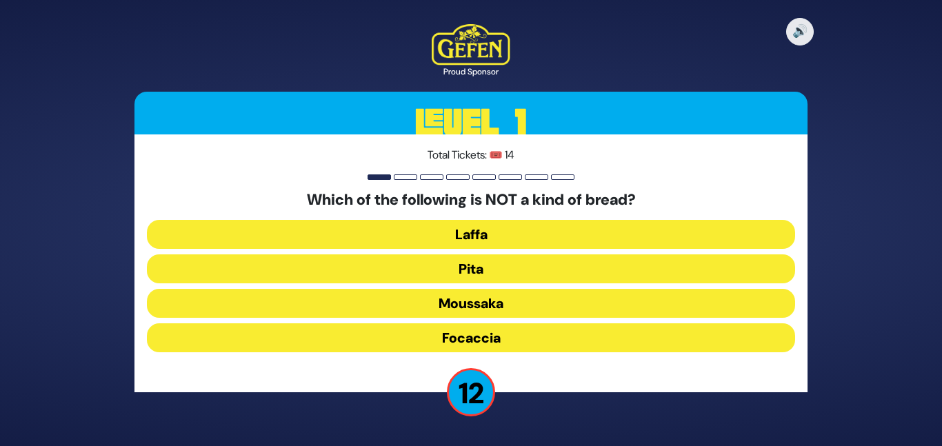
click at [450, 301] on button "Moussaka" at bounding box center [471, 303] width 648 height 29
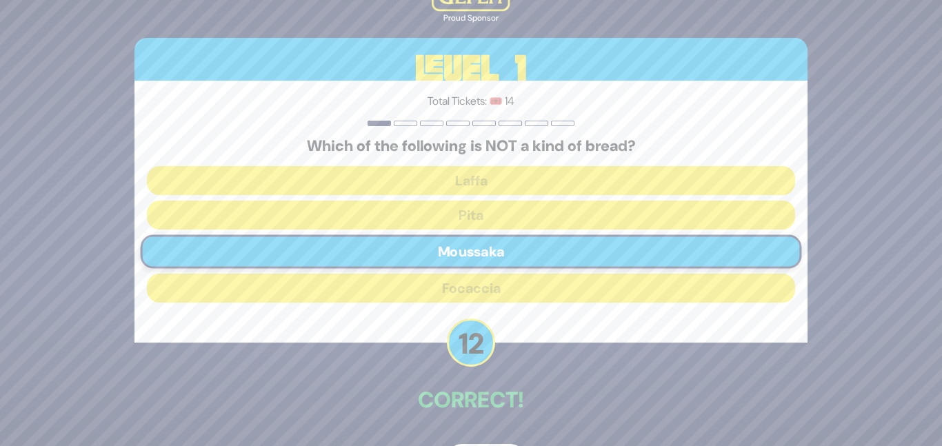
click at [484, 426] on div "🔊 Proud Sponsor Level 1 Total Tickets: 🎟️ 14 Which of the following is NOT a ki…" at bounding box center [471, 223] width 706 height 539
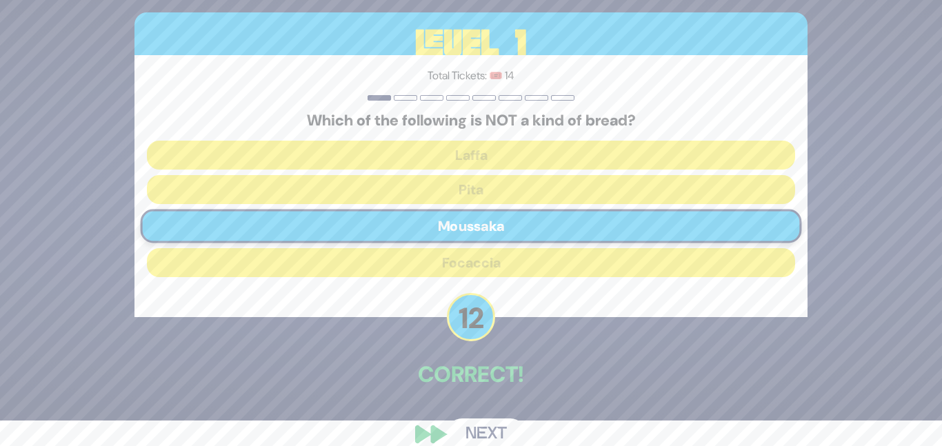
scroll to position [28, 0]
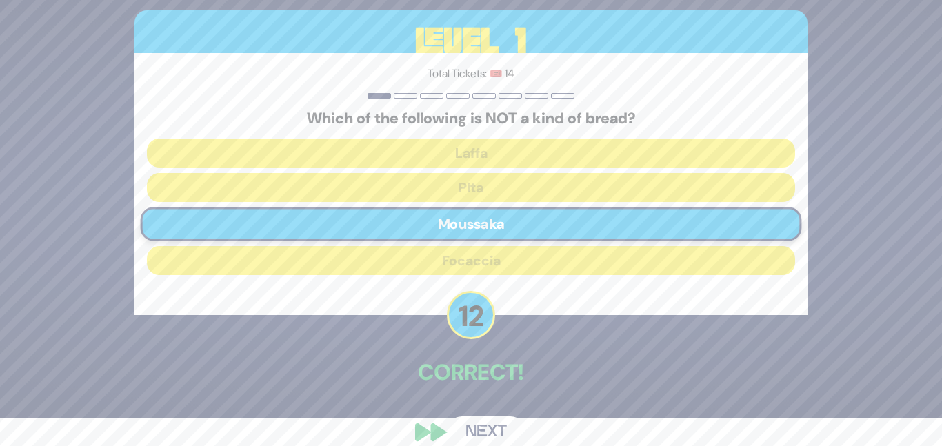
click at [495, 417] on button "Next" at bounding box center [486, 433] width 80 height 32
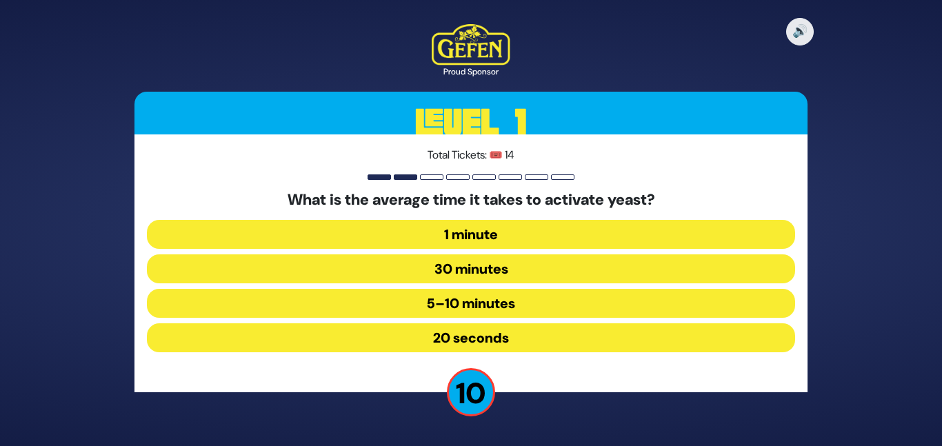
click at [462, 295] on button "5–10 minutes" at bounding box center [471, 303] width 648 height 29
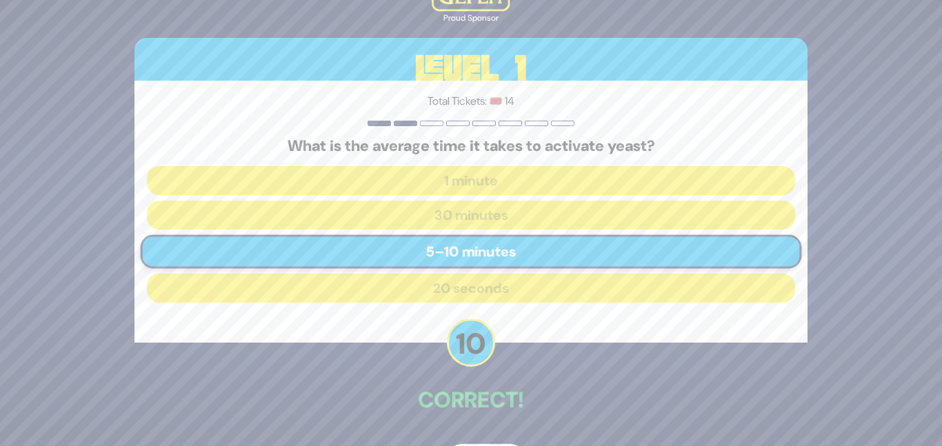
click at [504, 413] on p "Correct!" at bounding box center [471, 400] width 673 height 33
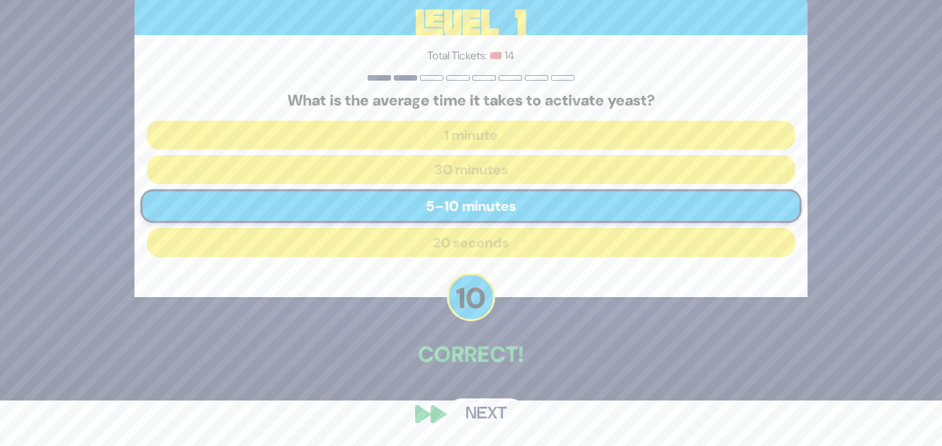
scroll to position [46, 0]
click at [500, 414] on button "Next" at bounding box center [486, 414] width 80 height 32
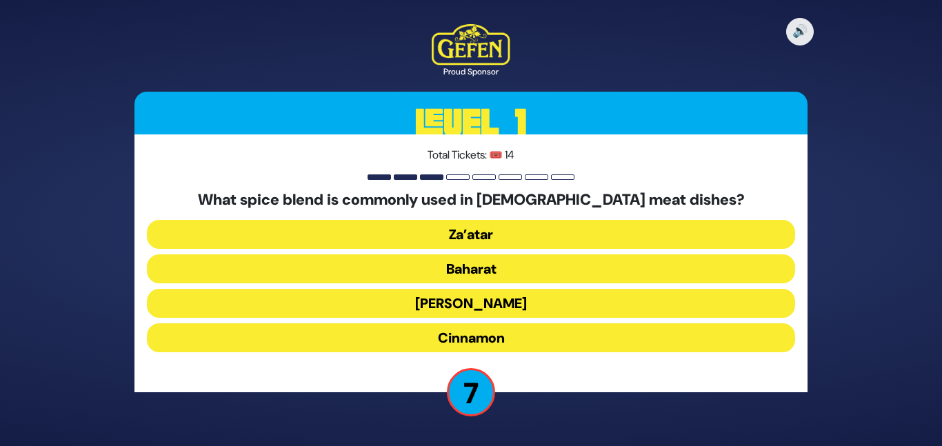
click at [439, 230] on button "Za’atar" at bounding box center [471, 234] width 648 height 29
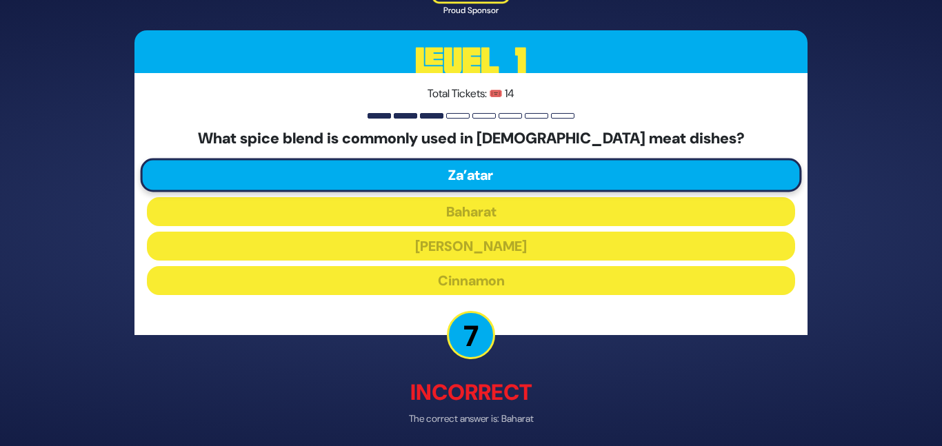
click at [484, 408] on p "Incorrect" at bounding box center [471, 393] width 673 height 33
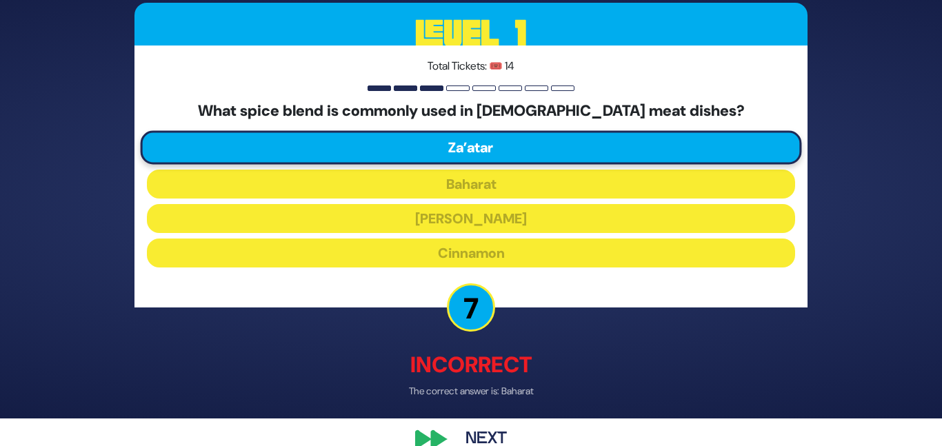
scroll to position [54, 0]
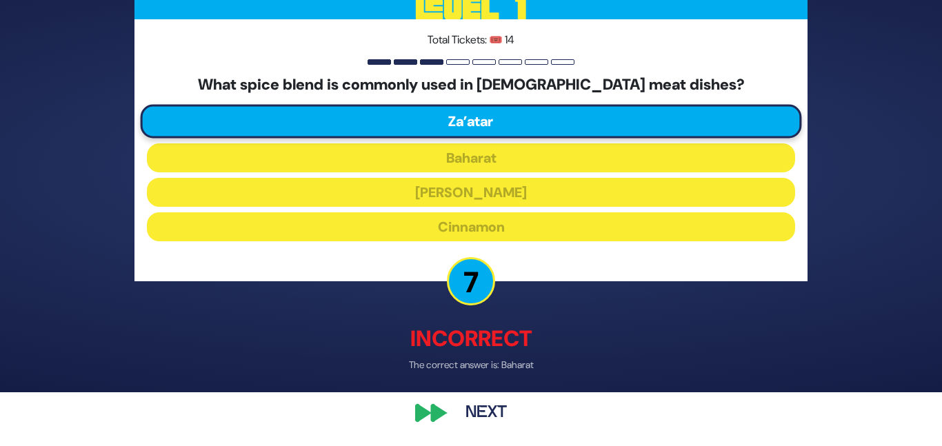
click at [483, 408] on button "Next" at bounding box center [486, 414] width 80 height 32
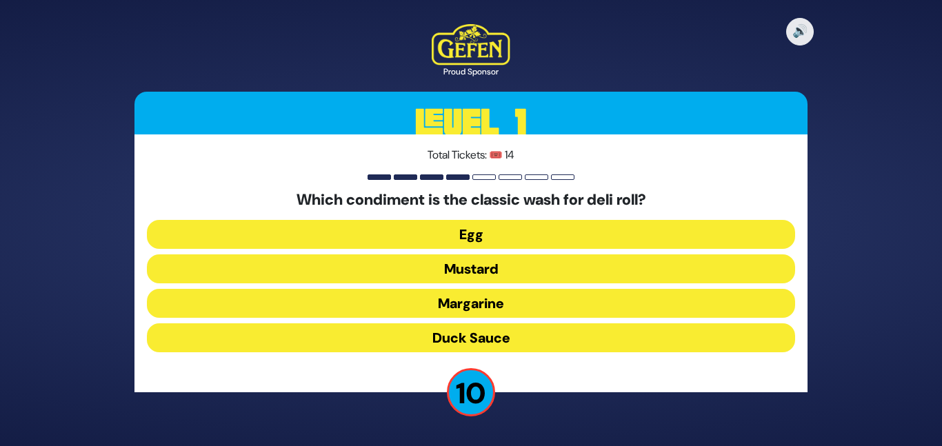
click at [473, 328] on button "Duck Sauce" at bounding box center [471, 338] width 648 height 29
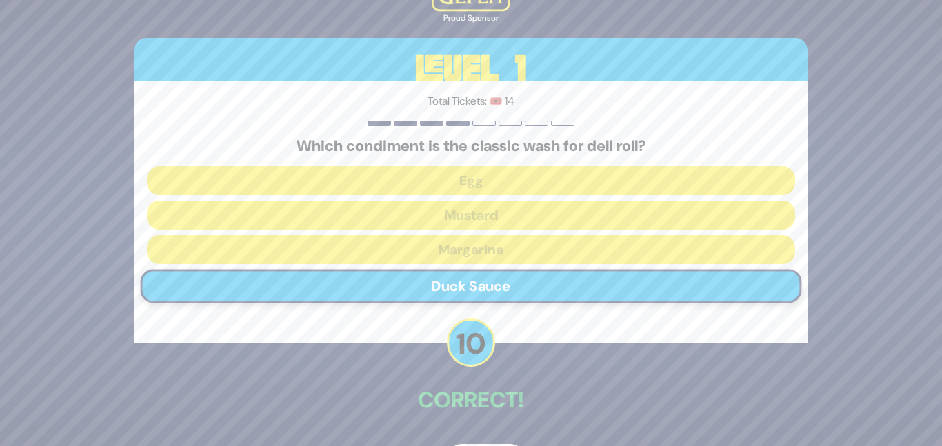
click at [524, 379] on div "🔊 Proud Sponsor Level 1 Total Tickets: 🎟️ 14 Which condiment is the classic was…" at bounding box center [471, 223] width 706 height 539
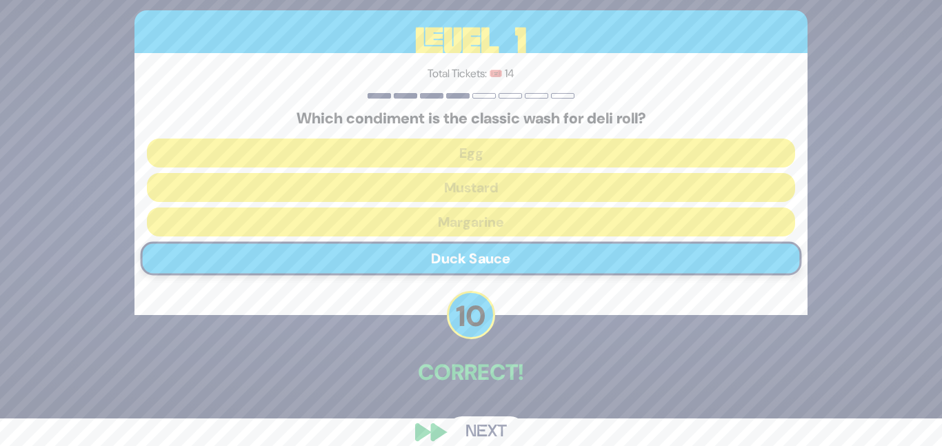
scroll to position [46, 0]
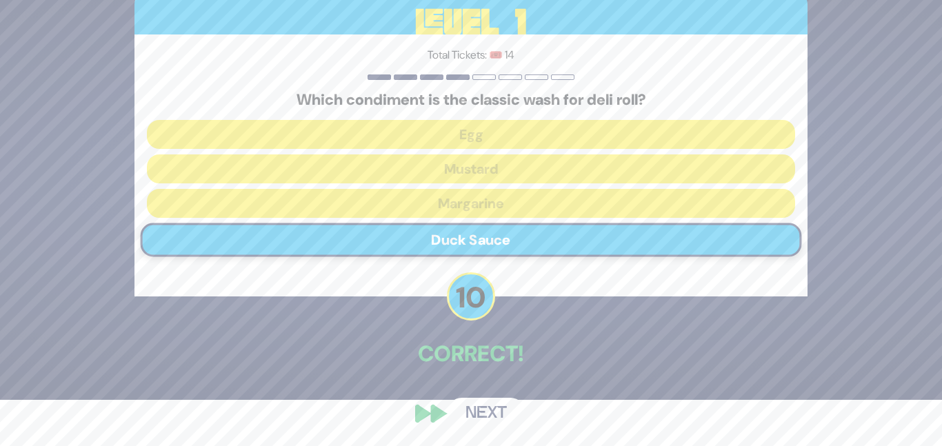
click at [499, 406] on button "Next" at bounding box center [486, 414] width 80 height 32
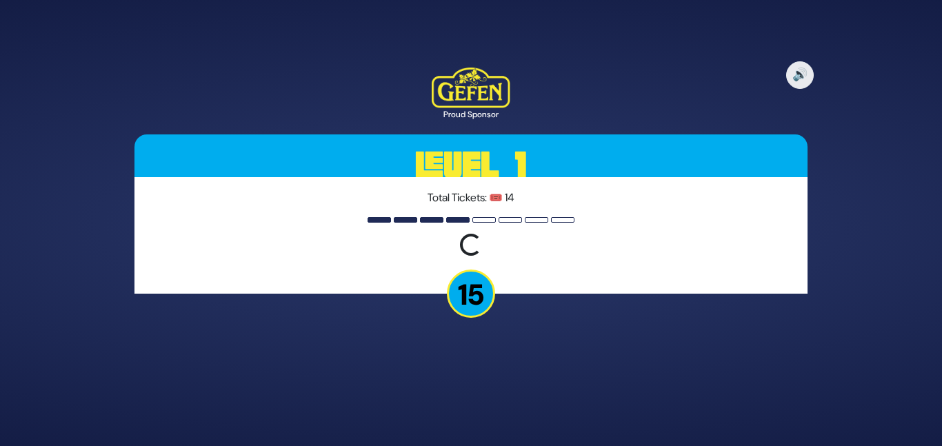
scroll to position [0, 0]
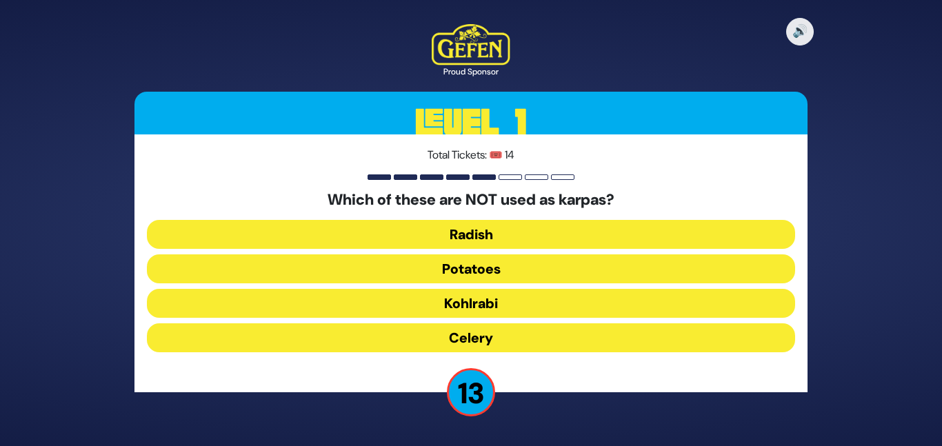
click at [509, 302] on button "Kohlrabi" at bounding box center [471, 303] width 648 height 29
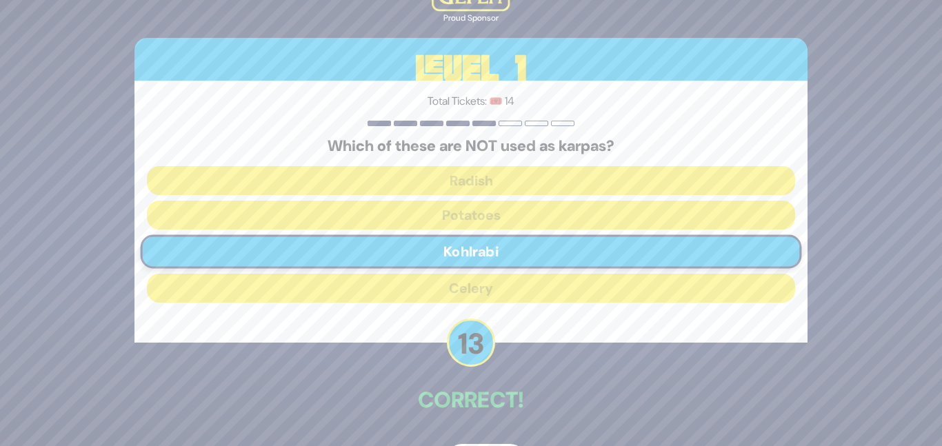
click at [519, 373] on div "🔊 Proud Sponsor Level 1 Total Tickets: 🎟️ 14 Which of these are NOT used as kar…" at bounding box center [471, 223] width 706 height 539
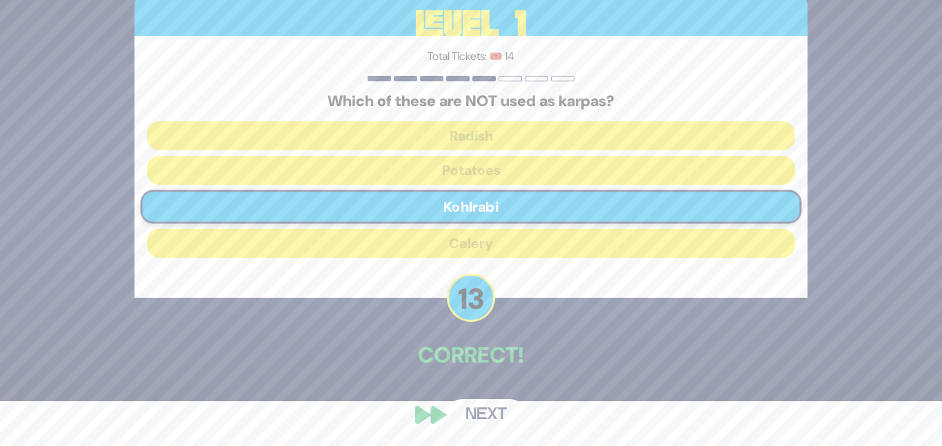
scroll to position [46, 0]
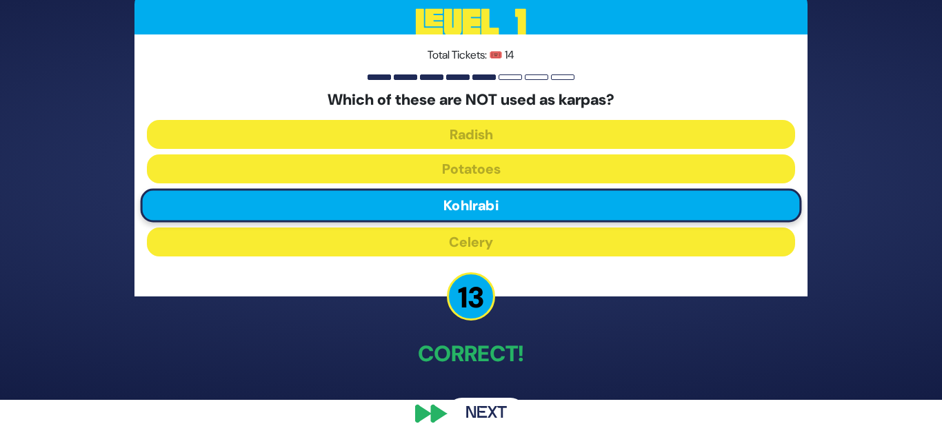
click at [488, 405] on button "Next" at bounding box center [486, 414] width 80 height 32
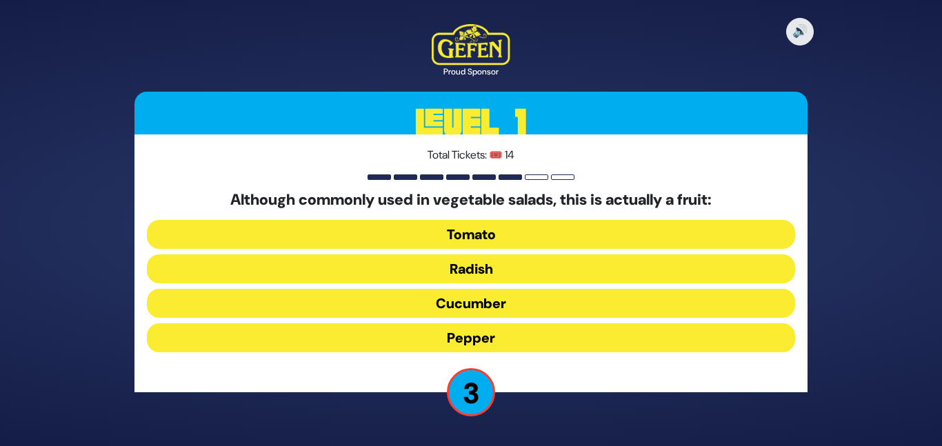
click at [449, 261] on button "Radish" at bounding box center [471, 269] width 648 height 29
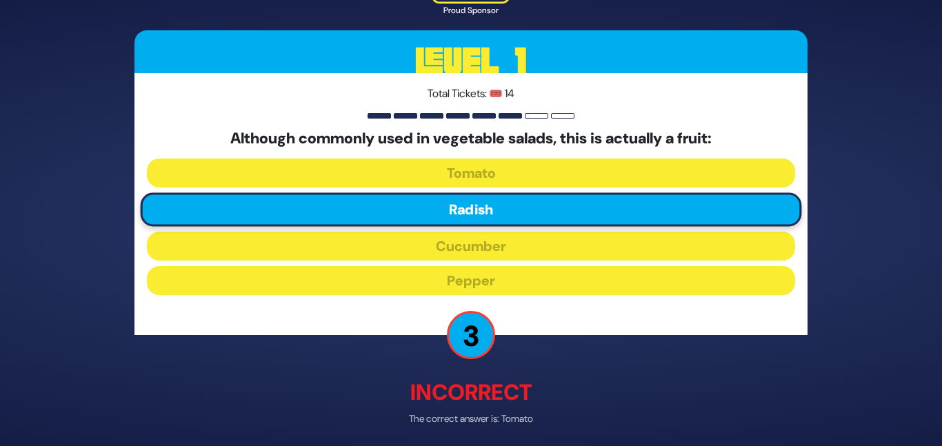
click at [486, 397] on p "Incorrect" at bounding box center [471, 393] width 673 height 33
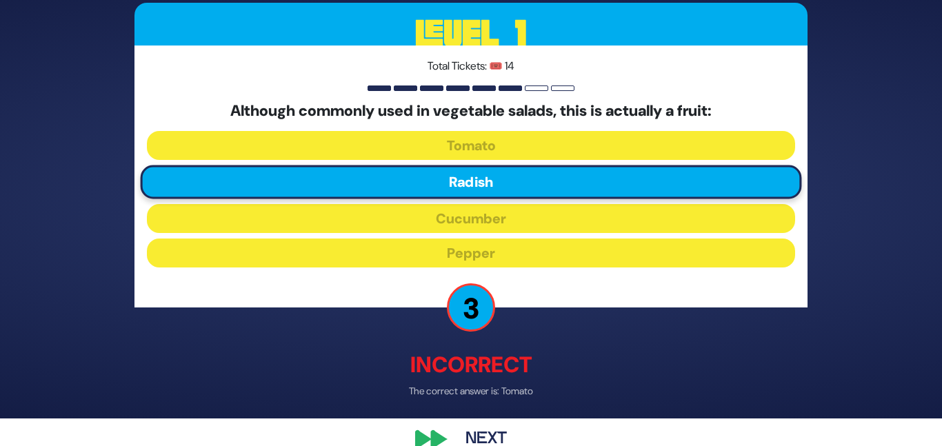
scroll to position [54, 0]
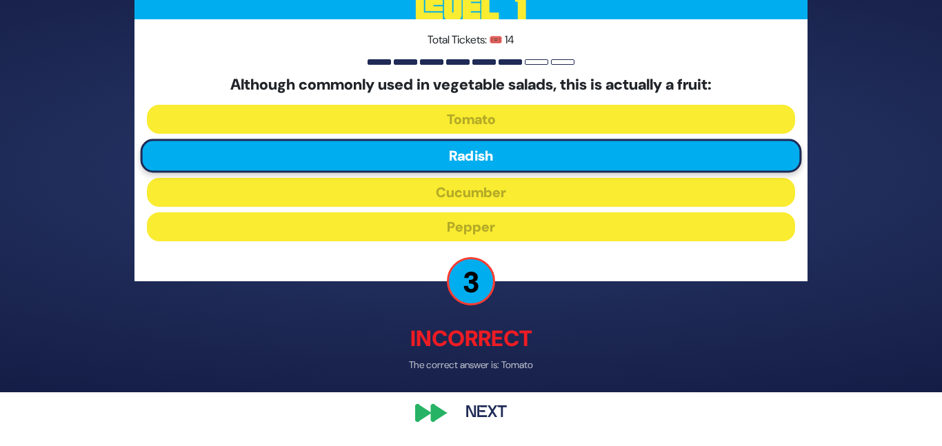
click at [490, 412] on button "Next" at bounding box center [486, 414] width 80 height 32
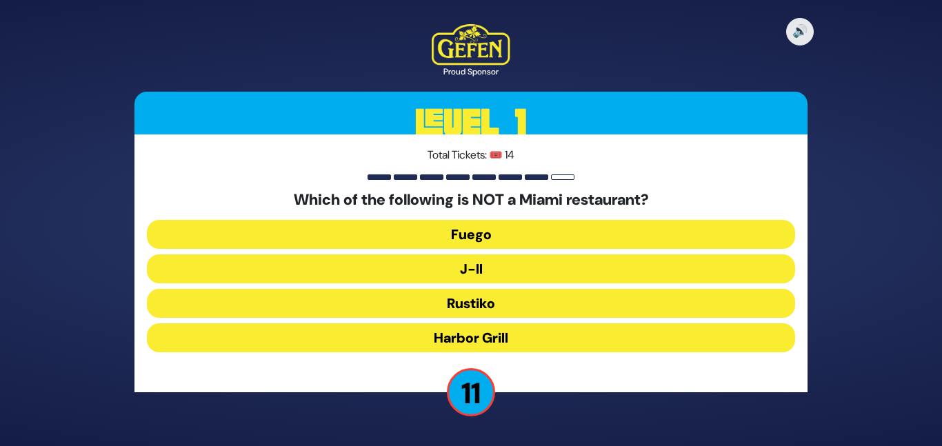
click at [485, 265] on button "J-II" at bounding box center [471, 269] width 648 height 29
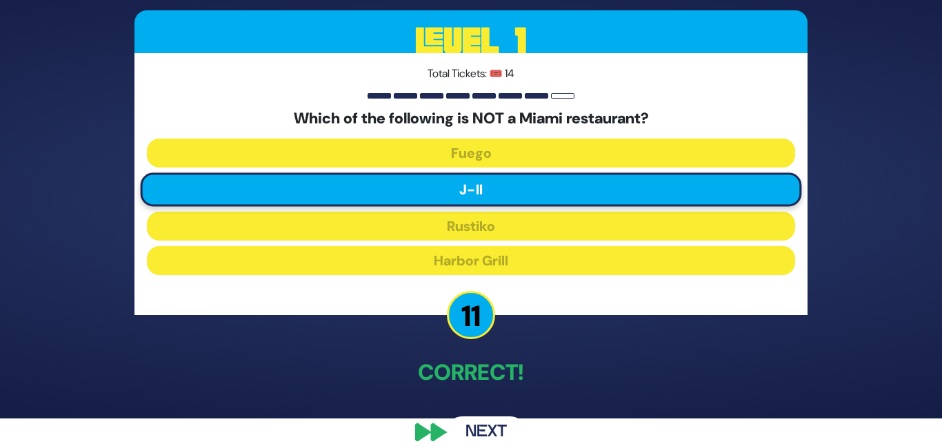
scroll to position [46, 0]
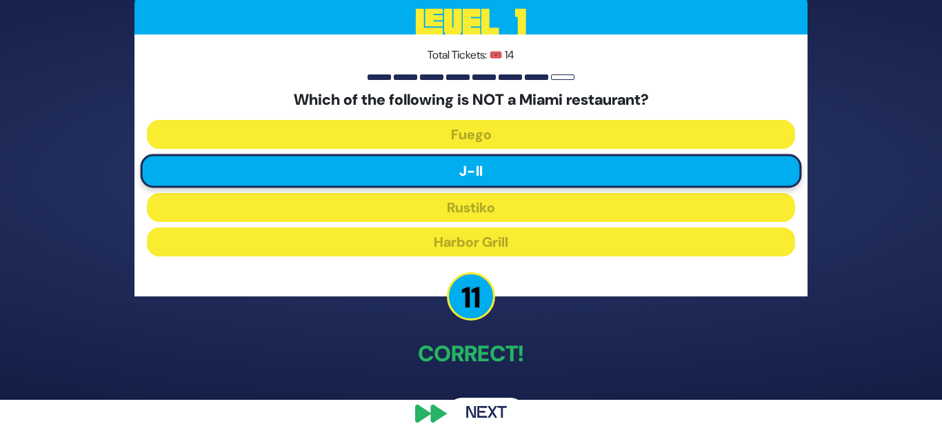
click at [461, 403] on button "Next" at bounding box center [486, 414] width 80 height 32
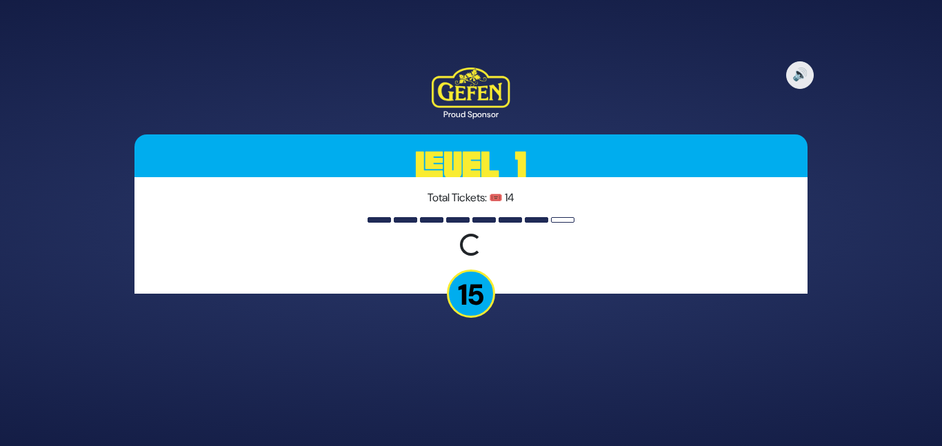
scroll to position [0, 0]
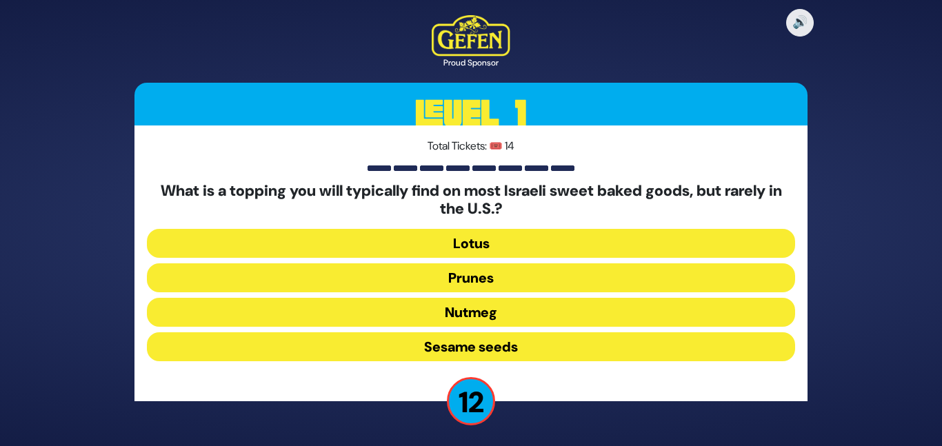
click at [463, 339] on button "Sesame seeds" at bounding box center [471, 347] width 648 height 29
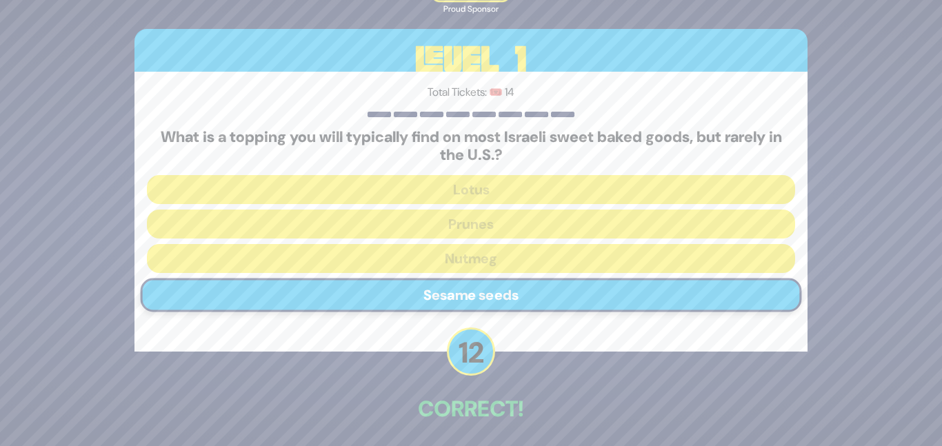
click at [535, 397] on p "Correct!" at bounding box center [471, 409] width 673 height 33
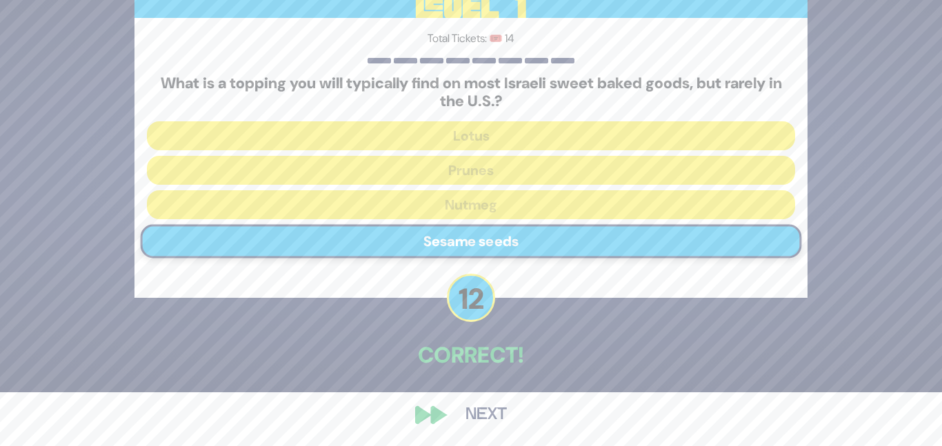
scroll to position [55, 0]
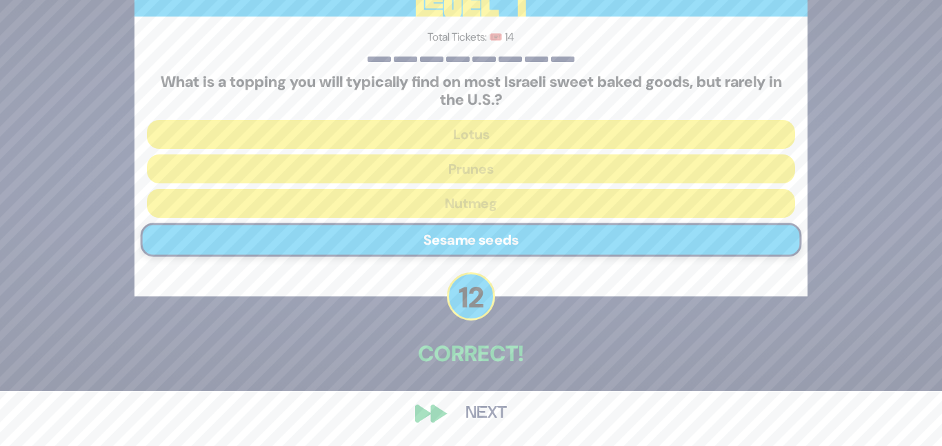
click at [506, 416] on button "Next" at bounding box center [486, 414] width 80 height 32
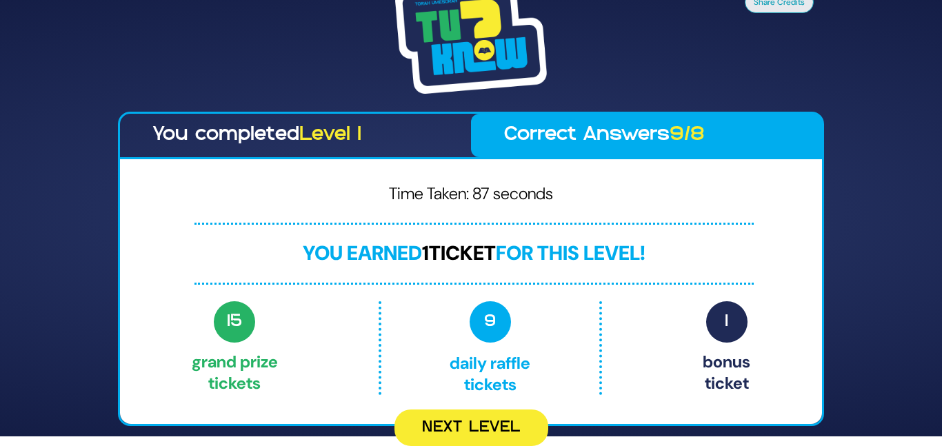
scroll to position [0, 0]
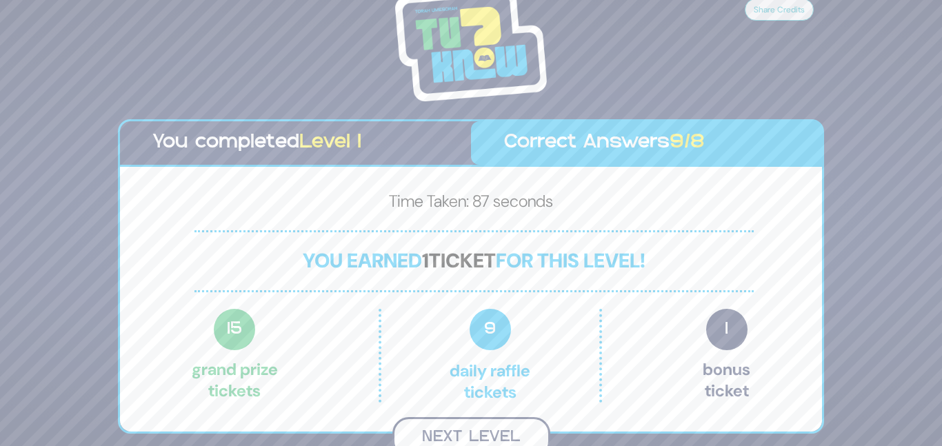
click at [492, 430] on button "Next Level" at bounding box center [472, 437] width 158 height 41
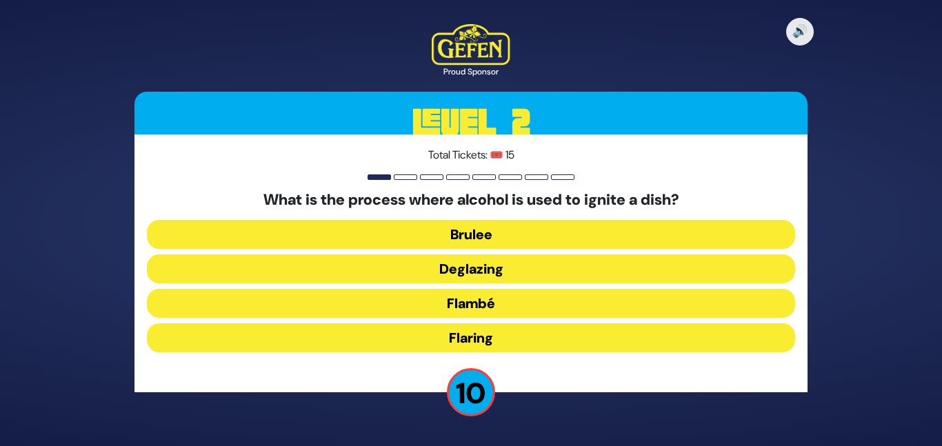
click at [490, 296] on button "Flambé" at bounding box center [471, 303] width 648 height 29
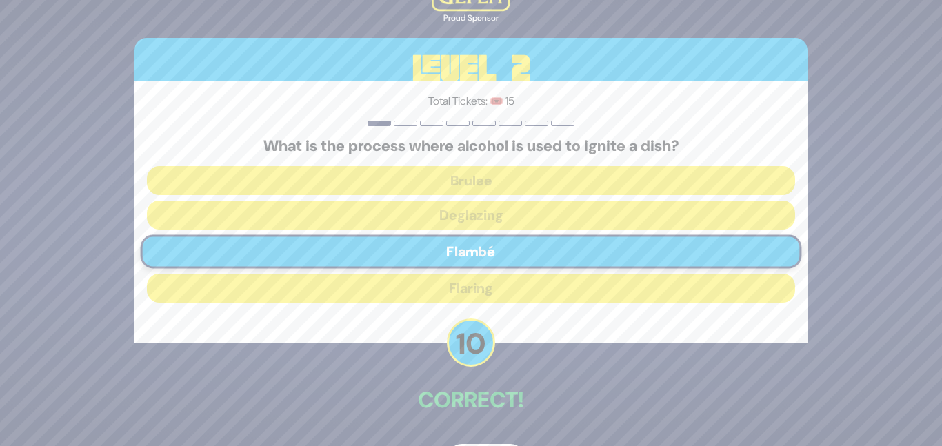
click at [497, 353] on div "🔊 Proud Sponsor Level 2 Total Tickets: 🎟️ 15 What is the process where alcohol …" at bounding box center [471, 223] width 706 height 539
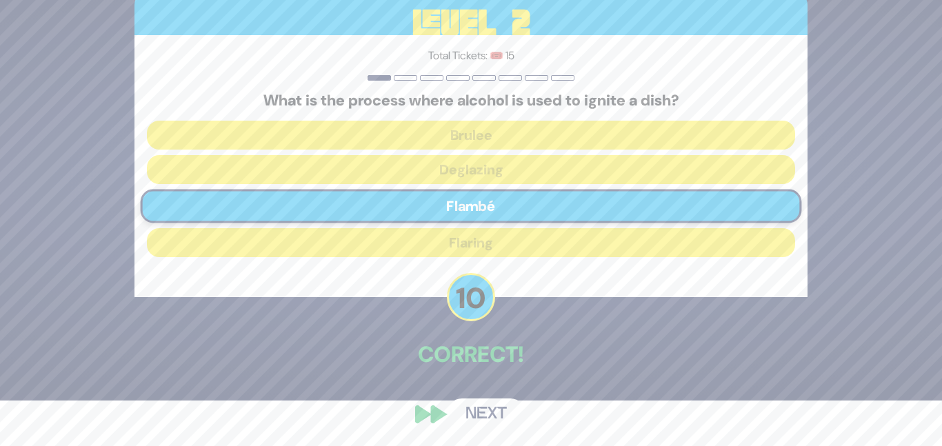
scroll to position [46, 0]
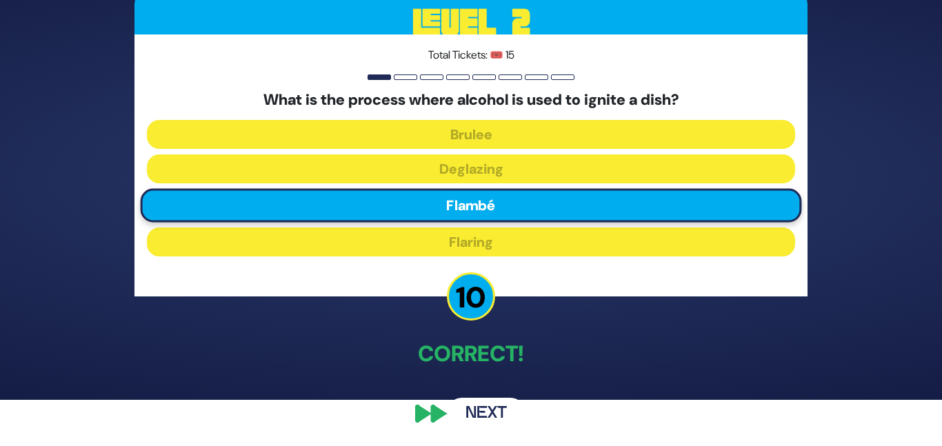
click at [483, 412] on button "Next" at bounding box center [486, 414] width 80 height 32
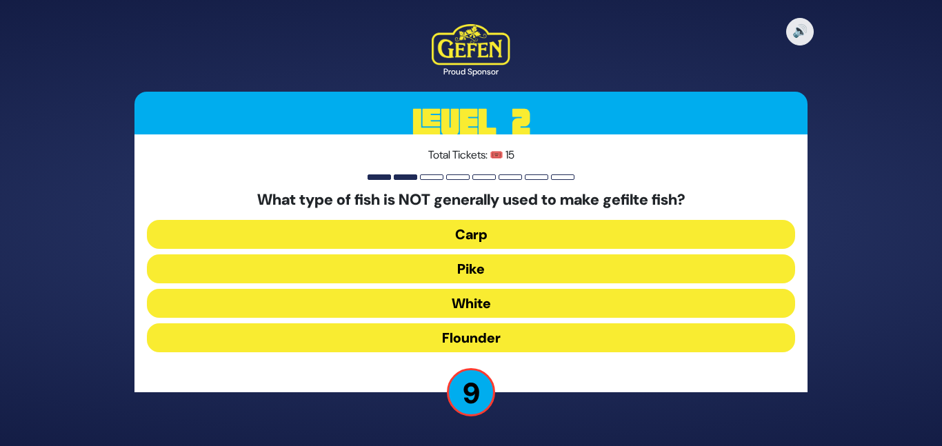
click at [492, 293] on button "White" at bounding box center [471, 303] width 648 height 29
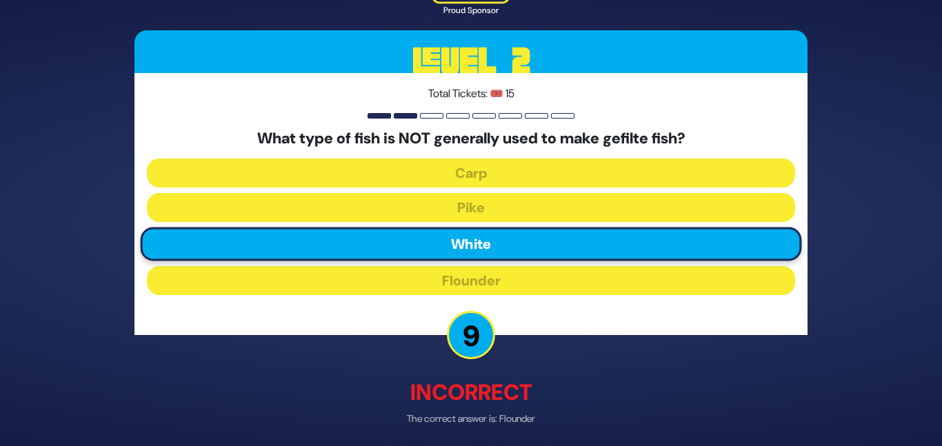
click at [488, 359] on div "🔊 Proud Sponsor Level 2 Total Tickets: 🎟️ 15 What type of fish is NOT generally…" at bounding box center [471, 222] width 706 height 553
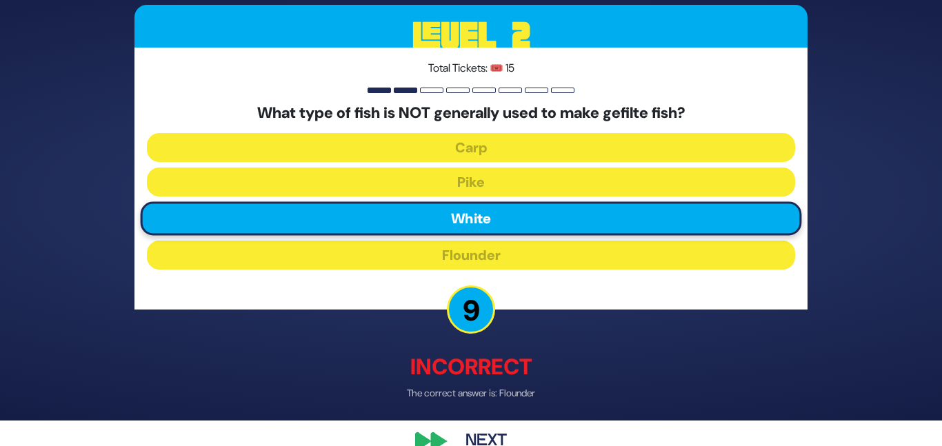
scroll to position [28, 0]
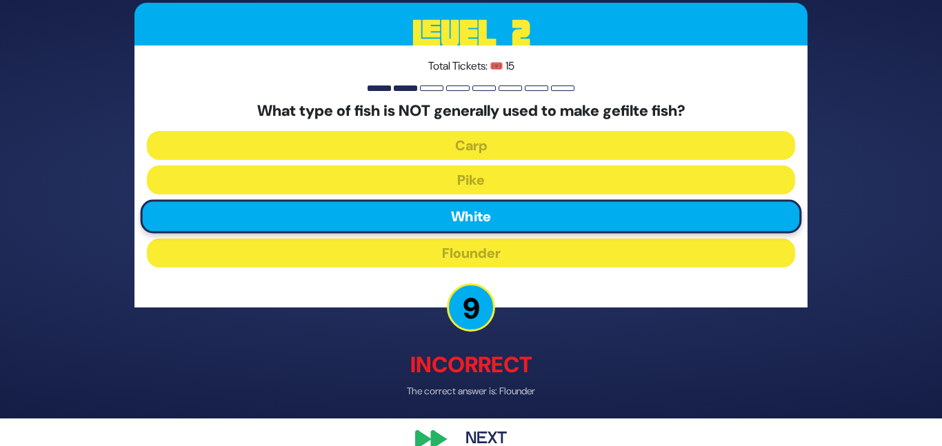
click at [493, 426] on button "Next" at bounding box center [486, 440] width 80 height 32
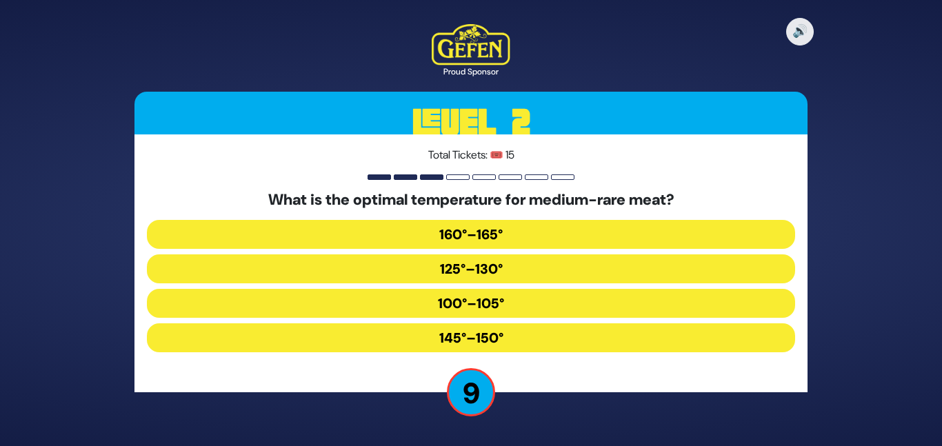
click at [479, 233] on button "160°–165°" at bounding box center [471, 234] width 648 height 29
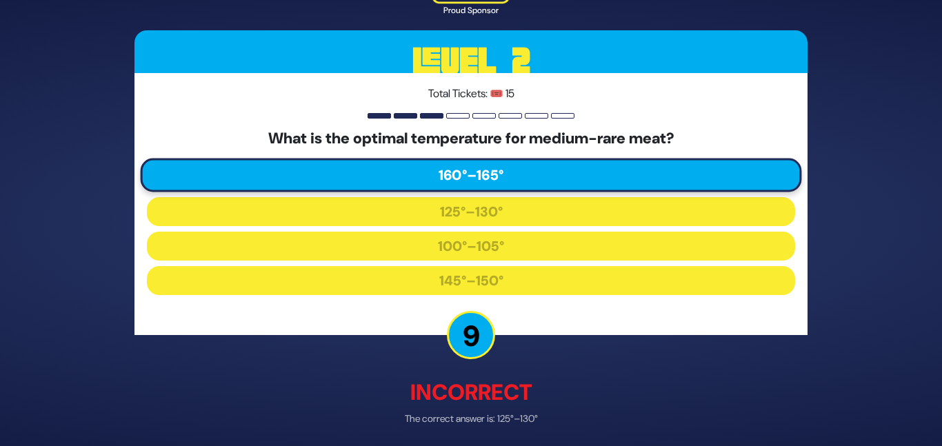
click at [511, 385] on p "Incorrect" at bounding box center [471, 393] width 673 height 33
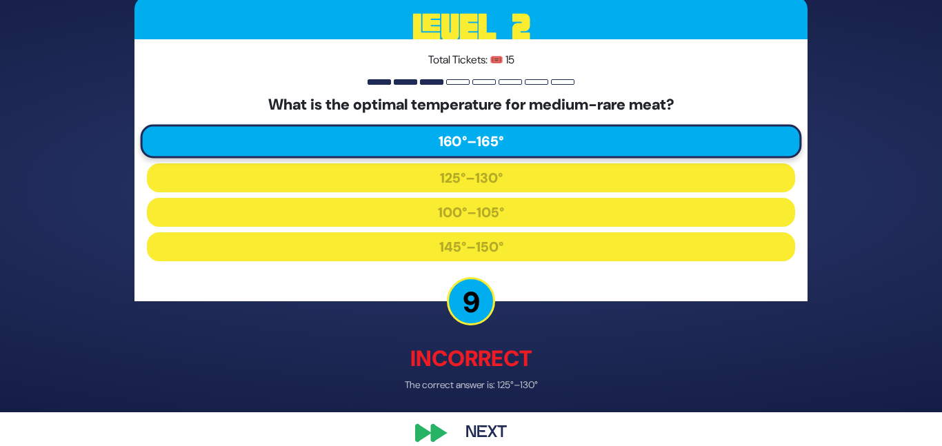
scroll to position [54, 0]
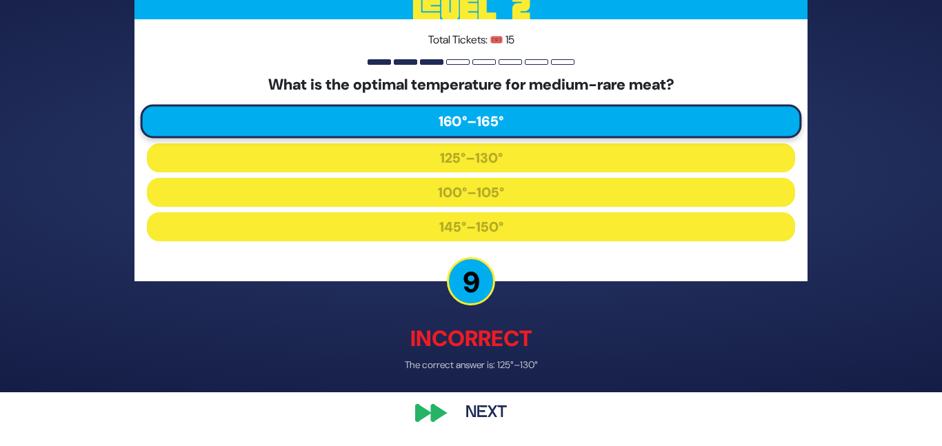
click at [502, 406] on button "Next" at bounding box center [486, 414] width 80 height 32
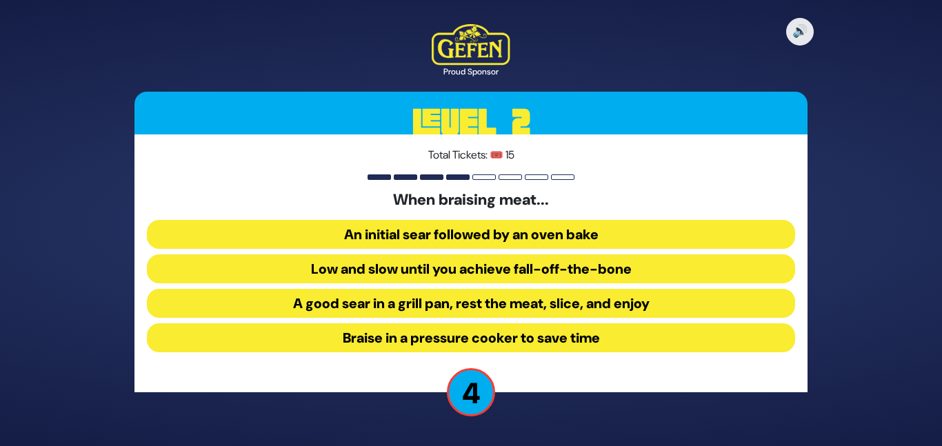
click at [486, 261] on button "Low and slow until you achieve fall-off-the-bone" at bounding box center [471, 269] width 648 height 29
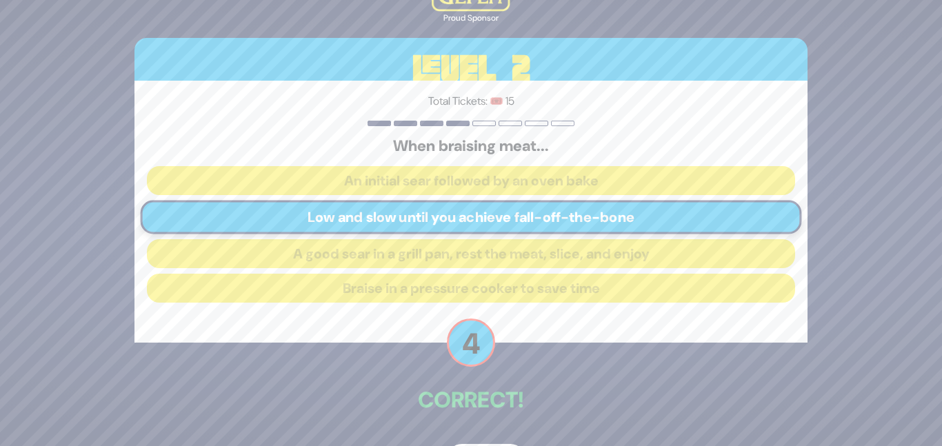
click at [523, 394] on p "Correct!" at bounding box center [471, 400] width 673 height 33
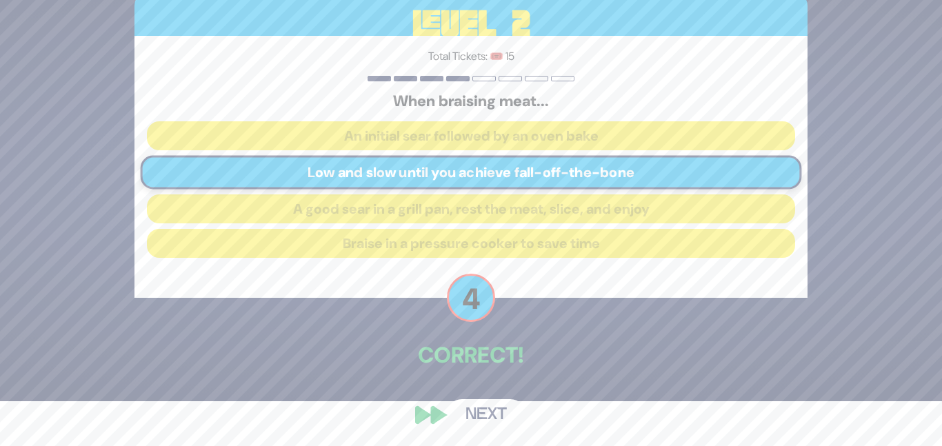
scroll to position [46, 0]
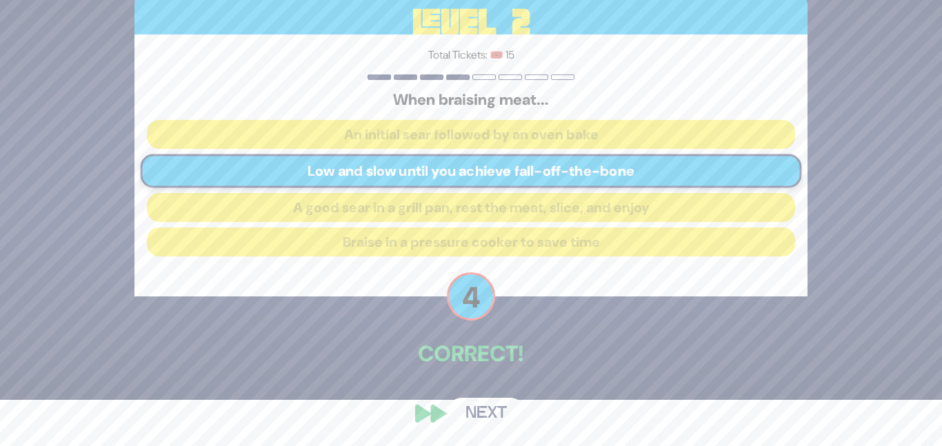
click at [505, 408] on button "Next" at bounding box center [486, 414] width 80 height 32
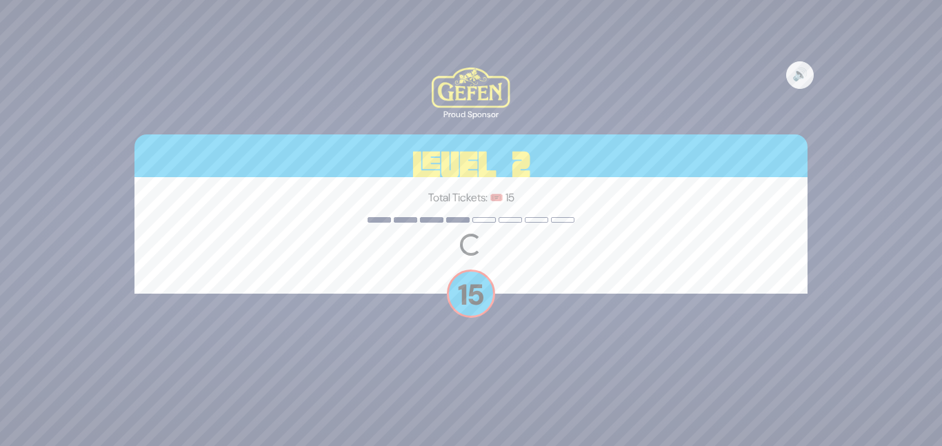
scroll to position [0, 0]
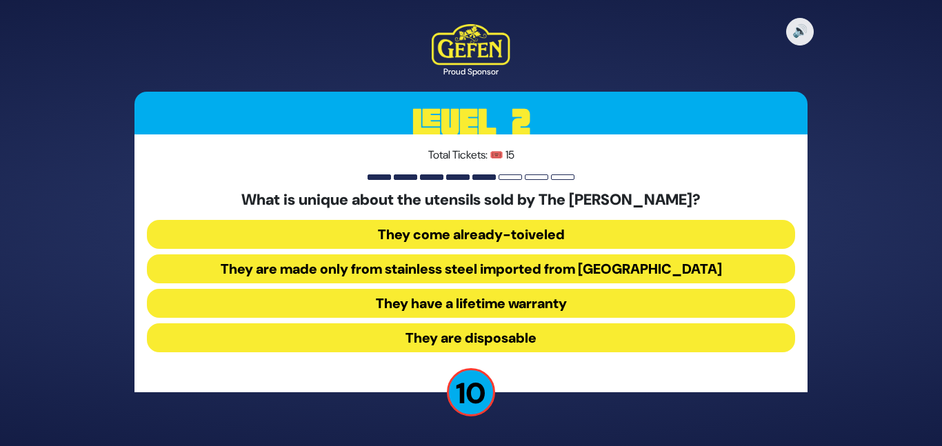
click at [504, 232] on button "They come already-toiveled" at bounding box center [471, 234] width 648 height 29
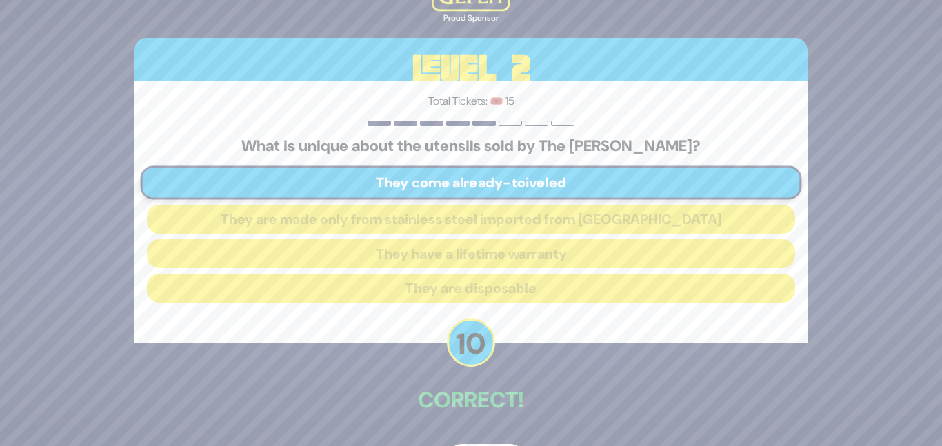
click at [513, 353] on div "🔊 Proud Sponsor Level 2 Total Tickets: 🎟️ 15 What is unique about the utensils …" at bounding box center [471, 223] width 706 height 539
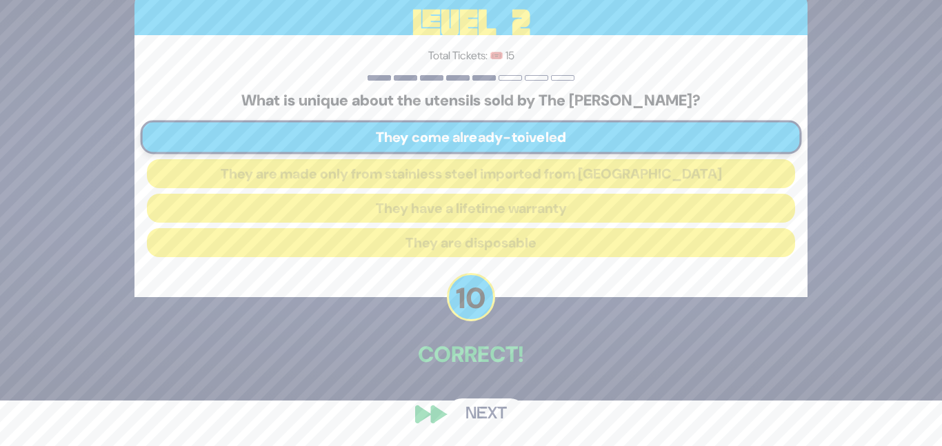
scroll to position [46, 0]
click at [484, 408] on button "Next" at bounding box center [486, 414] width 80 height 32
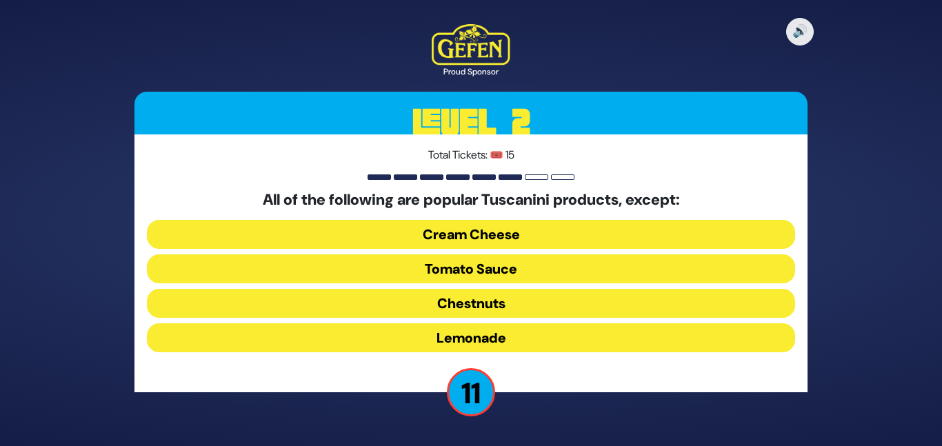
click at [468, 235] on button "Cream Cheese" at bounding box center [471, 234] width 648 height 29
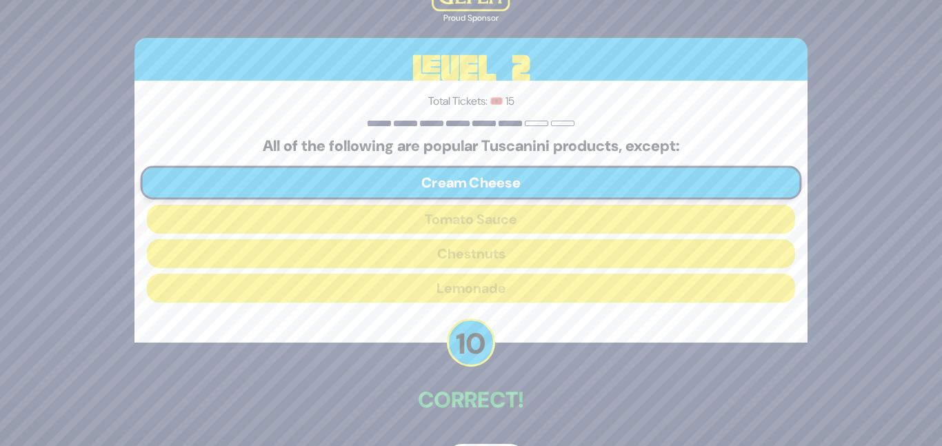
click at [503, 341] on div "Total Tickets: 🎟️ 15 All of the following are popular Tuscanini products, excep…" at bounding box center [471, 212] width 673 height 262
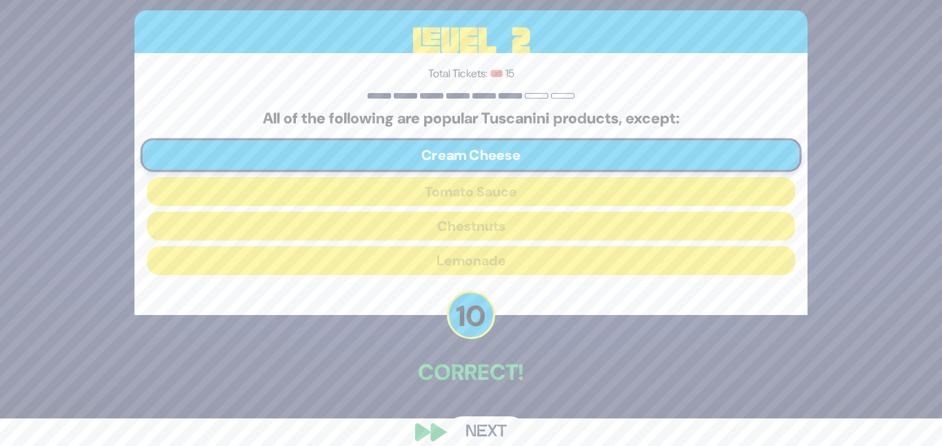
scroll to position [46, 0]
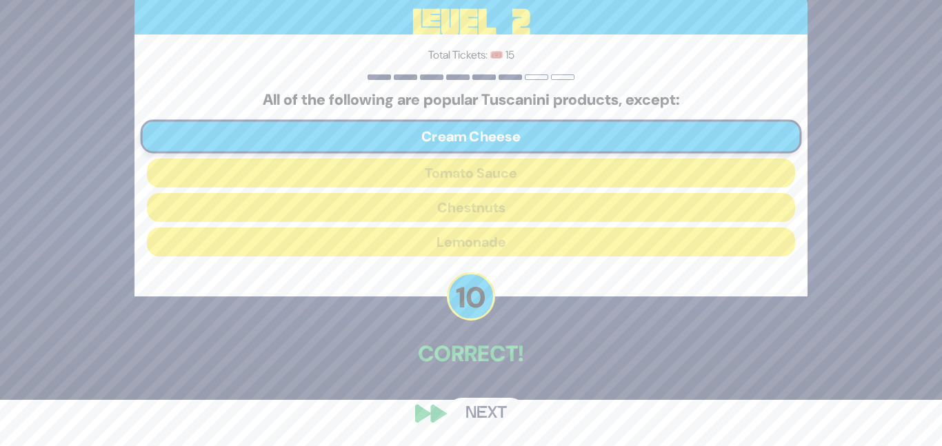
click at [475, 412] on button "Next" at bounding box center [486, 414] width 80 height 32
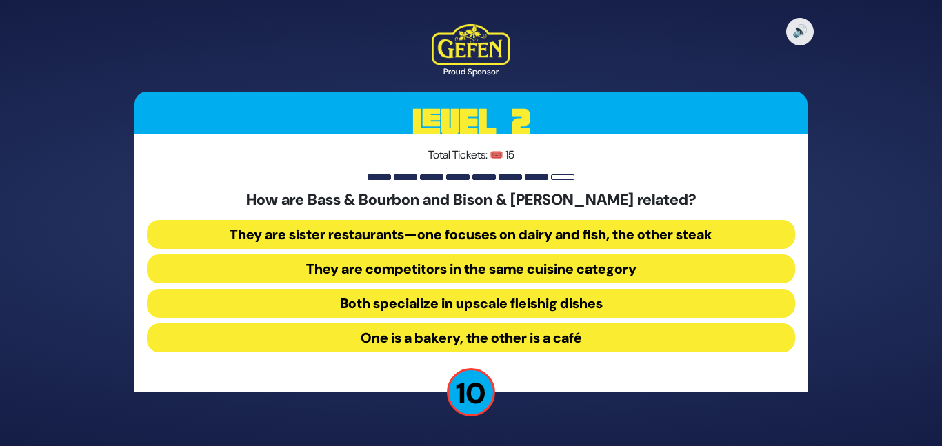
click at [448, 232] on button "They are sister restaurants—one focuses on dairy and fish, the other steak" at bounding box center [471, 234] width 648 height 29
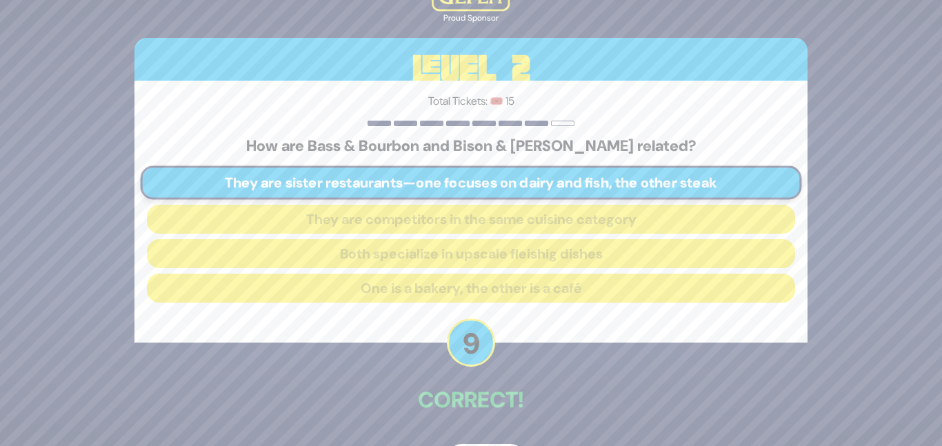
click at [484, 353] on p "9" at bounding box center [471, 343] width 48 height 48
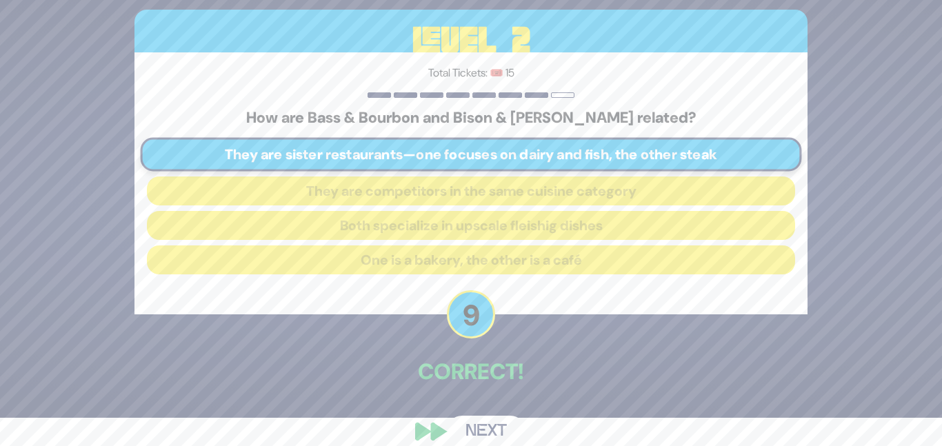
scroll to position [46, 0]
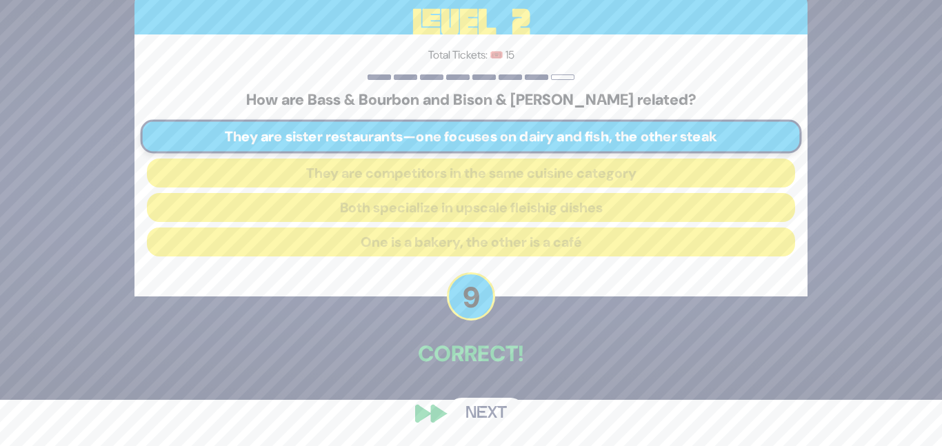
click at [482, 408] on button "Next" at bounding box center [486, 414] width 80 height 32
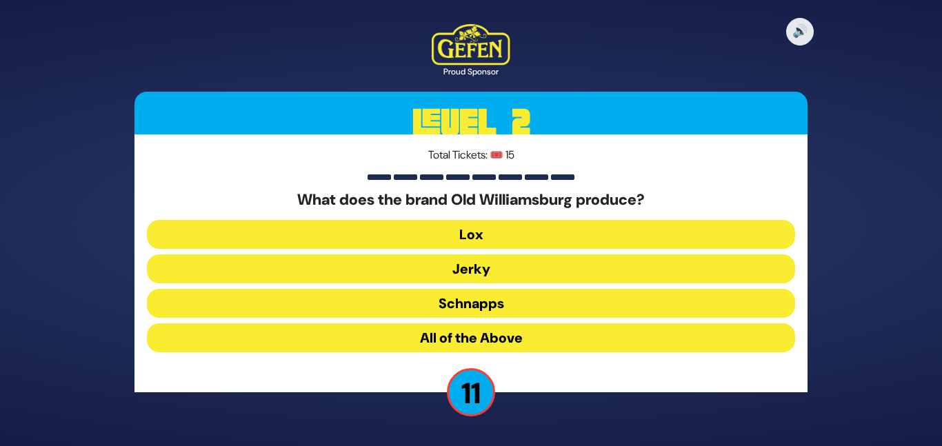
click at [480, 330] on button "All of the Above" at bounding box center [471, 338] width 648 height 29
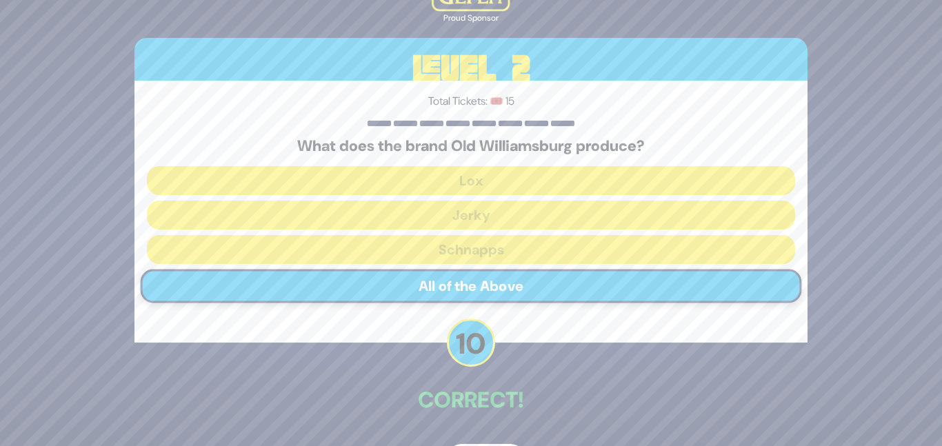
click at [516, 374] on div "🔊 Proud Sponsor Level 2 Total Tickets: 🎟️ 15 What does the brand Old Williamsbu…" at bounding box center [471, 223] width 706 height 539
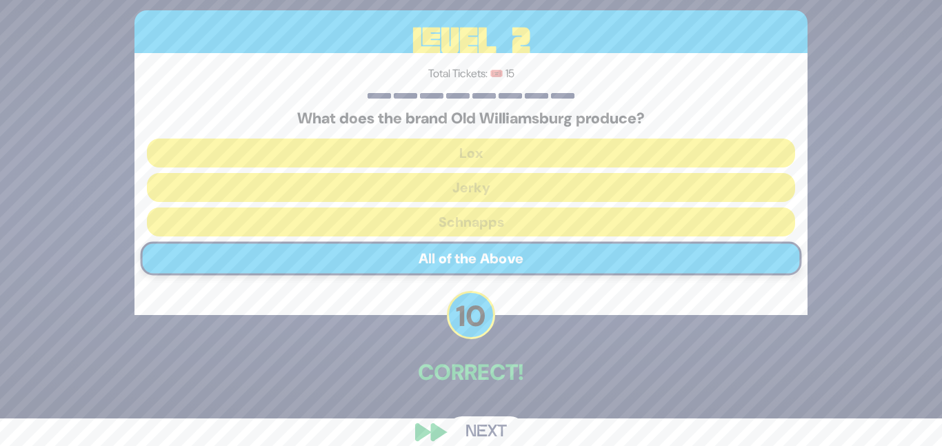
scroll to position [46, 0]
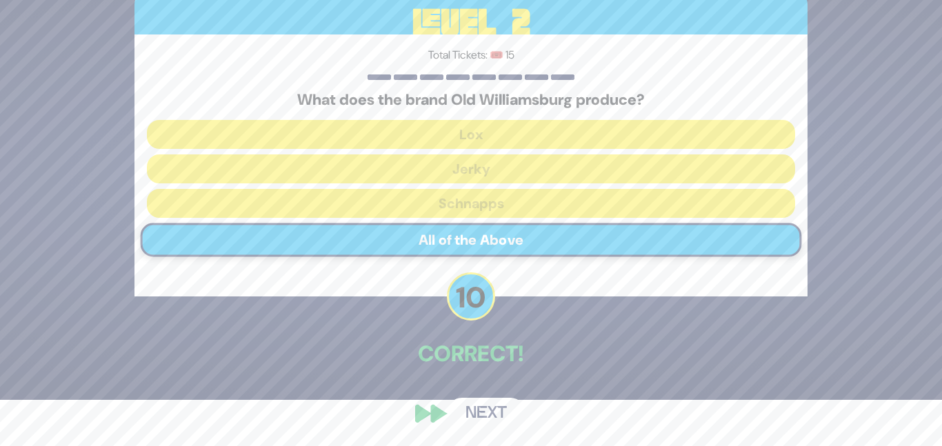
click at [489, 415] on button "Next" at bounding box center [486, 414] width 80 height 32
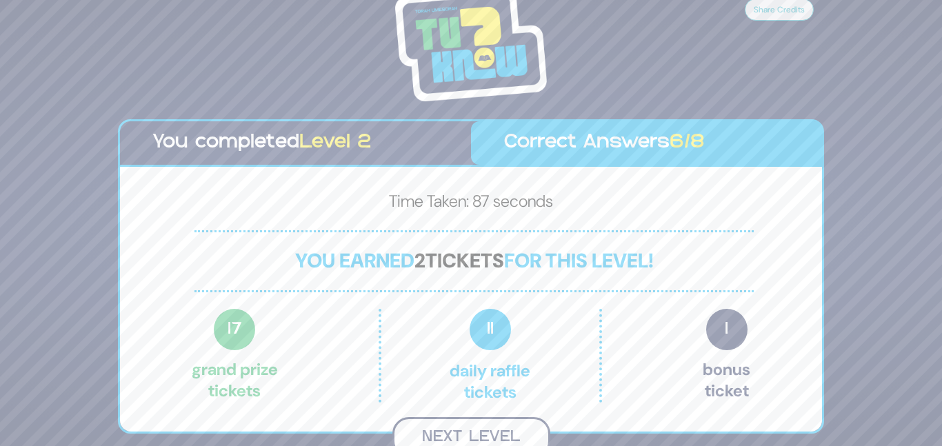
click at [485, 424] on button "Next Level" at bounding box center [472, 437] width 158 height 41
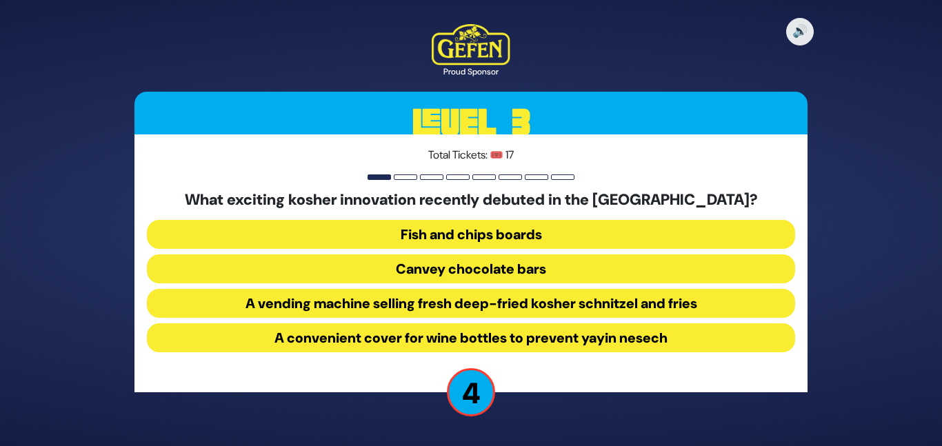
click at [481, 300] on button "A vending machine selling fresh deep-fried kosher schnitzel and fries" at bounding box center [471, 303] width 648 height 29
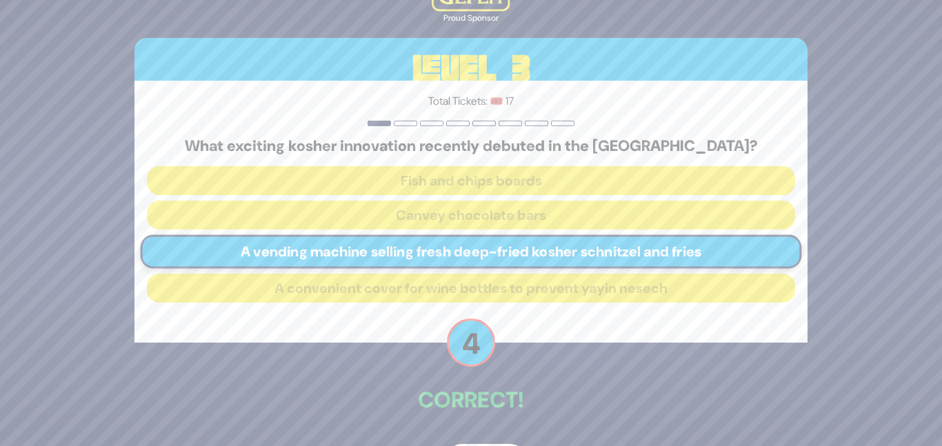
click at [517, 373] on div "🔊 Proud Sponsor Level 3 Total Tickets: 🎟️ 17 What exciting kosher innovation re…" at bounding box center [471, 223] width 706 height 539
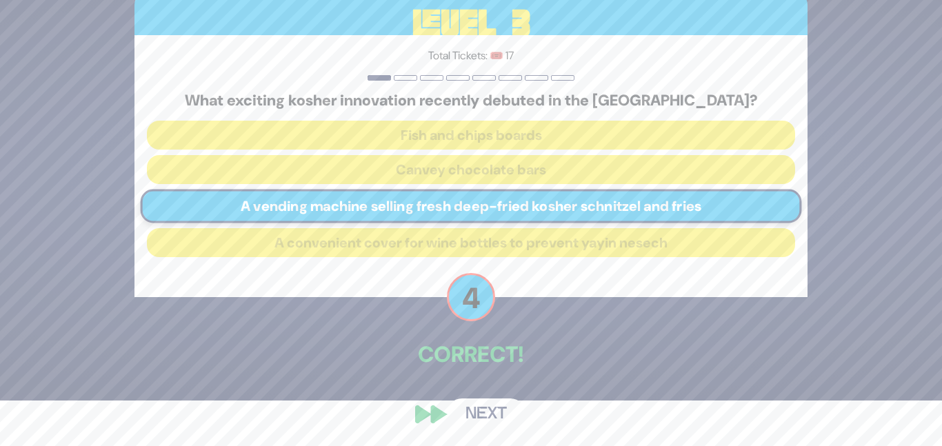
scroll to position [46, 0]
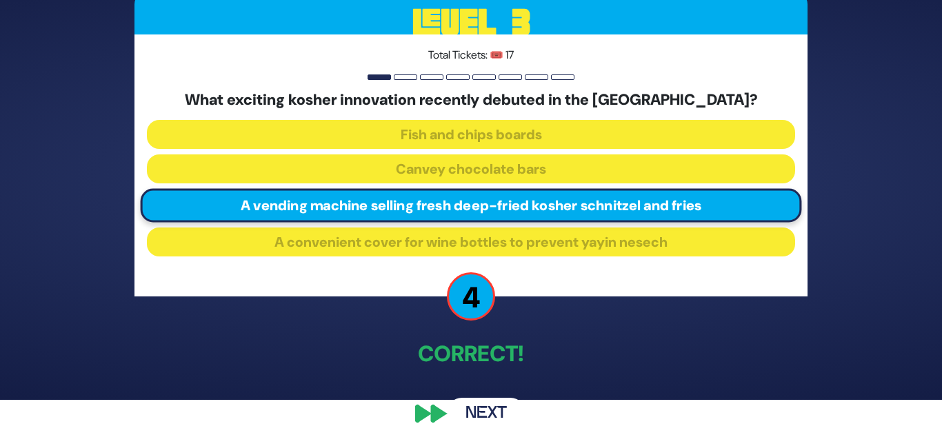
click at [485, 406] on button "Next" at bounding box center [486, 414] width 80 height 32
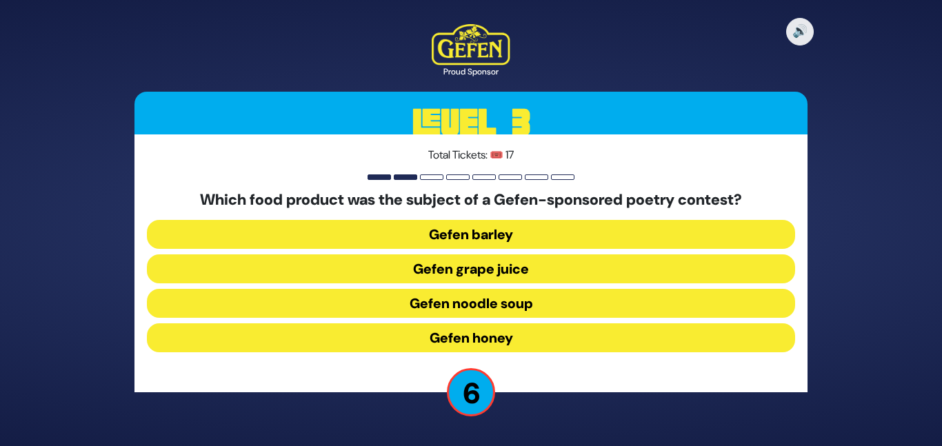
click at [515, 299] on button "Gefen noodle soup" at bounding box center [471, 303] width 648 height 29
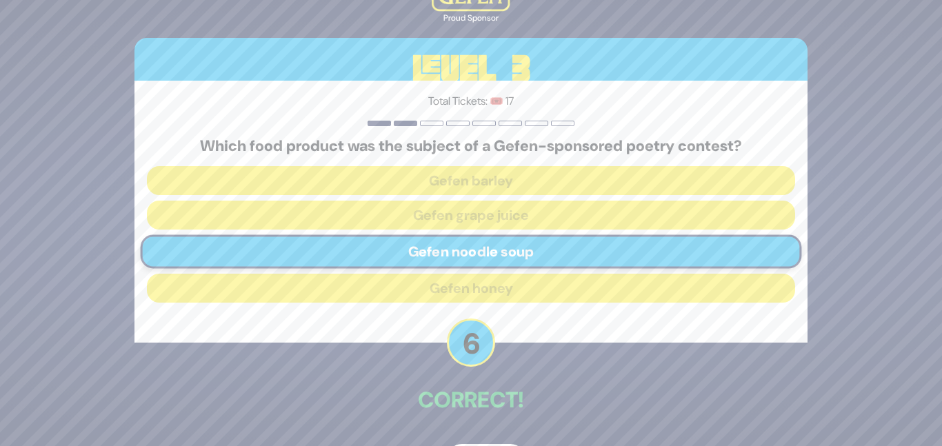
click at [509, 388] on p "Correct!" at bounding box center [471, 400] width 673 height 33
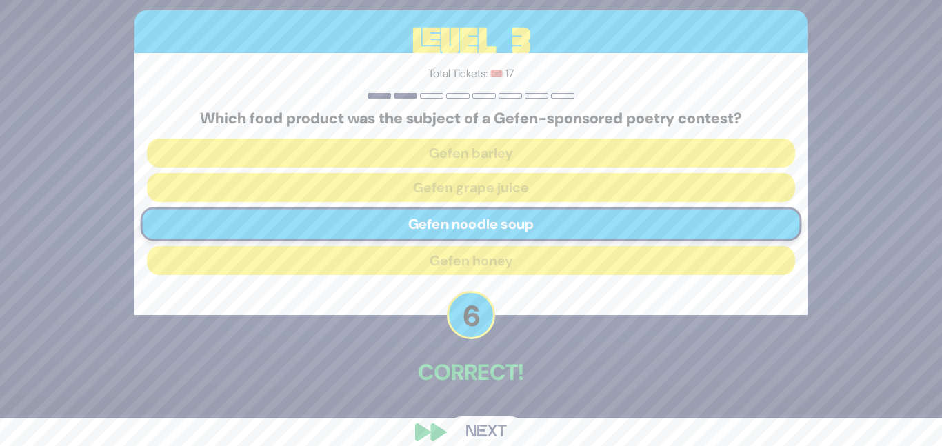
scroll to position [46, 0]
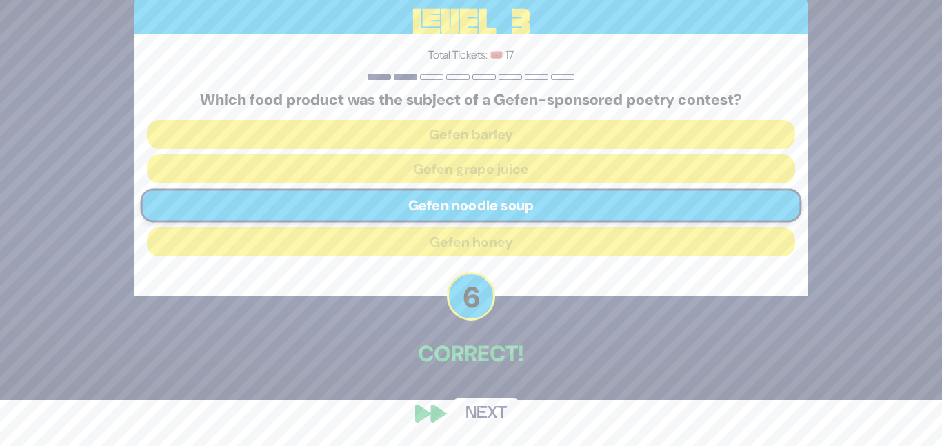
click at [482, 411] on button "Next" at bounding box center [486, 414] width 80 height 32
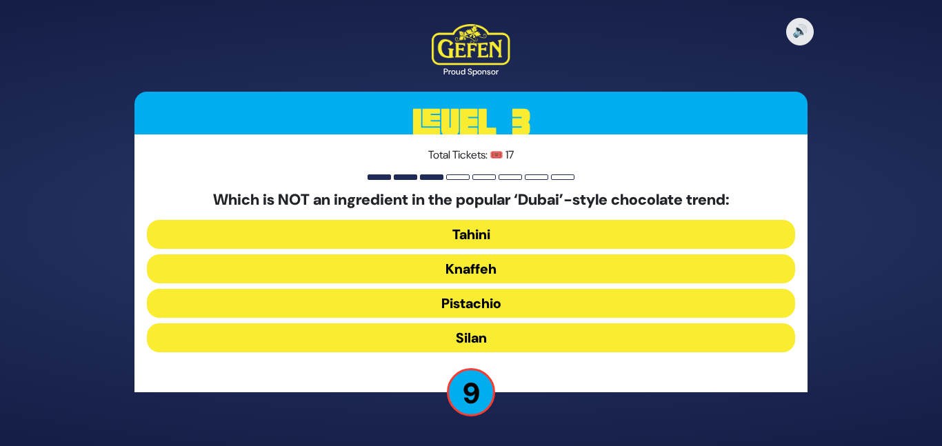
click at [488, 232] on button "Tahini" at bounding box center [471, 234] width 648 height 29
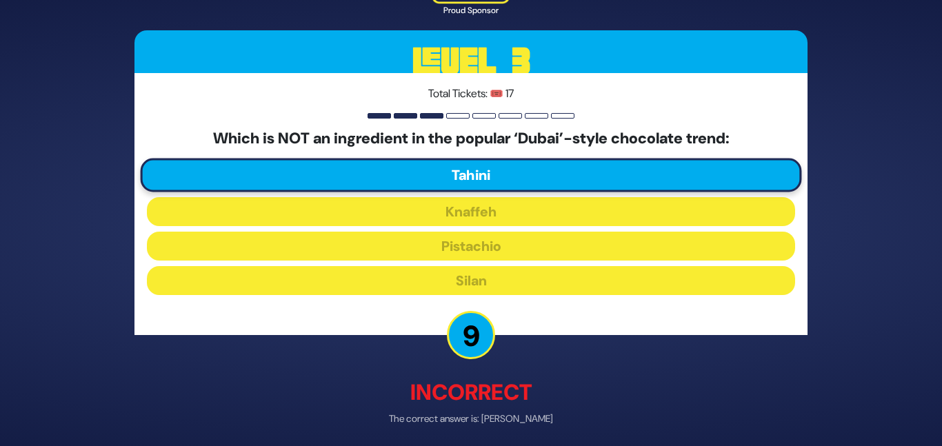
click at [503, 345] on div "🔊 Proud Sponsor Level 3 Total Tickets: 🎟️ 17 Which is NOT an ingredient in the …" at bounding box center [471, 222] width 706 height 553
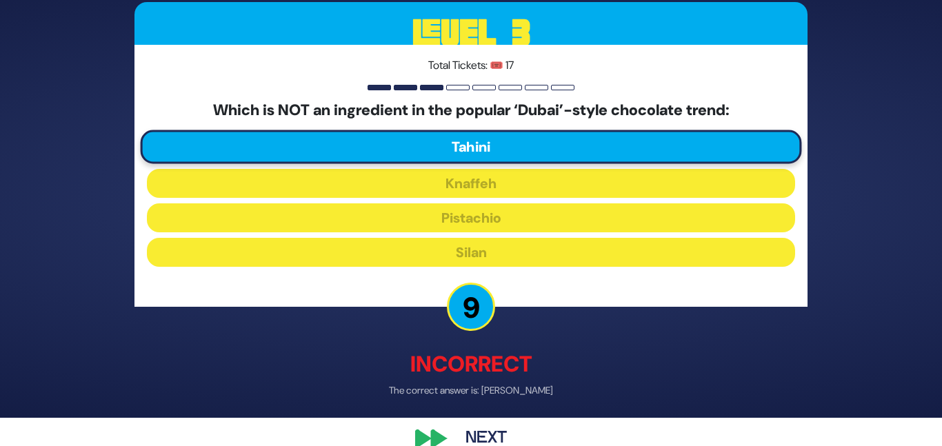
scroll to position [54, 0]
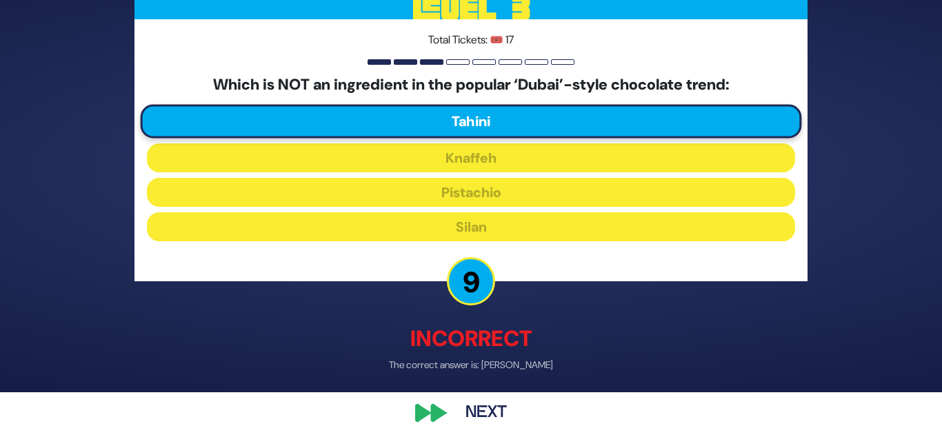
click at [486, 412] on button "Next" at bounding box center [486, 414] width 80 height 32
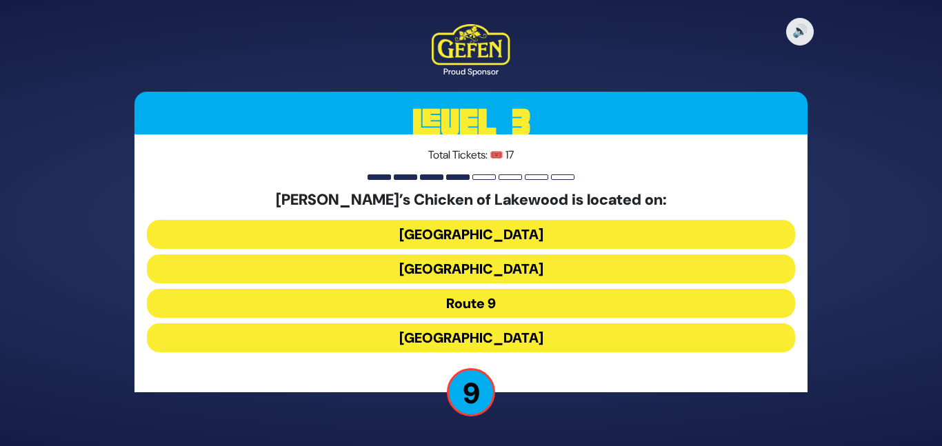
click at [495, 232] on button "[GEOGRAPHIC_DATA]" at bounding box center [471, 234] width 648 height 29
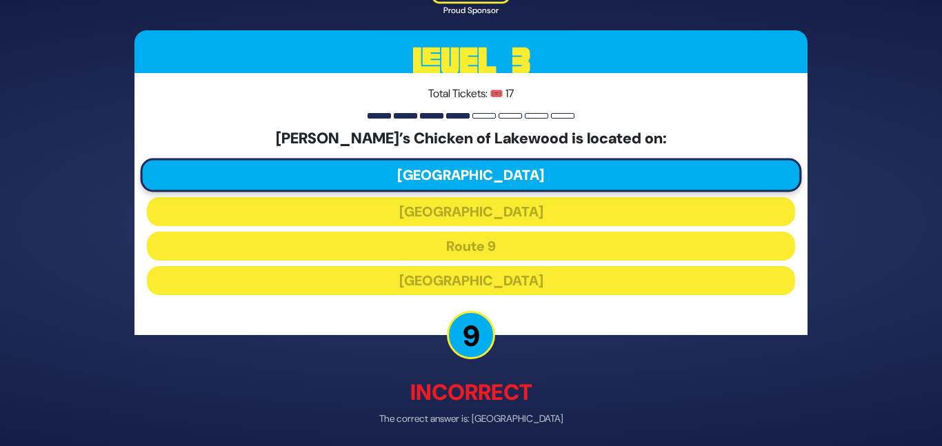
click at [504, 356] on div "🔊 Proud Sponsor Level 3 Total Tickets: 🎟️ 17 [PERSON_NAME]’s Chicken of [GEOGRA…" at bounding box center [471, 222] width 706 height 553
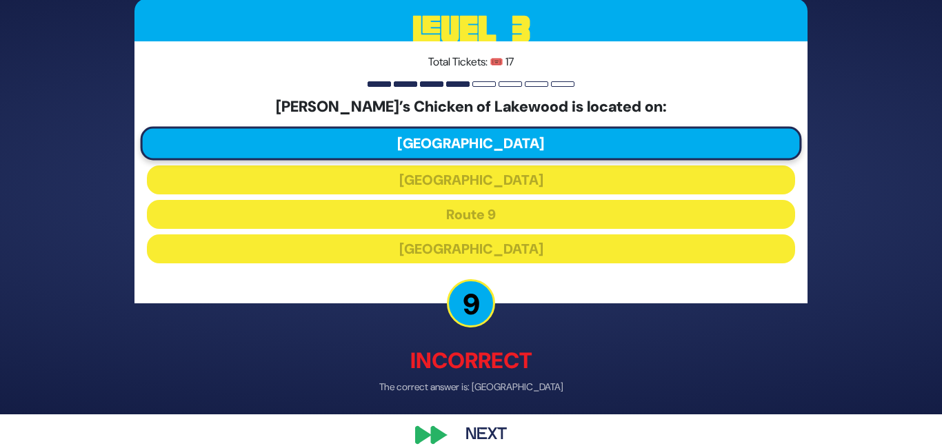
scroll to position [54, 0]
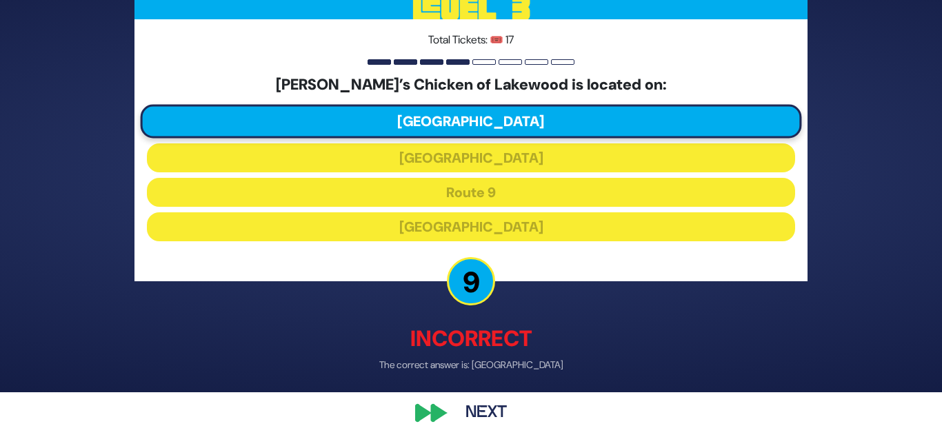
click at [488, 406] on button "Next" at bounding box center [486, 414] width 80 height 32
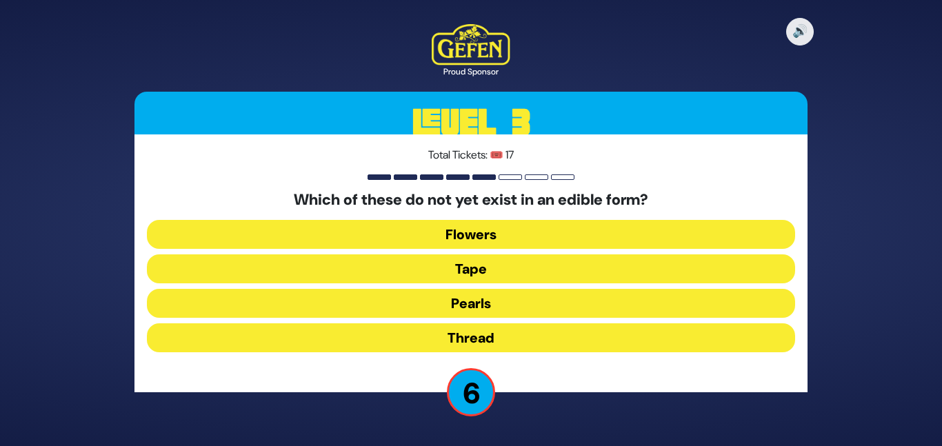
click at [481, 264] on button "Tape" at bounding box center [471, 269] width 648 height 29
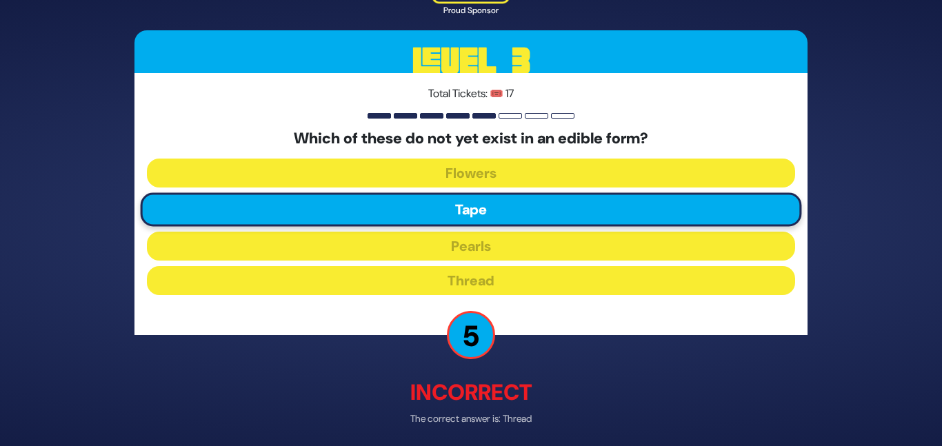
click at [539, 381] on p "Incorrect" at bounding box center [471, 393] width 673 height 33
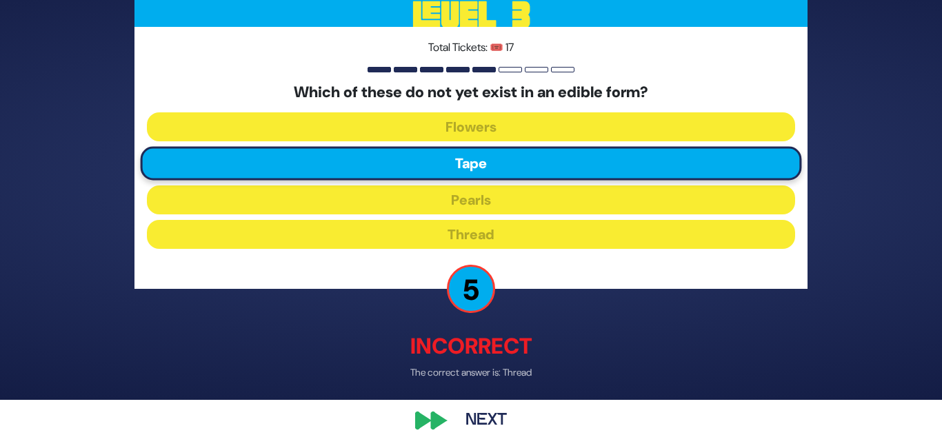
scroll to position [54, 0]
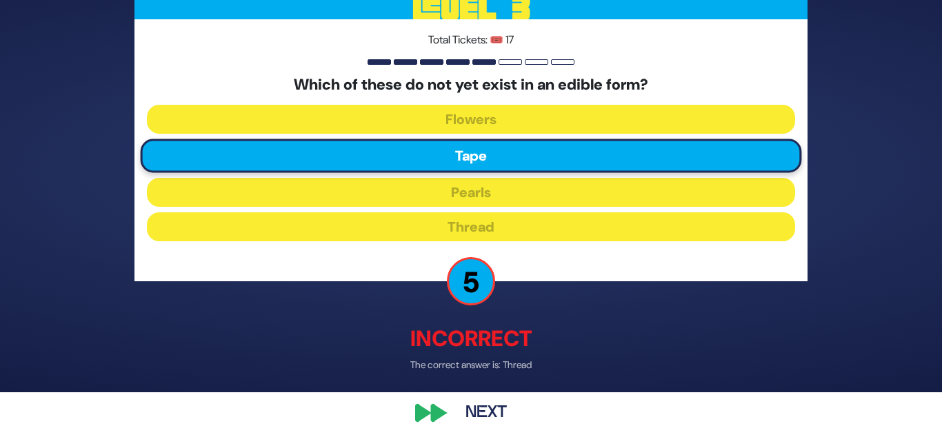
click at [506, 399] on button "Next" at bounding box center [486, 414] width 80 height 32
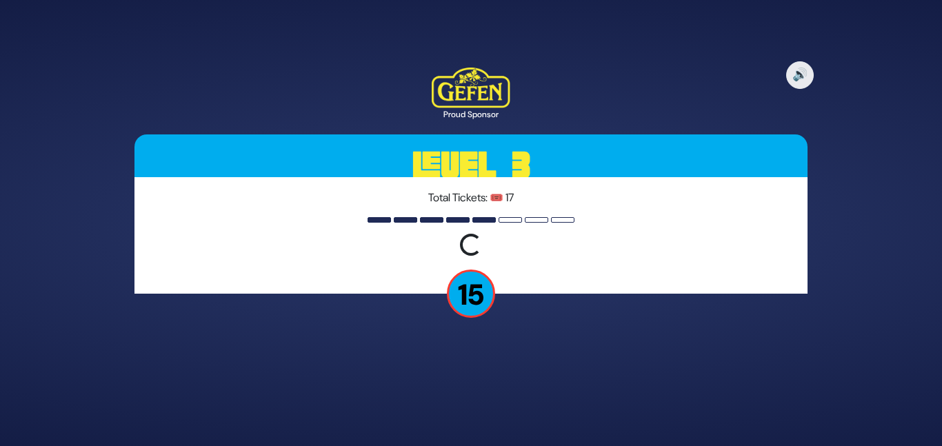
scroll to position [0, 0]
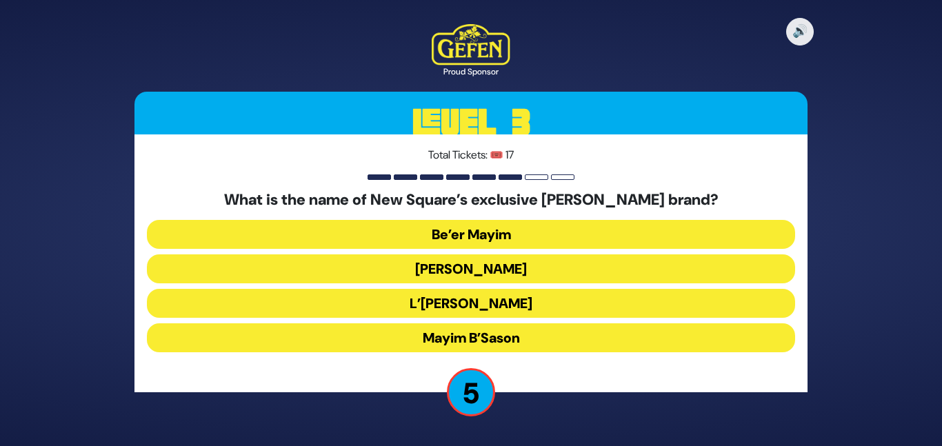
click at [517, 266] on button "[PERSON_NAME]" at bounding box center [471, 269] width 648 height 29
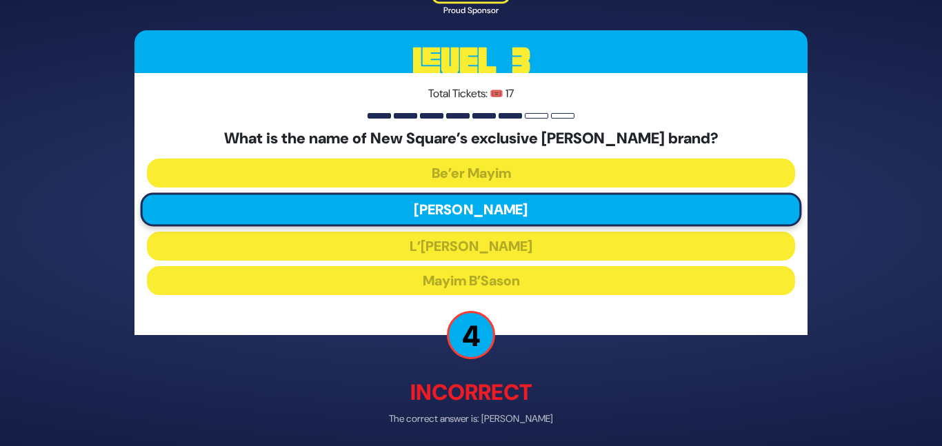
click at [525, 403] on p "Incorrect" at bounding box center [471, 393] width 673 height 33
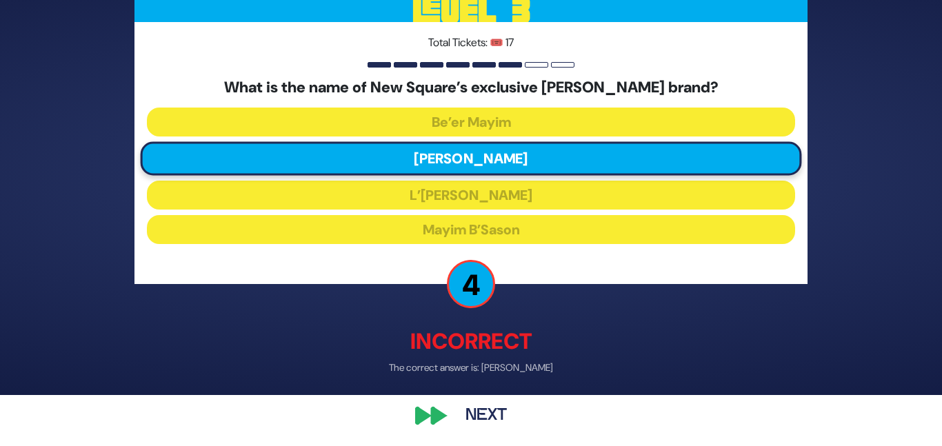
scroll to position [54, 0]
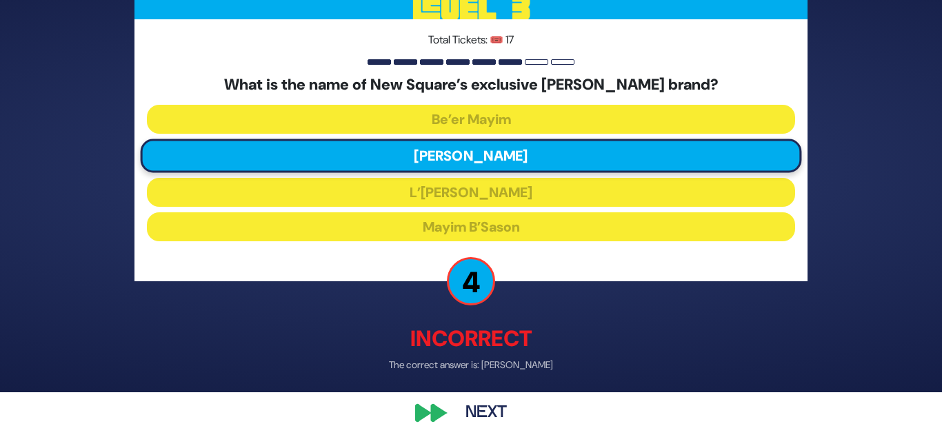
click at [496, 415] on button "Next" at bounding box center [486, 414] width 80 height 32
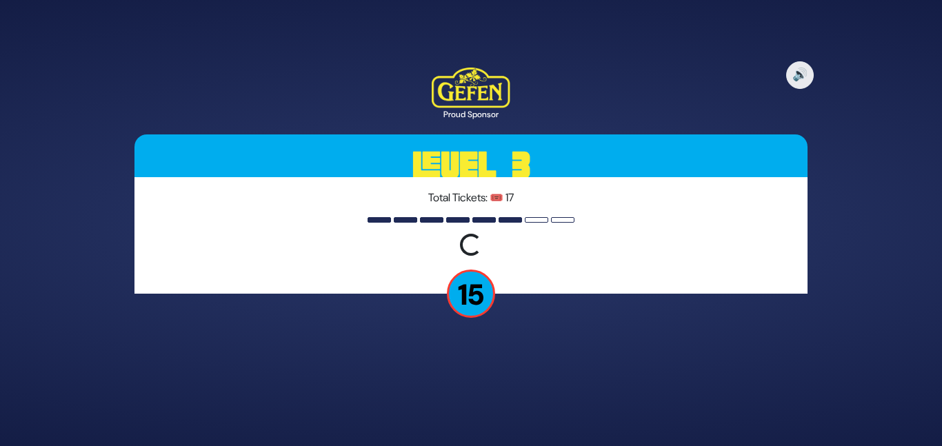
scroll to position [0, 0]
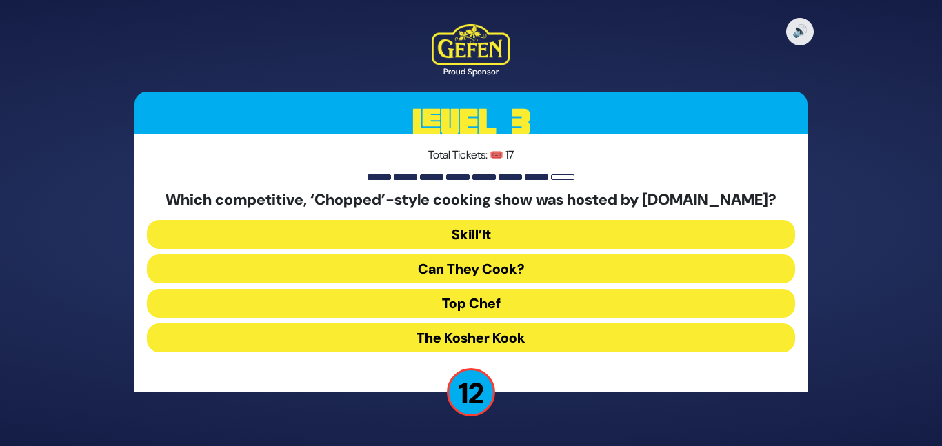
click at [503, 234] on button "Skill’It" at bounding box center [471, 234] width 648 height 29
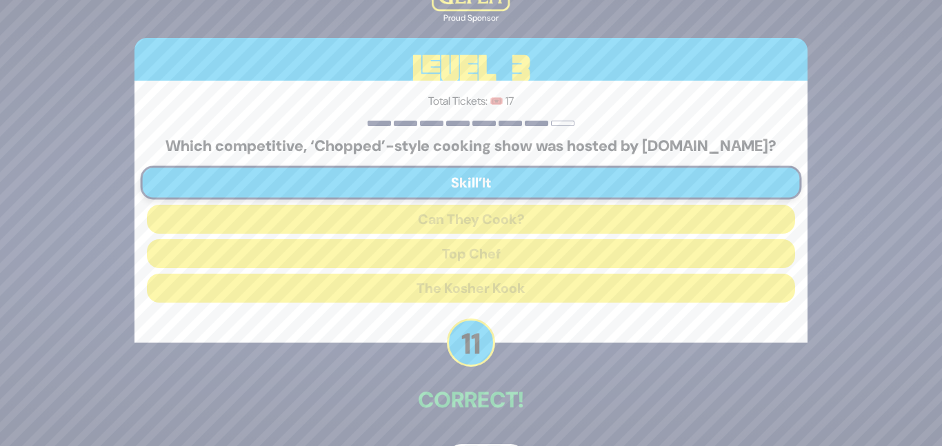
click at [533, 359] on div "🔊 Proud Sponsor Level 3 Total Tickets: 🎟️ 17 Which competitive, ‘Chopped’-style…" at bounding box center [471, 223] width 706 height 539
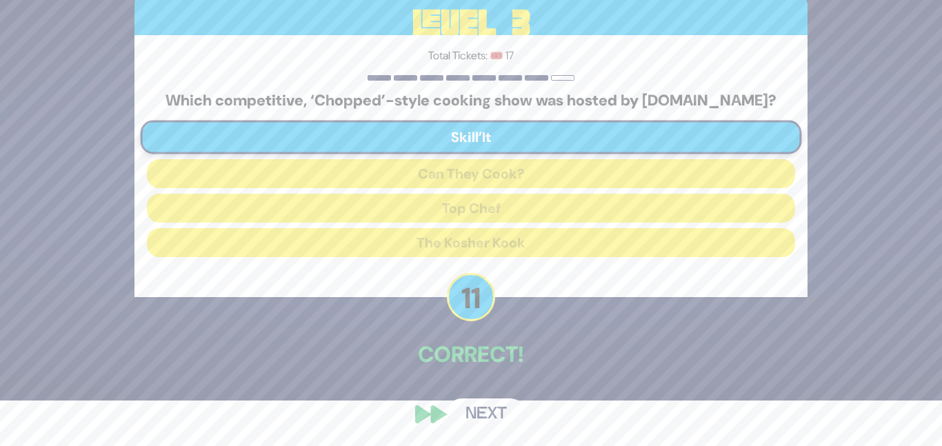
scroll to position [46, 0]
click at [499, 403] on button "Next" at bounding box center [486, 414] width 80 height 32
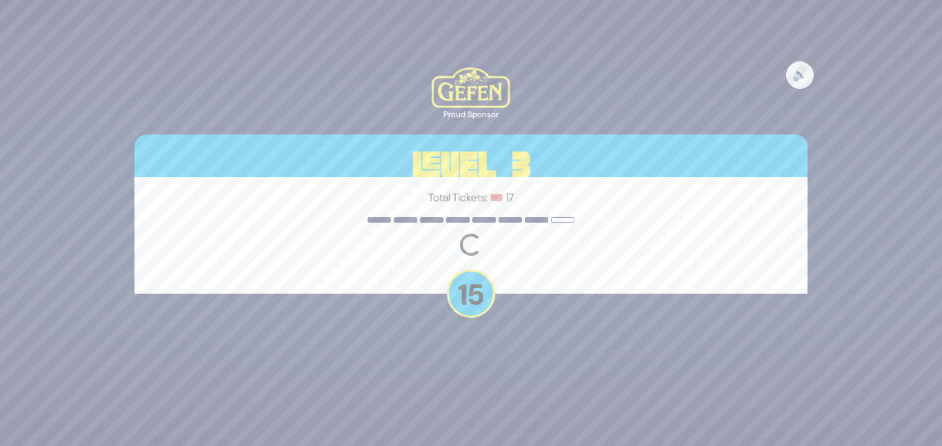
scroll to position [0, 0]
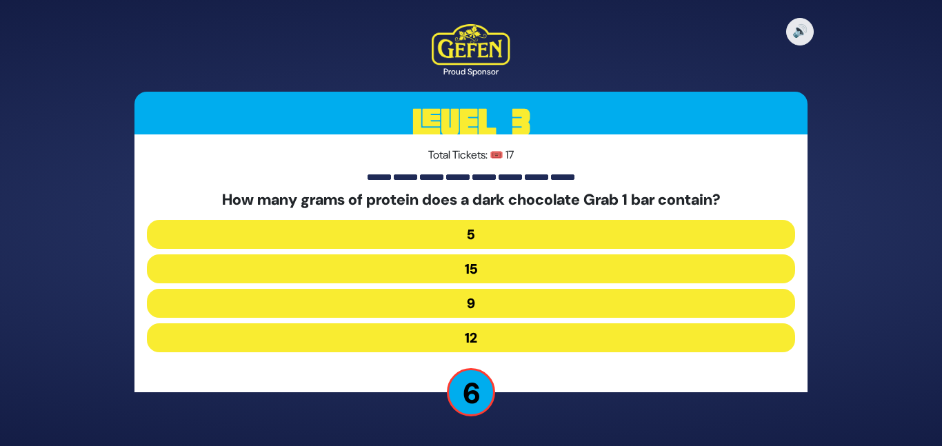
click at [490, 301] on button "9" at bounding box center [471, 303] width 648 height 29
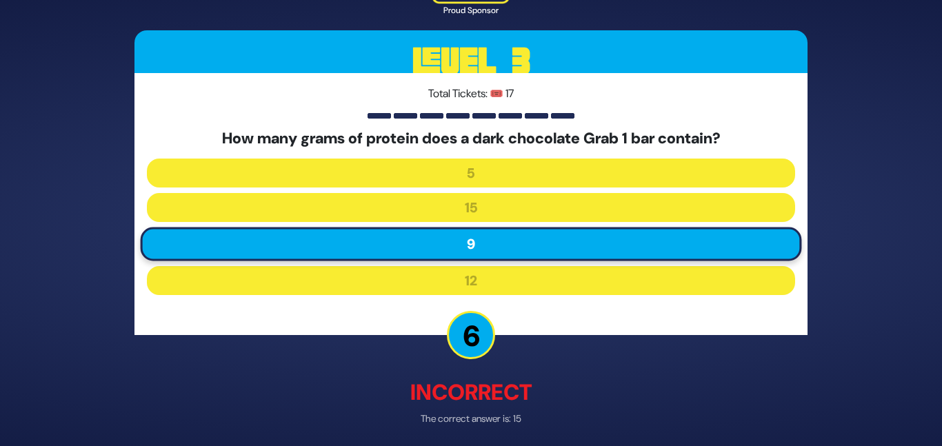
click at [509, 359] on div "🔊 Proud Sponsor Level 3 Total Tickets: 🎟️ 17 How many grams of protein does a d…" at bounding box center [471, 222] width 706 height 553
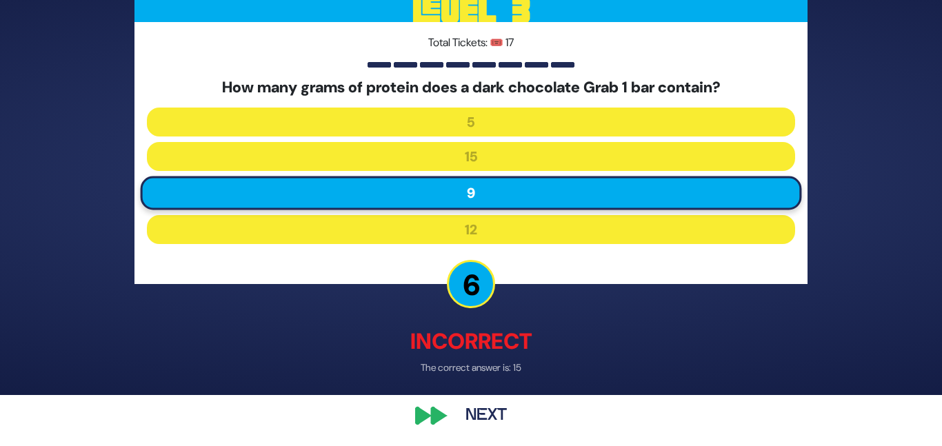
scroll to position [54, 0]
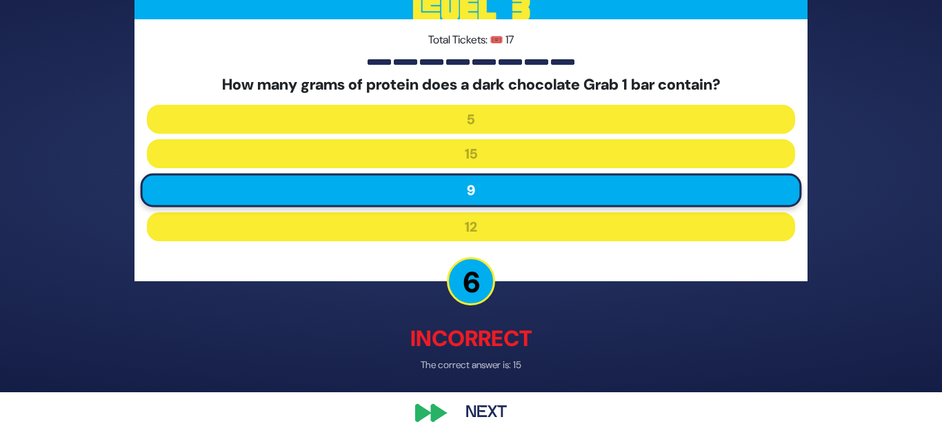
click at [488, 398] on button "Next" at bounding box center [486, 414] width 80 height 32
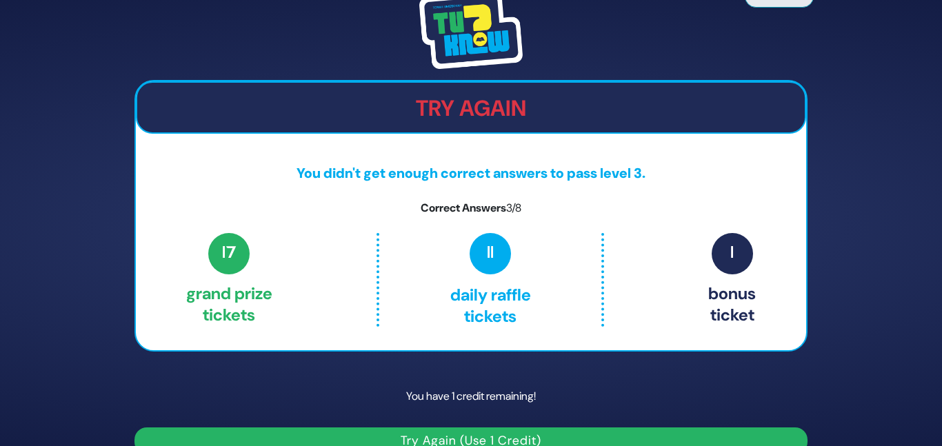
click at [495, 388] on p "You have 1 credit remaining!" at bounding box center [471, 397] width 673 height 40
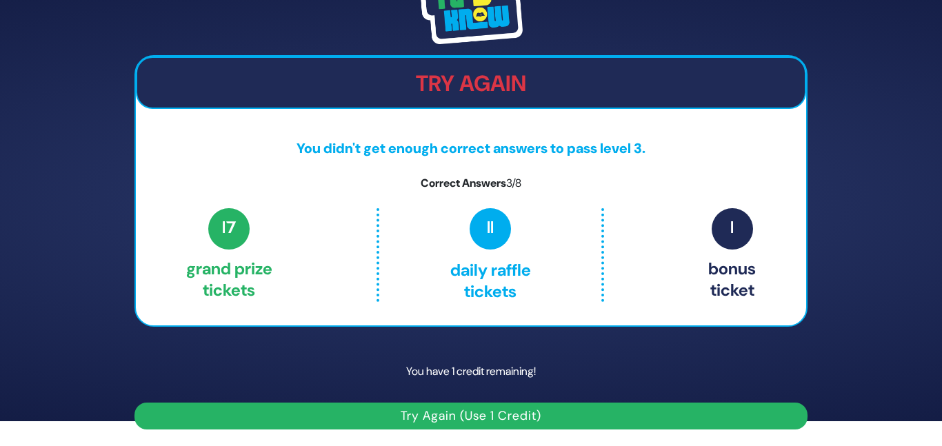
click at [490, 414] on button "Try Again (Use 1 Credit)" at bounding box center [471, 416] width 673 height 27
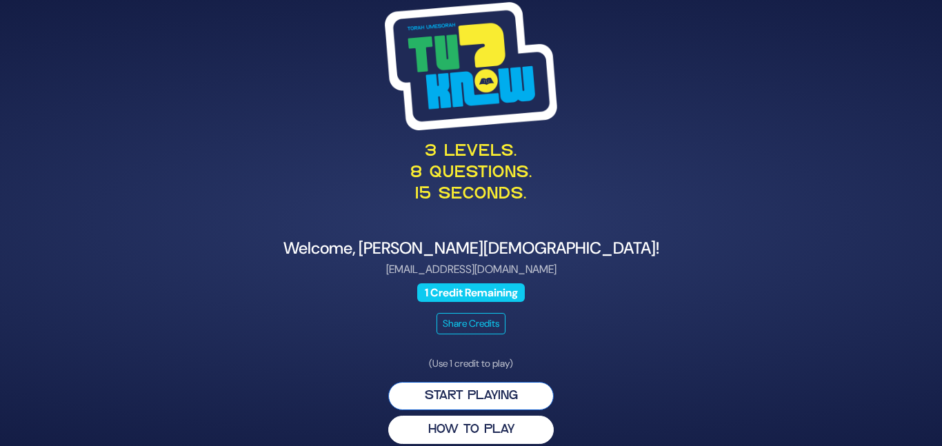
click at [487, 397] on button "Start Playing" at bounding box center [471, 396] width 166 height 28
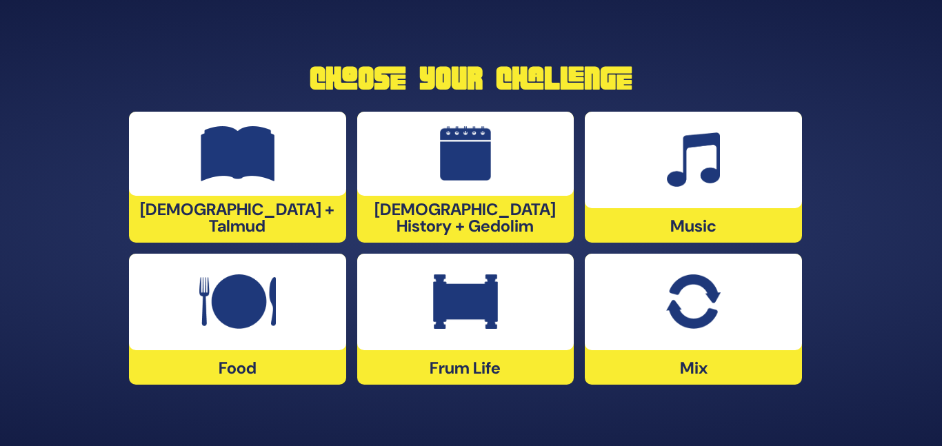
click at [719, 318] on img at bounding box center [693, 302] width 54 height 55
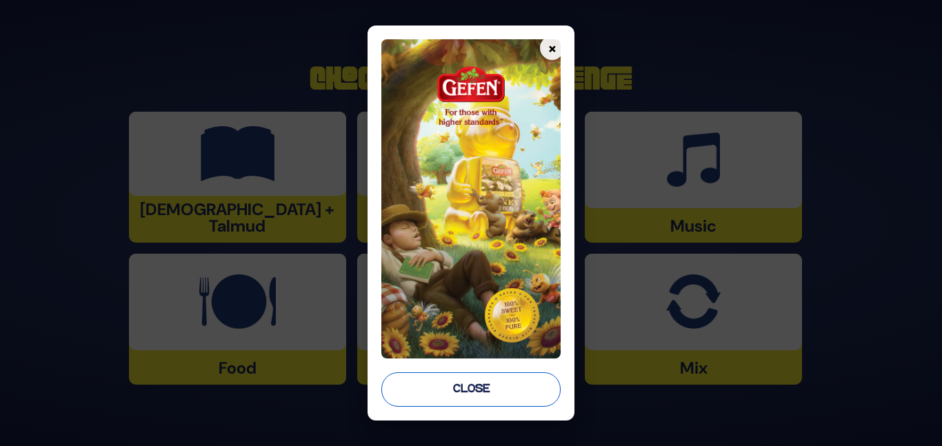
click at [514, 395] on button "Close" at bounding box center [470, 390] width 179 height 34
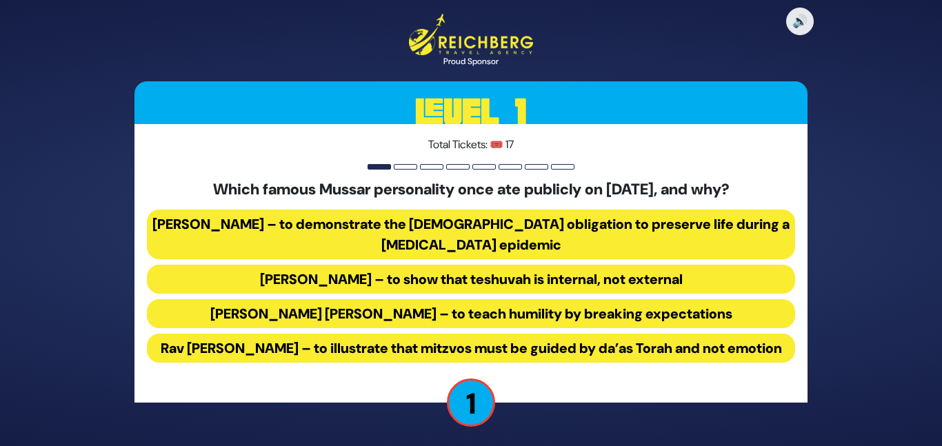
click at [702, 226] on button "[PERSON_NAME] – to demonstrate the [DEMOGRAPHIC_DATA] obligation to preserve li…" at bounding box center [471, 235] width 648 height 50
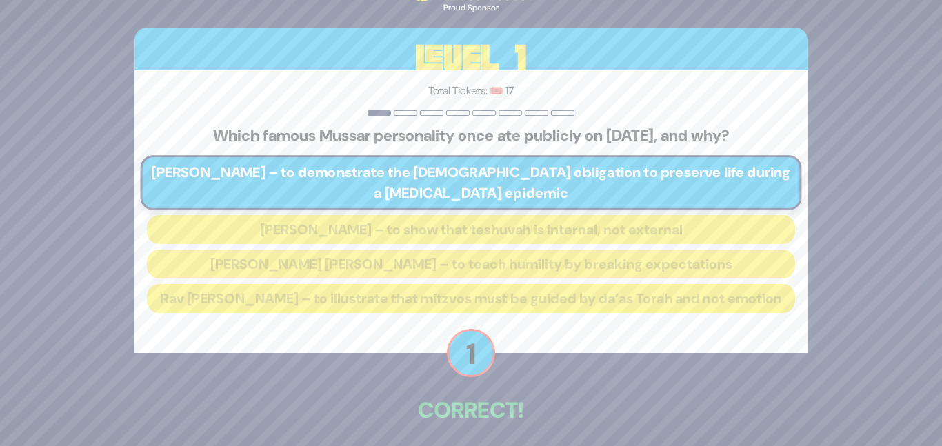
click at [616, 397] on div "🔊 Proud Sponsor Level 1 Total Tickets: 🎟️ 17 Which famous Mussar personality on…" at bounding box center [471, 222] width 706 height 559
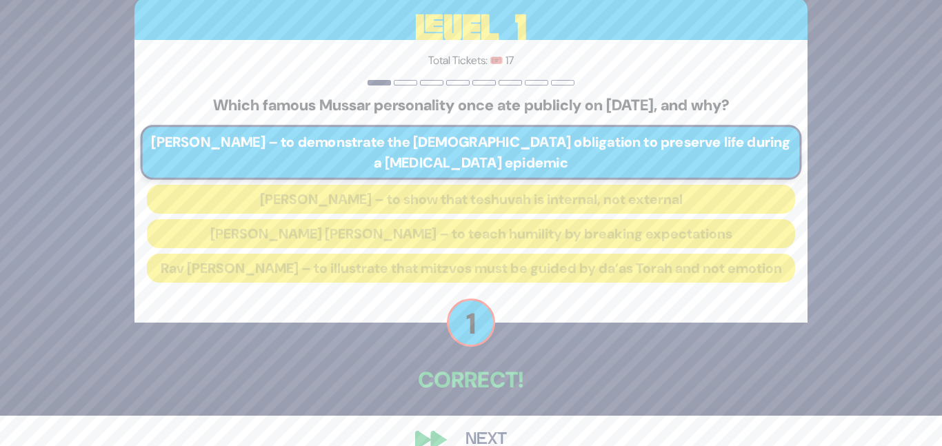
scroll to position [55, 0]
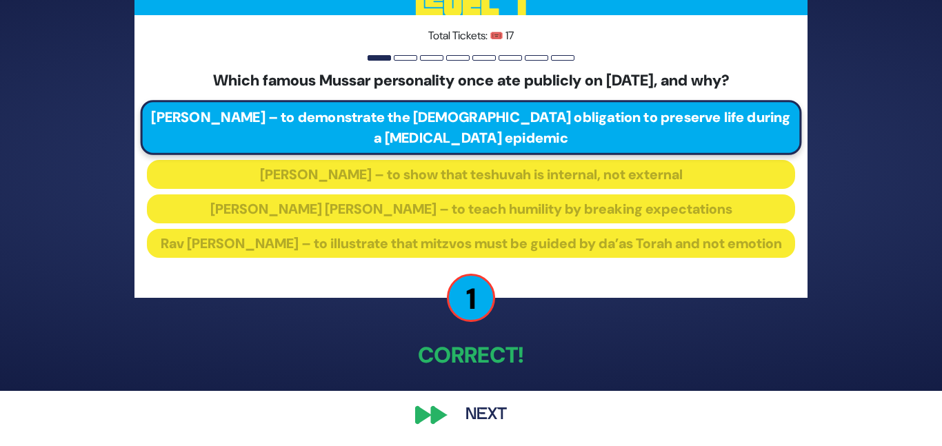
click at [493, 415] on button "Next" at bounding box center [486, 415] width 80 height 32
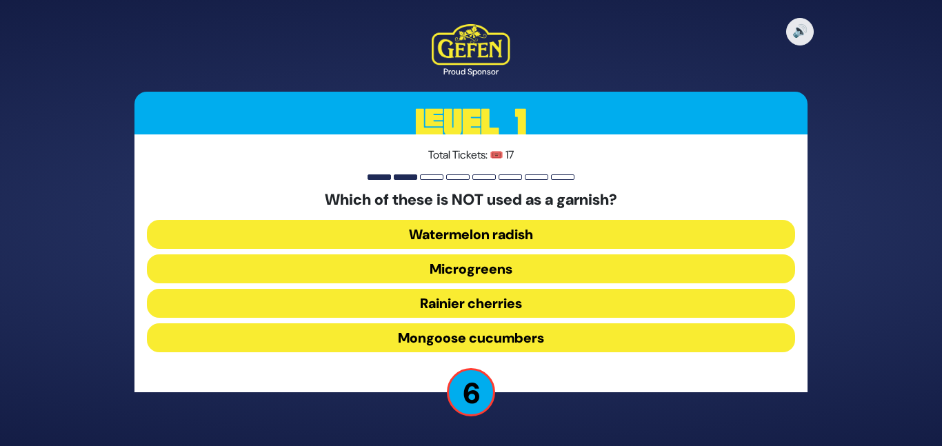
click at [500, 331] on button "Mongoose cucumbers" at bounding box center [471, 338] width 648 height 29
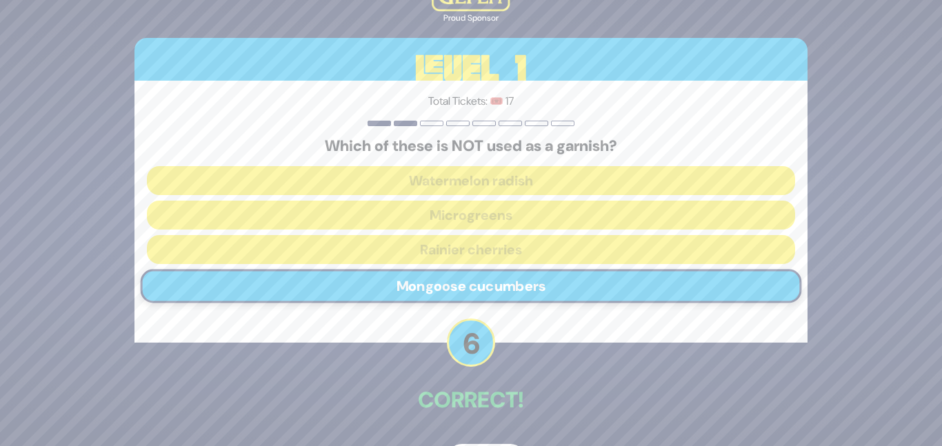
click at [497, 369] on div "🔊 Proud Sponsor Level 1 Total Tickets: 🎟️ 17 Which of these is NOT used as a ga…" at bounding box center [471, 223] width 706 height 539
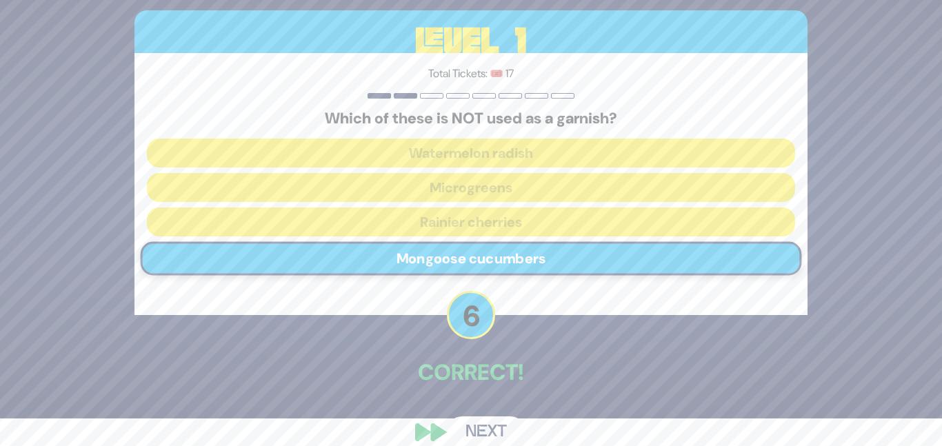
scroll to position [46, 0]
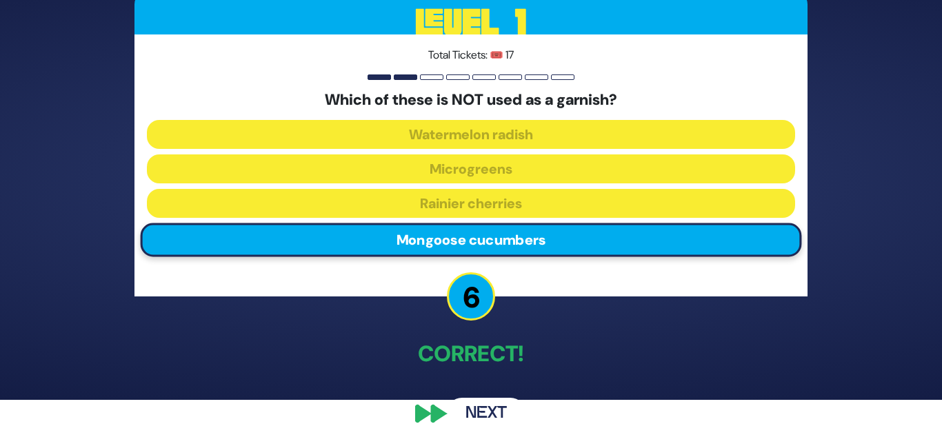
click at [511, 294] on div "Total Tickets: 🎟️ 17 Which of these is NOT used as a garnish? Watermelon radish…" at bounding box center [471, 165] width 673 height 262
click at [493, 402] on button "Next" at bounding box center [486, 414] width 80 height 32
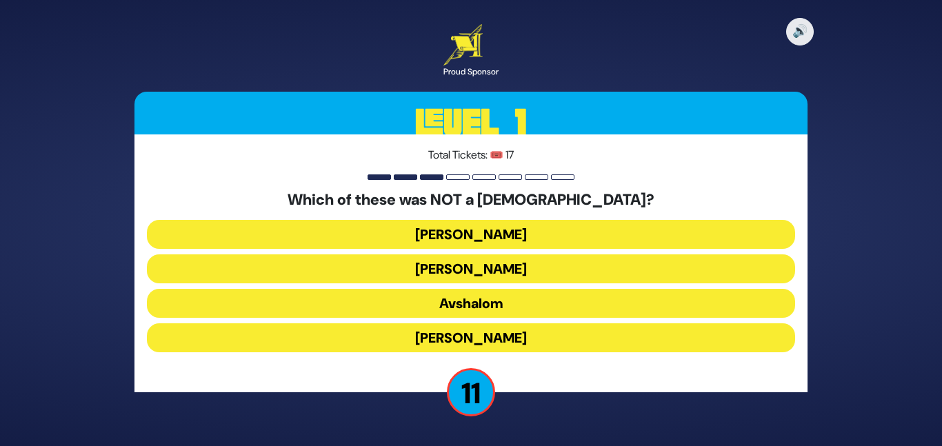
click at [487, 336] on button "[PERSON_NAME]" at bounding box center [471, 338] width 648 height 29
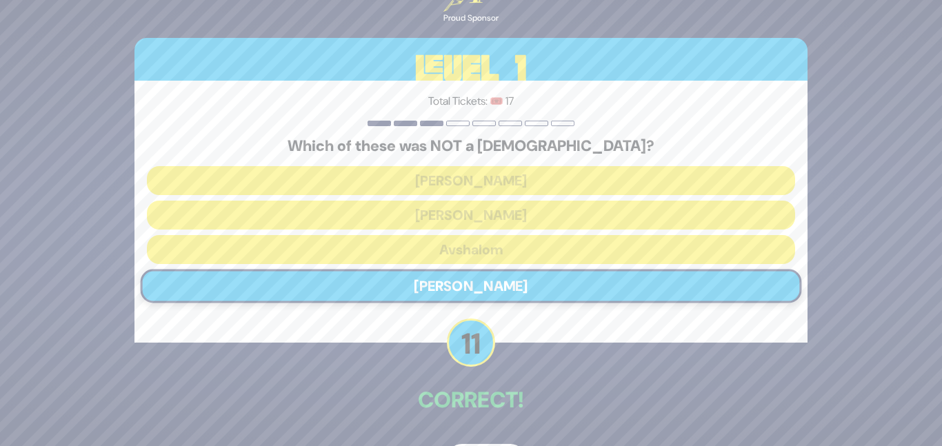
click at [514, 386] on p "Correct!" at bounding box center [471, 400] width 673 height 33
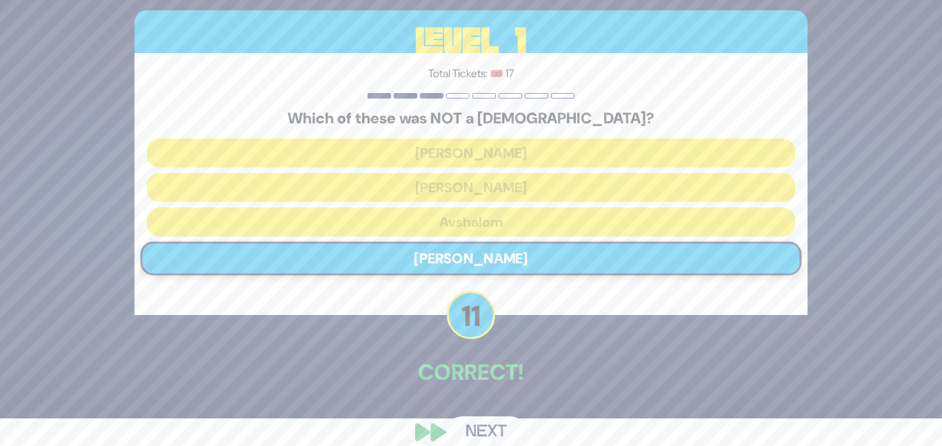
scroll to position [46, 0]
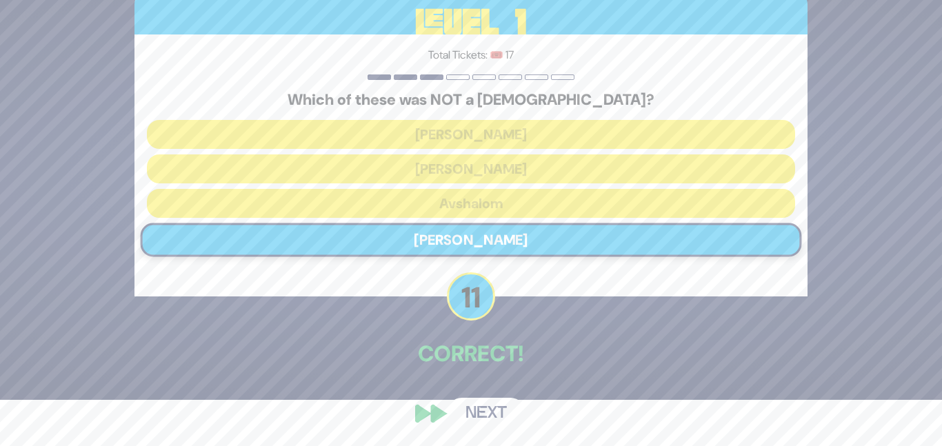
click at [498, 415] on button "Next" at bounding box center [486, 414] width 80 height 32
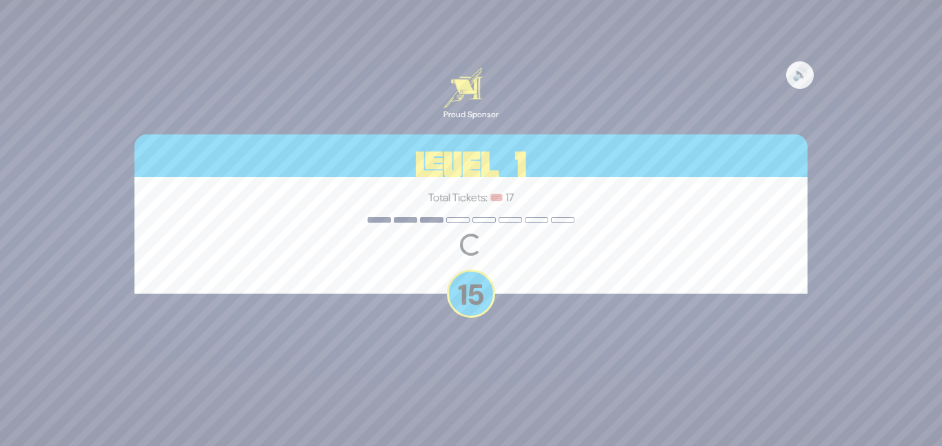
scroll to position [0, 0]
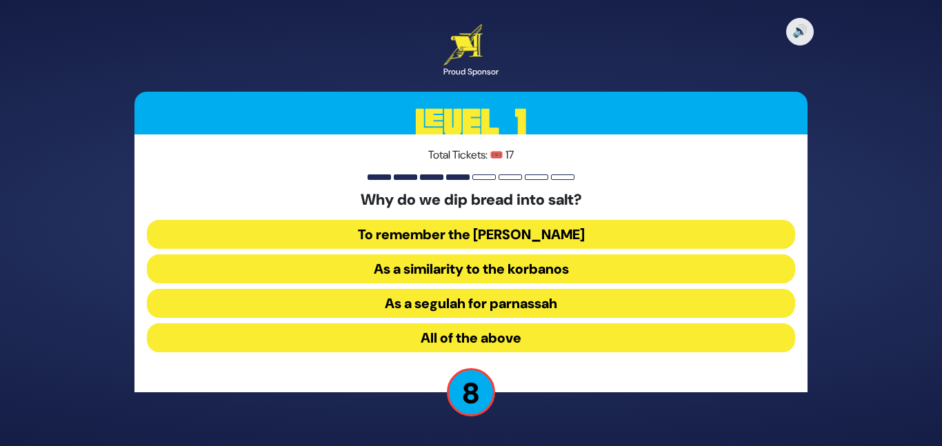
click at [545, 268] on button "As a similarity to the korbanos" at bounding box center [471, 269] width 648 height 29
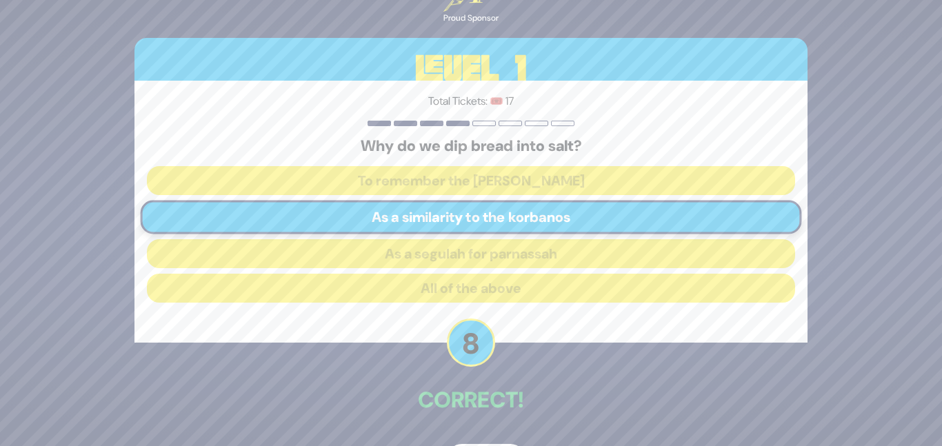
click at [545, 370] on div "🔊 Proud Sponsor Level 1 Total Tickets: 🎟️ 17 Why do we dip bread into salt? To …" at bounding box center [471, 223] width 706 height 539
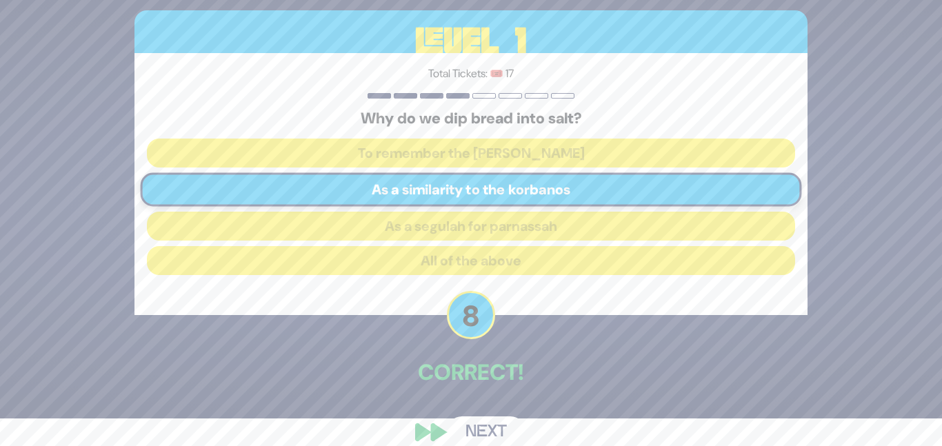
scroll to position [46, 0]
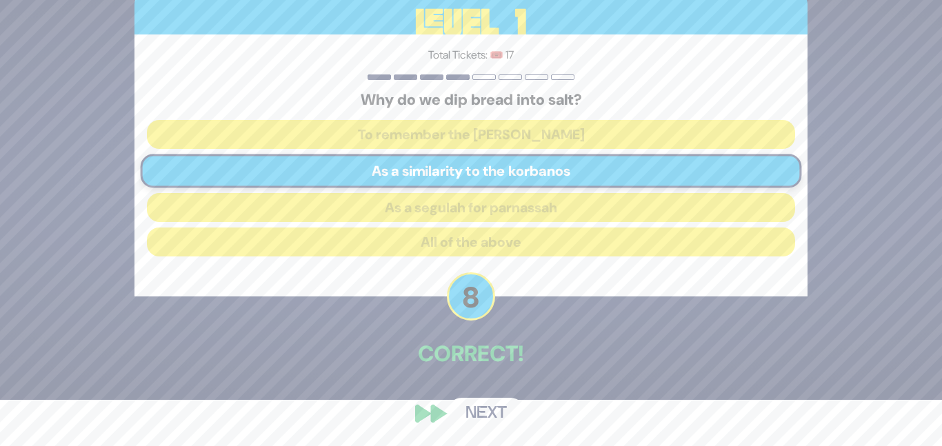
click at [502, 403] on button "Next" at bounding box center [486, 414] width 80 height 32
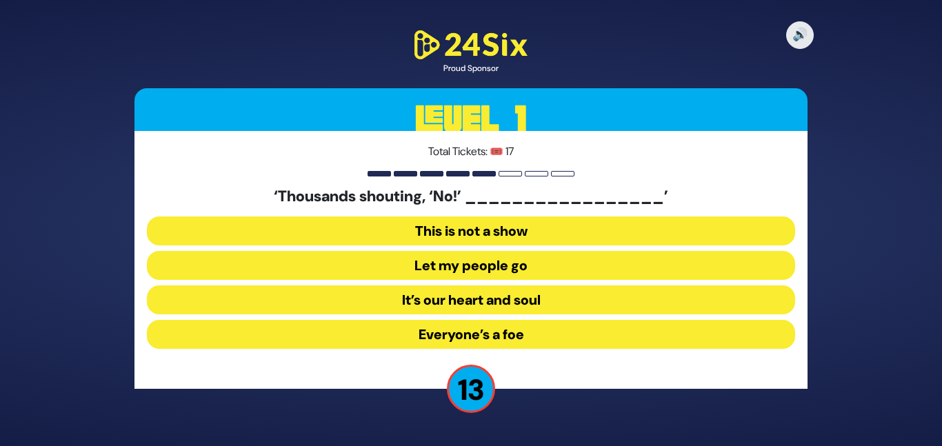
click at [521, 272] on button "Let my people go" at bounding box center [471, 265] width 648 height 29
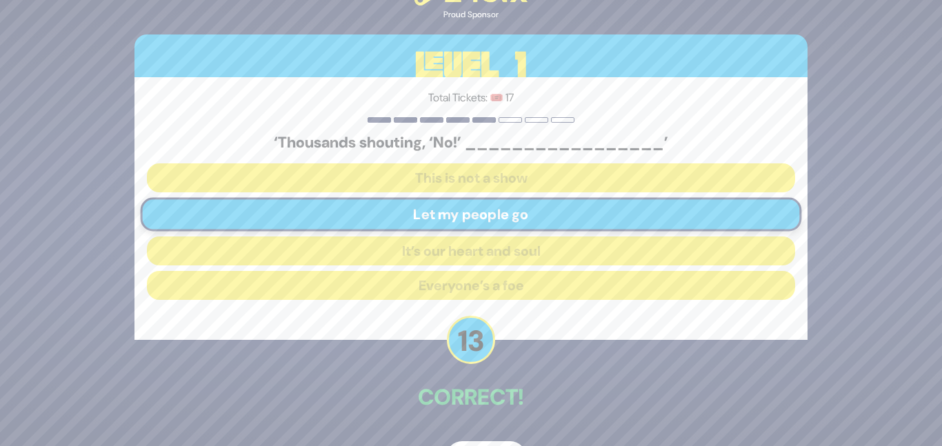
click at [523, 338] on div "Total Tickets: 🎟️ 17 ‘Thousands shouting, ‘No!’ _________________’ This is not …" at bounding box center [471, 208] width 673 height 262
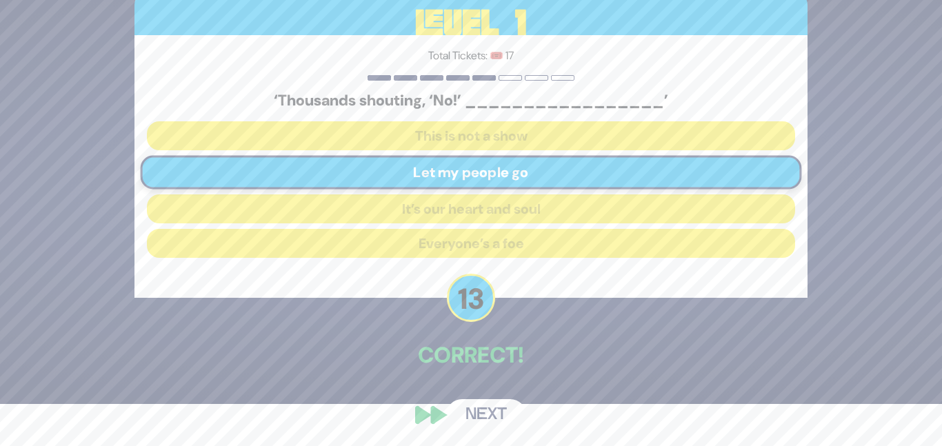
scroll to position [43, 0]
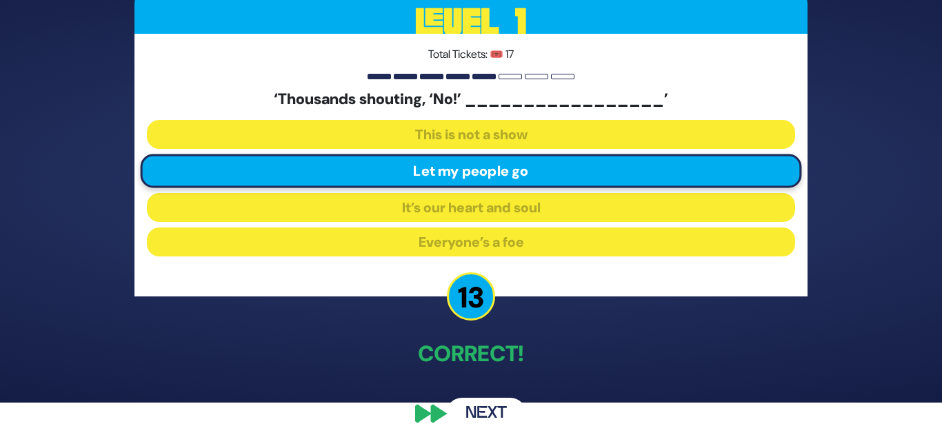
click at [491, 406] on button "Next" at bounding box center [486, 414] width 80 height 32
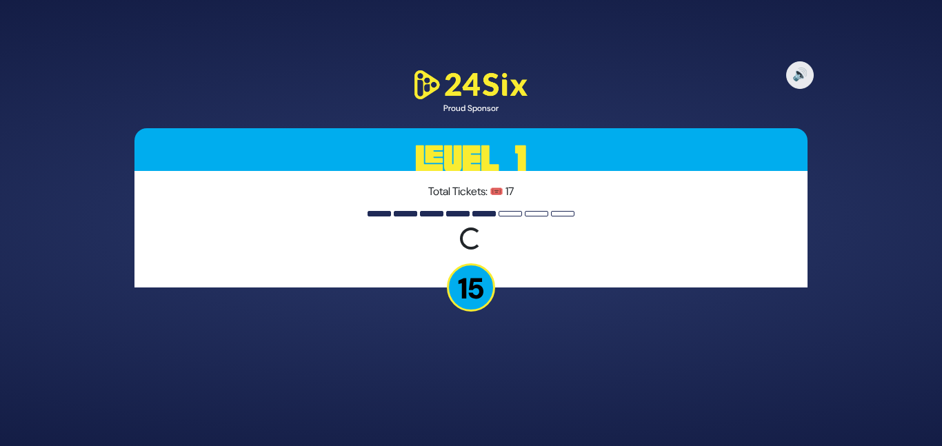
scroll to position [0, 0]
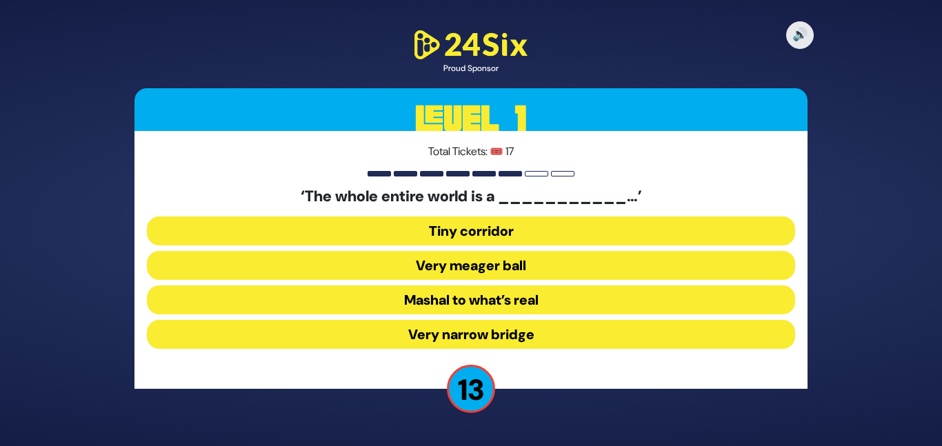
click at [516, 337] on button "Very narrow bridge" at bounding box center [471, 334] width 648 height 29
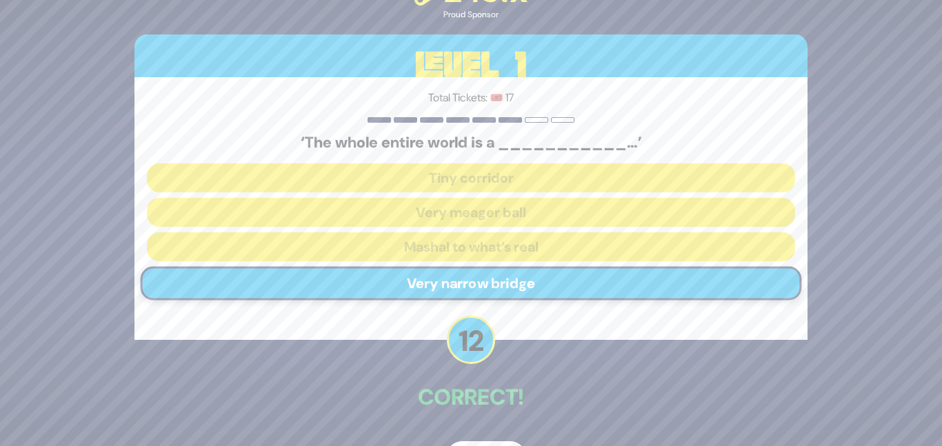
click at [524, 363] on div "🔊 Proud Sponsor Level 1 Total Tickets: 🎟️ 17 ‘The whole entire world is a _____…" at bounding box center [471, 223] width 706 height 533
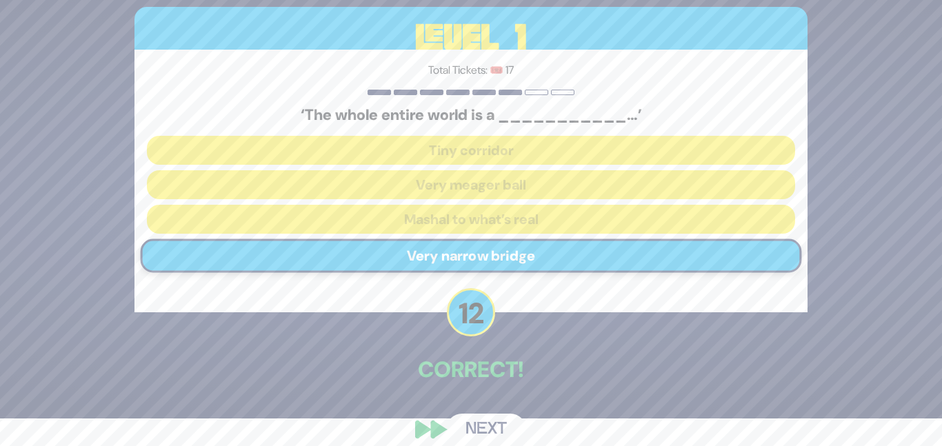
scroll to position [43, 0]
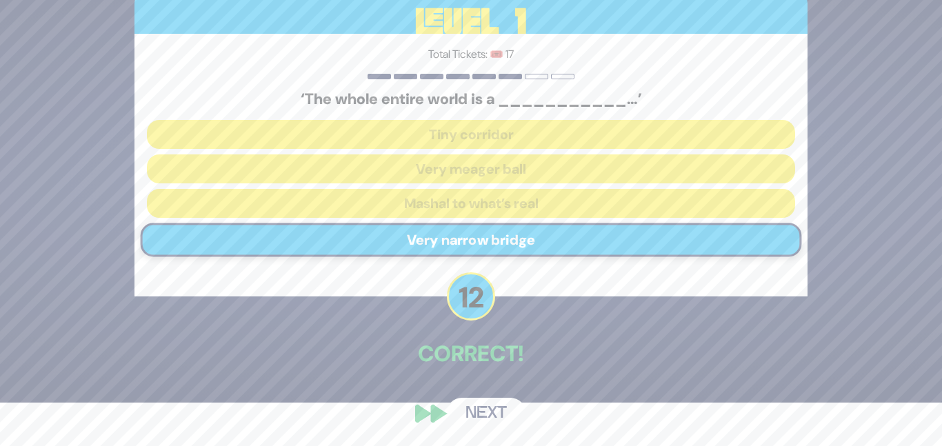
click at [508, 399] on button "Next" at bounding box center [486, 414] width 80 height 32
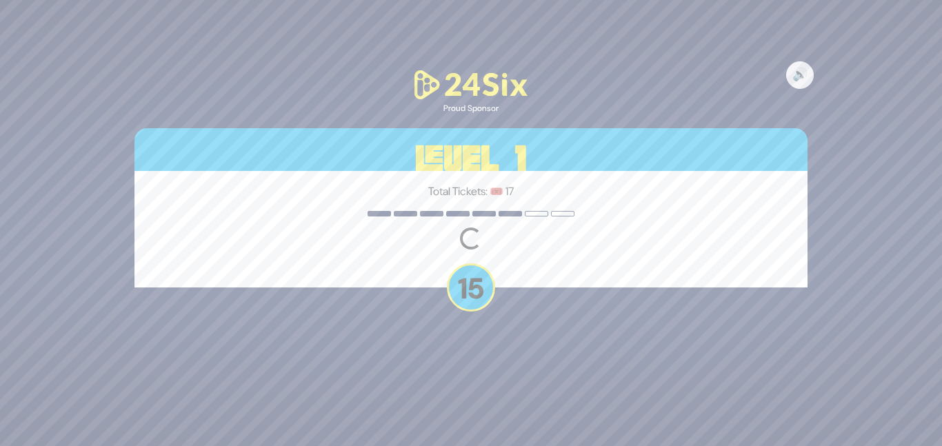
scroll to position [0, 0]
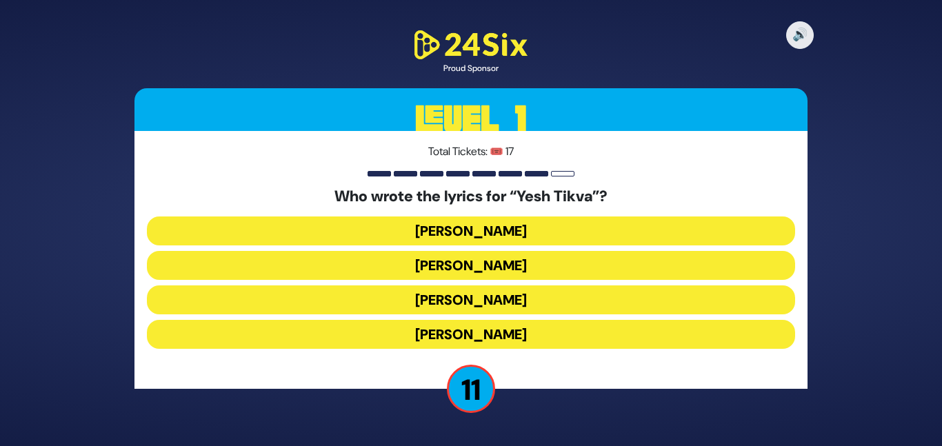
click at [537, 269] on button "Miriam Israeli" at bounding box center [471, 265] width 648 height 29
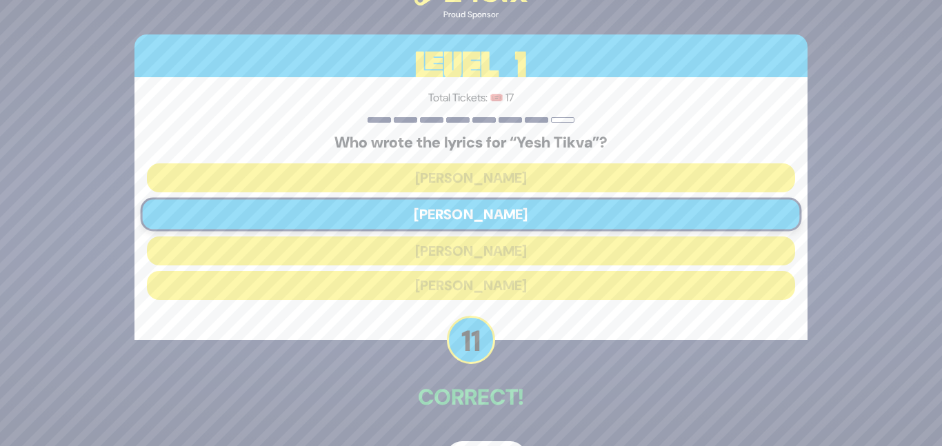
click at [536, 367] on div "🔊 Proud Sponsor Level 1 Total Tickets: 🎟️ 17 Who wrote the lyrics for “Yesh Tik…" at bounding box center [471, 223] width 706 height 533
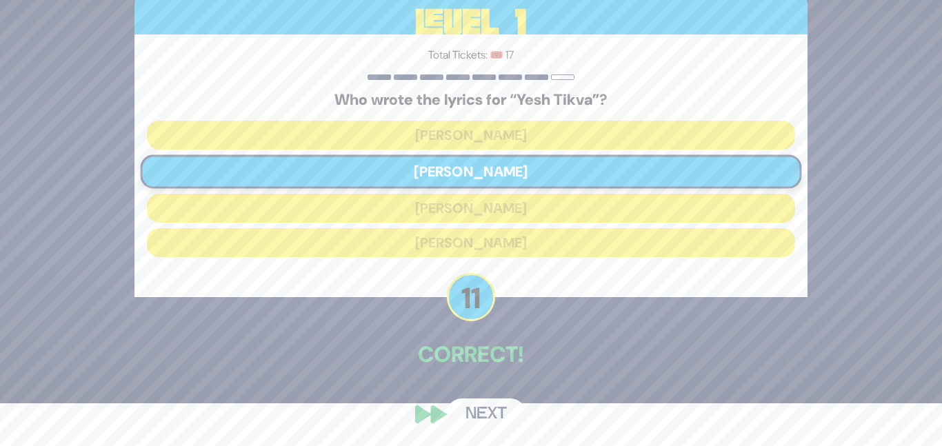
scroll to position [43, 0]
click at [506, 413] on button "Next" at bounding box center [486, 414] width 80 height 32
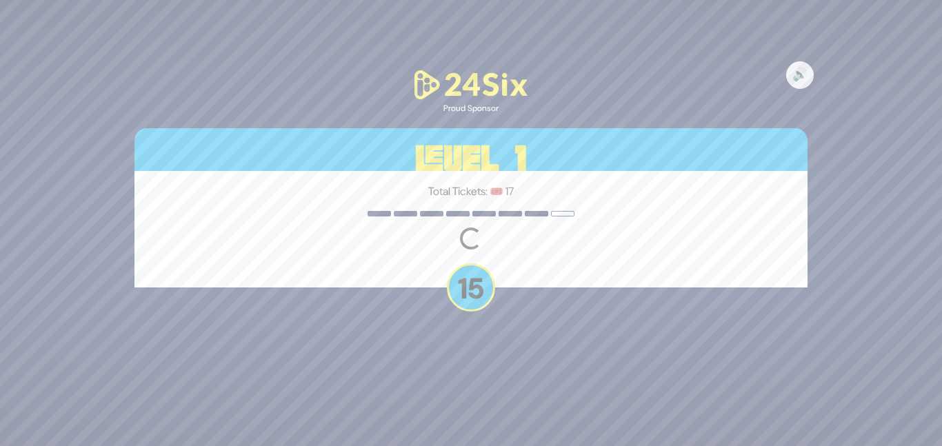
scroll to position [0, 0]
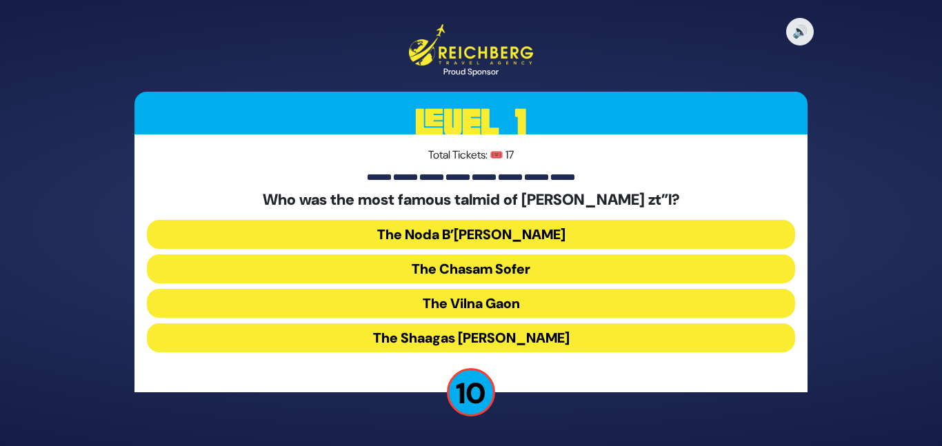
click at [519, 271] on button "The Chasam Sofer" at bounding box center [471, 269] width 648 height 29
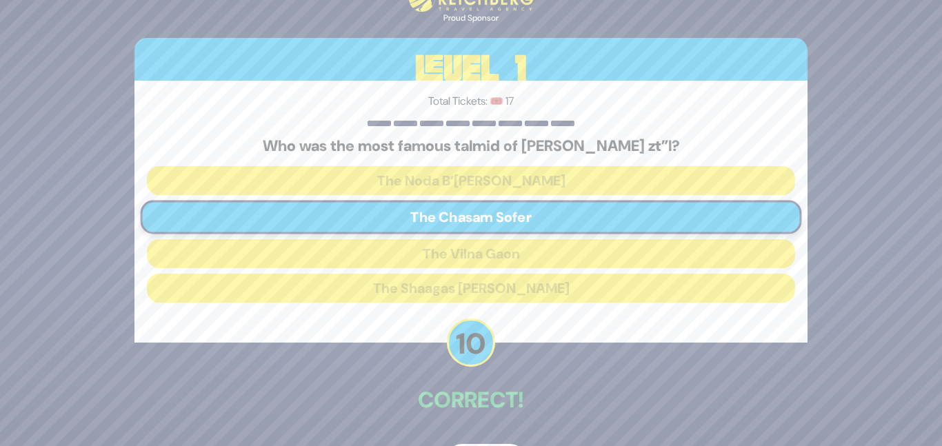
click at [519, 346] on div "🔊 Proud Sponsor Level 1 Total Tickets: 🎟️ 17 Who was the most famous talmid of …" at bounding box center [471, 223] width 706 height 539
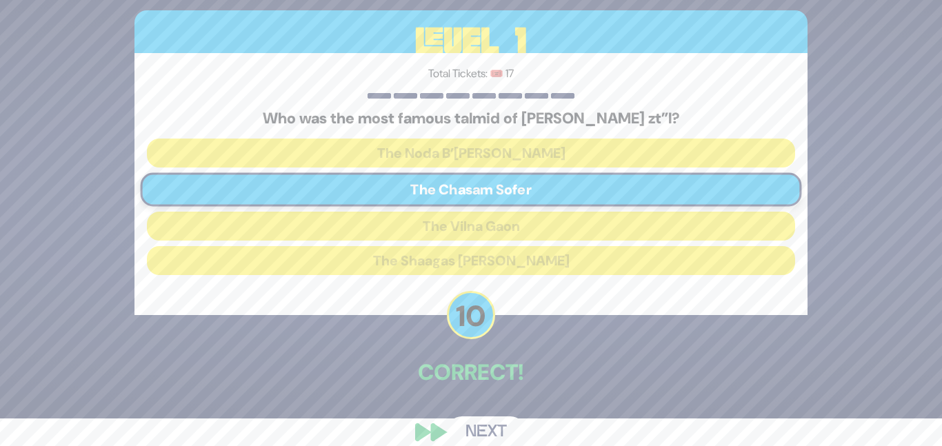
scroll to position [46, 0]
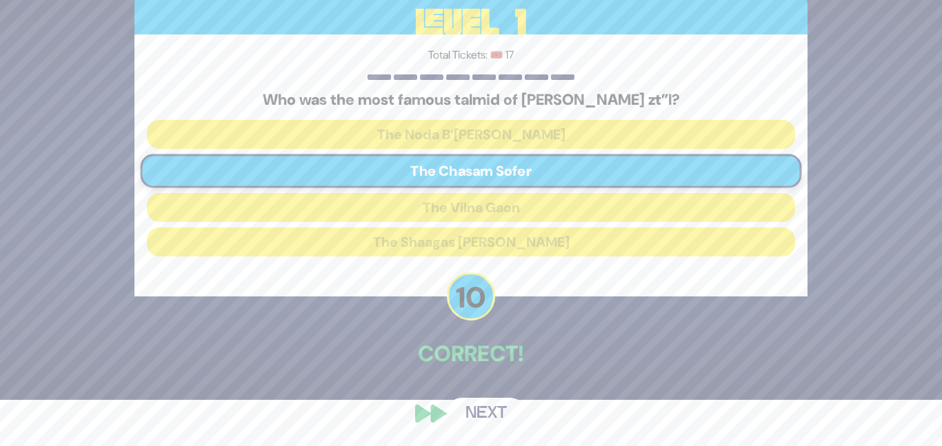
click at [486, 398] on button "Next" at bounding box center [486, 414] width 80 height 32
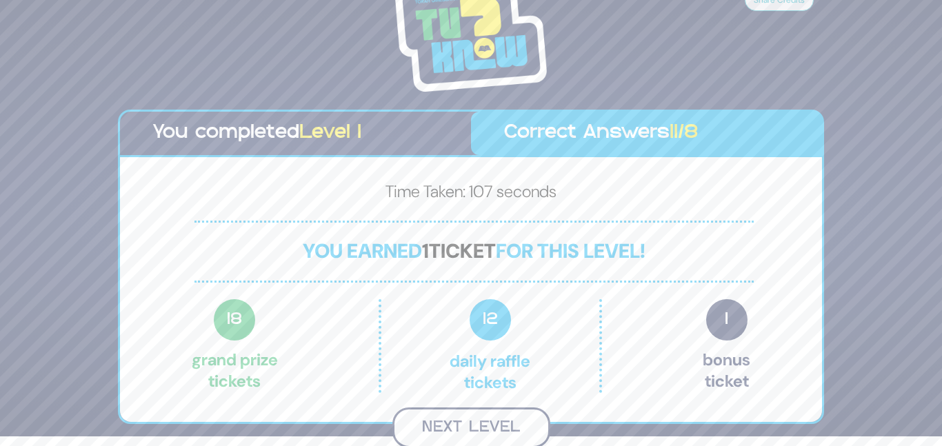
scroll to position [12, 0]
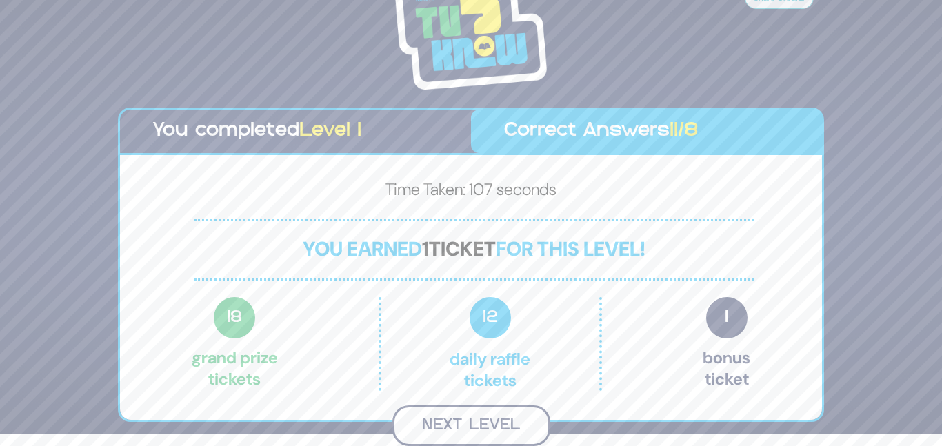
click at [495, 419] on button "Next Level" at bounding box center [472, 426] width 158 height 41
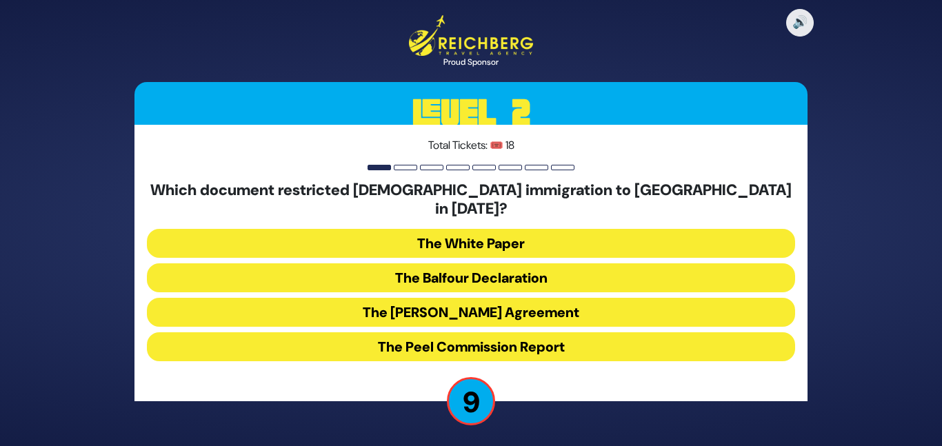
click at [483, 240] on button "The White Paper" at bounding box center [471, 243] width 648 height 29
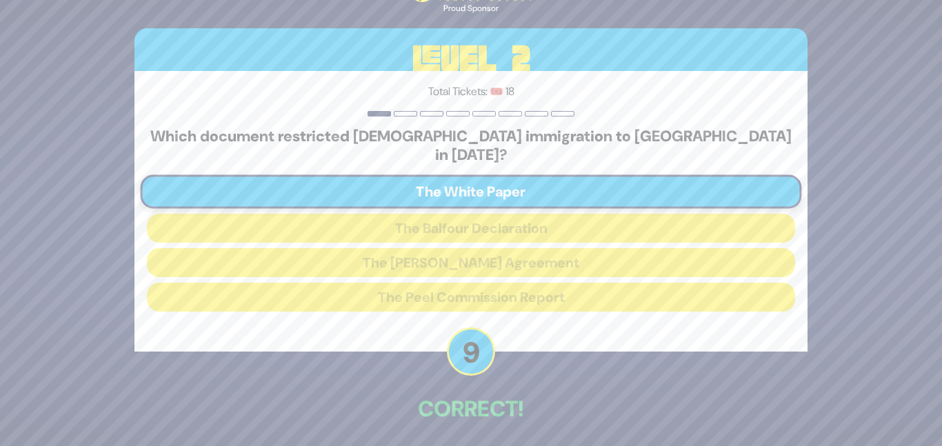
click at [503, 340] on div "Total Tickets: 🎟️ 18 Which document restricted Jewish immigration to Eretz Yisr…" at bounding box center [471, 211] width 673 height 281
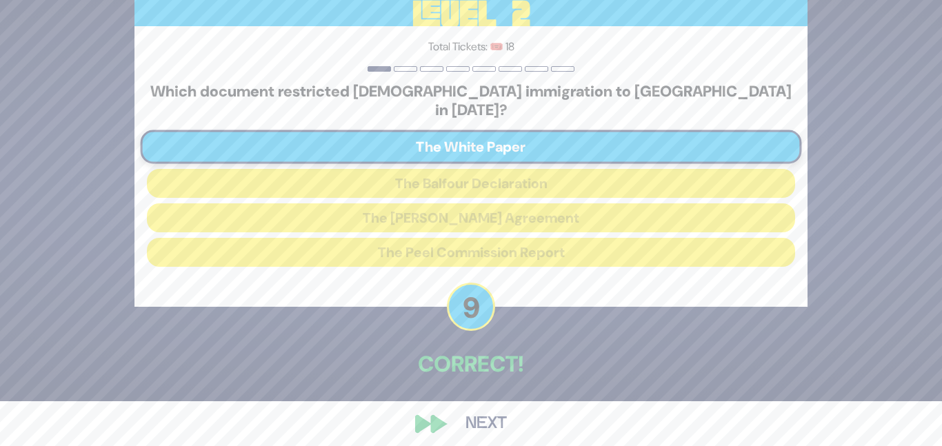
scroll to position [46, 0]
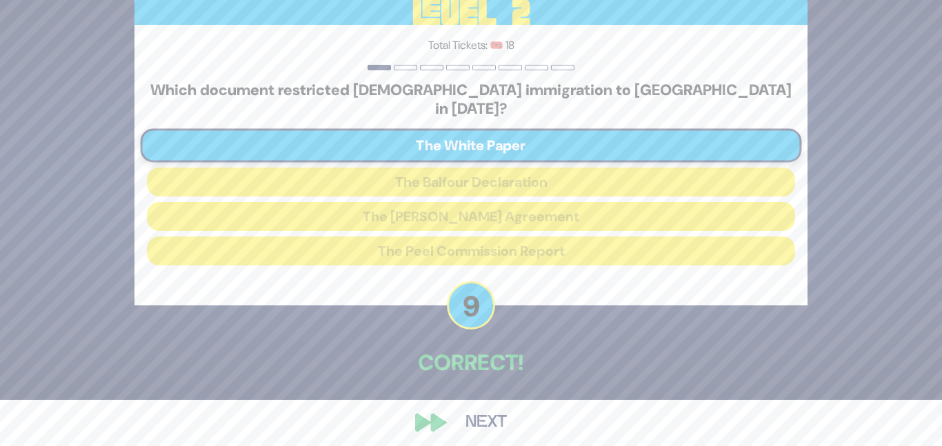
click at [488, 409] on button "Next" at bounding box center [486, 423] width 80 height 32
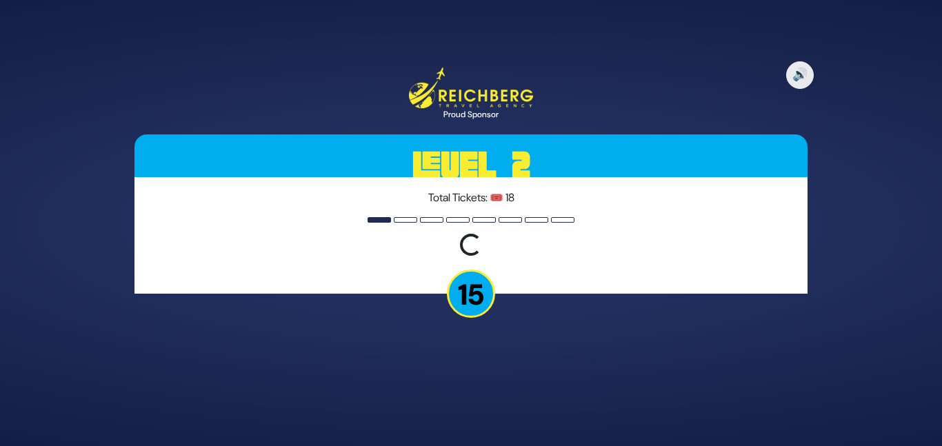
scroll to position [0, 0]
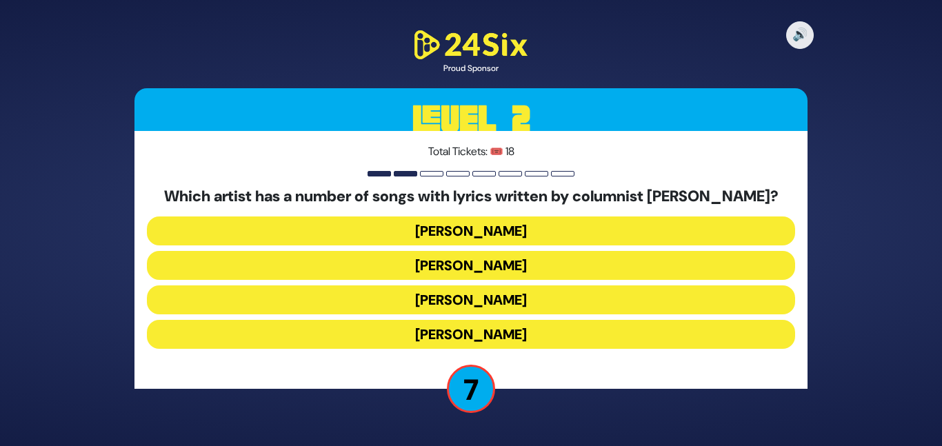
click at [522, 328] on button "Baruch Levine" at bounding box center [471, 334] width 648 height 29
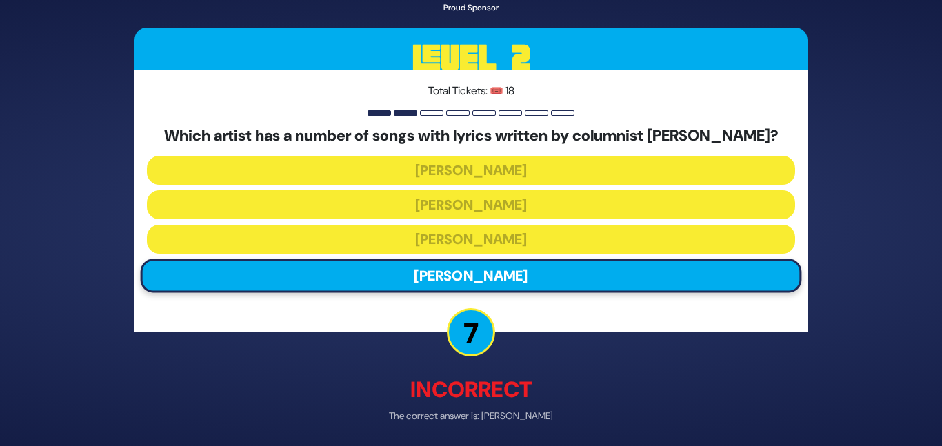
click at [515, 346] on div "🔊 Proud Sponsor Level 2 Total Tickets: 🎟️ 18 Which artist has a number of songs…" at bounding box center [471, 223] width 706 height 547
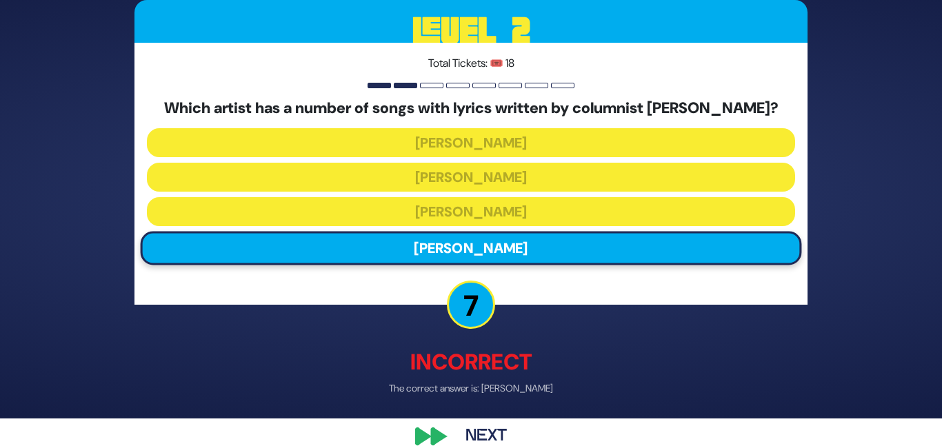
scroll to position [50, 0]
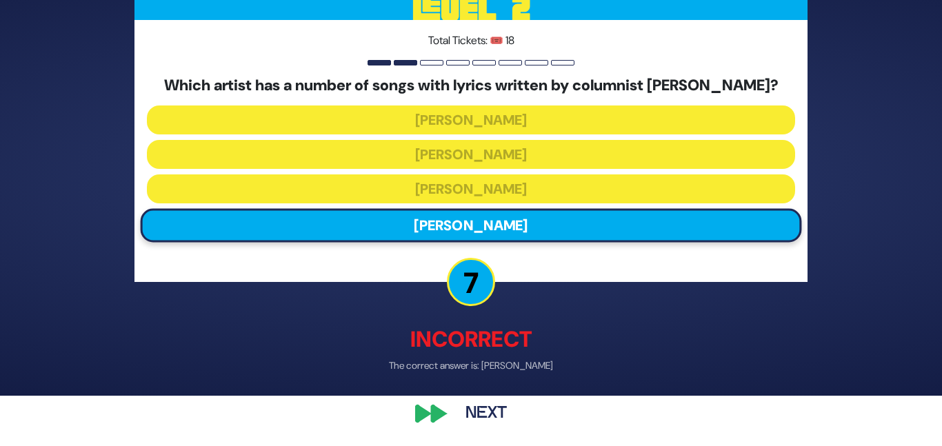
click at [493, 399] on button "Next" at bounding box center [486, 414] width 80 height 32
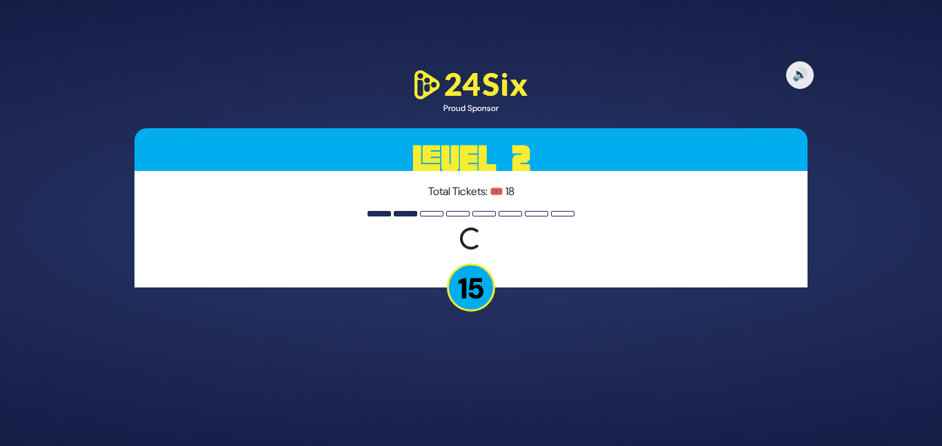
scroll to position [0, 0]
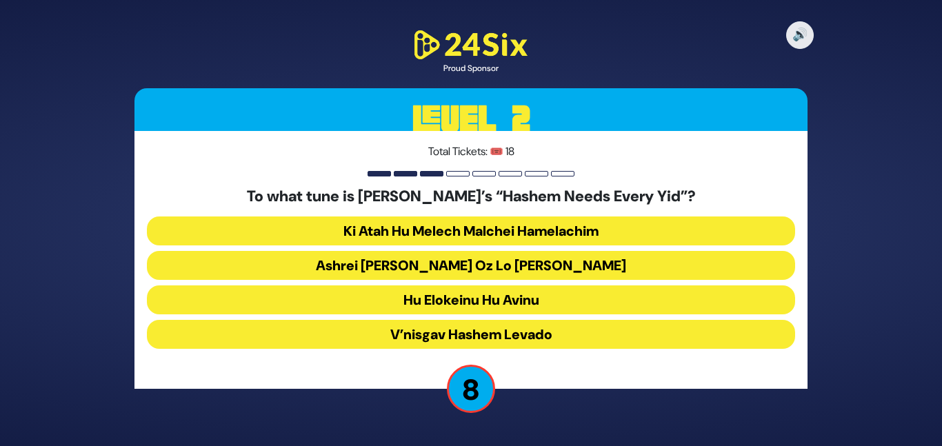
click at [461, 261] on button "Ashrei Adam Oz Lo Bach" at bounding box center [471, 265] width 648 height 29
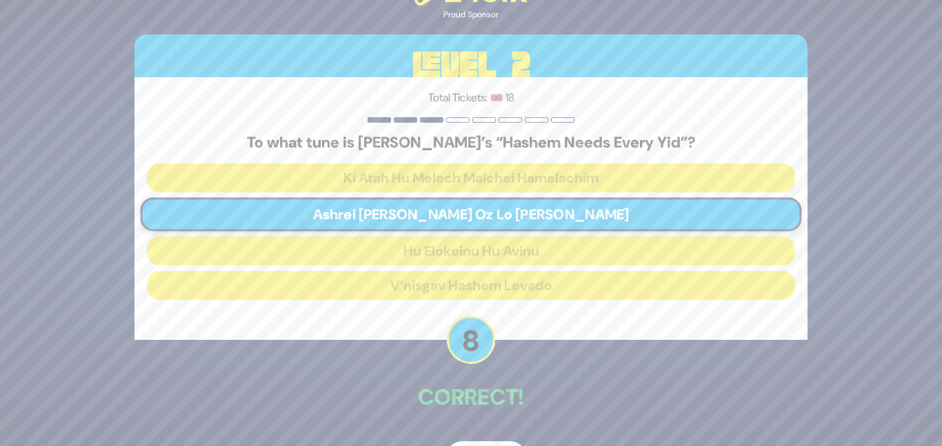
click at [503, 386] on p "Correct!" at bounding box center [471, 397] width 673 height 33
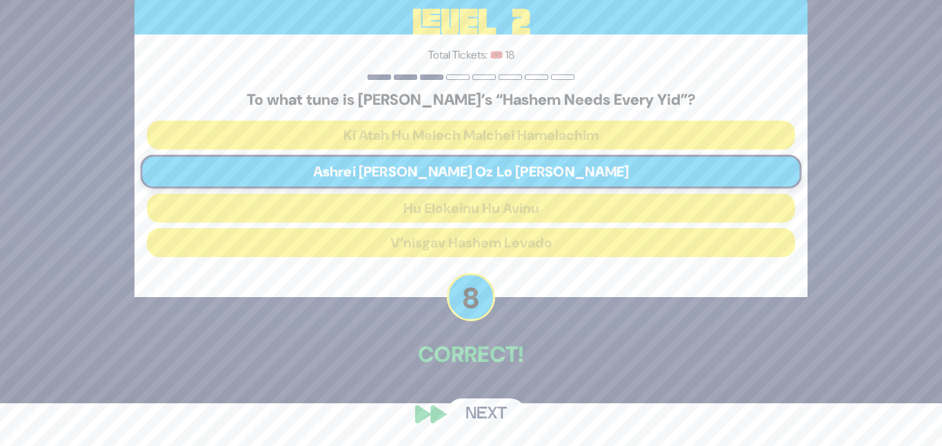
scroll to position [43, 0]
click at [498, 419] on button "Next" at bounding box center [486, 414] width 80 height 32
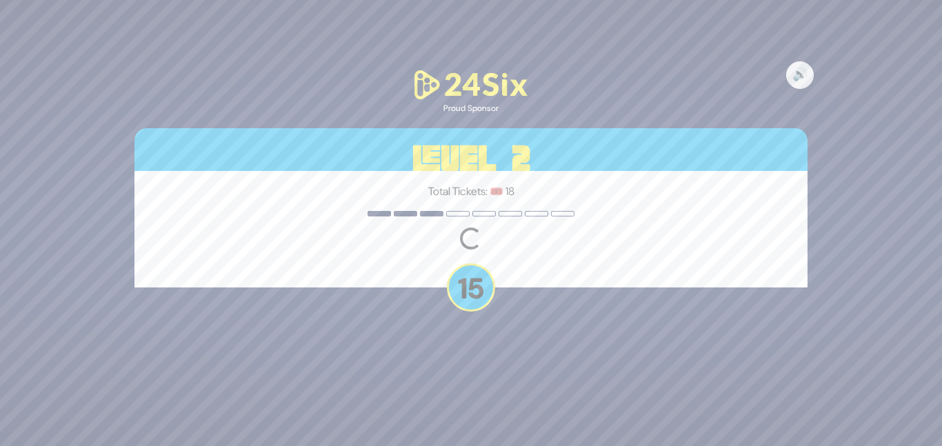
scroll to position [0, 0]
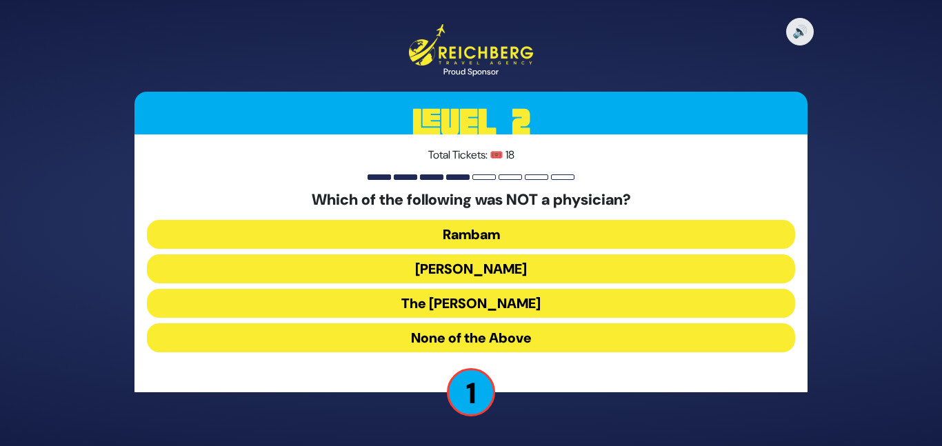
click at [525, 311] on button "The Amorah Shmuel" at bounding box center [471, 303] width 648 height 29
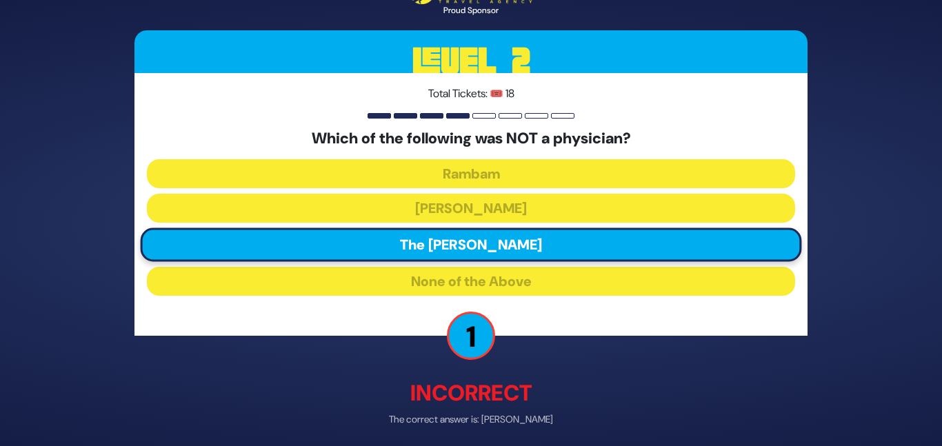
click at [532, 369] on div "🔊 Proud Sponsor Level 2 Total Tickets: 🎟️ 18 Which of the following was NOT a p…" at bounding box center [471, 223] width 706 height 553
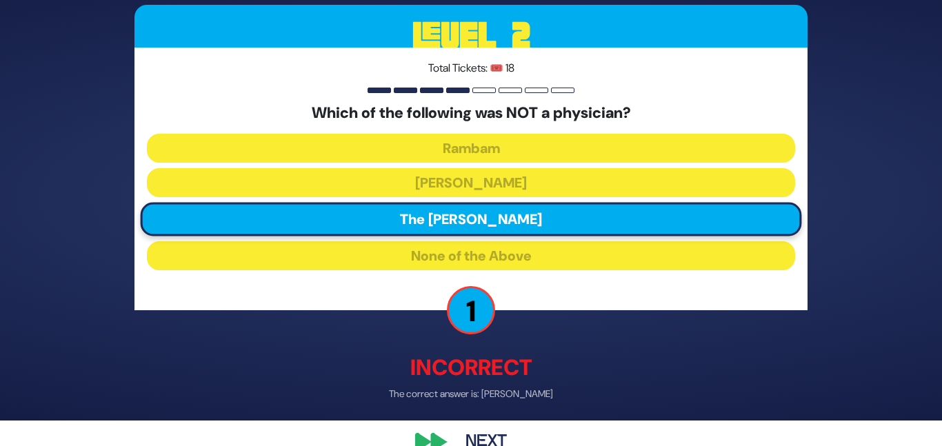
scroll to position [28, 0]
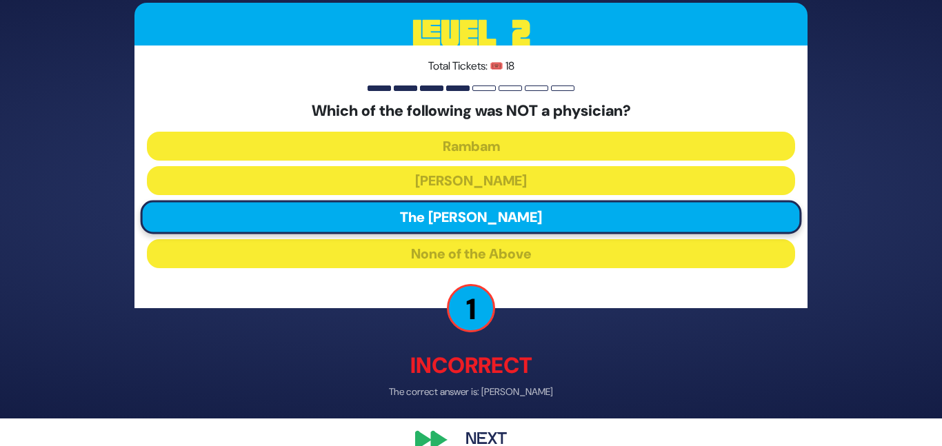
click at [467, 430] on button "Next" at bounding box center [486, 440] width 80 height 32
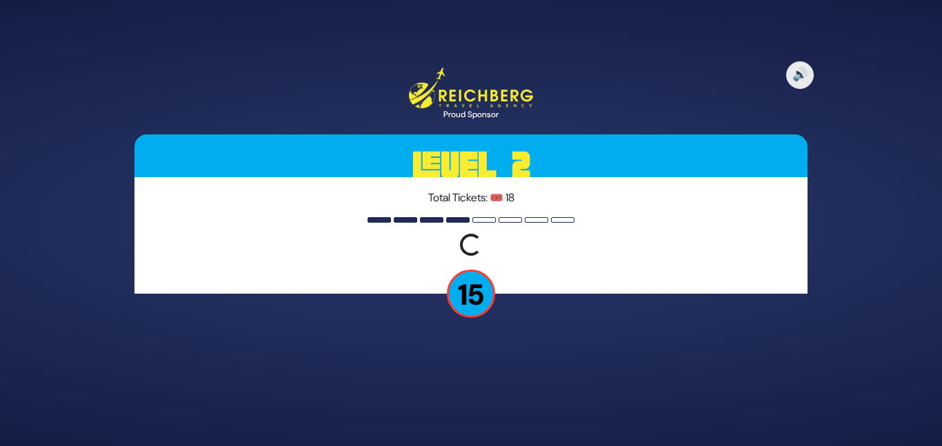
scroll to position [0, 0]
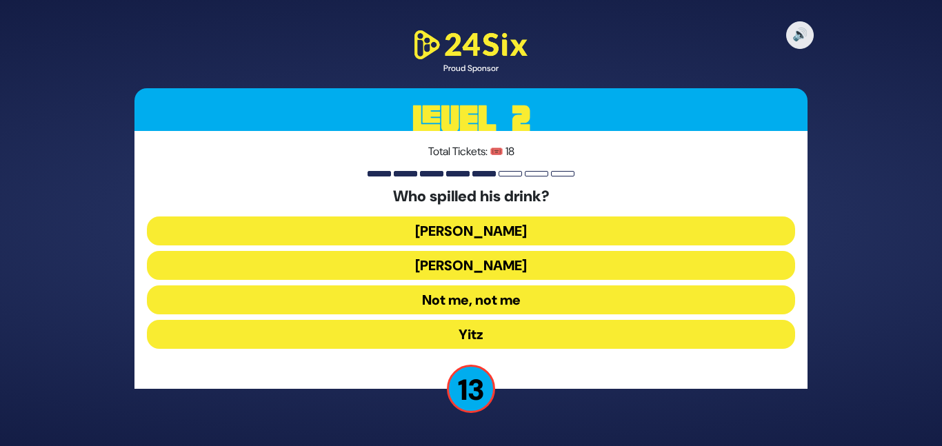
click at [497, 230] on button "Asher Zelig" at bounding box center [471, 231] width 648 height 29
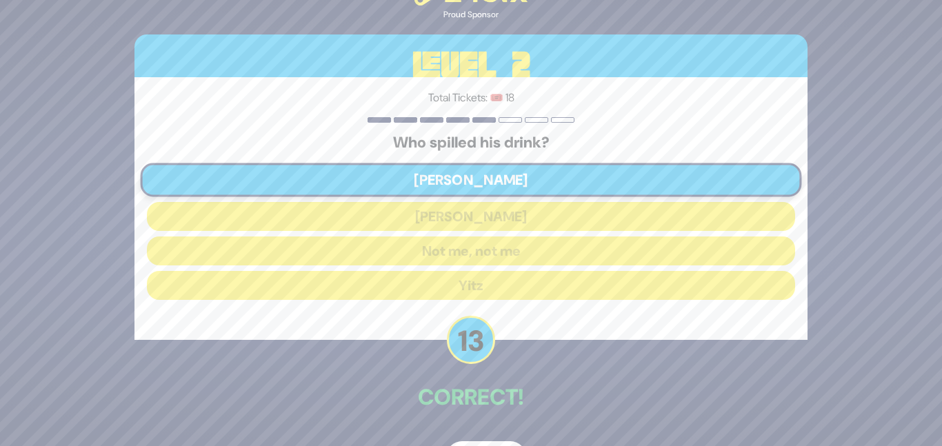
click at [524, 365] on div "🔊 Proud Sponsor Level 2 Total Tickets: 🎟️ 18 Who spilled his drink? Asher Zelig…" at bounding box center [471, 223] width 706 height 533
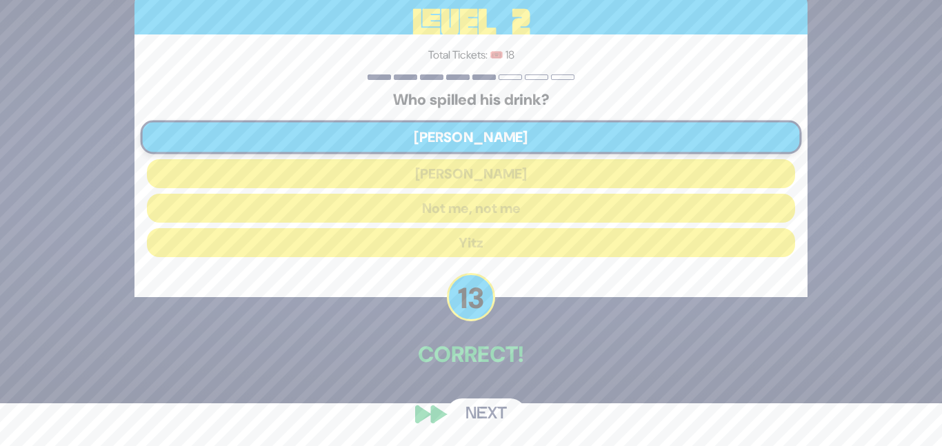
scroll to position [43, 0]
click at [506, 408] on button "Next" at bounding box center [486, 414] width 80 height 32
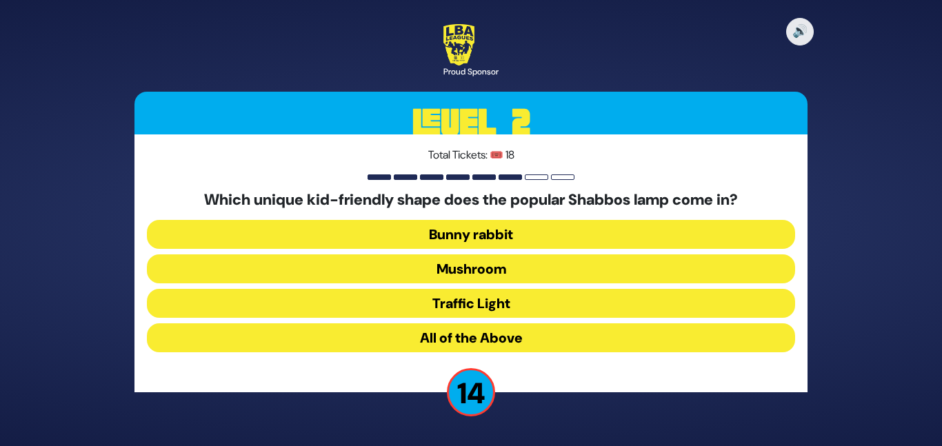
click at [420, 264] on button "Mushroom" at bounding box center [471, 269] width 648 height 29
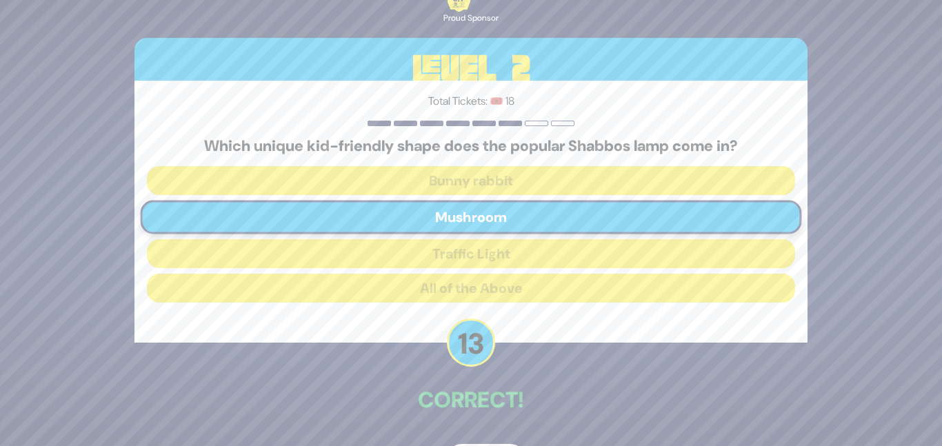
click at [497, 359] on div "🔊 Proud Sponsor Level 2 Total Tickets: 🎟️ 18 Which unique kid-friendly shape do…" at bounding box center [471, 223] width 706 height 539
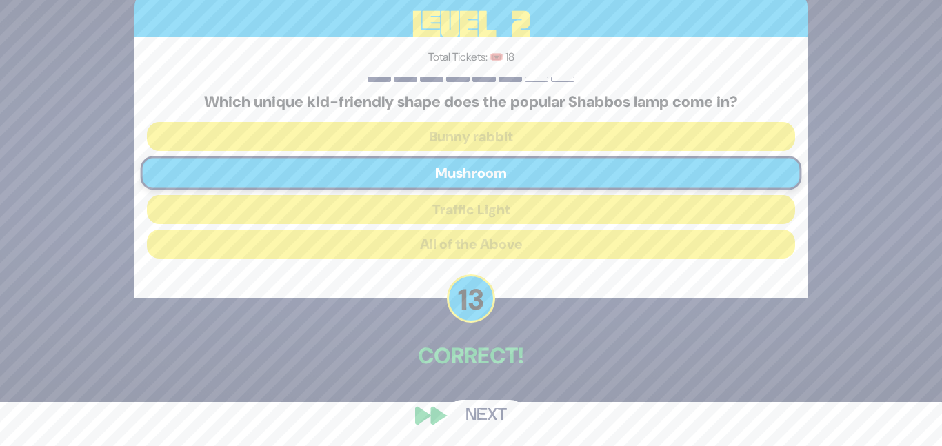
scroll to position [46, 0]
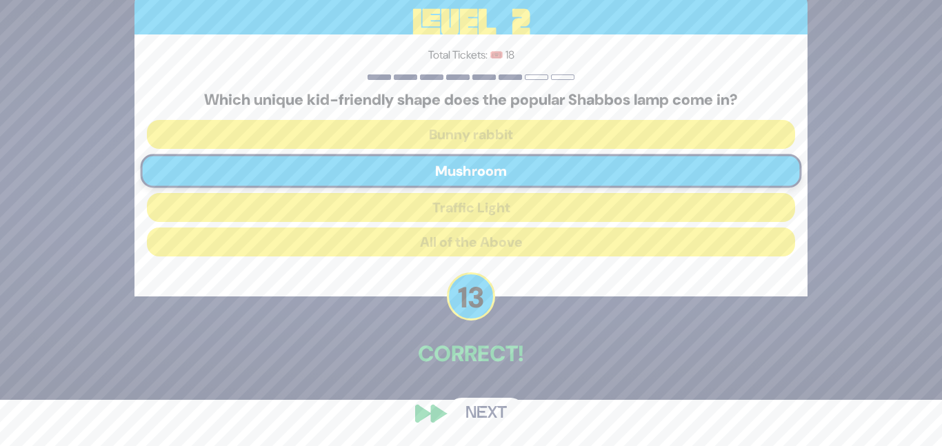
click at [495, 406] on button "Next" at bounding box center [486, 414] width 80 height 32
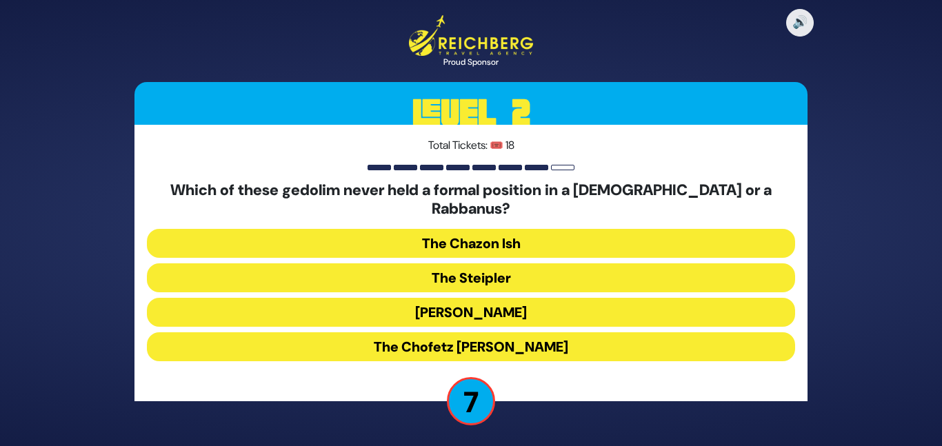
click at [507, 264] on button "The Steipler" at bounding box center [471, 278] width 648 height 29
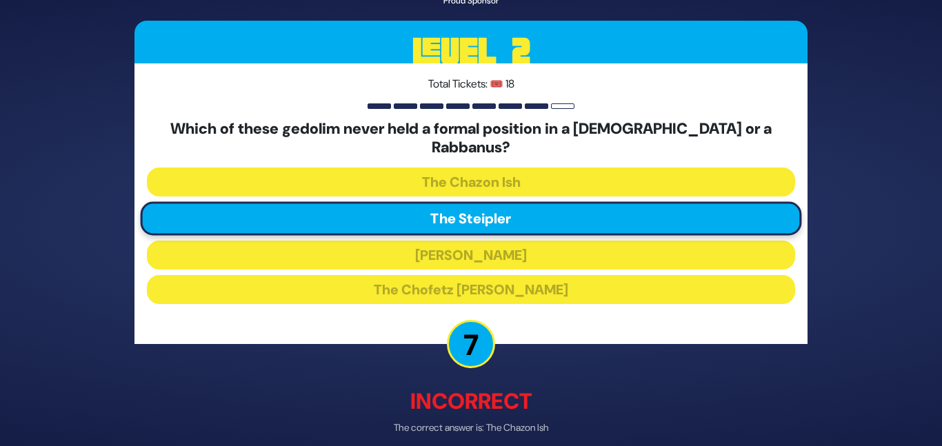
click at [525, 350] on div "🔊 Proud Sponsor Level 2 Total Tickets: 🎟️ 18 Which of these gedolim never held …" at bounding box center [471, 222] width 706 height 571
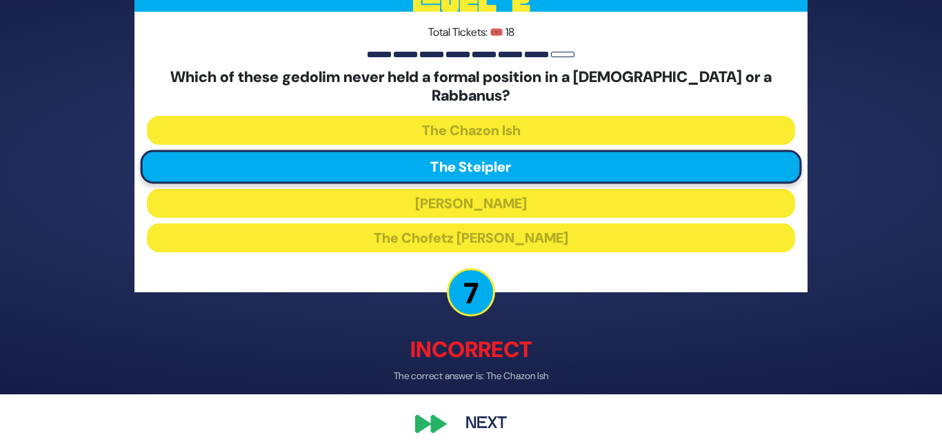
scroll to position [53, 0]
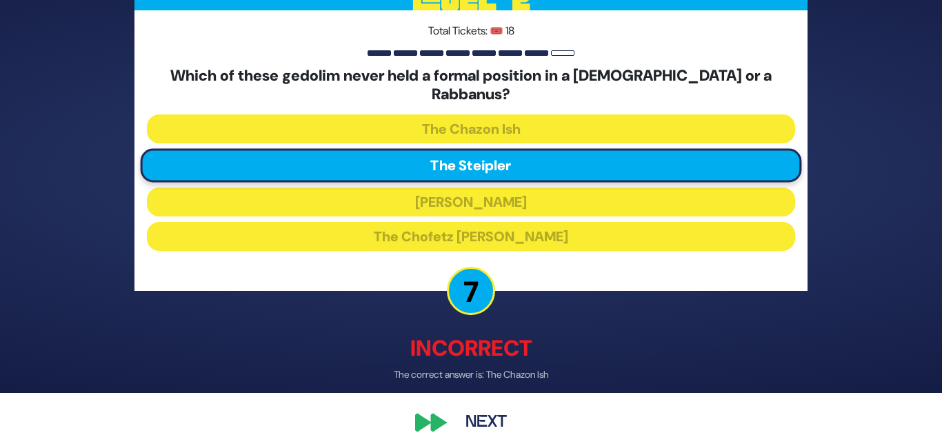
click at [495, 408] on button "Next" at bounding box center [486, 424] width 80 height 32
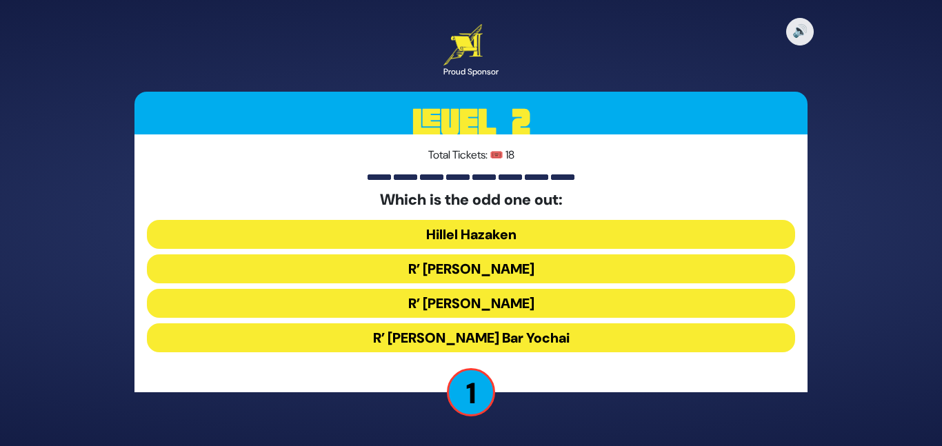
click at [511, 335] on button "R’ Shimon Bar Yochai" at bounding box center [471, 338] width 648 height 29
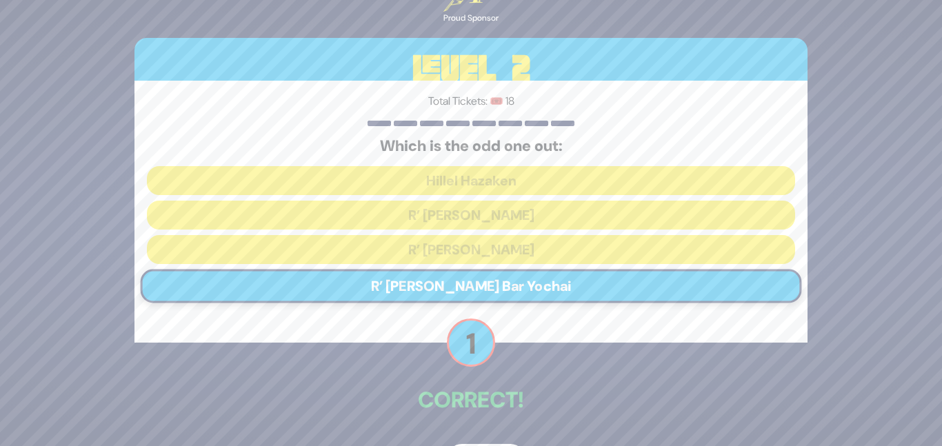
click at [515, 357] on div "🔊 Proud Sponsor Level 2 Total Tickets: 🎟️ 18 Which is the odd one out: Hillel H…" at bounding box center [471, 223] width 706 height 539
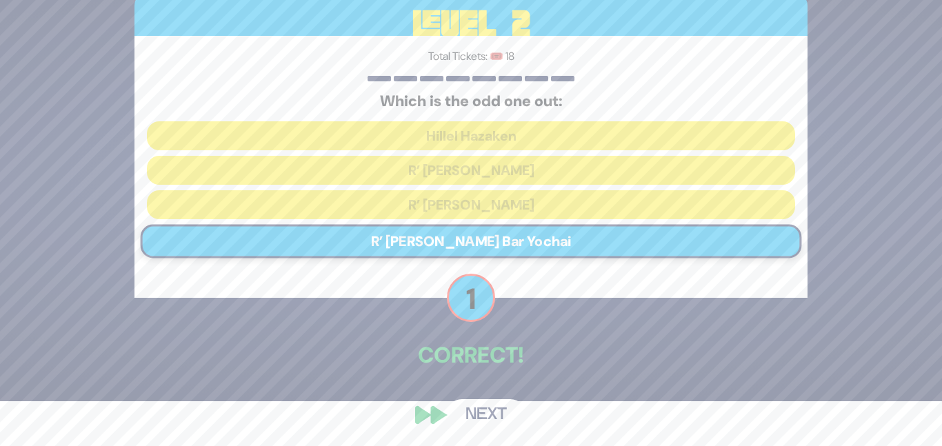
scroll to position [46, 0]
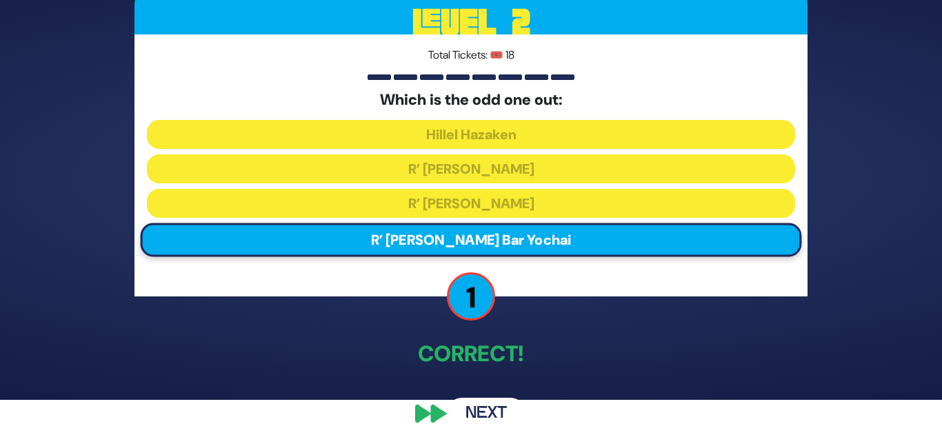
click at [498, 402] on button "Next" at bounding box center [486, 414] width 80 height 32
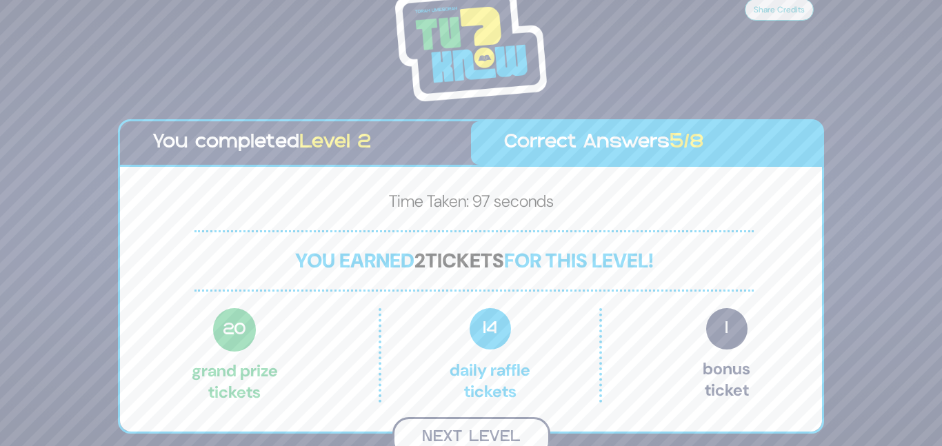
click at [497, 427] on button "Next Level" at bounding box center [472, 437] width 158 height 41
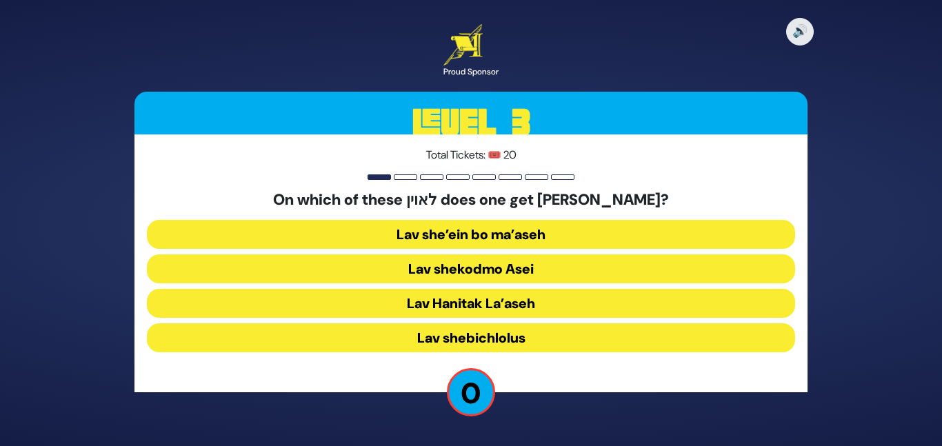
click at [537, 267] on button "Lav shekodmo Asei" at bounding box center [471, 269] width 648 height 29
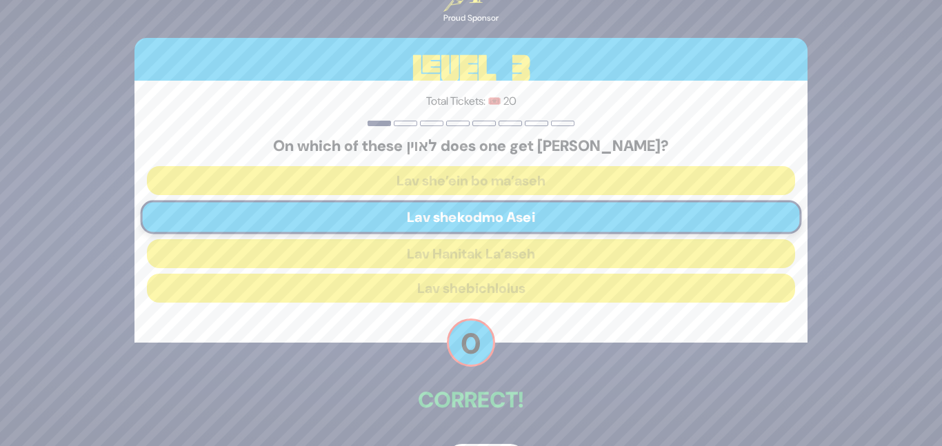
click at [541, 359] on div "🔊 Proud Sponsor Level 3 Total Tickets: 🎟️ 20 On which of these לאוין does one g…" at bounding box center [471, 223] width 706 height 539
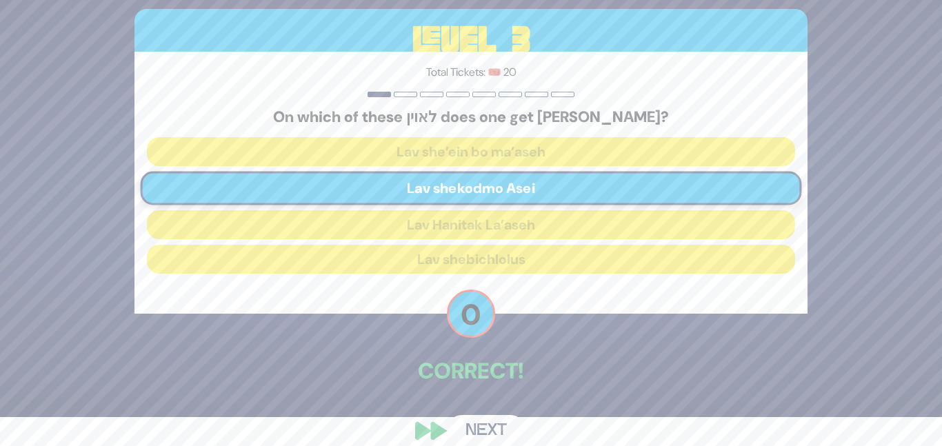
scroll to position [46, 0]
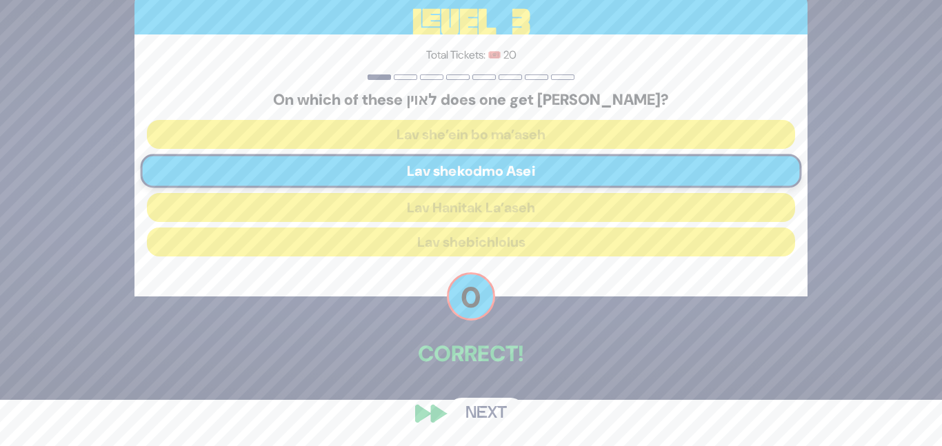
click at [499, 402] on button "Next" at bounding box center [486, 414] width 80 height 32
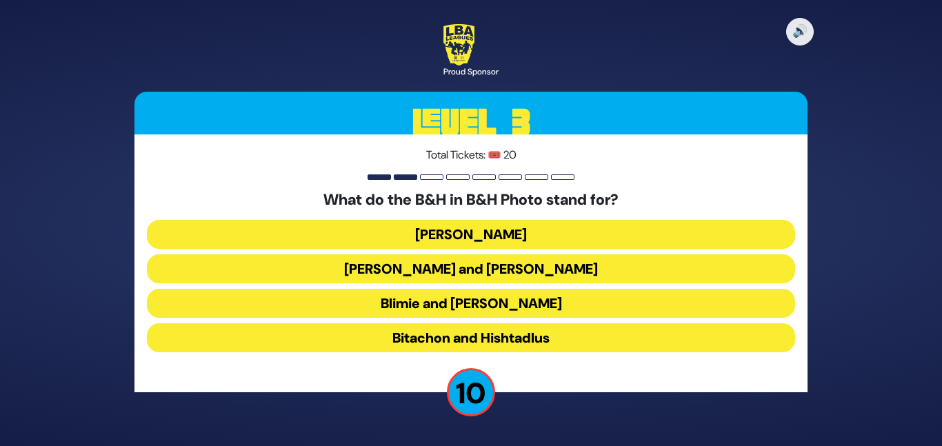
click at [506, 298] on button "Blimie and Herman" at bounding box center [471, 303] width 648 height 29
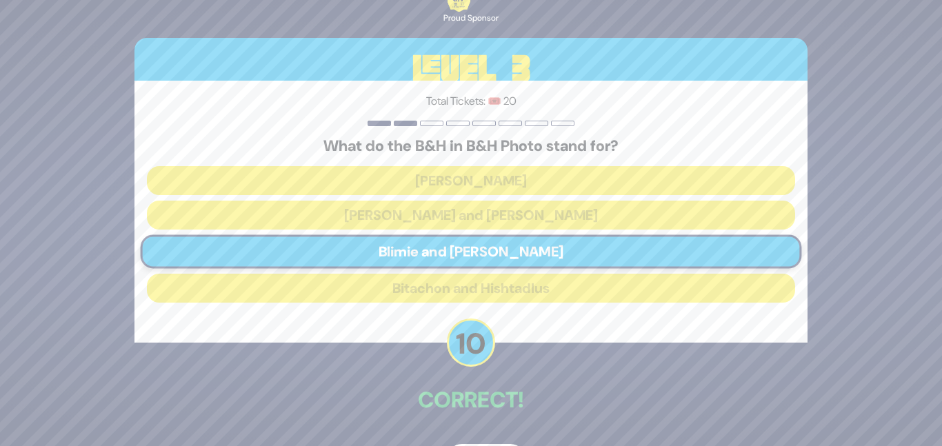
click at [513, 337] on div "Total Tickets: 🎟️ 20 What do the B&H in B&H Photo stand for? Baruch Hashem Baum…" at bounding box center [471, 212] width 673 height 262
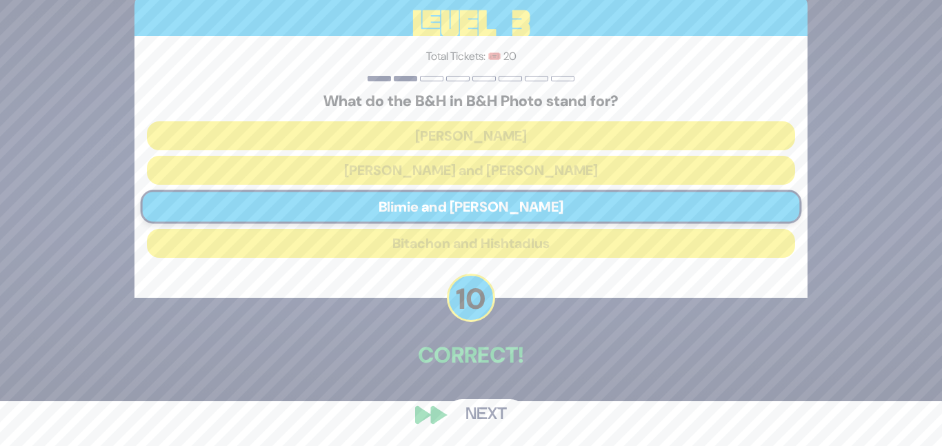
scroll to position [46, 0]
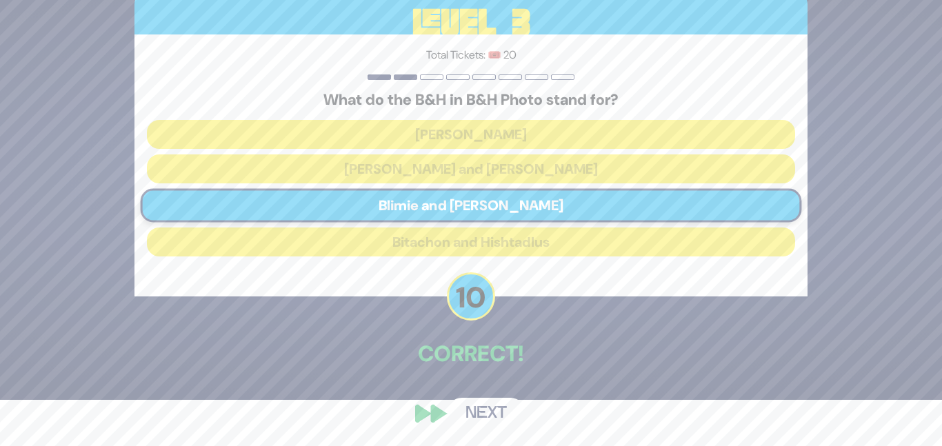
click at [488, 400] on button "Next" at bounding box center [486, 414] width 80 height 32
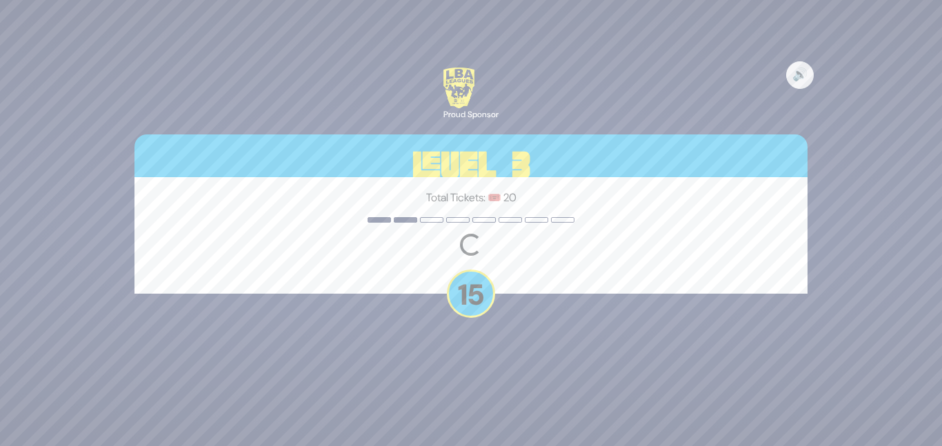
scroll to position [0, 0]
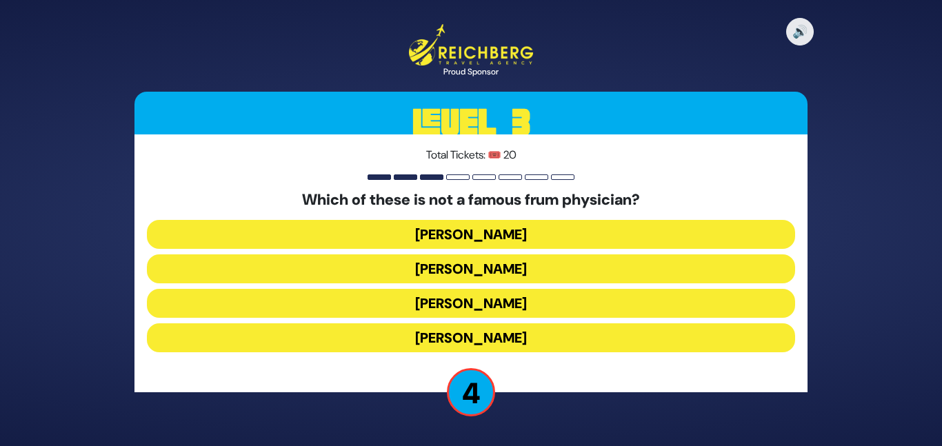
click at [503, 295] on button "Dr. Fryshman" at bounding box center [471, 303] width 648 height 29
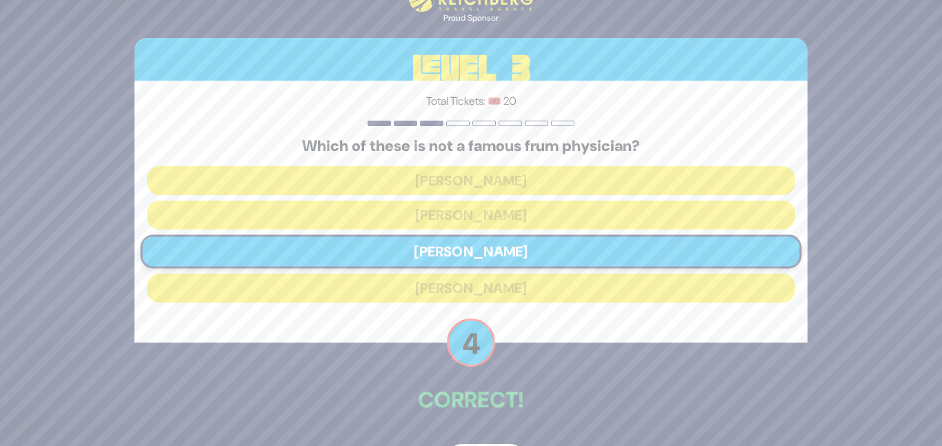
click at [514, 327] on div "Total Tickets: 🎟️ 20 Which of these is not a famous frum physician? Dr. Moller …" at bounding box center [471, 212] width 673 height 262
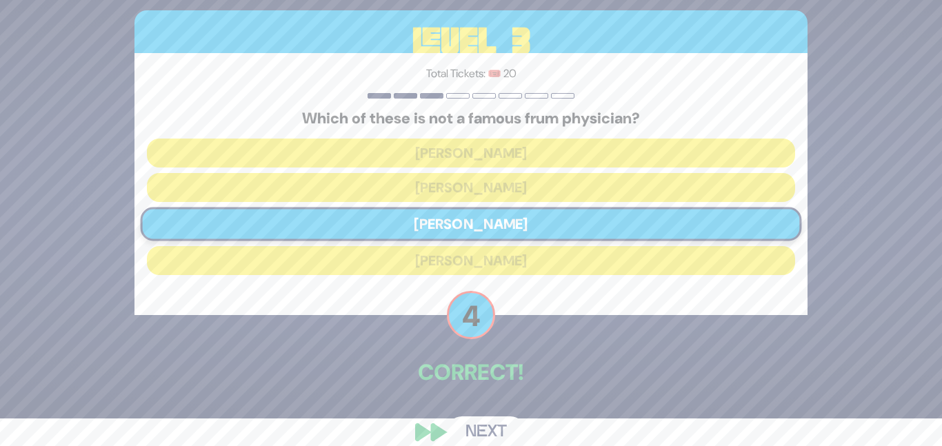
scroll to position [46, 0]
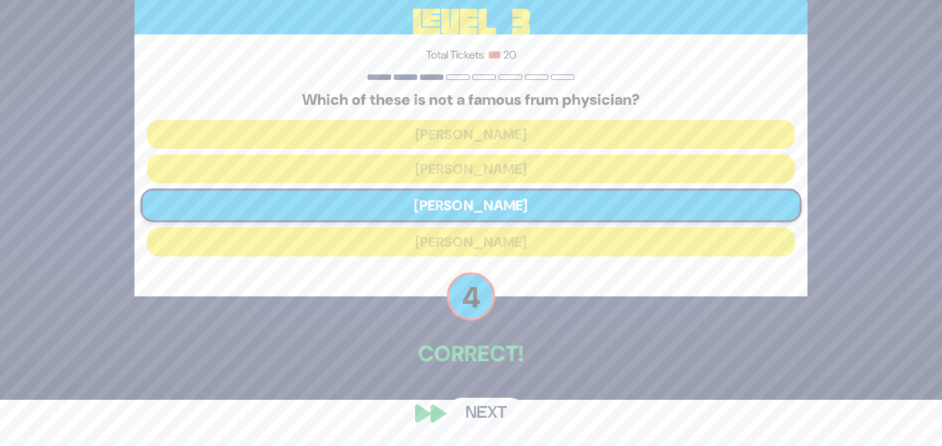
click at [492, 399] on button "Next" at bounding box center [486, 414] width 80 height 32
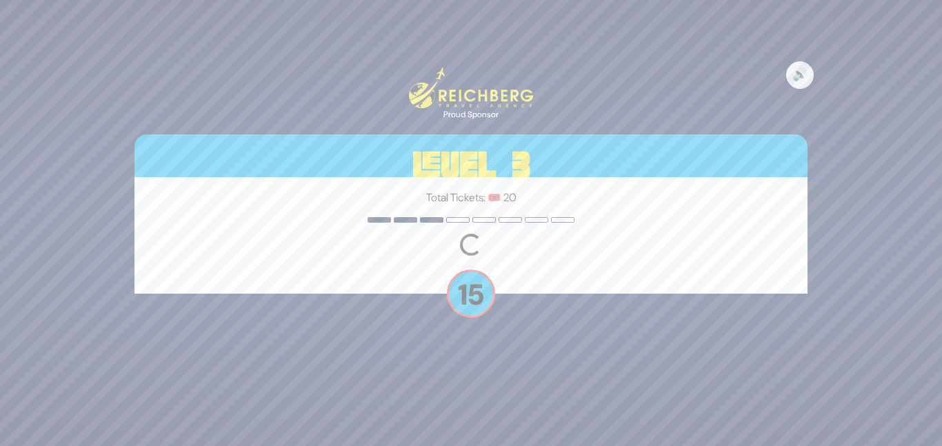
scroll to position [0, 0]
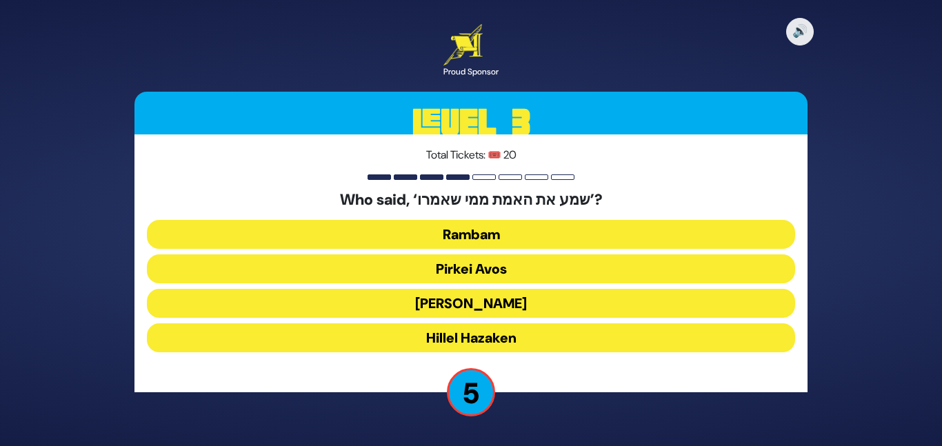
click at [511, 300] on button "Shlomo Hamelech" at bounding box center [471, 303] width 648 height 29
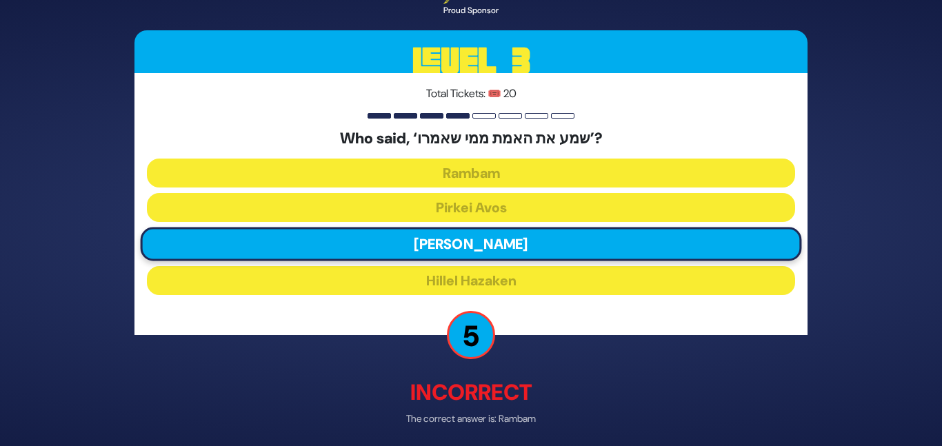
click at [535, 354] on div "🔊 Proud Sponsor Level 3 Total Tickets: 🎟️ 20 Who said, ‘שמע את האמת ממי שאמרו’?…" at bounding box center [471, 222] width 706 height 553
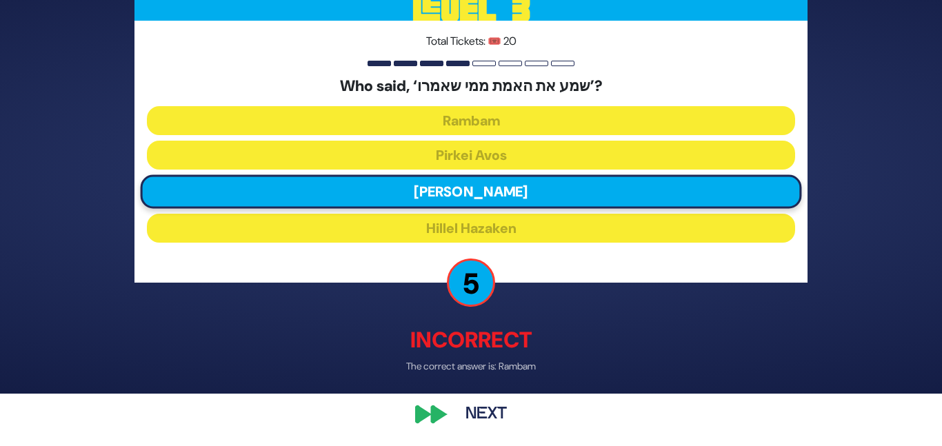
scroll to position [54, 0]
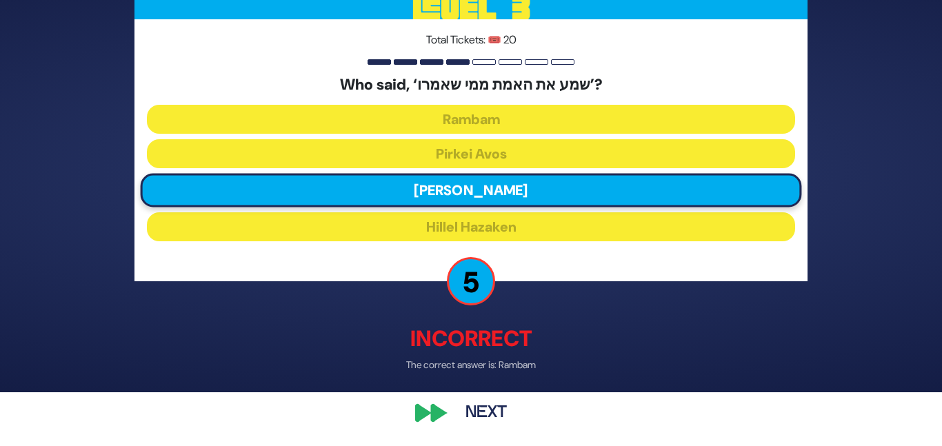
click at [491, 416] on button "Next" at bounding box center [486, 414] width 80 height 32
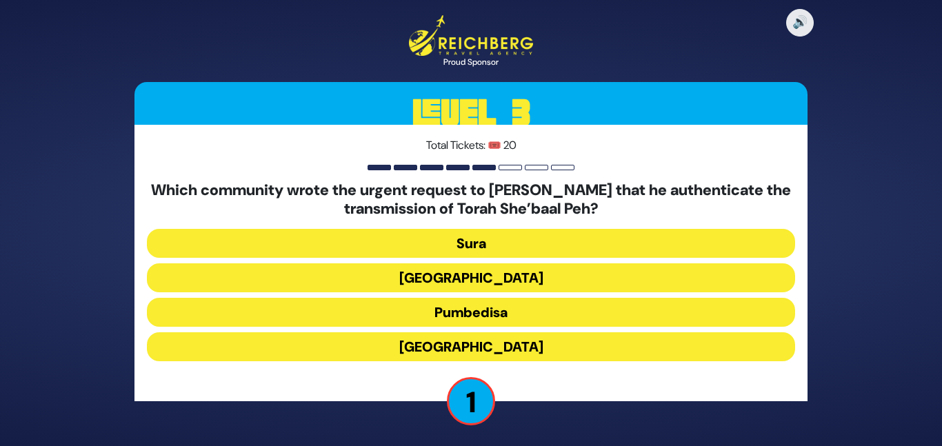
click at [509, 310] on button "Pumbedisa" at bounding box center [471, 312] width 648 height 29
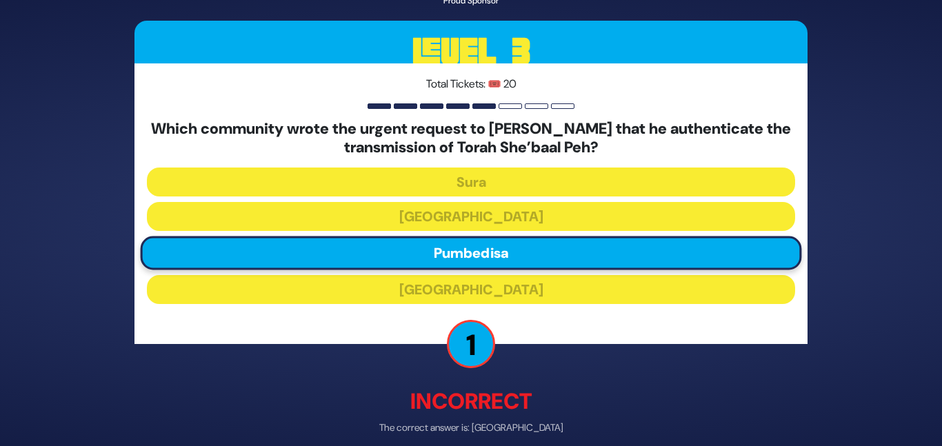
click at [526, 395] on p "Incorrect" at bounding box center [471, 402] width 673 height 33
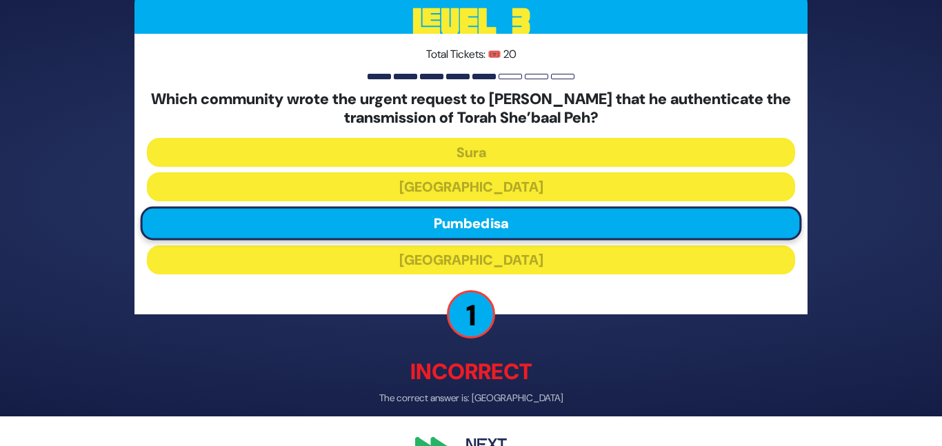
scroll to position [55, 0]
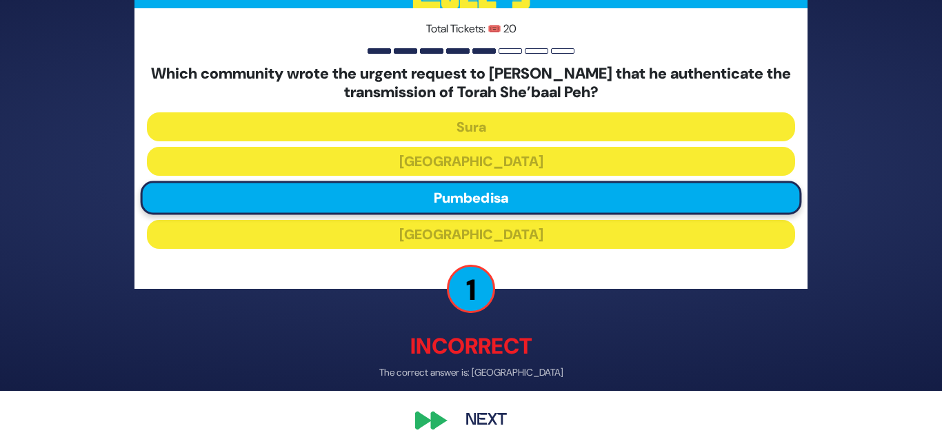
click at [504, 417] on button "Next" at bounding box center [486, 422] width 80 height 32
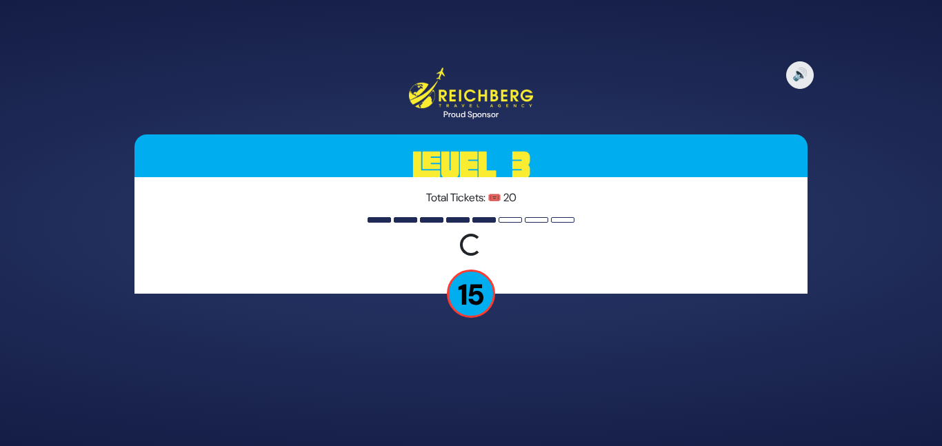
scroll to position [0, 0]
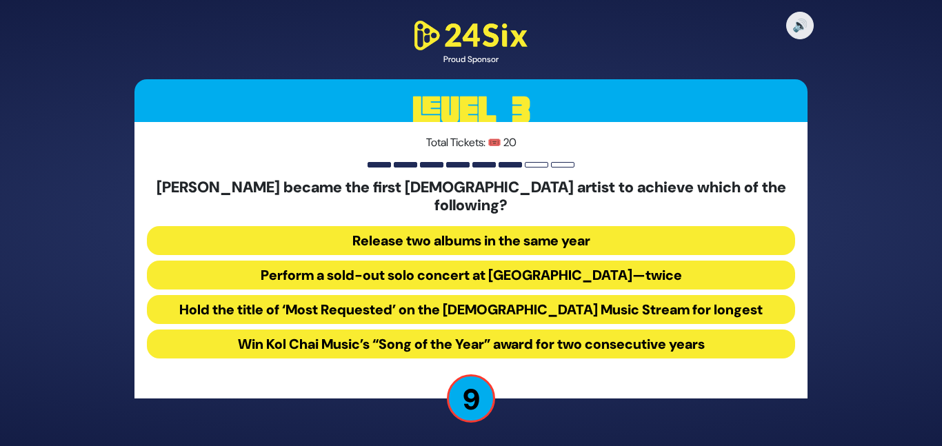
click at [565, 263] on button "Perform a sold-out solo concert at Madison Square Garden—twice" at bounding box center [471, 275] width 648 height 29
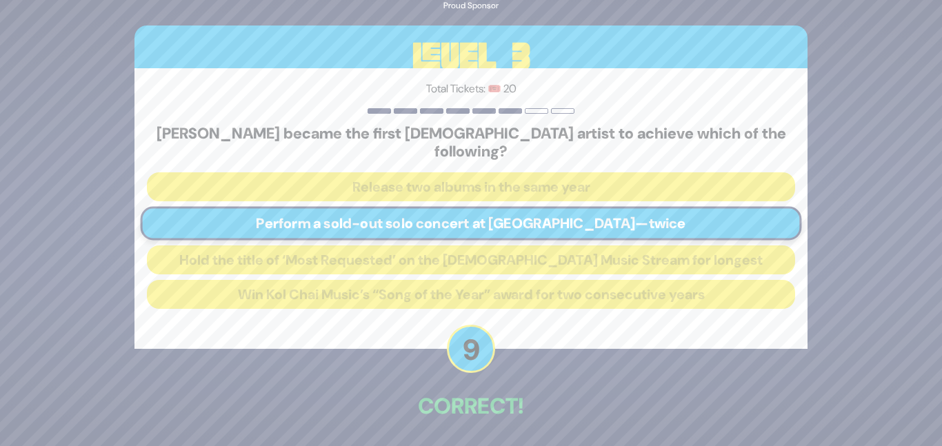
click at [559, 348] on div "🔊 Proud Sponsor Level 3 Total Tickets: 🎟️ 20 Ishay Ribo became the first Jewish…" at bounding box center [471, 223] width 706 height 551
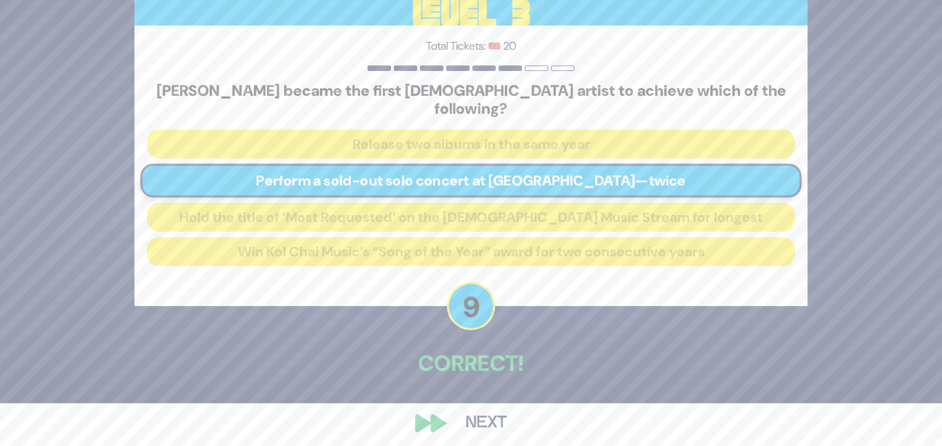
scroll to position [43, 0]
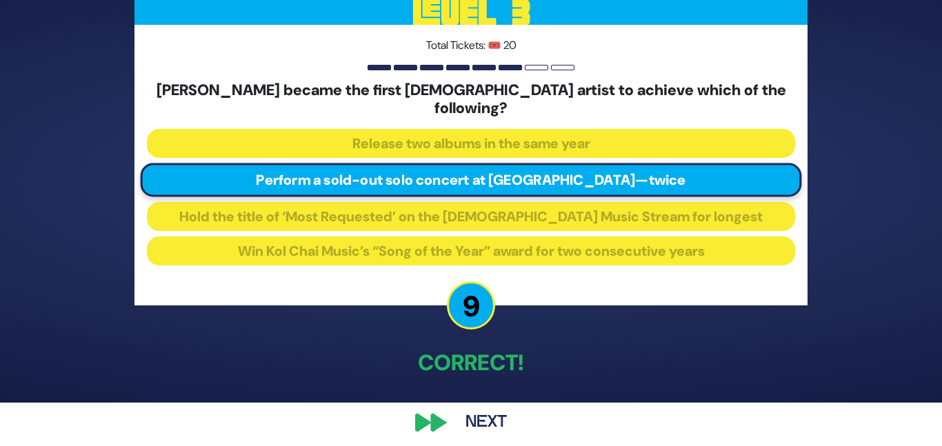
click at [486, 407] on button "Next" at bounding box center [486, 423] width 80 height 32
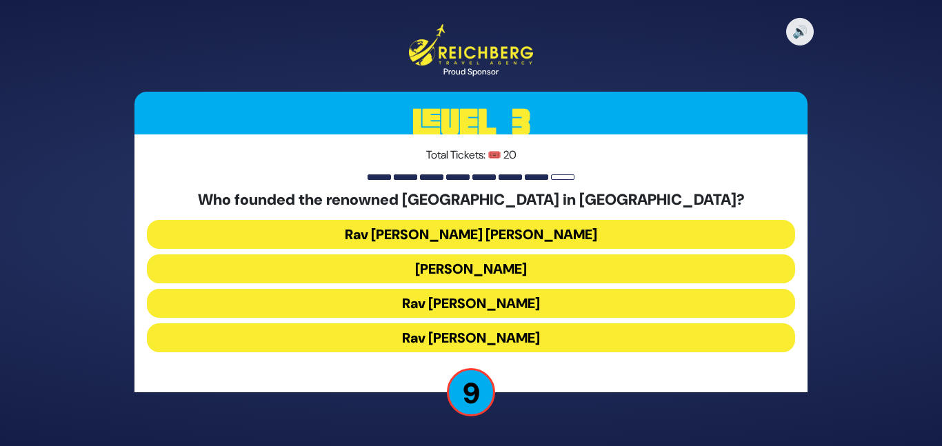
click at [528, 230] on button "Rav Shamshon Raphael Hirsch" at bounding box center [471, 234] width 648 height 29
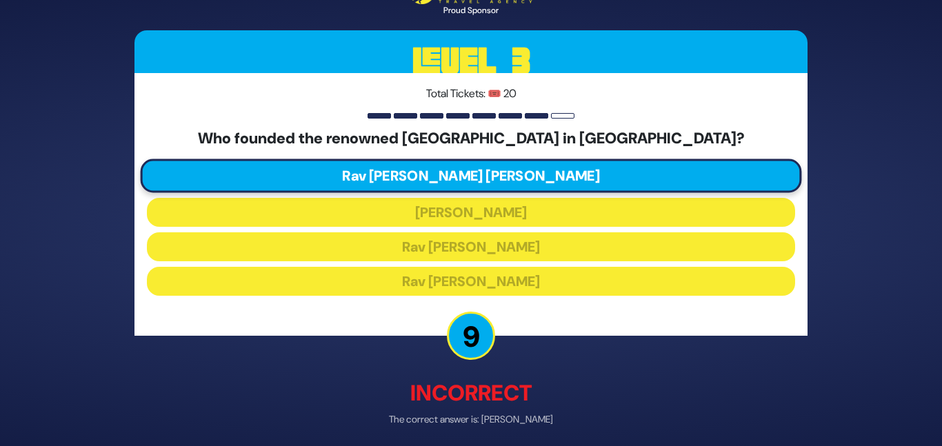
click at [531, 344] on div "🔊 Proud Sponsor Level 3 Total Tickets: 🎟️ 20 Who founded the renowned Rabbinica…" at bounding box center [471, 223] width 706 height 553
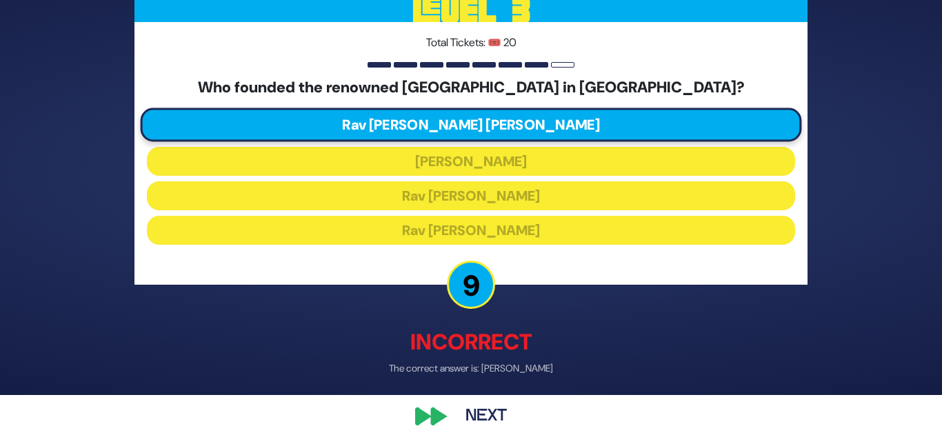
scroll to position [53, 0]
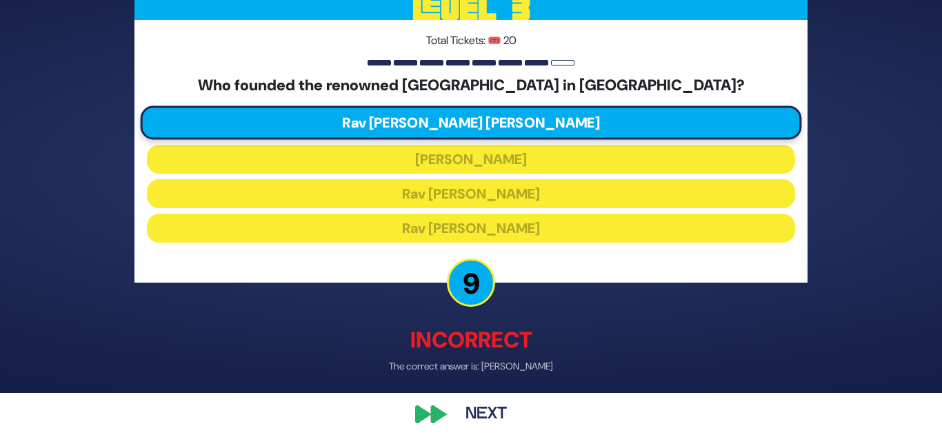
click at [491, 411] on button "Next" at bounding box center [486, 414] width 80 height 32
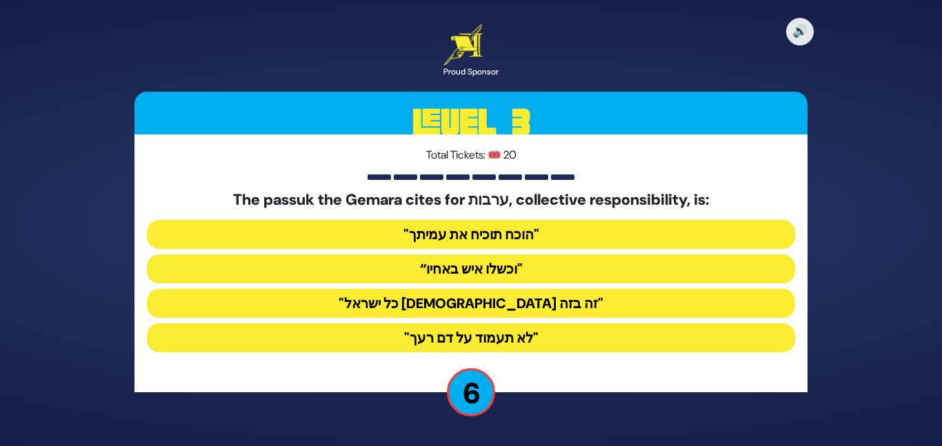
click at [523, 296] on button ""כל ישראל ערבים זה בזה"" at bounding box center [471, 303] width 648 height 29
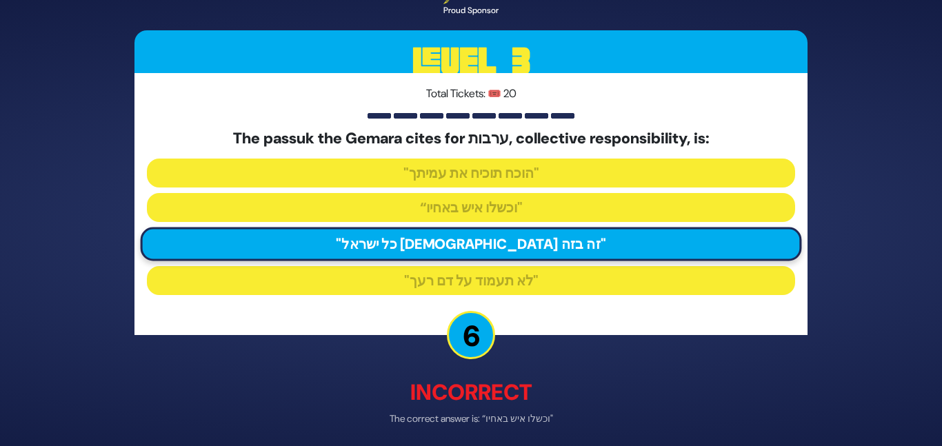
click at [525, 343] on div "🔊 Proud Sponsor Level 3 Total Tickets: 🎟️ 20 The passuk the Gemara cites for ער…" at bounding box center [471, 222] width 706 height 553
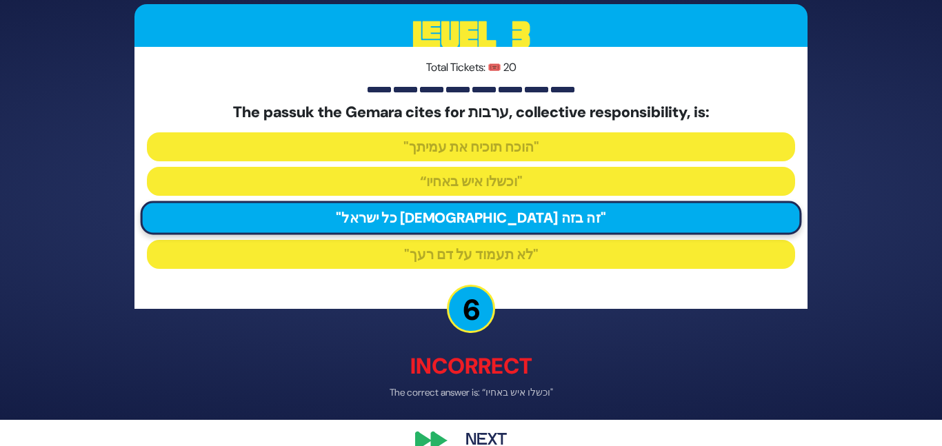
scroll to position [54, 0]
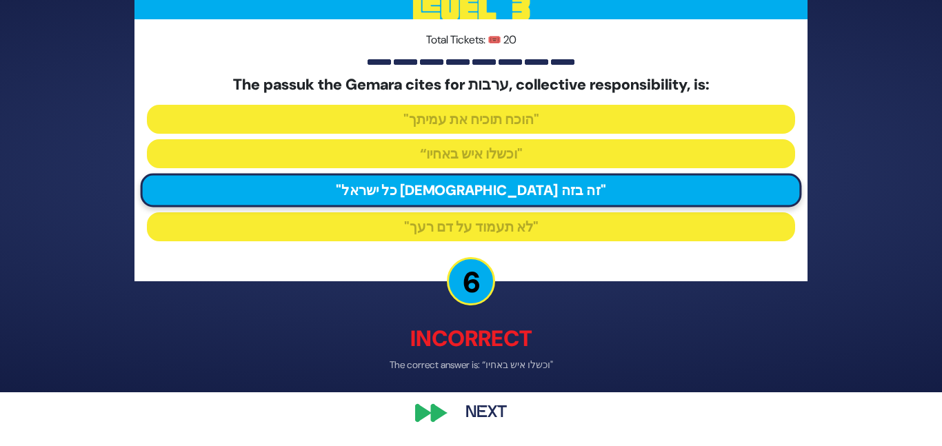
click at [481, 411] on button "Next" at bounding box center [486, 414] width 80 height 32
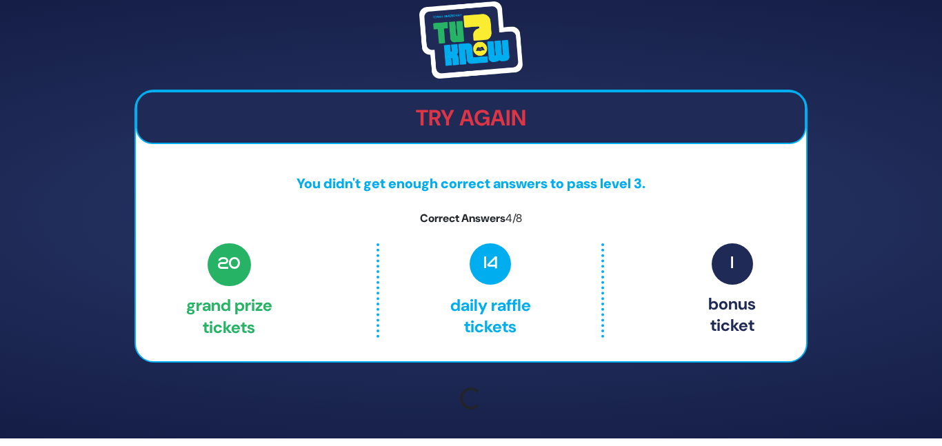
scroll to position [0, 0]
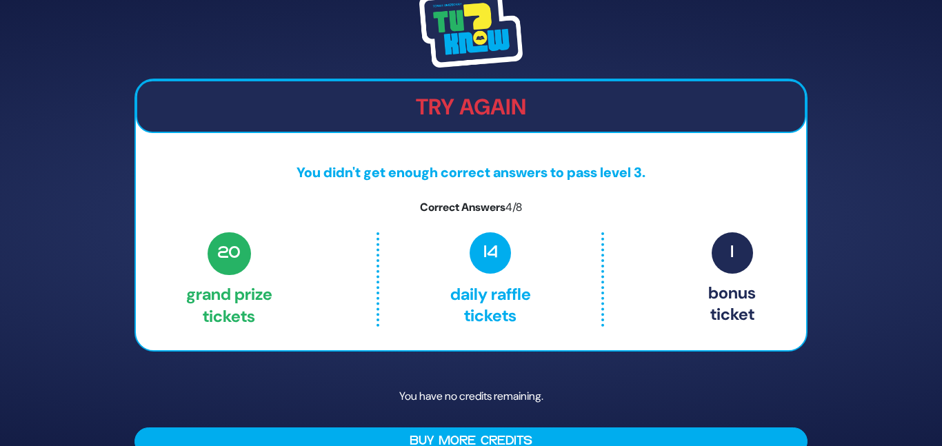
click at [511, 395] on p "You have no credits remaining." at bounding box center [471, 397] width 673 height 40
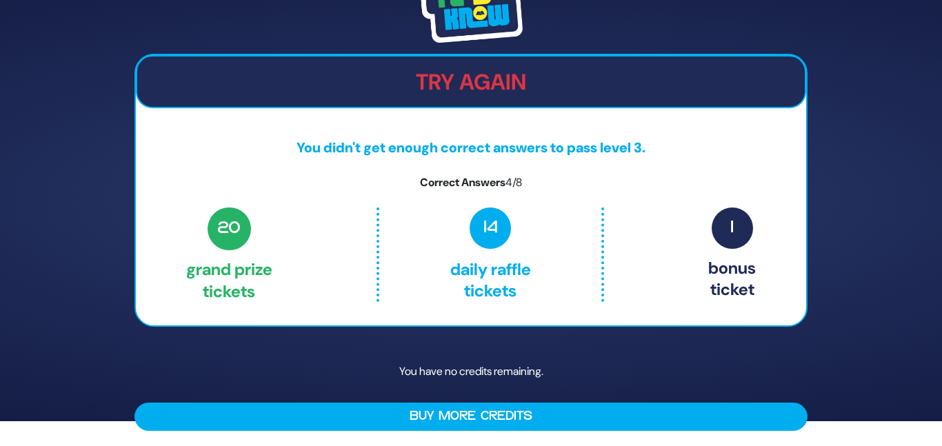
scroll to position [26, 0]
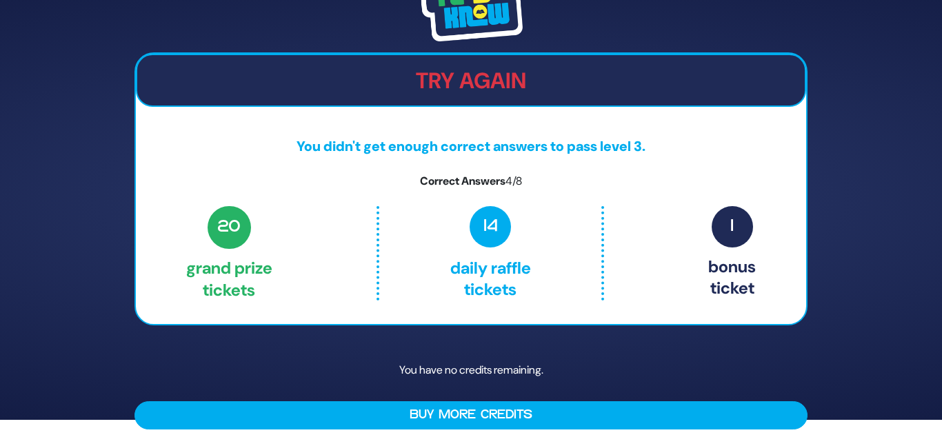
click at [225, 191] on div "Try Again You didn't get enough correct answers to pass level 3. Correct Answer…" at bounding box center [471, 188] width 673 height 273
